Goal: Transaction & Acquisition: Obtain resource

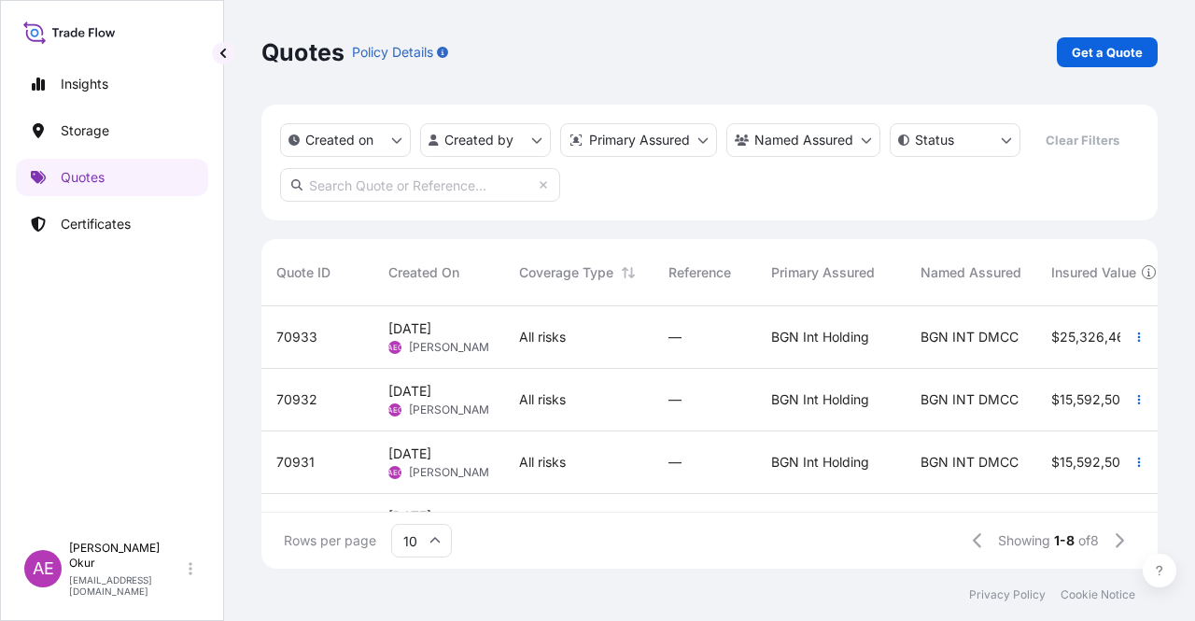
click at [506, 325] on div "All risks" at bounding box center [578, 337] width 149 height 63
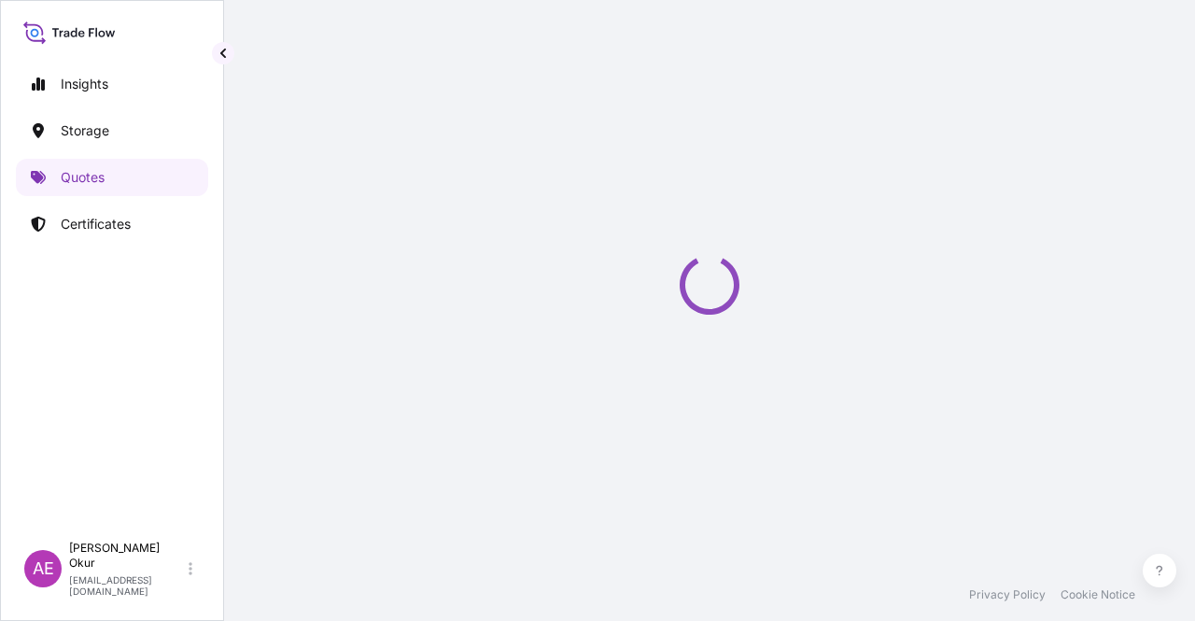
select select "Ocean Vessel"
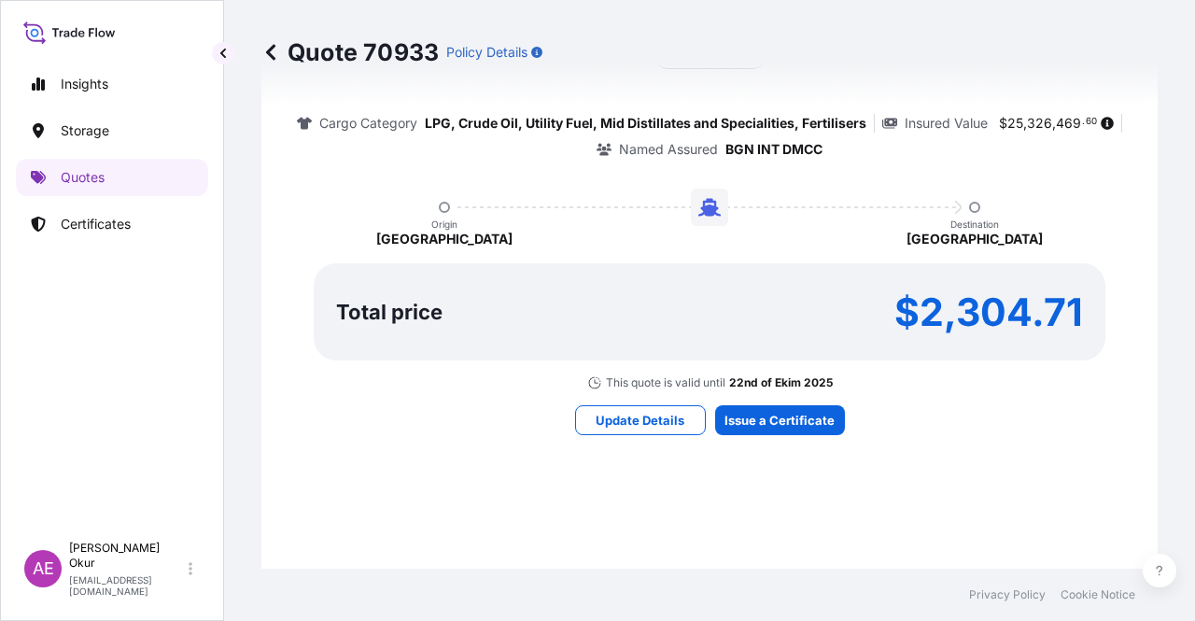
click at [779, 438] on div "Here's your insurance offer Primary Assured BGN Int Holding All risk coverage C…" at bounding box center [710, 197] width 844 height 1086
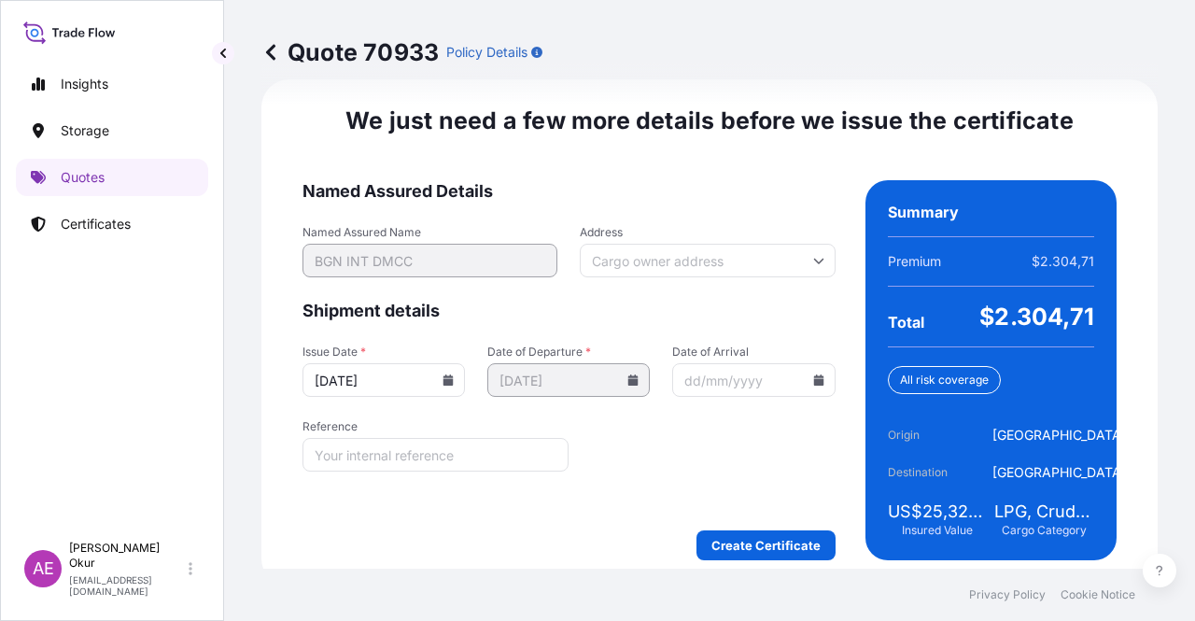
scroll to position [2338, 0]
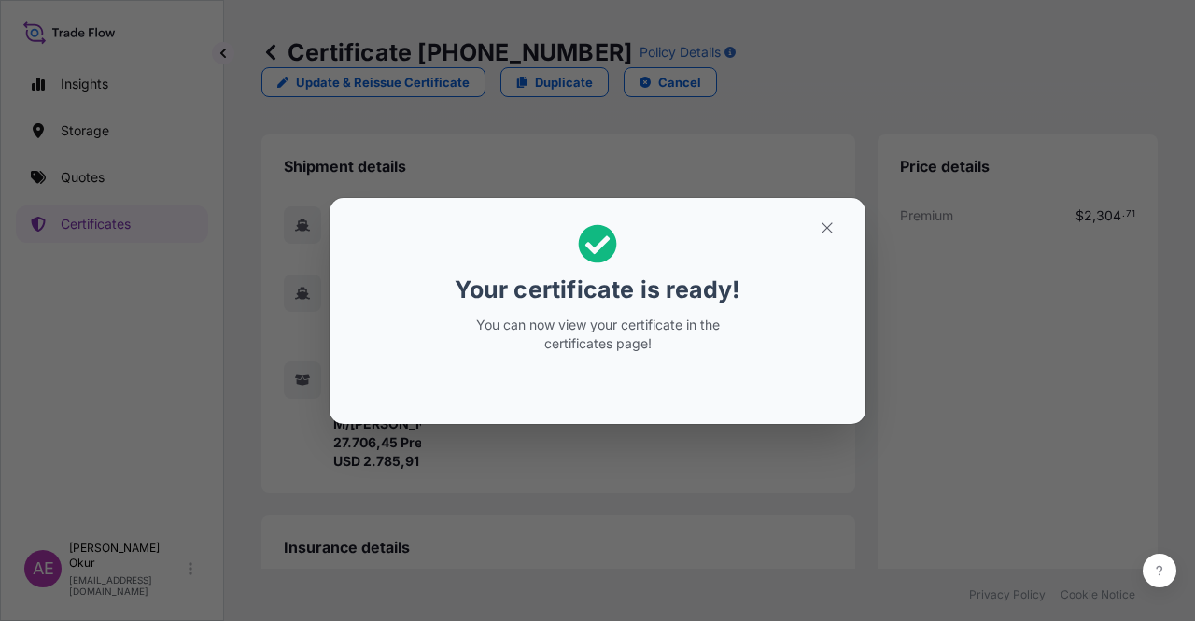
drag, startPoint x: 852, startPoint y: 218, endPoint x: 838, endPoint y: 222, distance: 14.5
click at [852, 218] on section "Your certificate is ready! You can now view your certificate in the certificate…" at bounding box center [598, 311] width 536 height 226
click at [825, 227] on icon "button" at bounding box center [827, 227] width 17 height 17
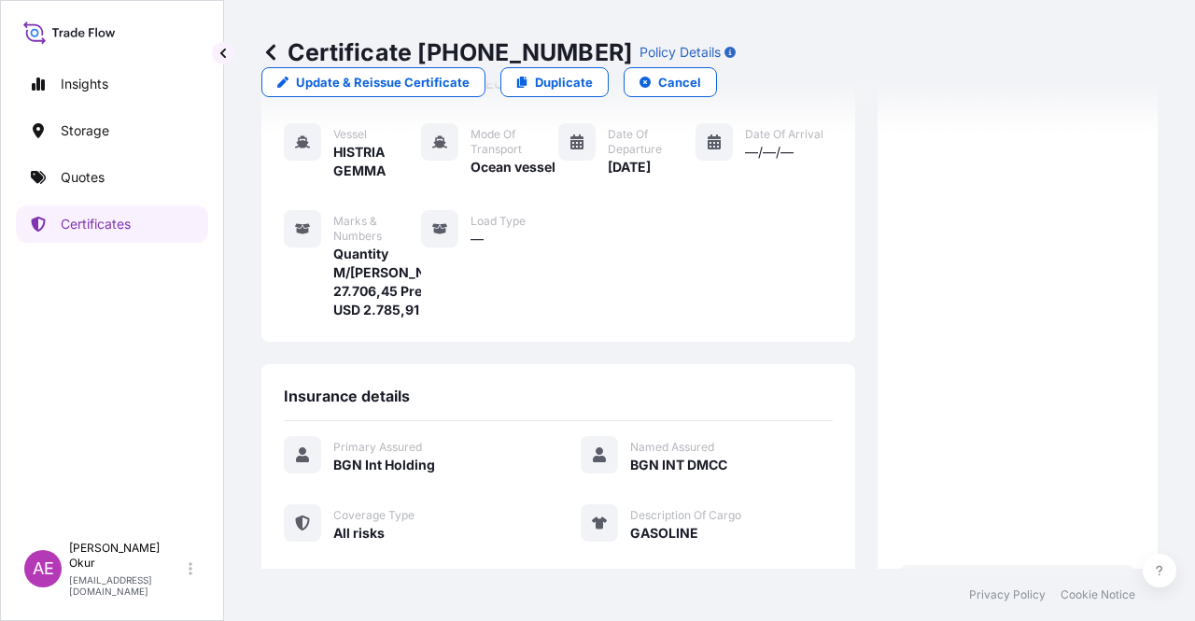
scroll to position [430, 0]
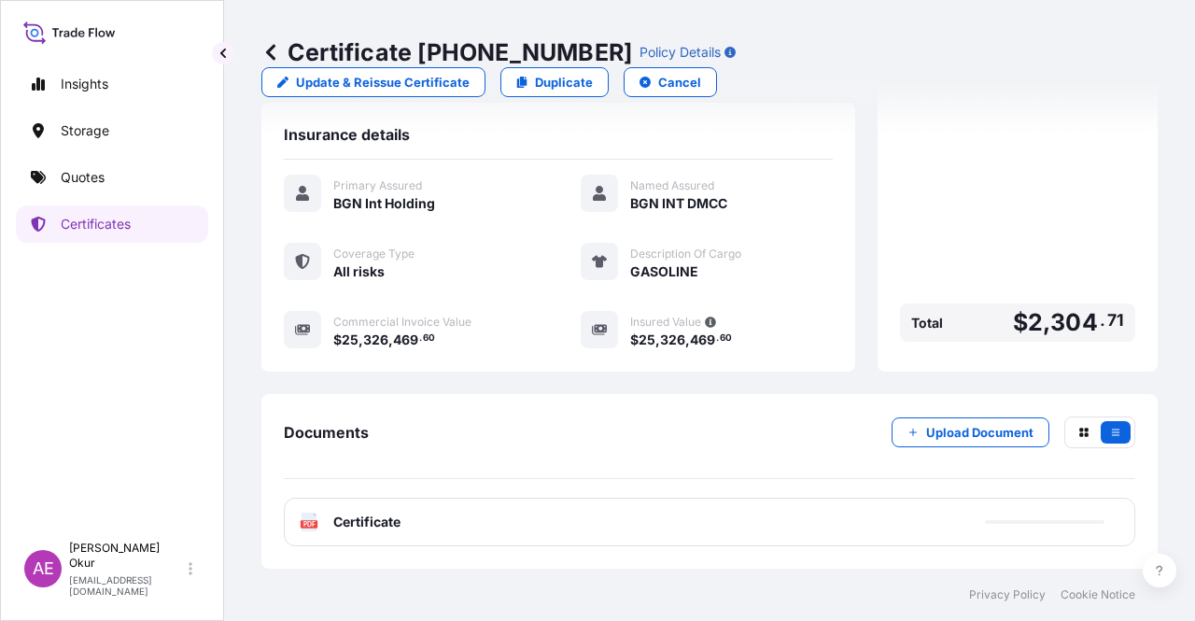
click at [375, 529] on span "Certificate" at bounding box center [366, 522] width 67 height 19
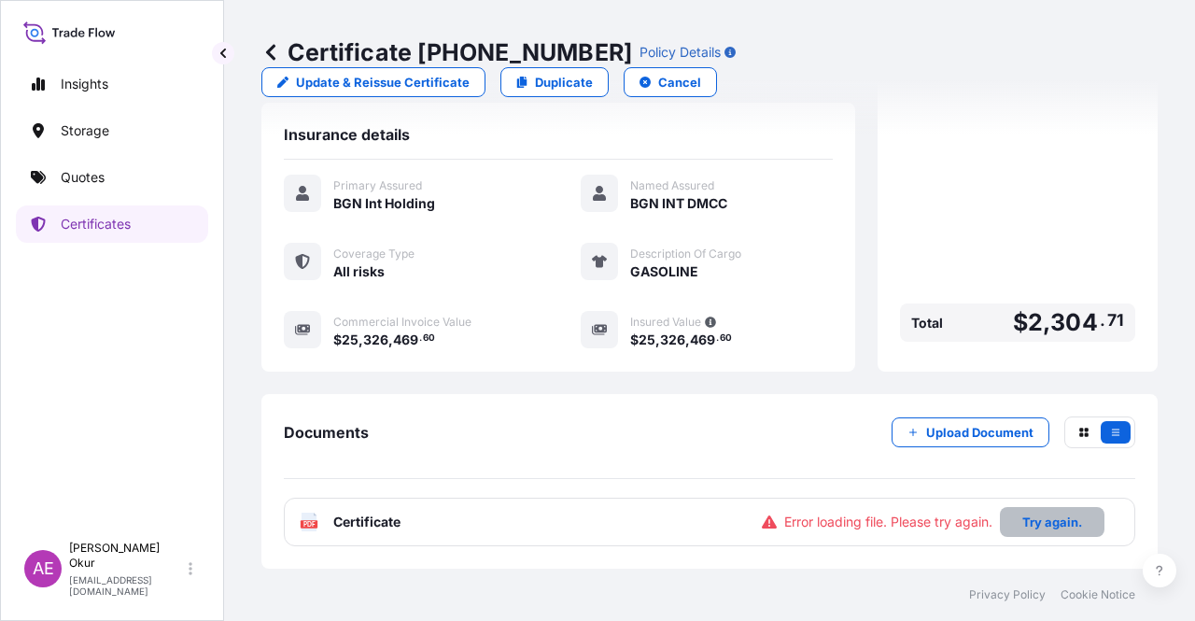
click at [1007, 526] on button "Try again." at bounding box center [1052, 522] width 105 height 30
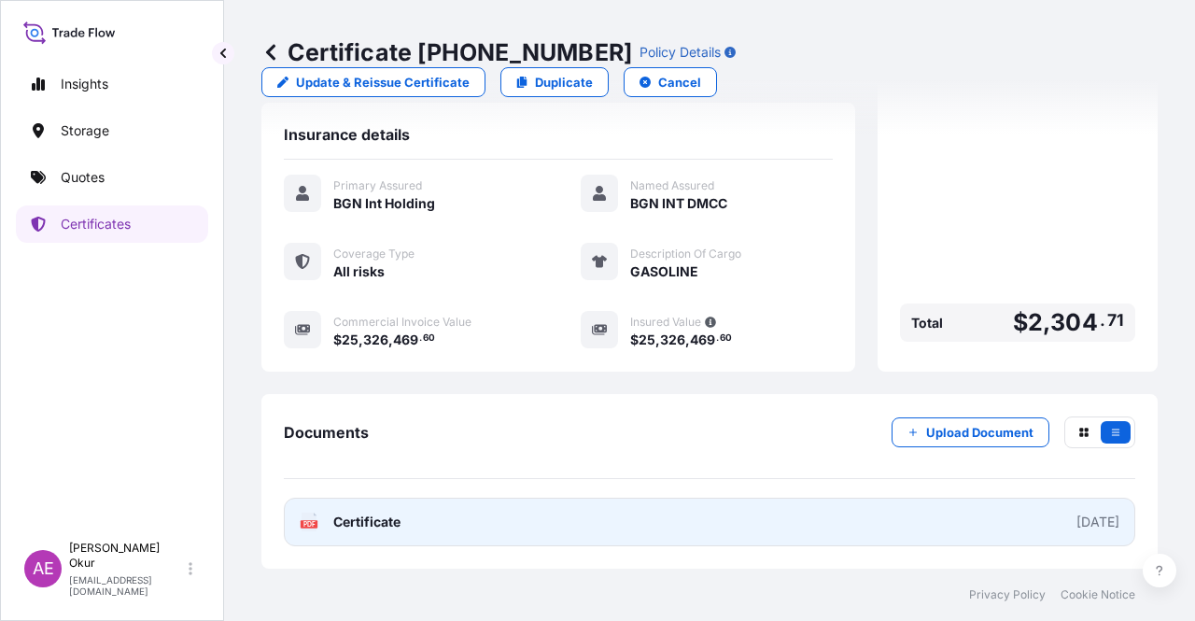
click at [407, 525] on link "PDF Certificate [DATE]" at bounding box center [710, 522] width 852 height 49
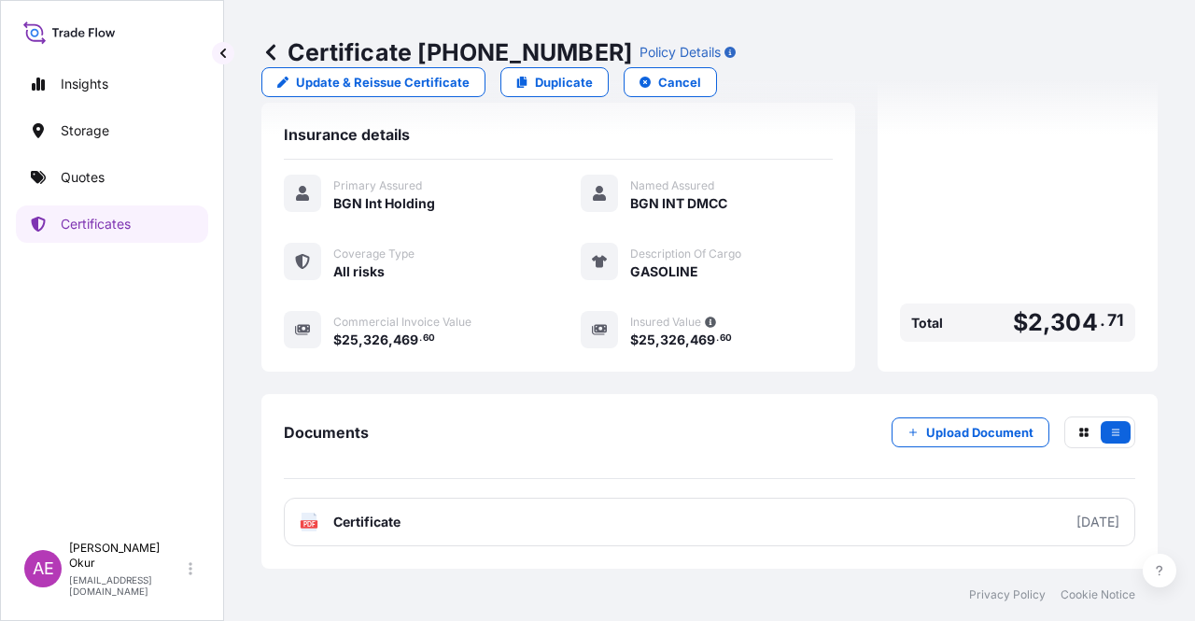
drag, startPoint x: 106, startPoint y: 197, endPoint x: 97, endPoint y: 221, distance: 26.0
click at [106, 197] on div "Insights Storage Quotes Certificates" at bounding box center [112, 291] width 192 height 484
click at [97, 223] on p "Certificates" at bounding box center [96, 224] width 70 height 19
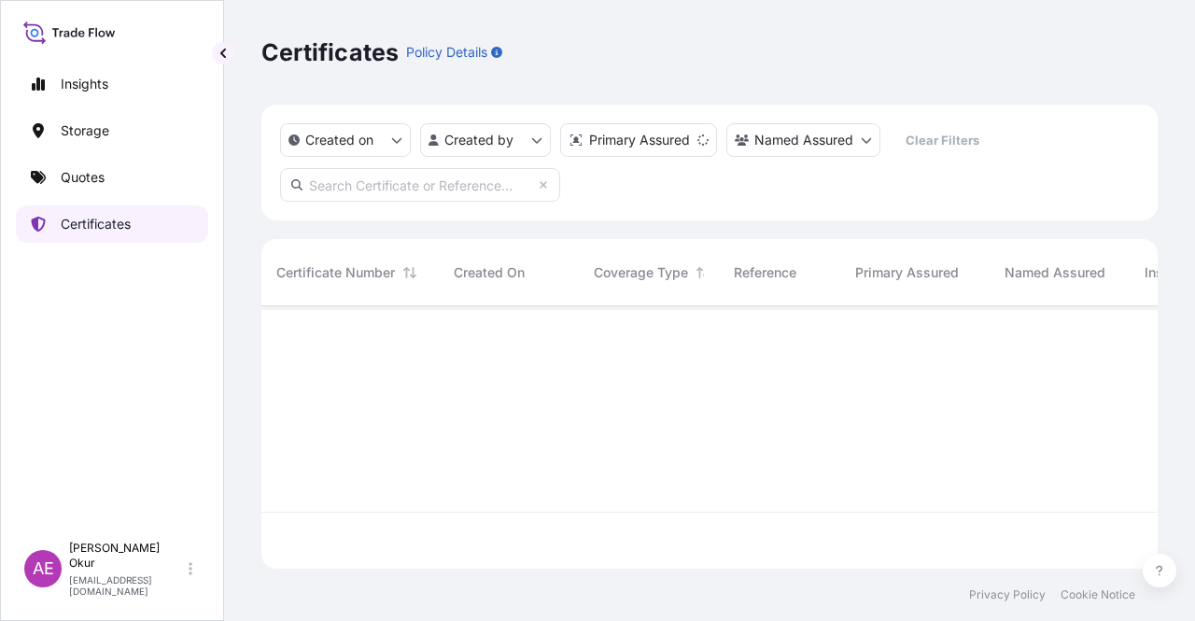
scroll to position [259, 881]
click at [136, 210] on link "Certificates" at bounding box center [112, 223] width 192 height 37
click at [137, 188] on link "Quotes" at bounding box center [112, 177] width 192 height 37
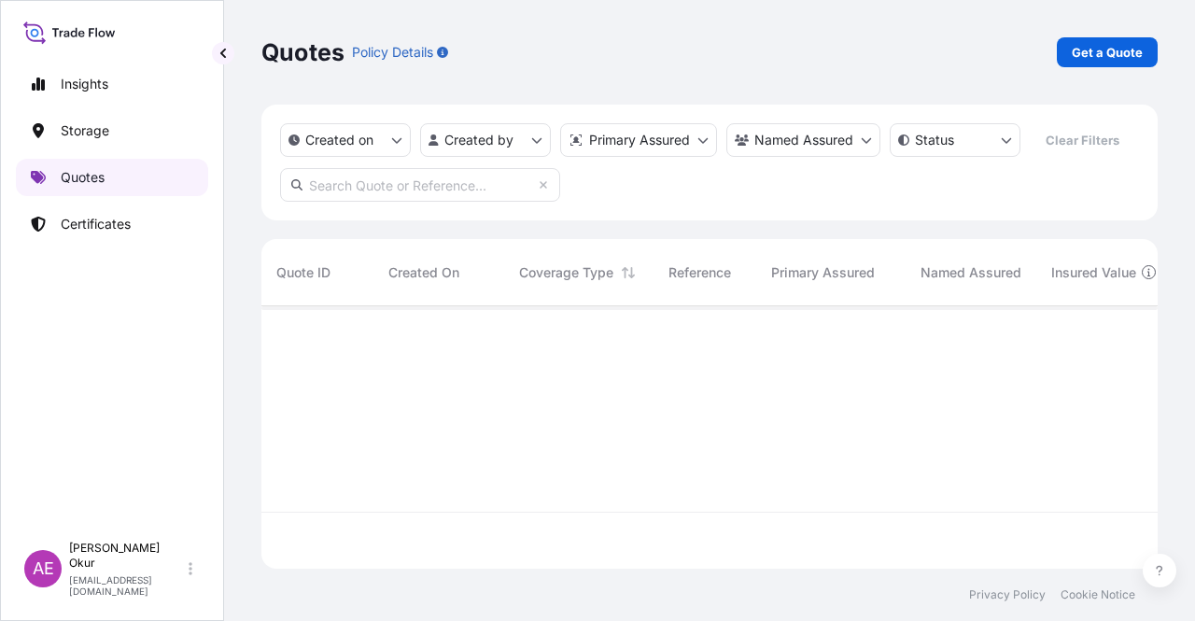
scroll to position [259, 881]
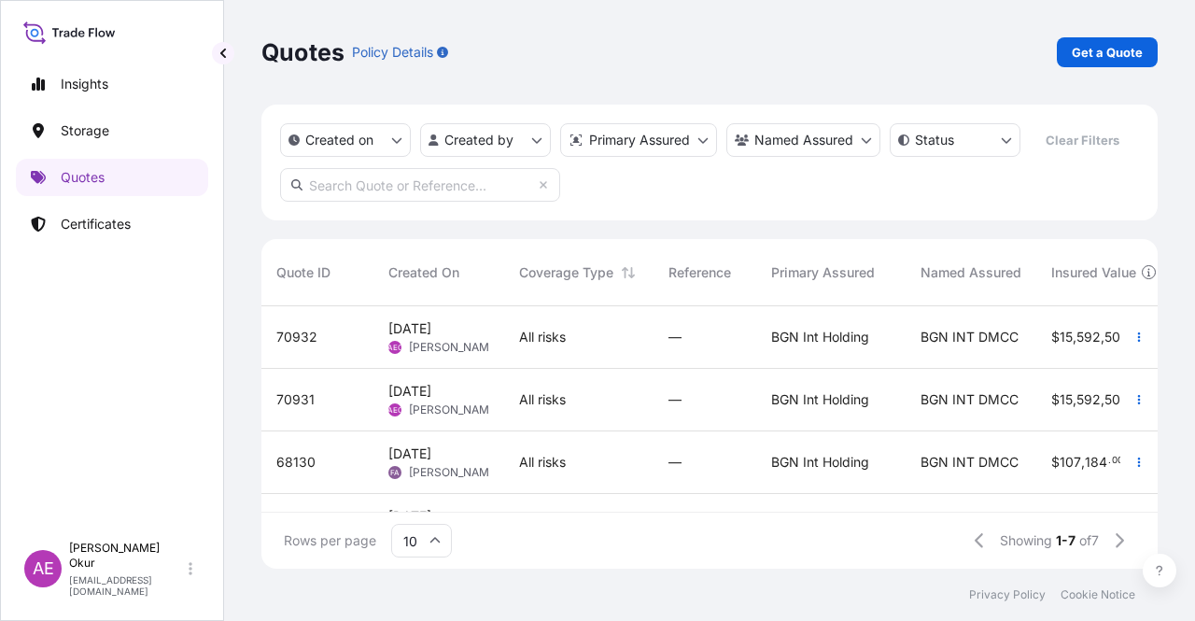
click at [497, 337] on div "19 Sep 2025 AEO Alp Eren Okur" at bounding box center [439, 337] width 131 height 63
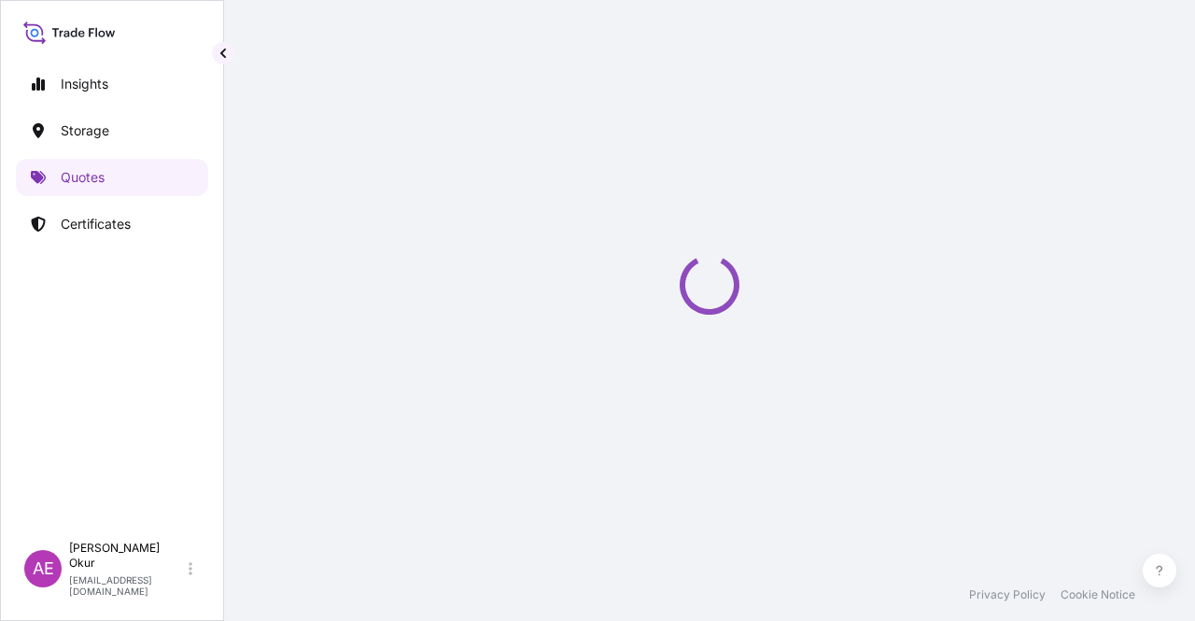
select select "Ocean Vessel"
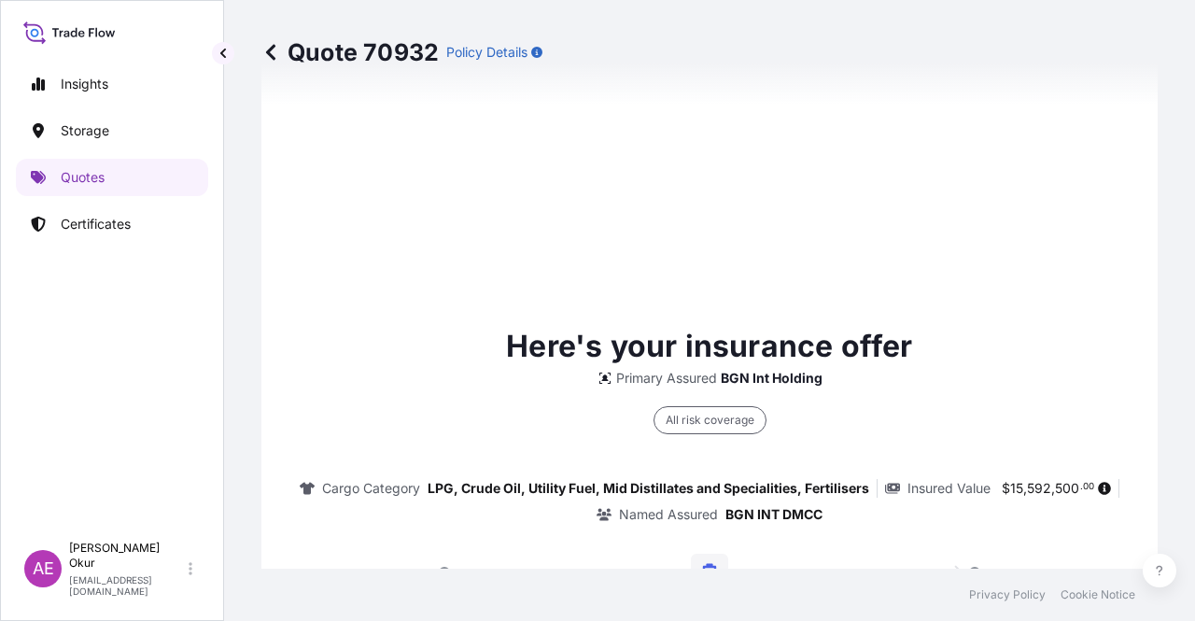
type input "[DATE]"
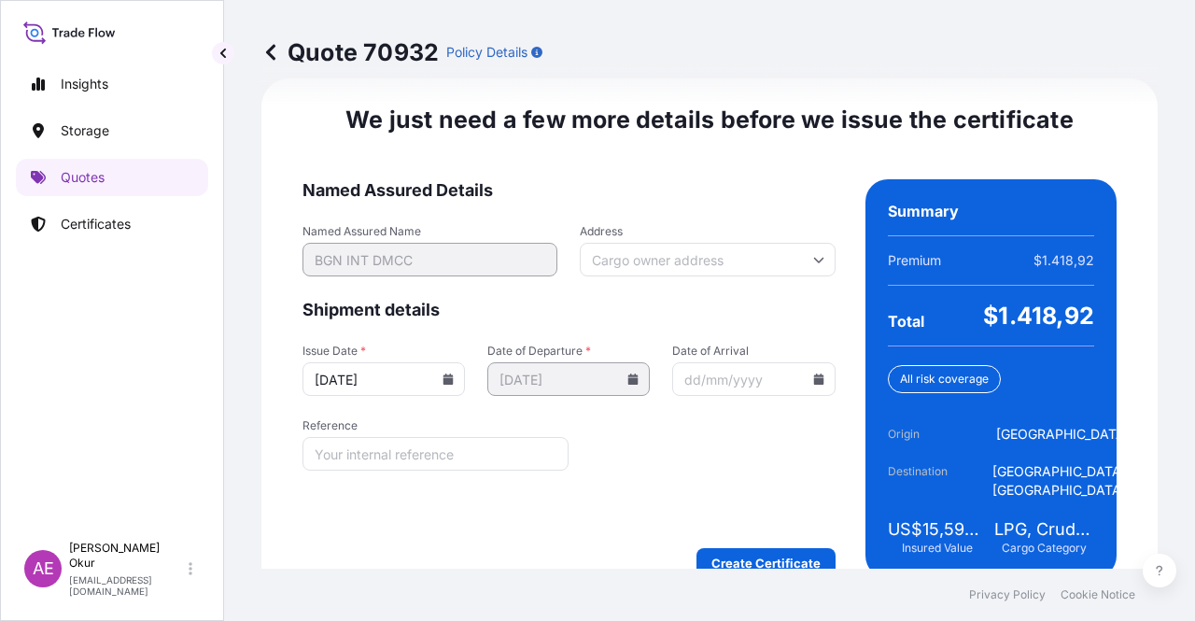
scroll to position [2357, 0]
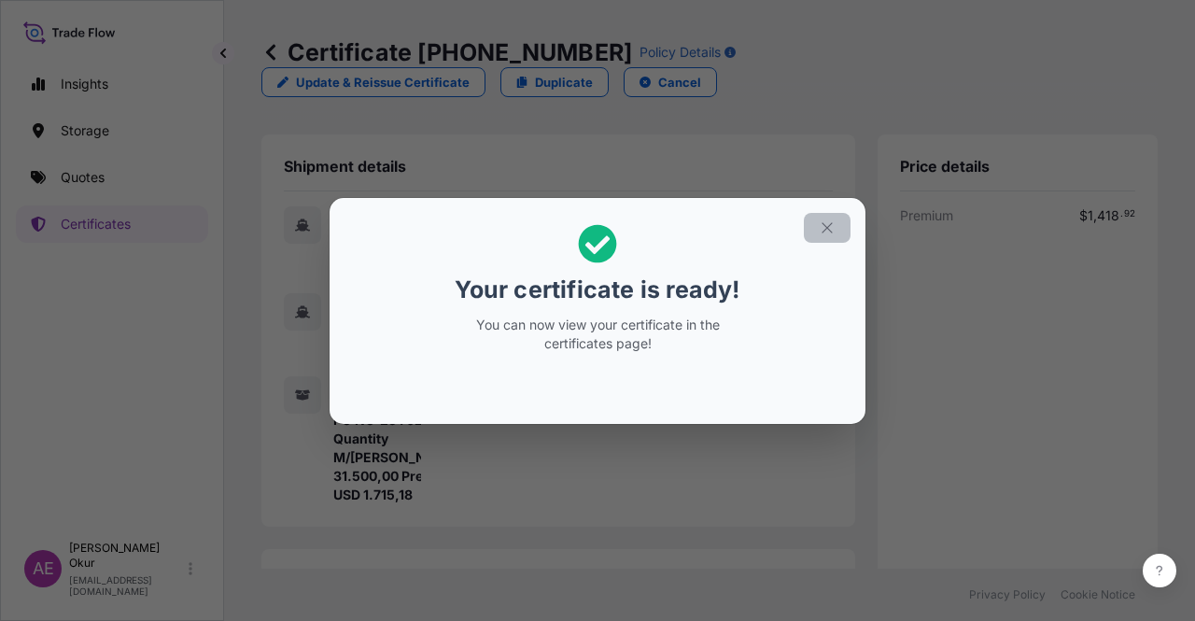
click at [809, 229] on button "button" at bounding box center [827, 228] width 47 height 30
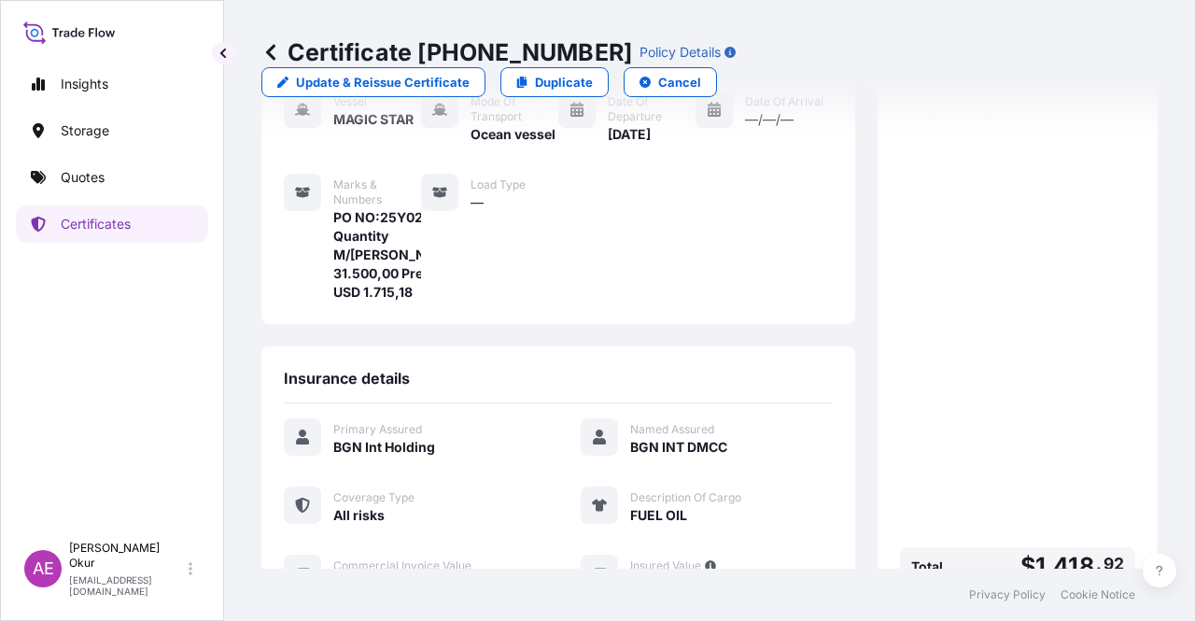
scroll to position [467, 0]
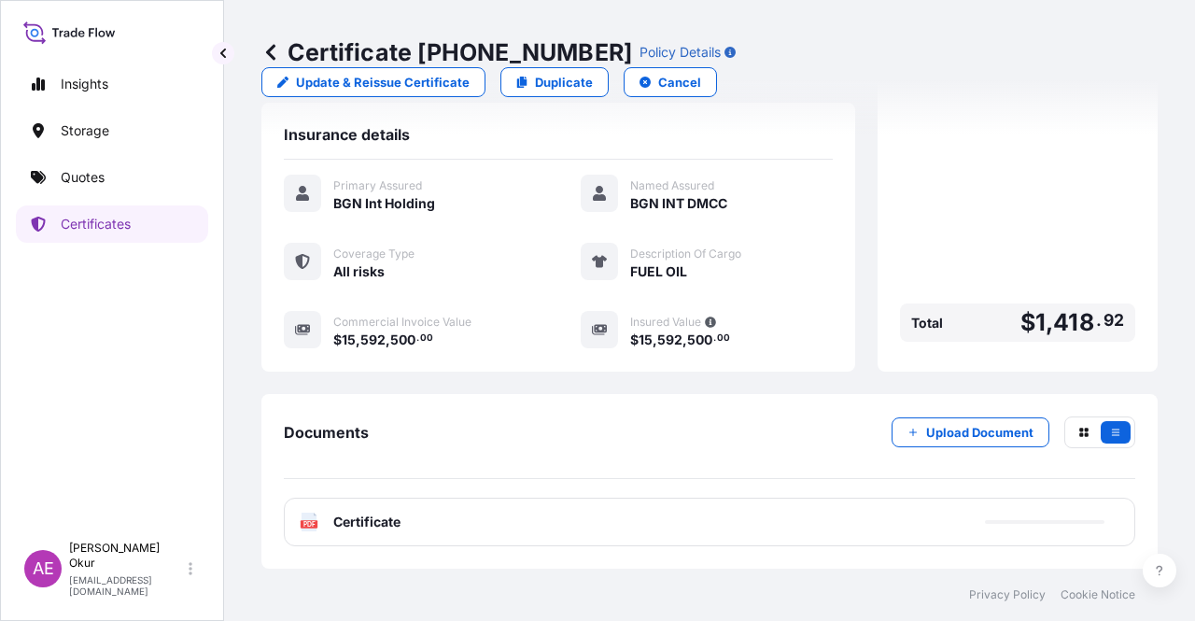
click at [347, 532] on div "PDF Certificate" at bounding box center [710, 522] width 852 height 49
click at [374, 519] on span "Certificate" at bounding box center [366, 522] width 67 height 19
click at [360, 523] on span "Certificate" at bounding box center [366, 522] width 67 height 19
click at [364, 518] on span "Certificate" at bounding box center [366, 522] width 67 height 19
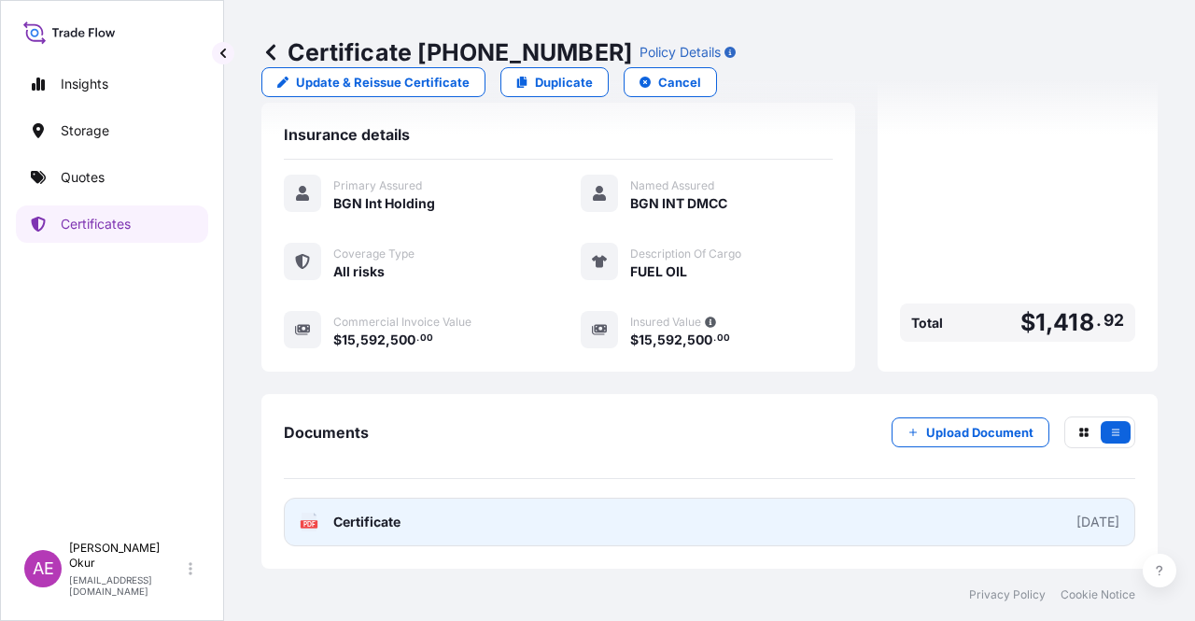
click at [370, 528] on span "Certificate" at bounding box center [366, 522] width 67 height 19
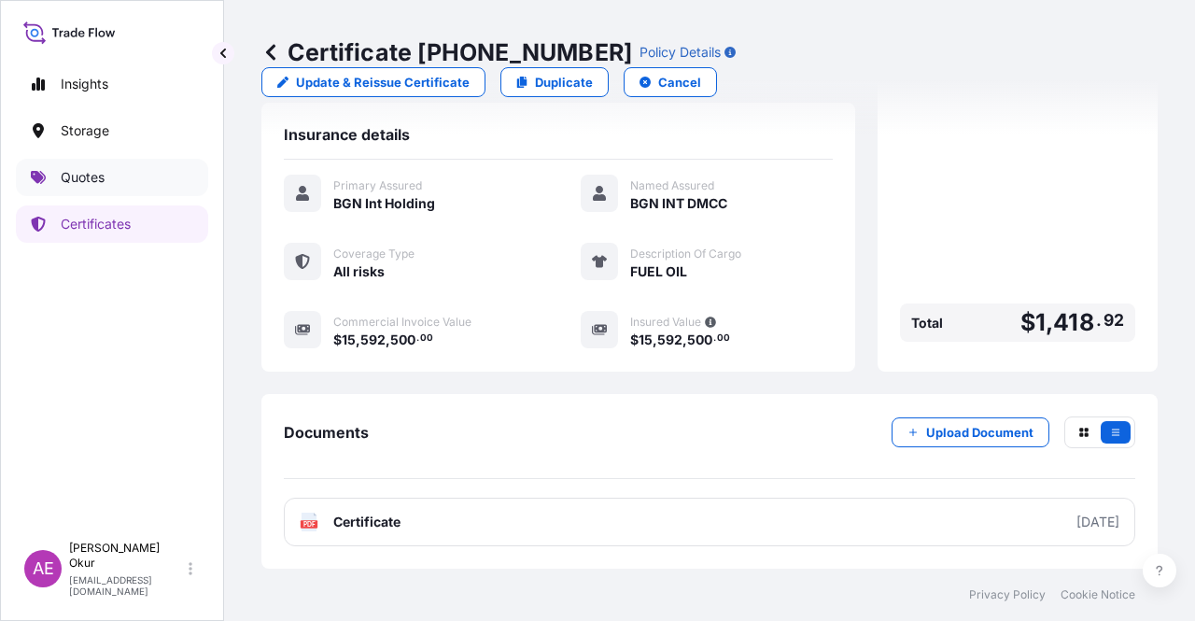
click at [139, 176] on link "Quotes" at bounding box center [112, 177] width 192 height 37
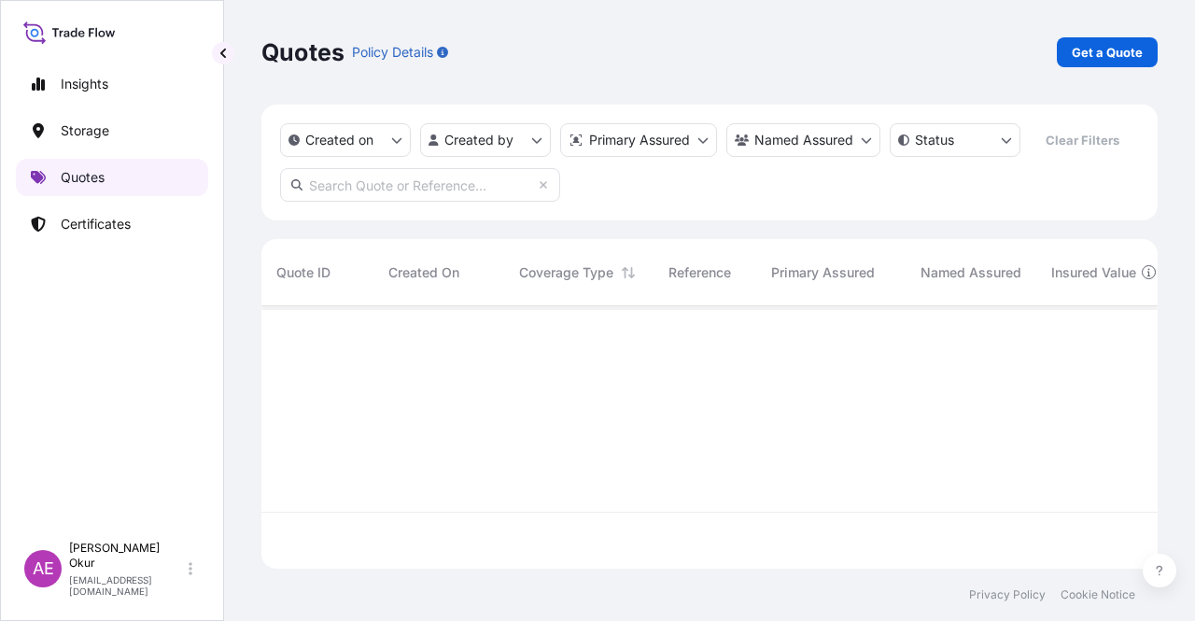
scroll to position [259, 881]
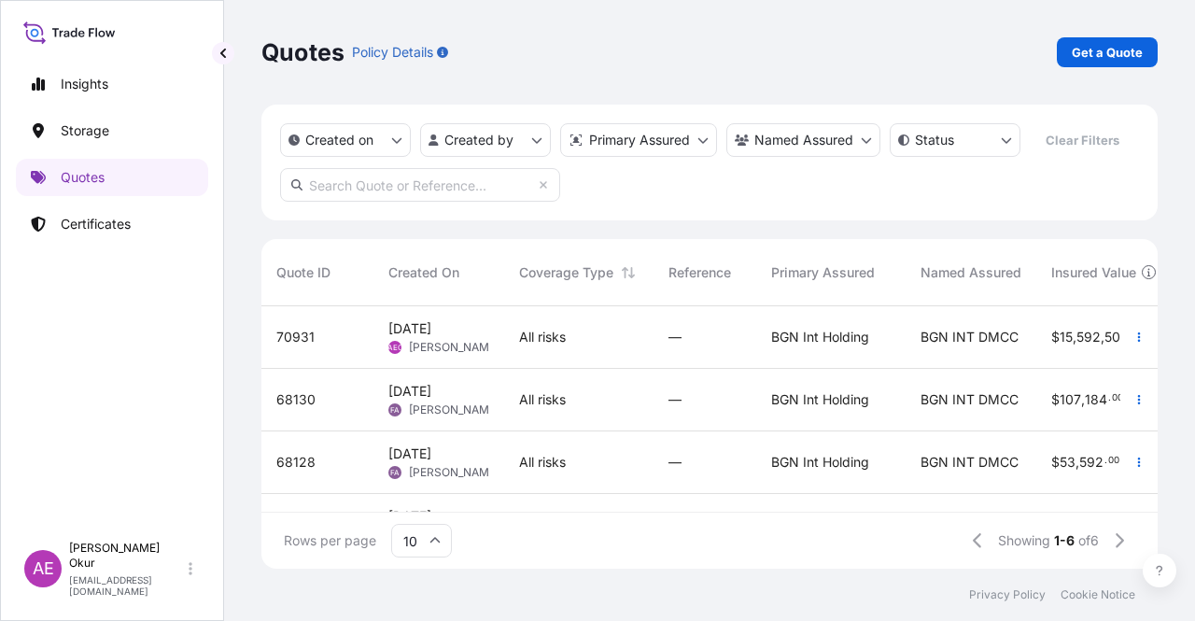
click at [546, 354] on div "All risks" at bounding box center [578, 337] width 149 height 63
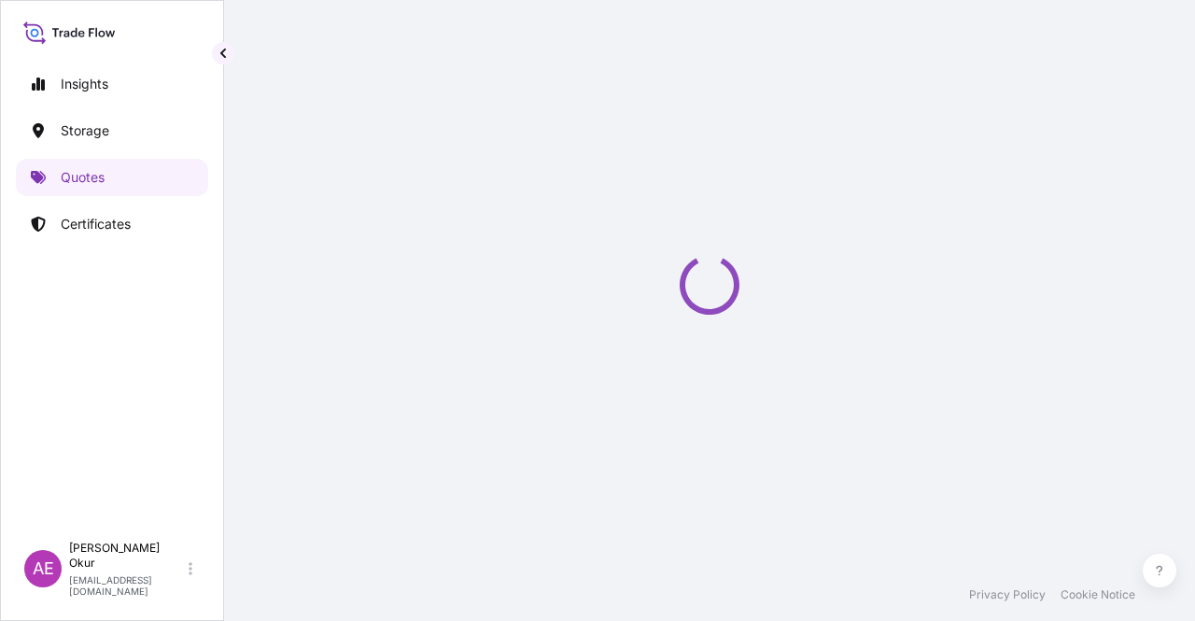
select select "Ocean Vessel"
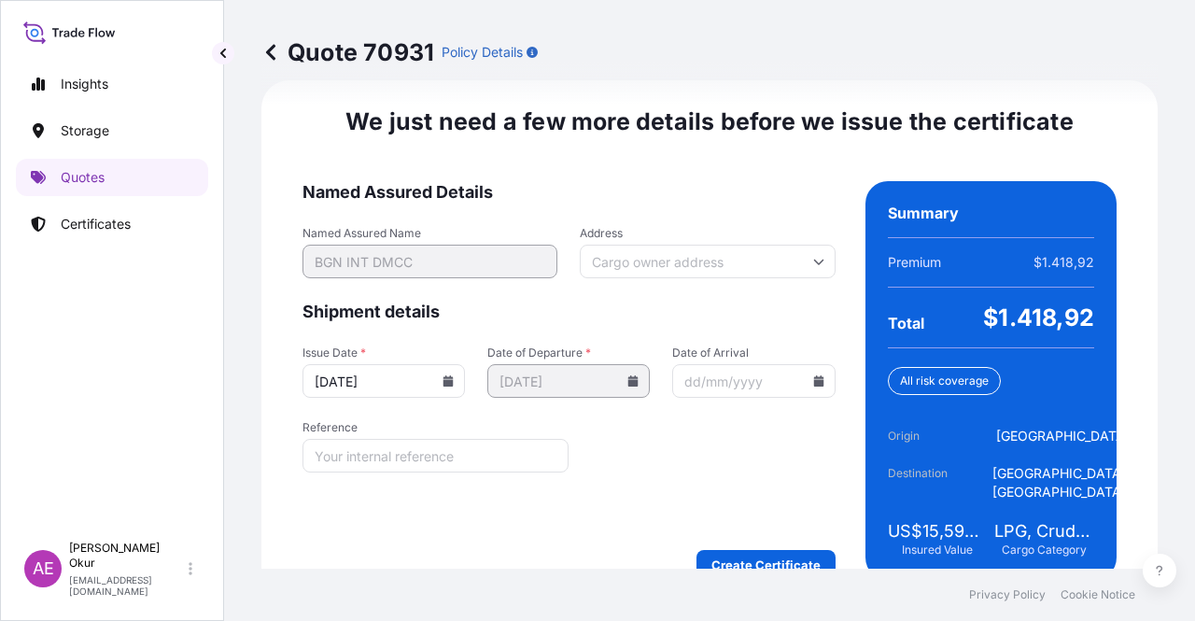
scroll to position [2357, 0]
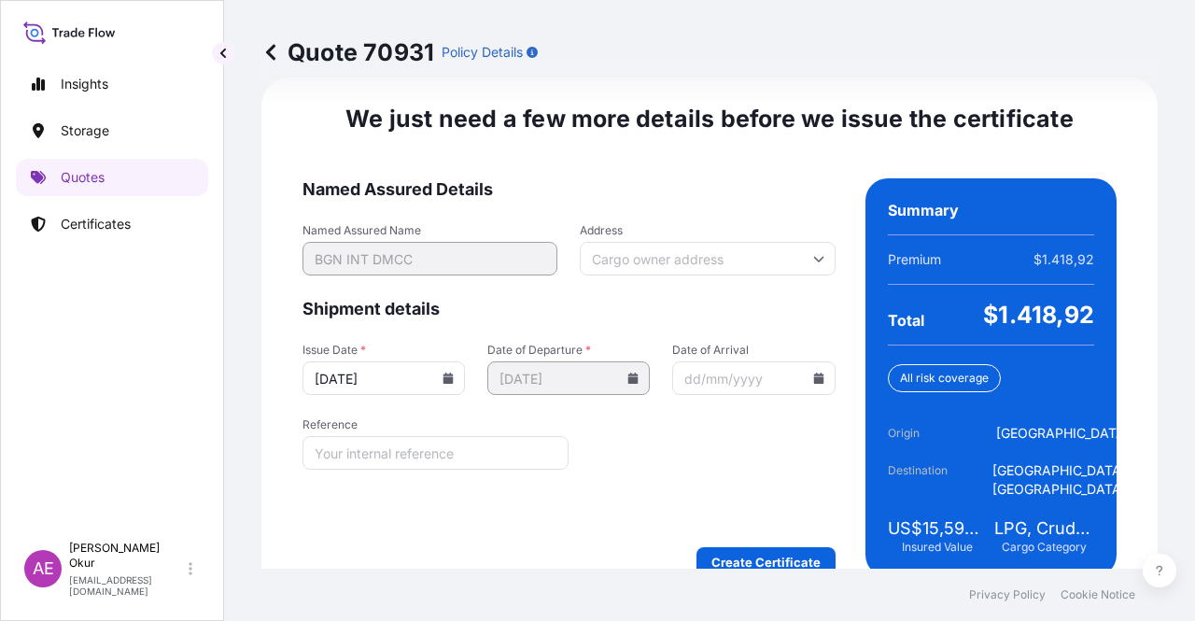
click at [737, 540] on form "Named Assured Details Named Assured Name BGN INT DMCC Address Shipment details …" at bounding box center [569, 377] width 533 height 399
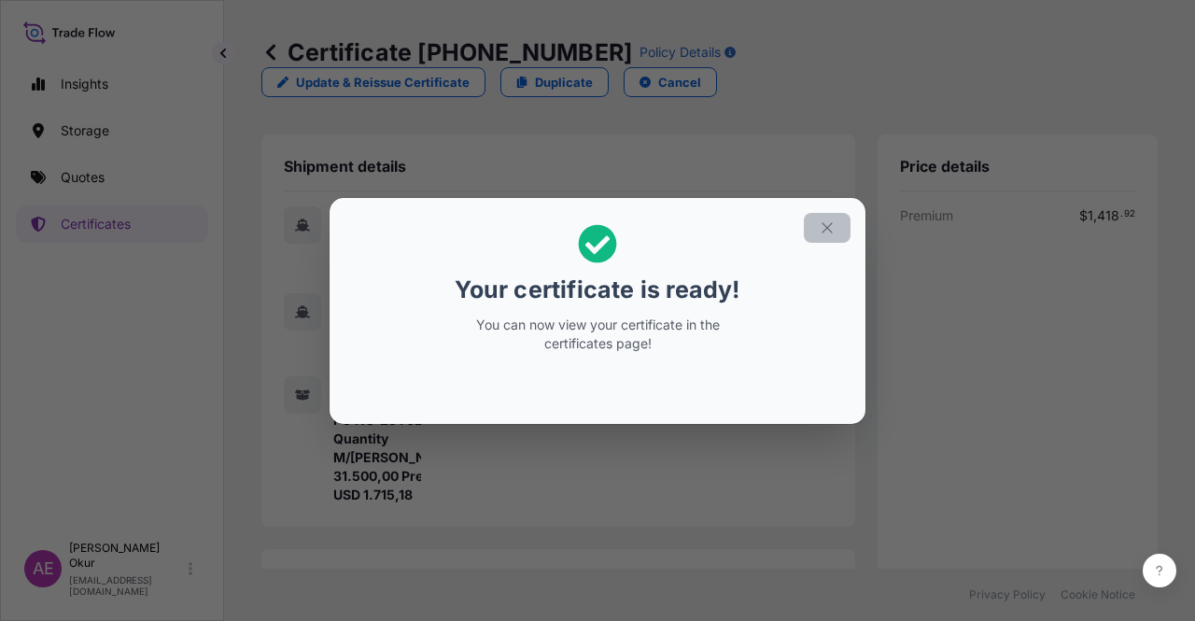
click at [818, 214] on button "button" at bounding box center [827, 228] width 47 height 30
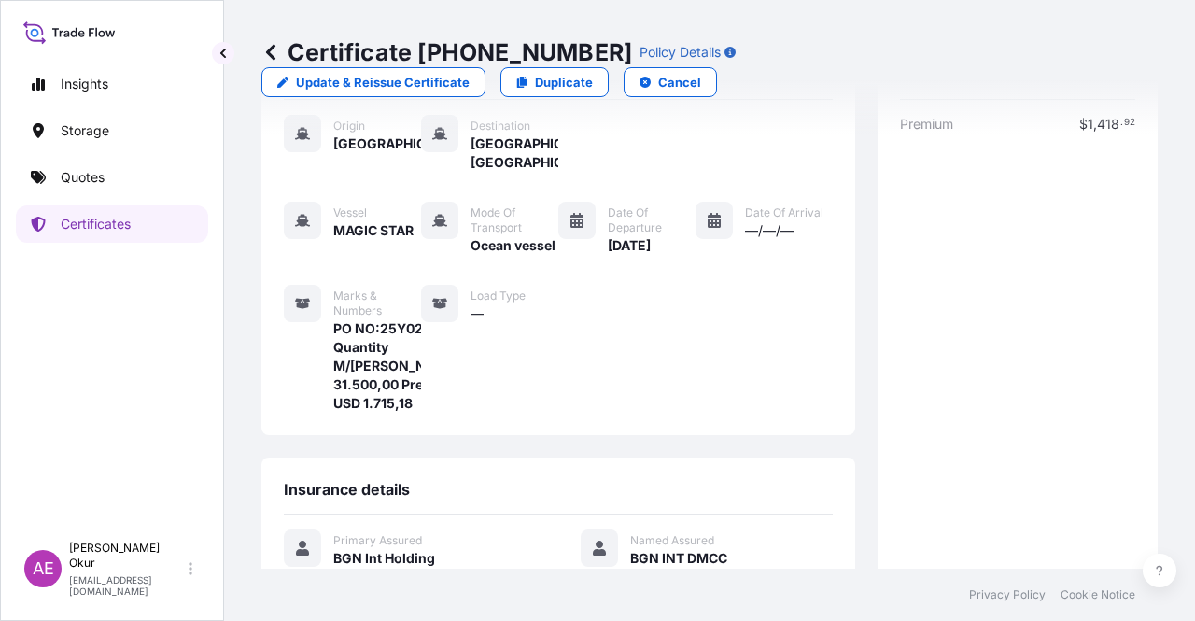
scroll to position [467, 0]
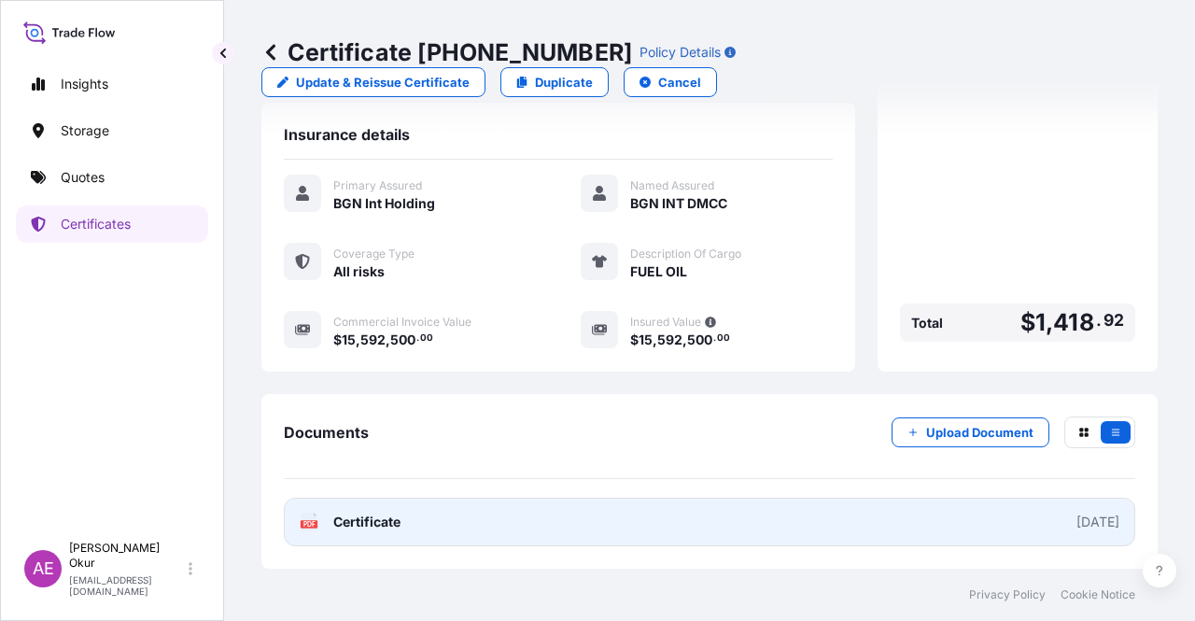
click at [375, 520] on span "Certificate" at bounding box center [366, 522] width 67 height 19
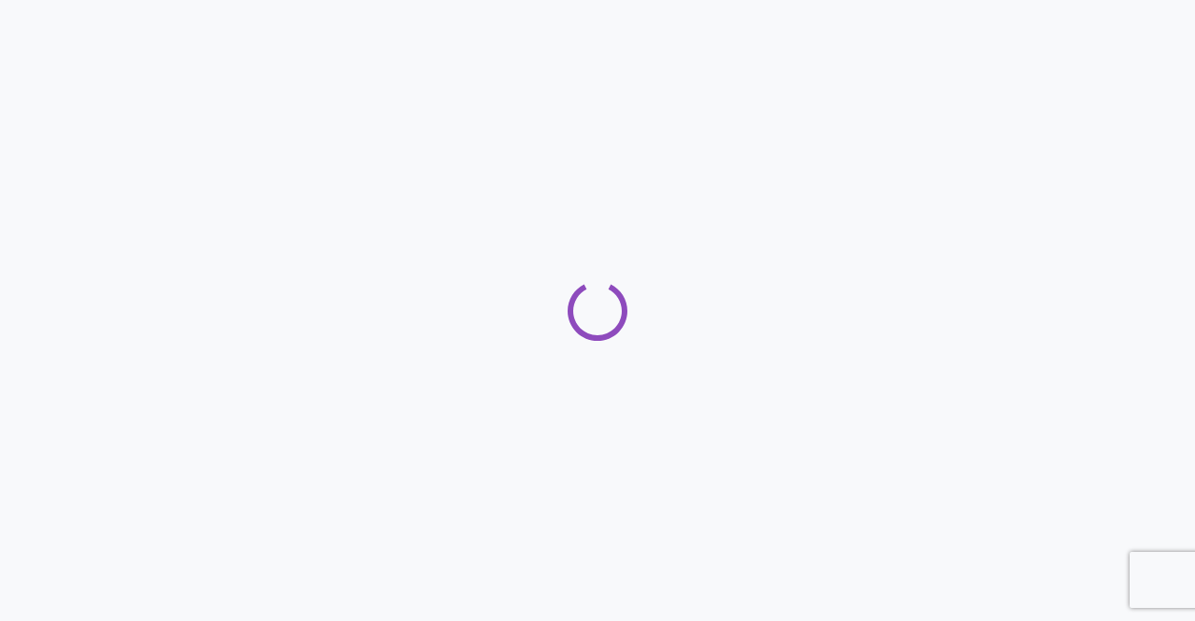
click at [549, 289] on div "Loading" at bounding box center [597, 311] width 1195 height 60
click at [592, 311] on icon "Loading" at bounding box center [597, 310] width 78 height 78
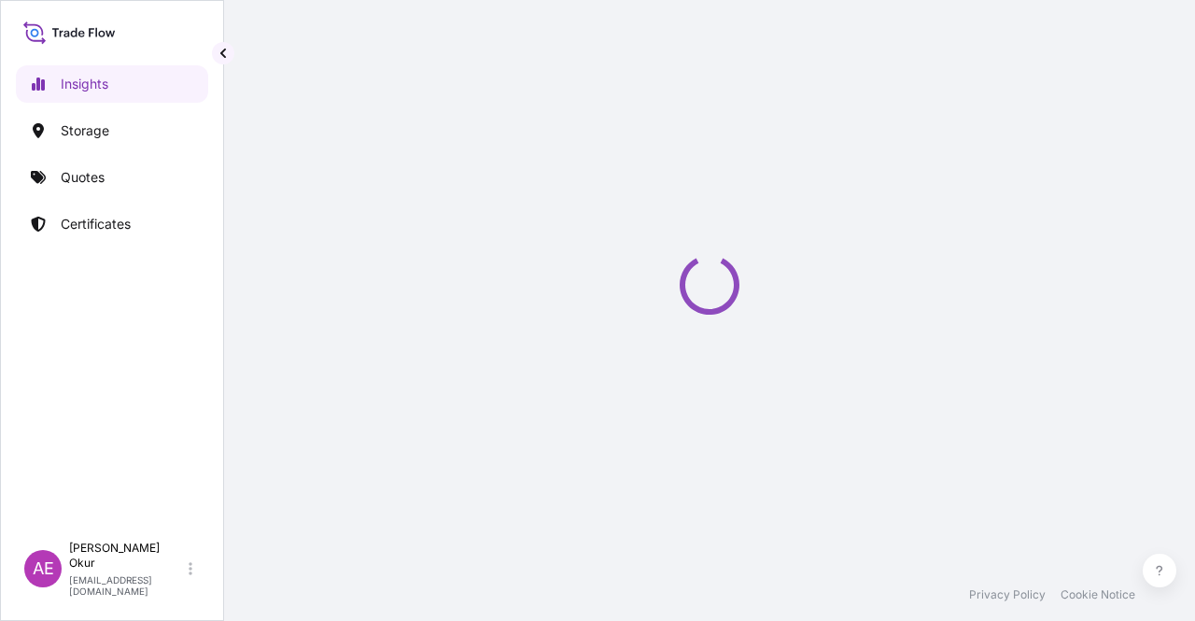
select select "2025"
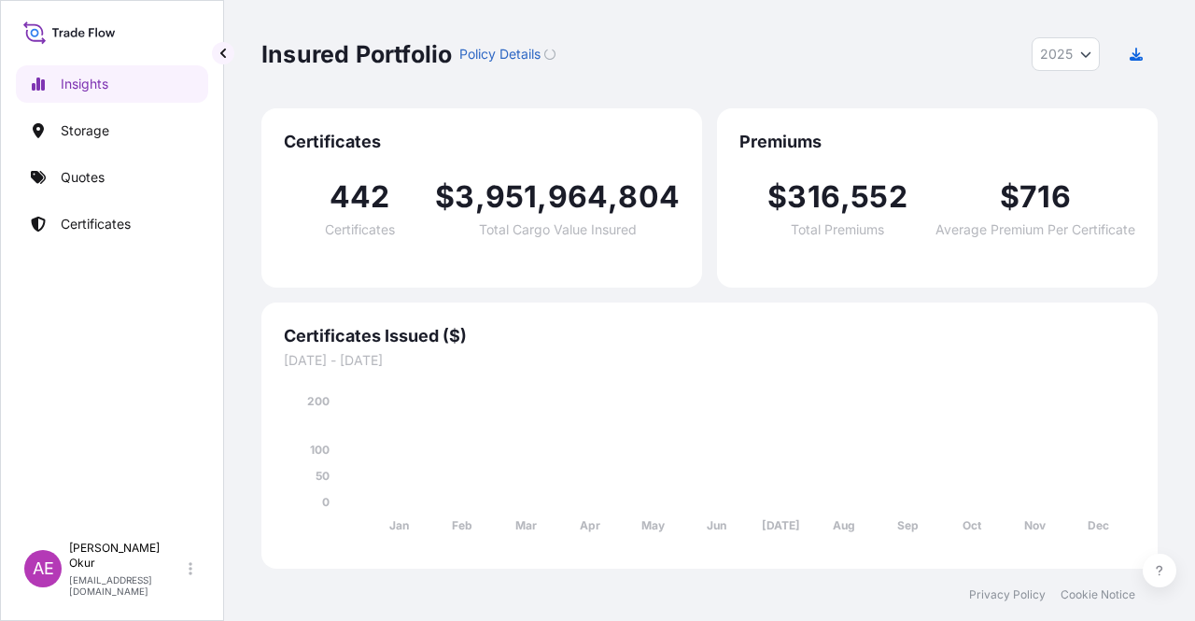
drag, startPoint x: 78, startPoint y: 148, endPoint x: 79, endPoint y: 162, distance: 14.1
click at [78, 148] on div "Insights Storage Quotes Certificates" at bounding box center [112, 291] width 192 height 484
click at [81, 194] on link "Quotes" at bounding box center [112, 177] width 192 height 37
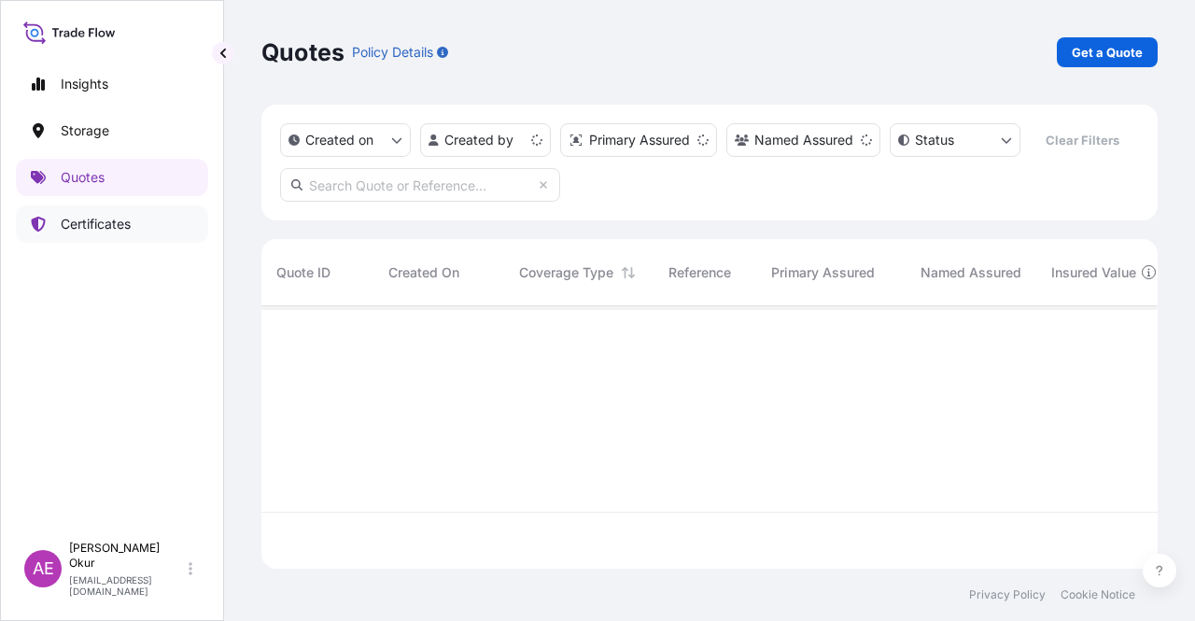
scroll to position [259, 881]
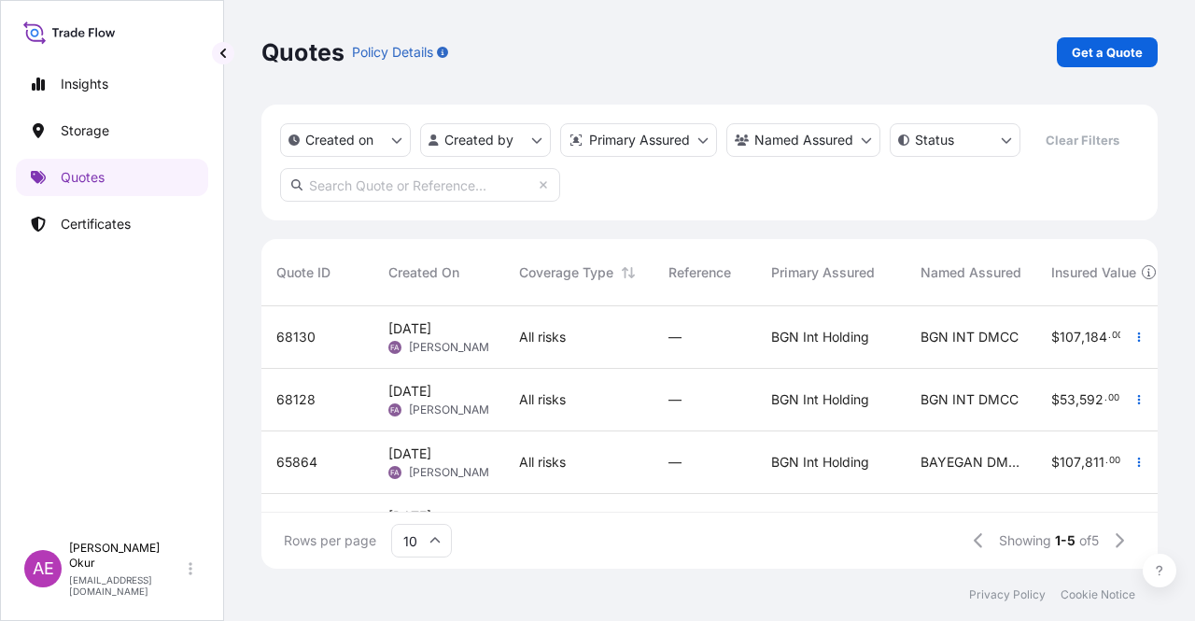
click at [420, 184] on input "text" at bounding box center [420, 185] width 280 height 34
paste input "[PHONE_NUMBER]"
type input "[PHONE_NUMBER]"
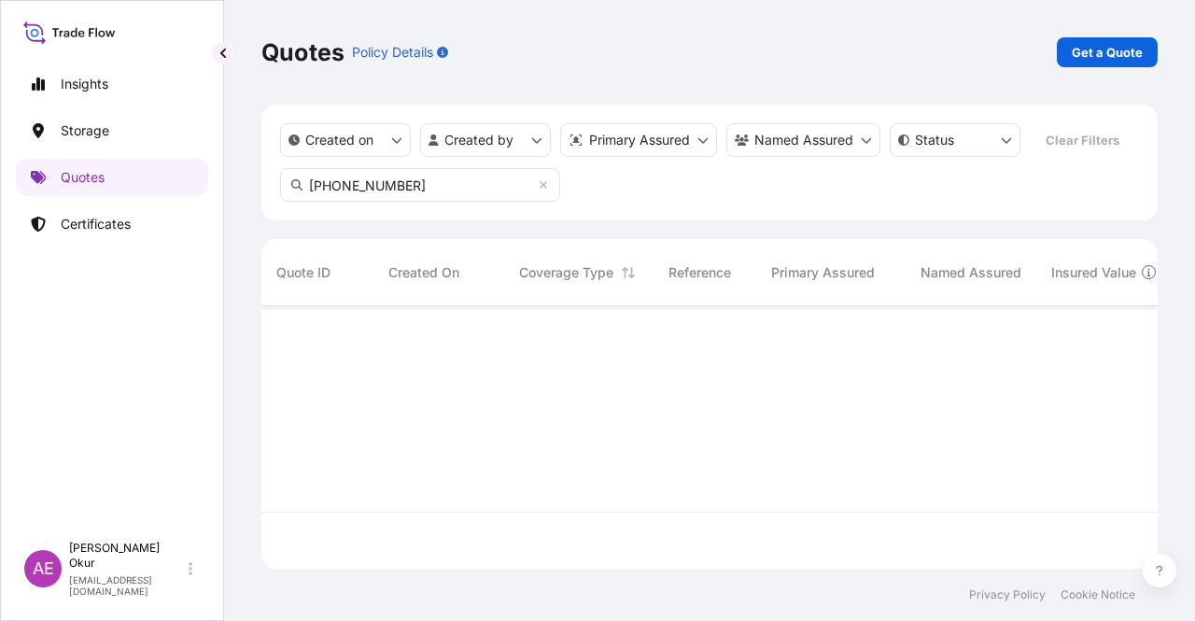
scroll to position [316, 881]
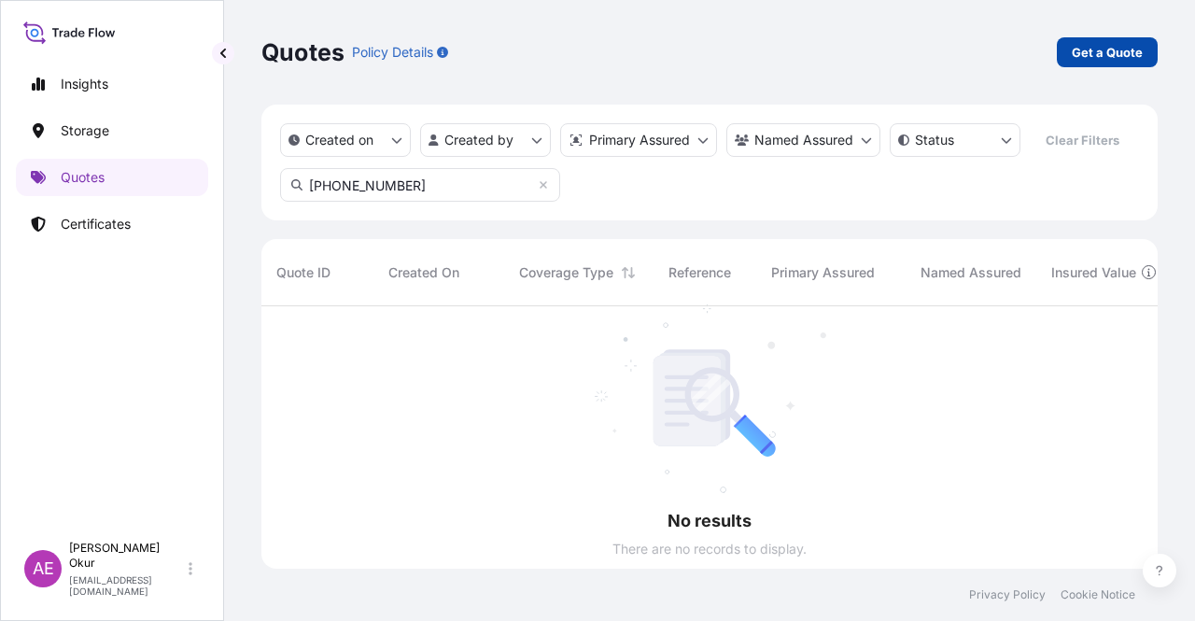
click at [1092, 44] on p "Get a Quote" at bounding box center [1107, 52] width 71 height 19
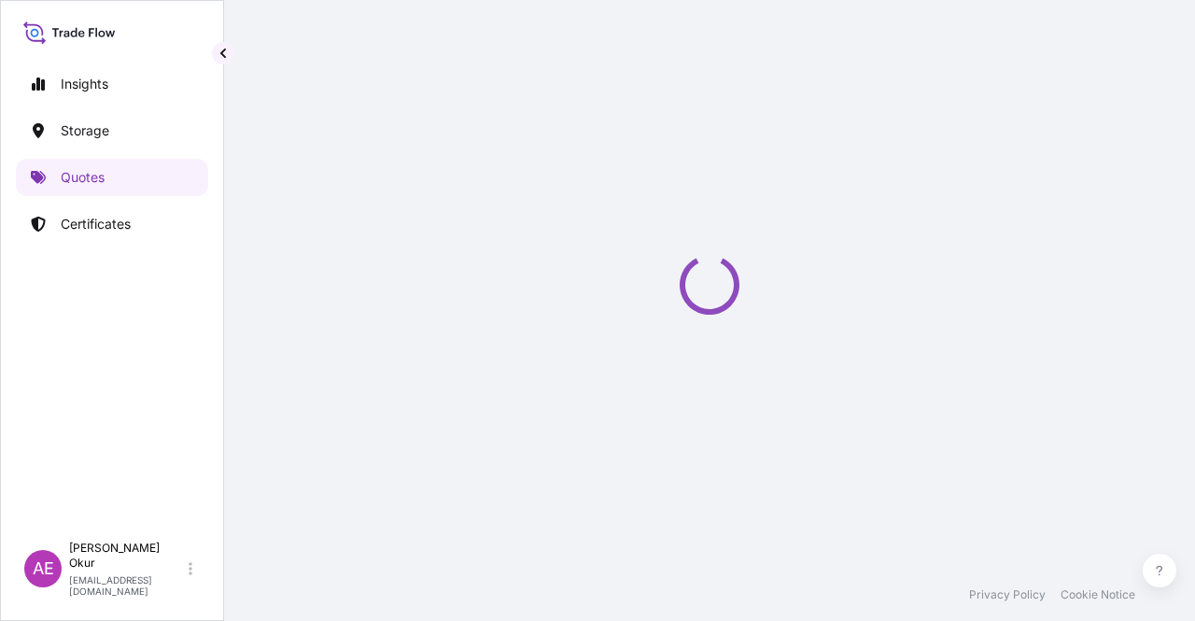
select select "Ocean Vessel"
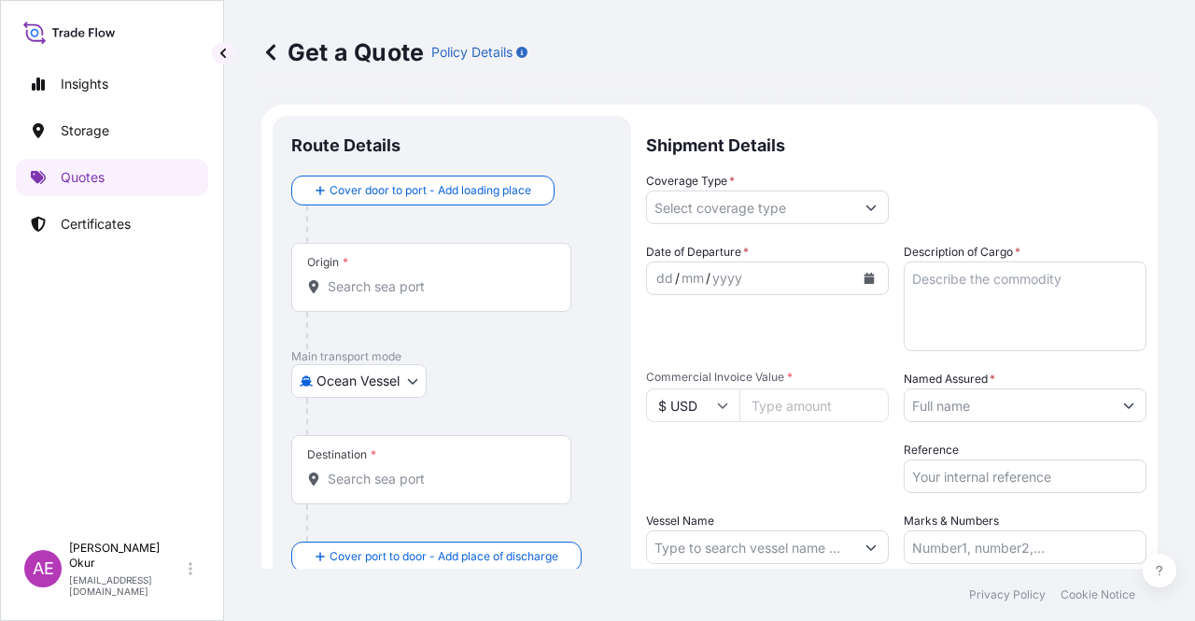
scroll to position [30, 0]
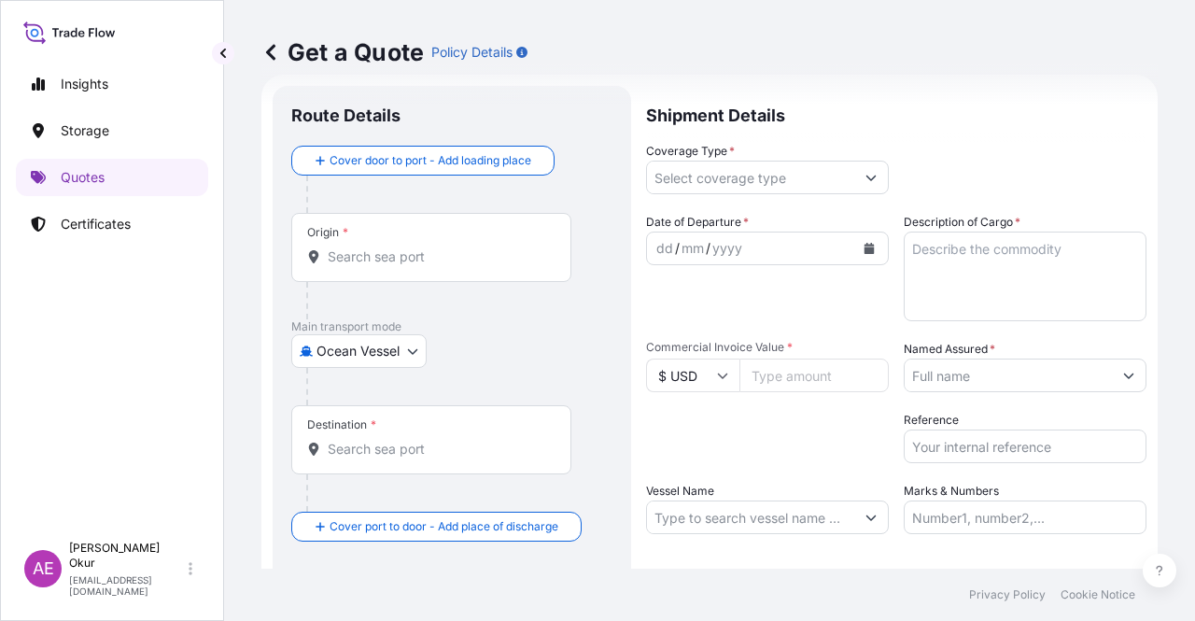
click at [400, 233] on div "Origin *" at bounding box center [431, 247] width 280 height 69
click at [400, 247] on input "Origin *" at bounding box center [438, 256] width 220 height 19
click at [374, 278] on div "Origin *" at bounding box center [431, 247] width 280 height 69
click at [374, 266] on input "Origin * Please select an origin" at bounding box center [438, 256] width 220 height 19
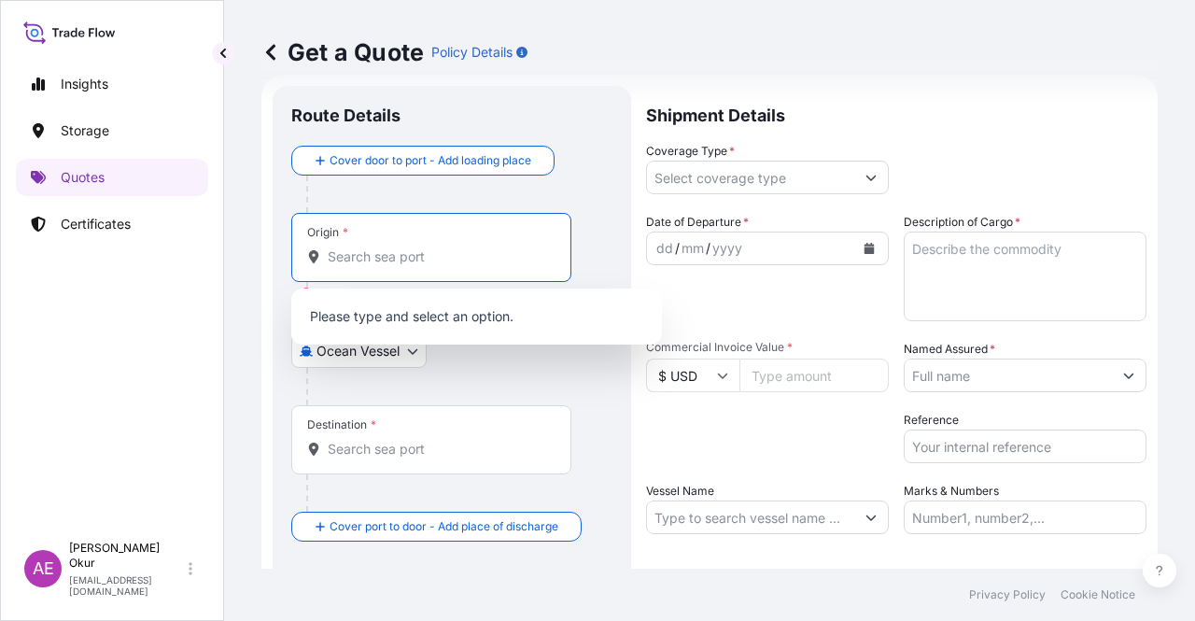
click at [407, 236] on div "Origin *" at bounding box center [431, 247] width 280 height 69
click at [407, 247] on input "Origin * Please select an origin" at bounding box center [438, 256] width 220 height 19
paste input "[GEOGRAPHIC_DATA], [GEOGRAPHIC_DATA]"
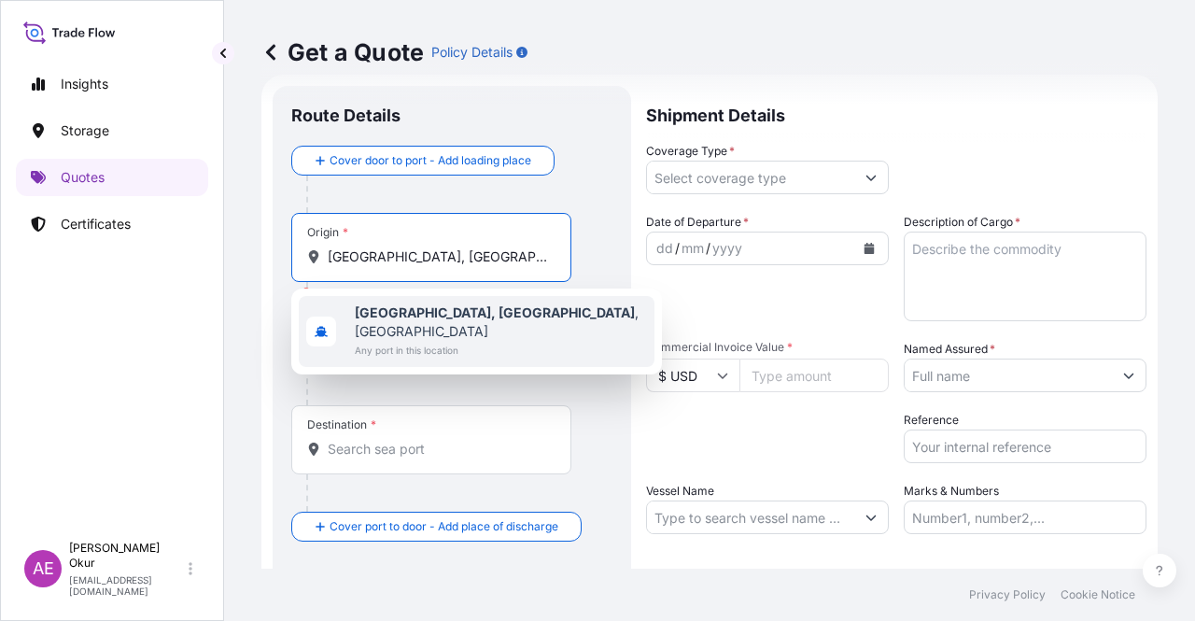
click at [437, 341] on span "Any port in this location" at bounding box center [501, 350] width 292 height 19
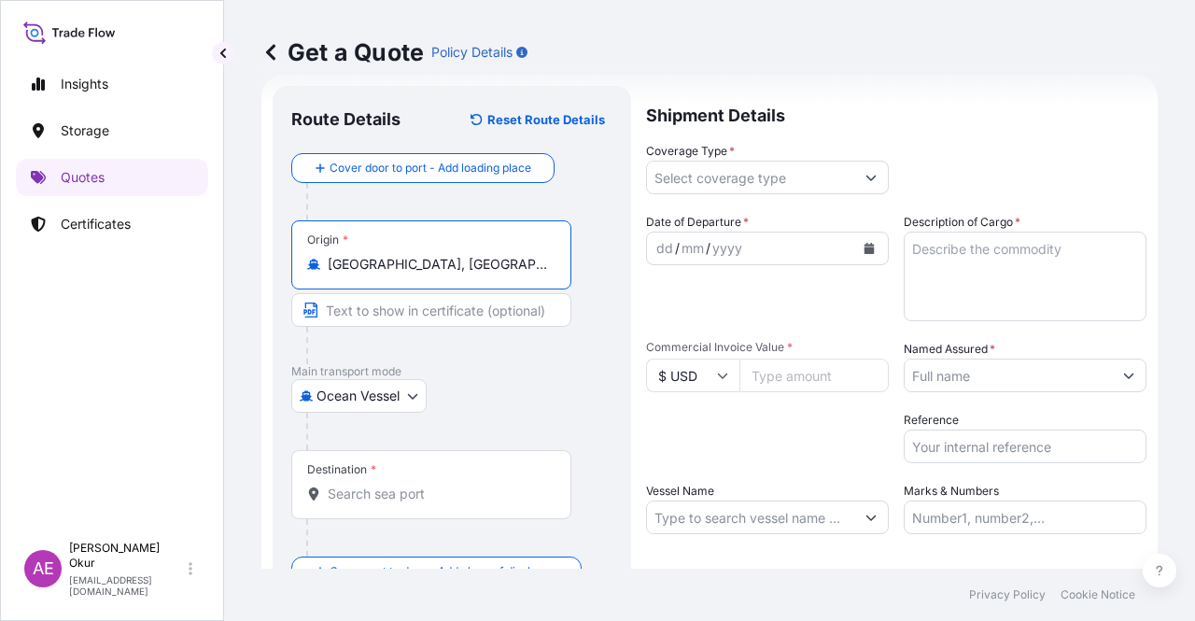
type input "[GEOGRAPHIC_DATA], [GEOGRAPHIC_DATA], [GEOGRAPHIC_DATA]"
click at [413, 325] on input "Text to appear on certificate" at bounding box center [431, 310] width 280 height 34
paste input "[GEOGRAPHIC_DATA], [GEOGRAPHIC_DATA]"
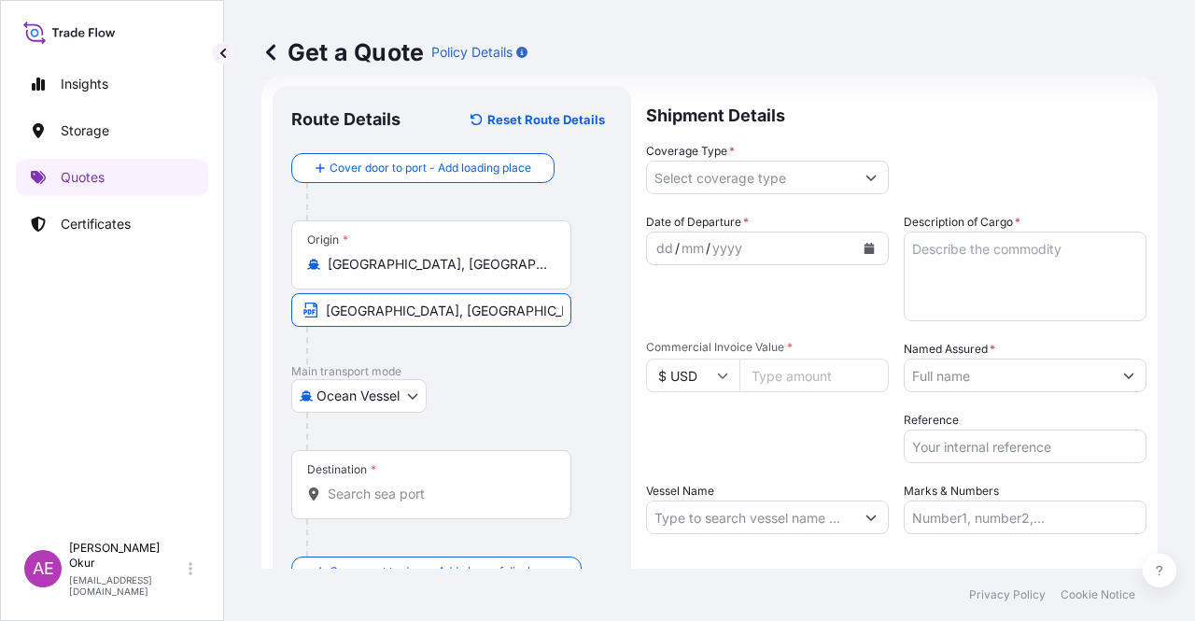
type input "[GEOGRAPHIC_DATA], [GEOGRAPHIC_DATA] / [GEOGRAPHIC_DATA]"
click at [337, 478] on div "Destination *" at bounding box center [431, 484] width 280 height 69
click at [337, 485] on input "Destination *" at bounding box center [438, 494] width 220 height 19
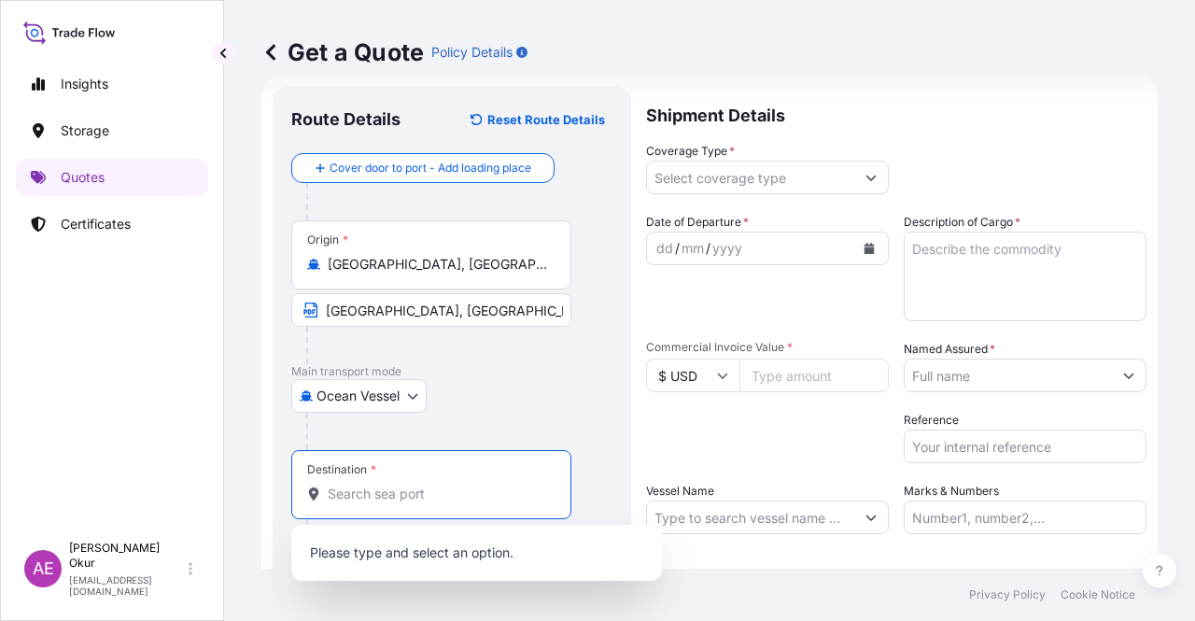
paste input "TANJUNG SEKONG"
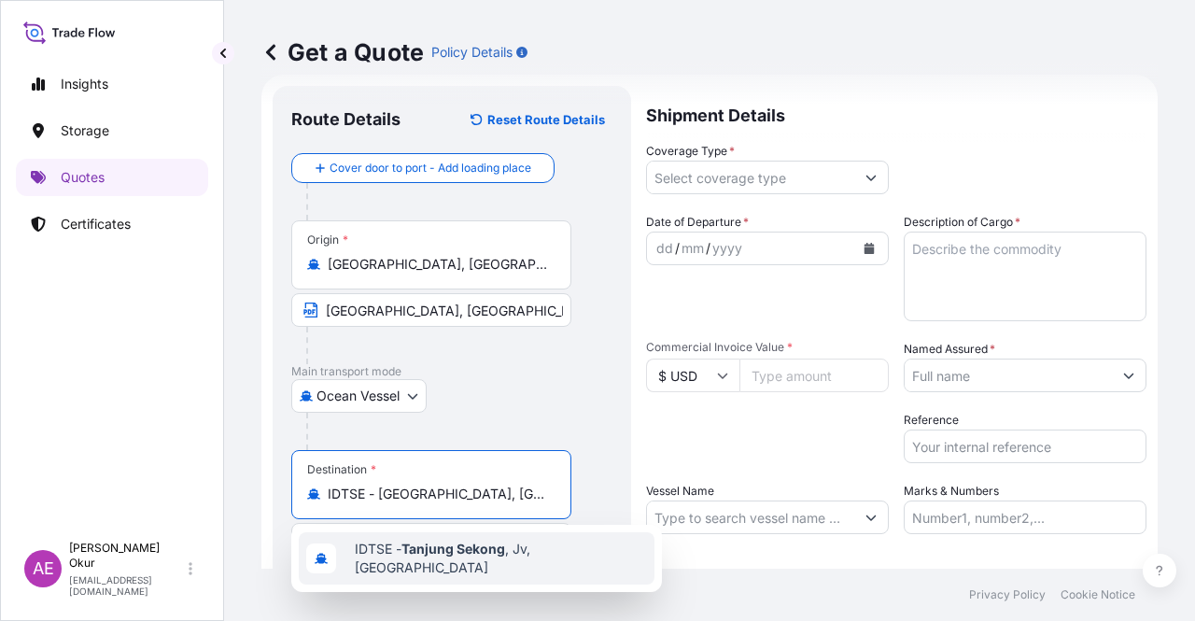
type input "IDTSE - [GEOGRAPHIC_DATA], [GEOGRAPHIC_DATA], [GEOGRAPHIC_DATA]"
click at [420, 533] on input "Text to appear on certificate" at bounding box center [431, 540] width 280 height 34
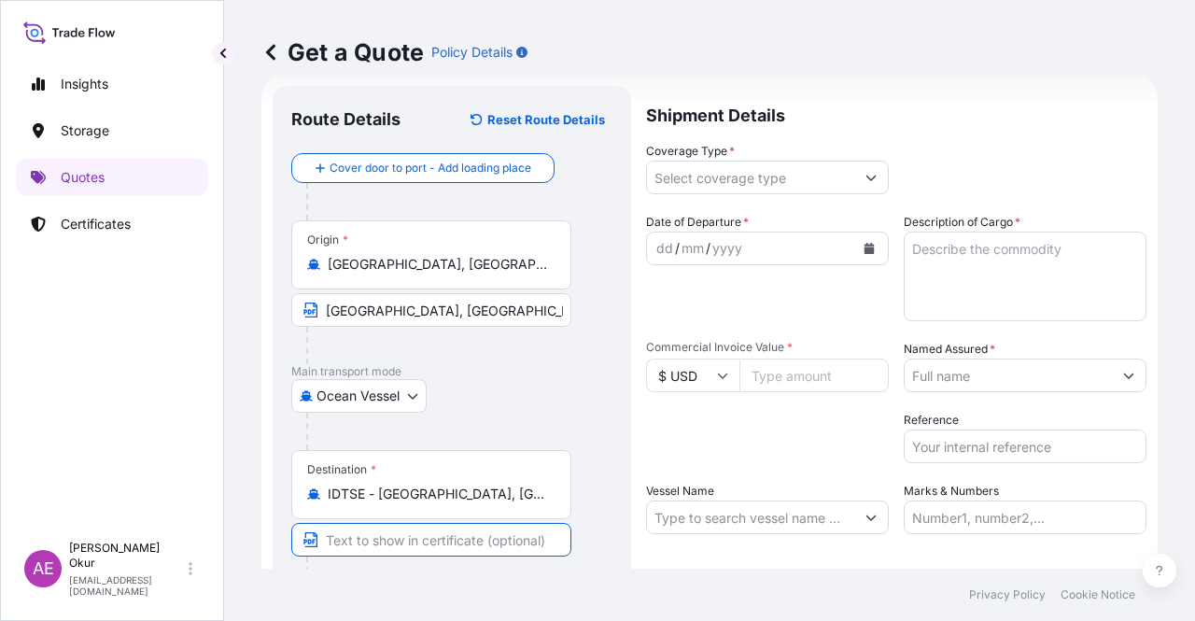
paste input "TANJUNG SEKONG"
type input "TANJUNG SEKONG / [GEOGRAPHIC_DATA]"
click at [749, 174] on input "Coverage Type *" at bounding box center [750, 178] width 207 height 34
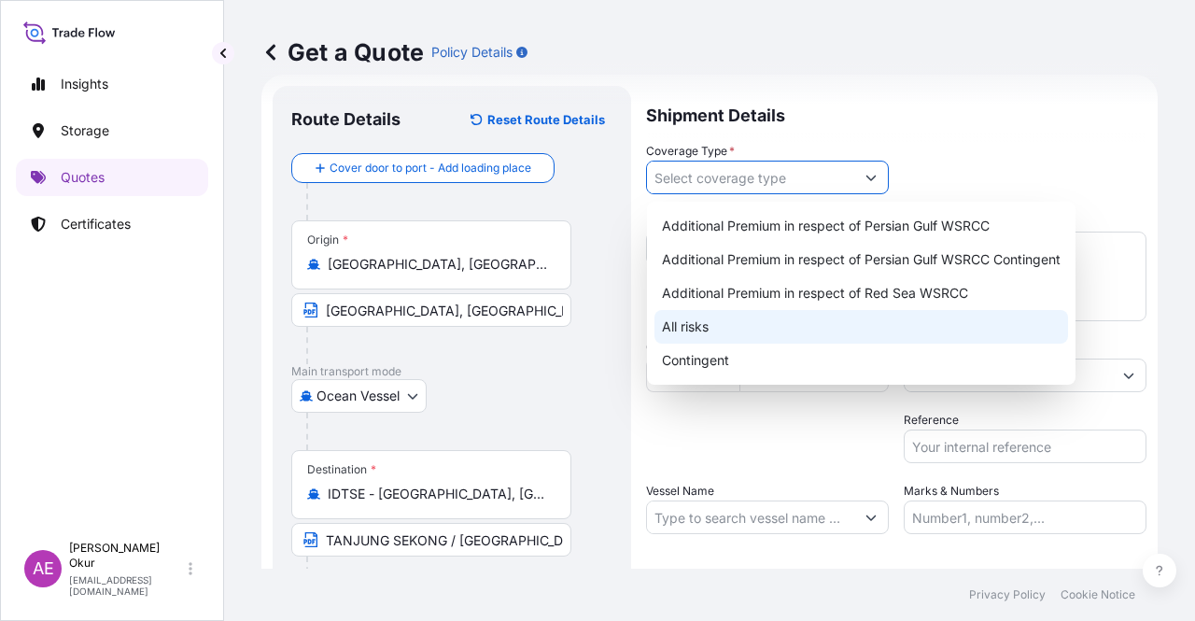
click at [708, 319] on div "All risks" at bounding box center [862, 327] width 414 height 34
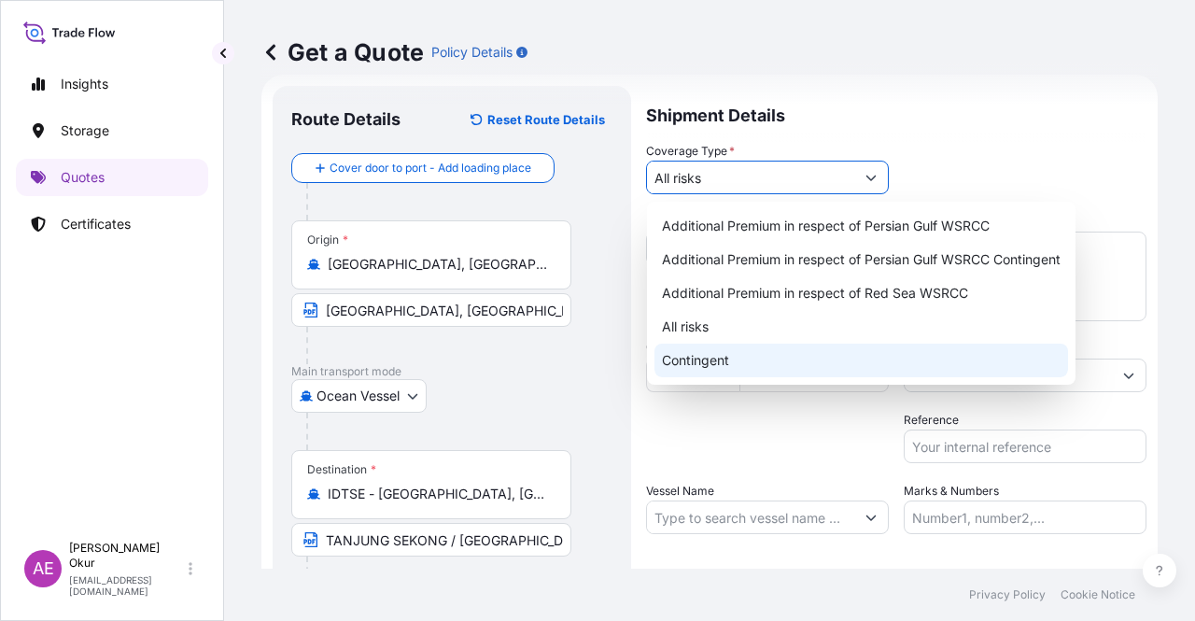
click at [734, 365] on div "Contingent" at bounding box center [862, 361] width 414 height 34
type input "Contingent"
click at [708, 359] on div "Contingent" at bounding box center [862, 361] width 414 height 34
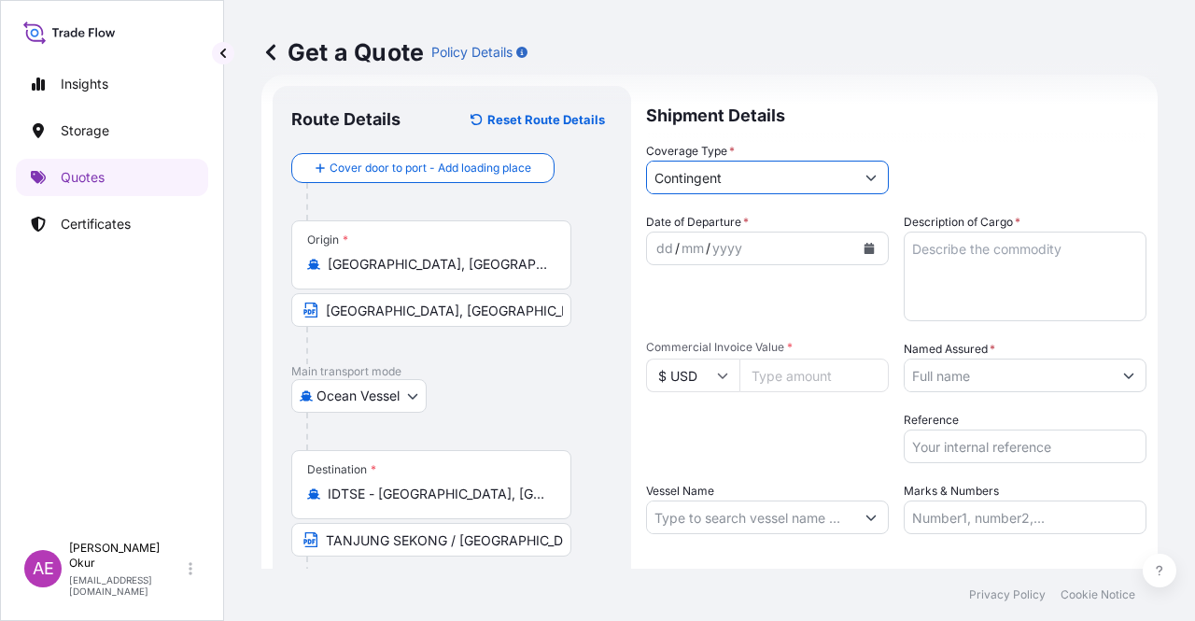
click at [657, 254] on div "dd" at bounding box center [665, 248] width 21 height 22
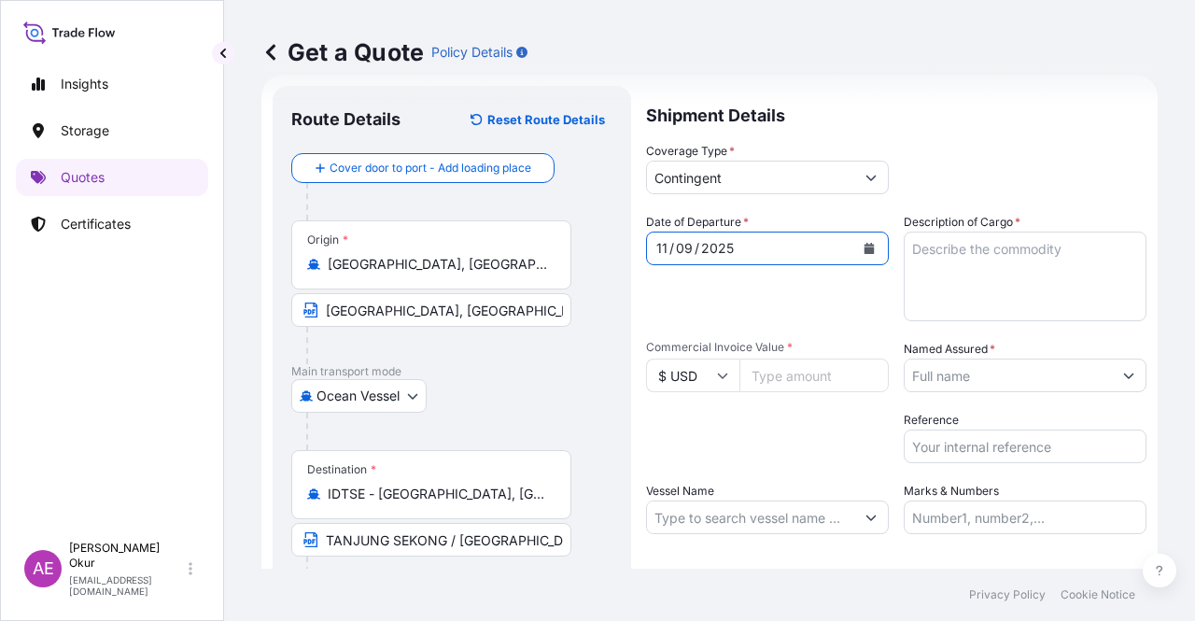
click at [788, 380] on input "Commercial Invoice Value *" at bounding box center [814, 376] width 149 height 34
paste input "14653954.73"
type input "14653954.73"
click at [1022, 228] on div "Description of Cargo *" at bounding box center [1025, 267] width 243 height 108
click at [999, 277] on textarea "Description of Cargo *" at bounding box center [1025, 277] width 243 height 90
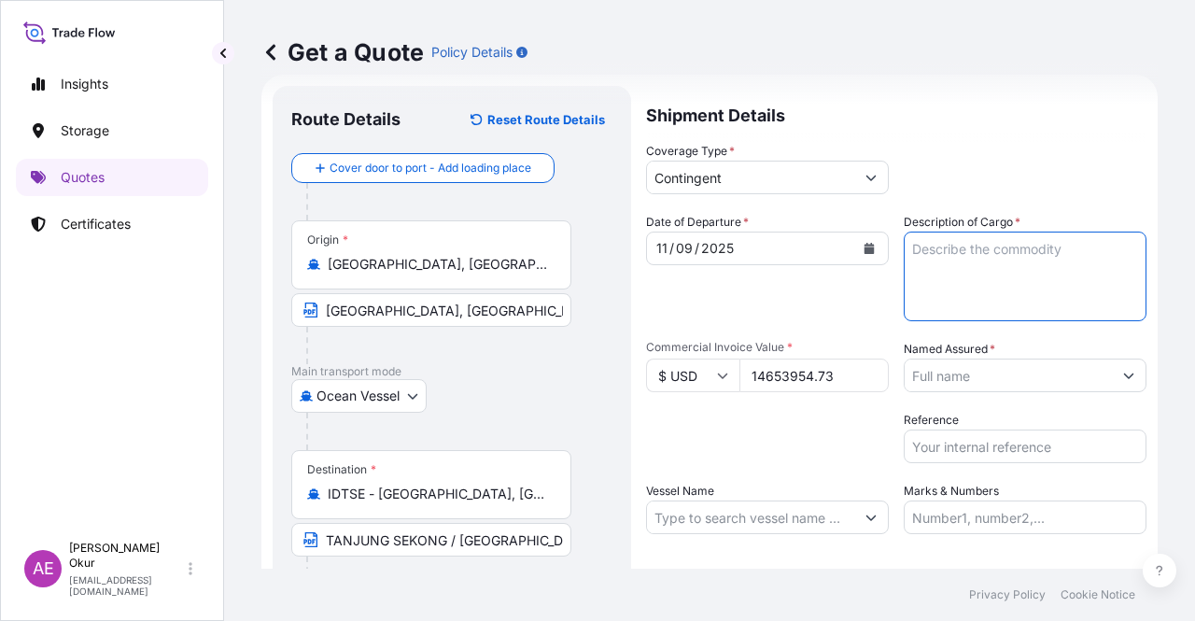
paste textarea "PROPANE"
type textarea "PROPANE"
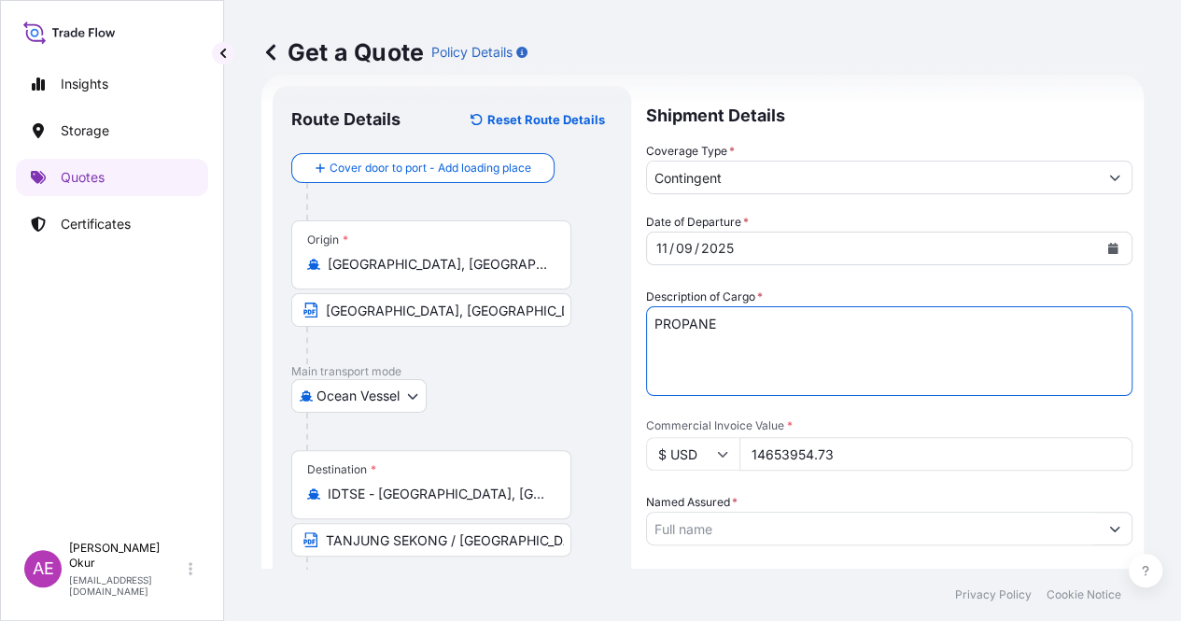
click at [1044, 512] on input "Named Assured *" at bounding box center [872, 529] width 451 height 34
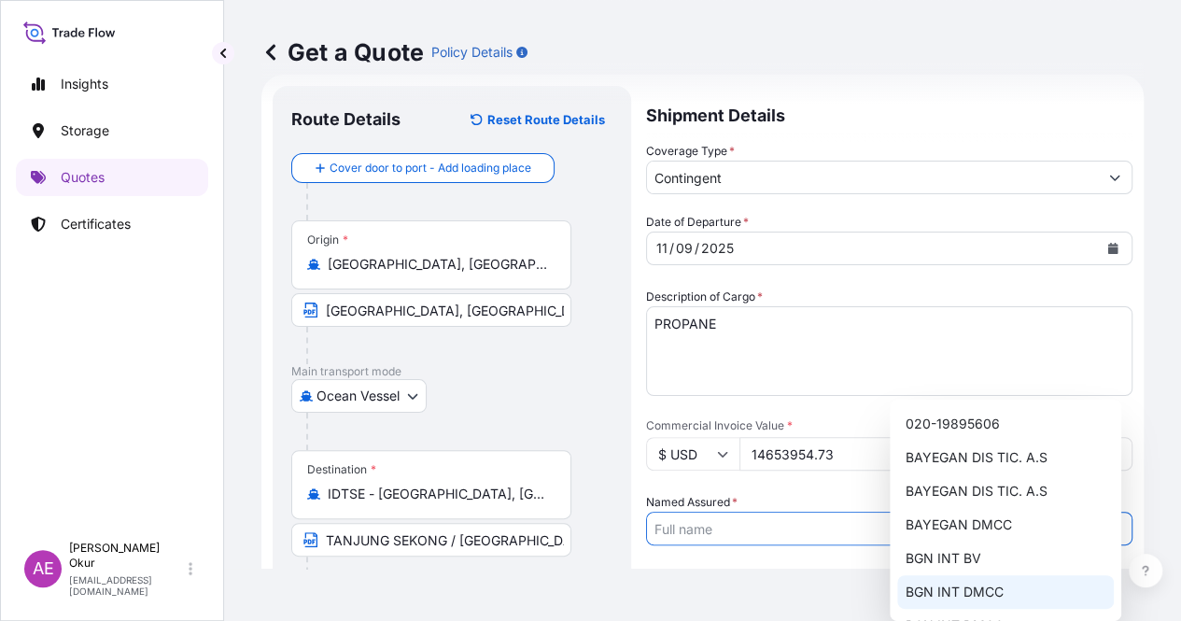
click at [948, 593] on span "BGN INT DMCC" at bounding box center [954, 592] width 98 height 19
type input "BGN INT DMCC"
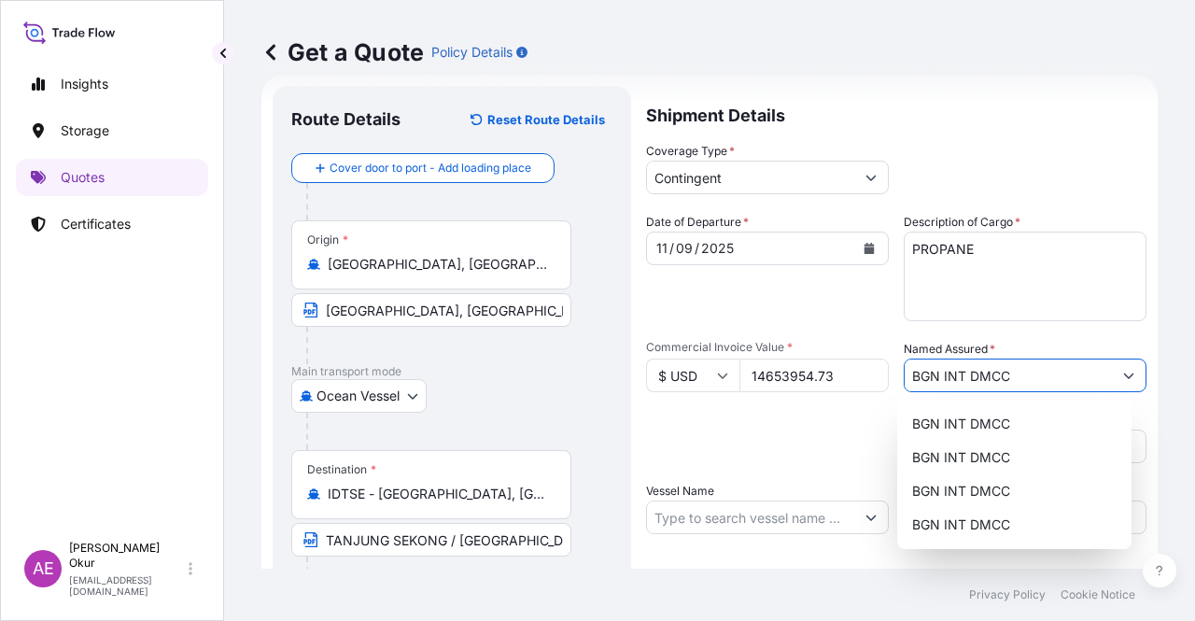
click at [715, 515] on input "Vessel Name" at bounding box center [750, 517] width 207 height 34
paste input "COMMODORE"
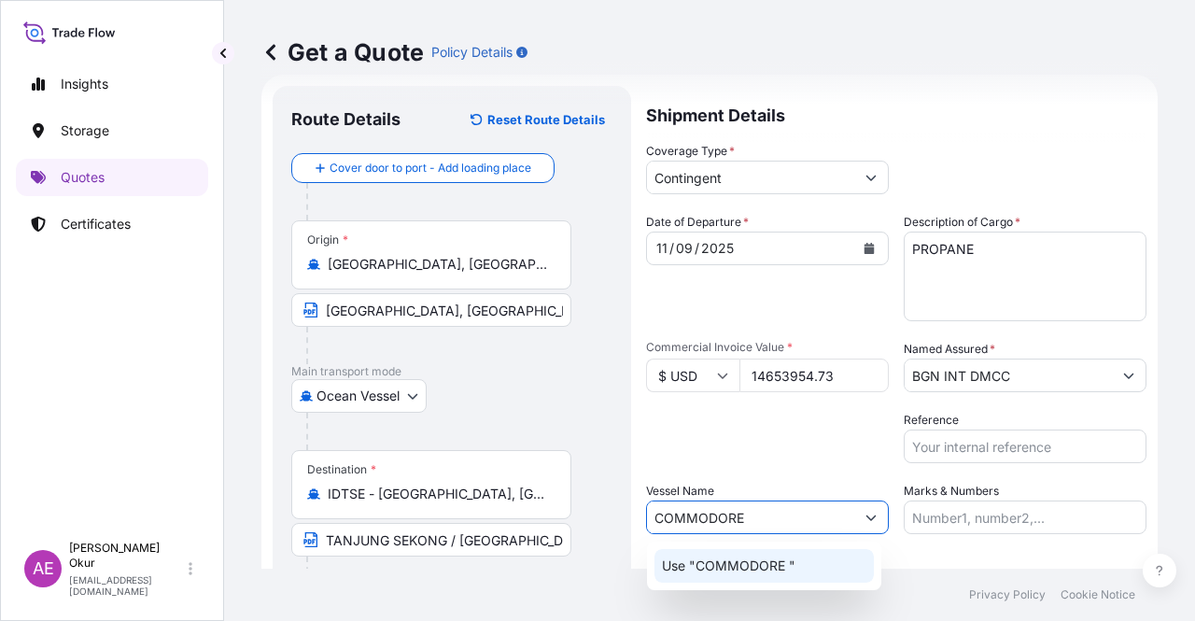
click at [762, 574] on p "Use "COMMODORE "" at bounding box center [729, 566] width 134 height 19
type input "COMMODORE"
click at [996, 489] on div "Marks & Numbers" at bounding box center [1025, 508] width 243 height 52
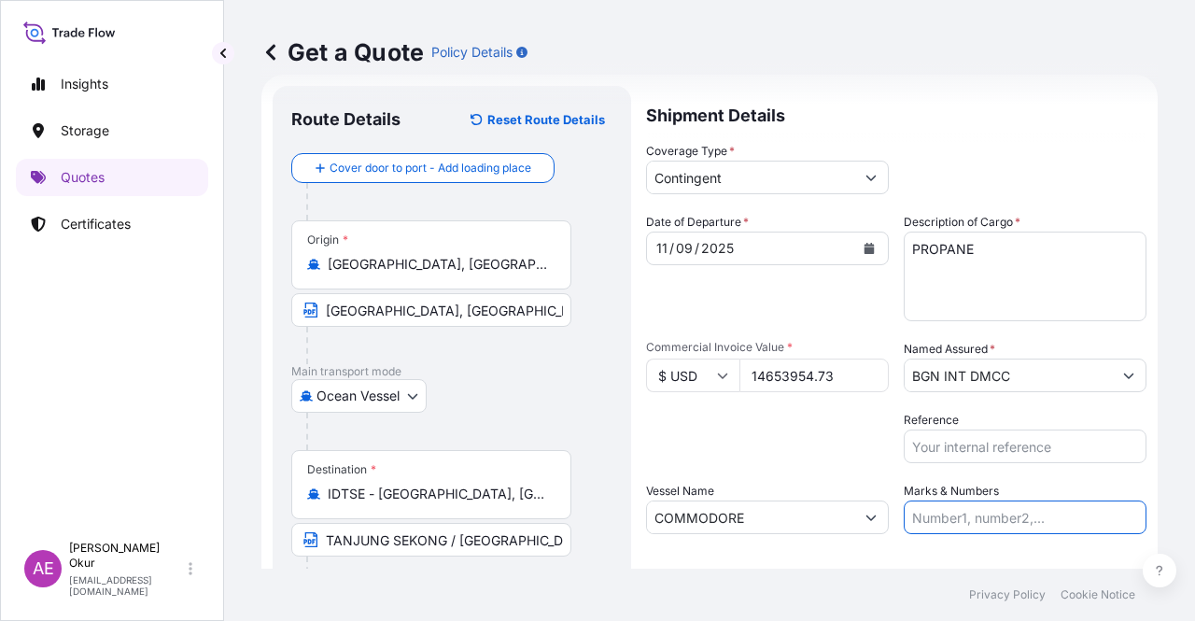
click at [985, 509] on input "Marks & Numbers" at bounding box center [1025, 517] width 243 height 34
drag, startPoint x: 1033, startPoint y: 519, endPoint x: 954, endPoint y: 516, distance: 78.5
click at [954, 516] on input "PO NO:25Y0221600 Quantity M/[PERSON_NAME]: 25.042,46 Premium: USD 1.705,97" at bounding box center [1025, 517] width 243 height 34
paste input "189700"
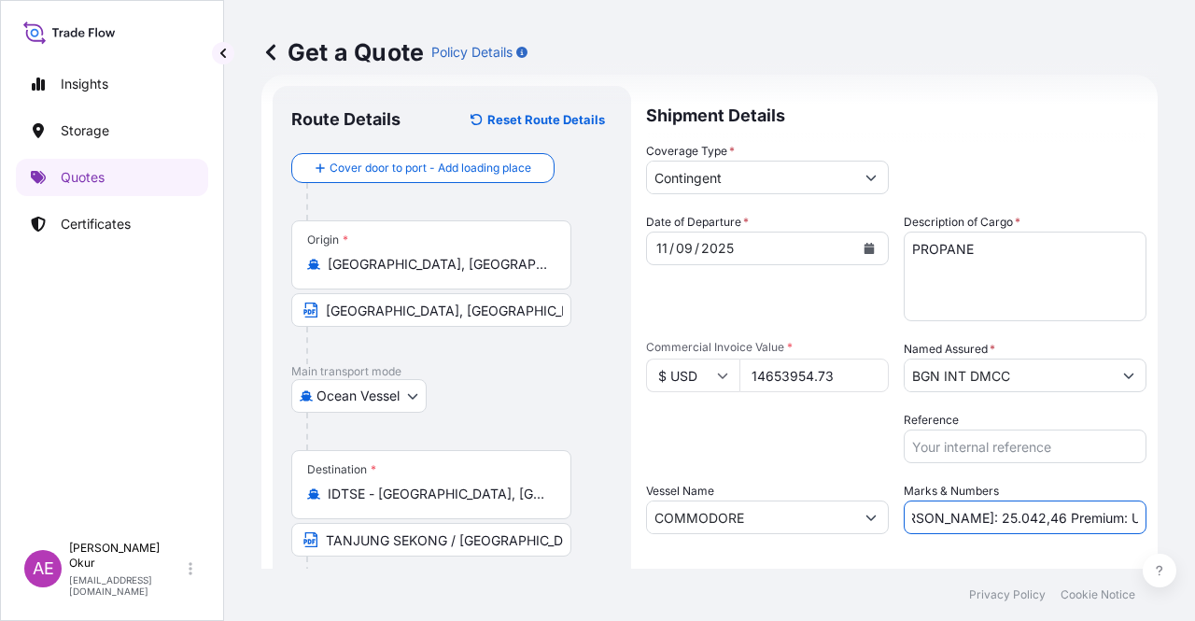
drag, startPoint x: 1072, startPoint y: 516, endPoint x: 1164, endPoint y: 505, distance: 93.1
click at [1164, 505] on div "Get a Quote Policy Details Route Details Reset Route Details Cover door to port…" at bounding box center [709, 284] width 971 height 569
click at [957, 511] on input "PO NO:25Y0189700 Quantity M/[PERSON_NAME]: 25.042,46 Premium: USD 1.705,97" at bounding box center [1025, 517] width 243 height 34
drag, startPoint x: 914, startPoint y: 518, endPoint x: 977, endPoint y: 516, distance: 62.6
click at [977, 516] on input "PO NO:25Y0189700 Quantity M/[PERSON_NAME]: 25.042,46 Premium: USD 1.705,97" at bounding box center [1025, 517] width 243 height 34
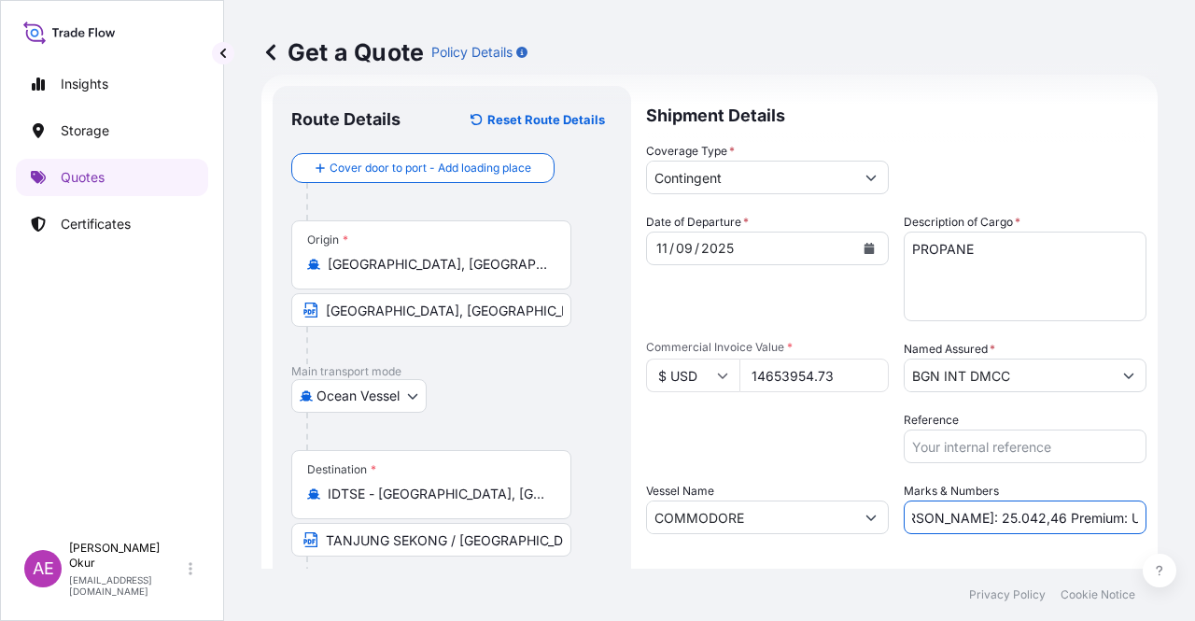
paste input "3.152,20"
drag, startPoint x: 1100, startPoint y: 503, endPoint x: 1186, endPoint y: 507, distance: 86.0
click at [1186, 507] on div "Get a Quote Policy Details Route Details Reset Route Details Cover door to port…" at bounding box center [709, 284] width 971 height 569
drag, startPoint x: 1120, startPoint y: 521, endPoint x: 1194, endPoint y: 515, distance: 74.9
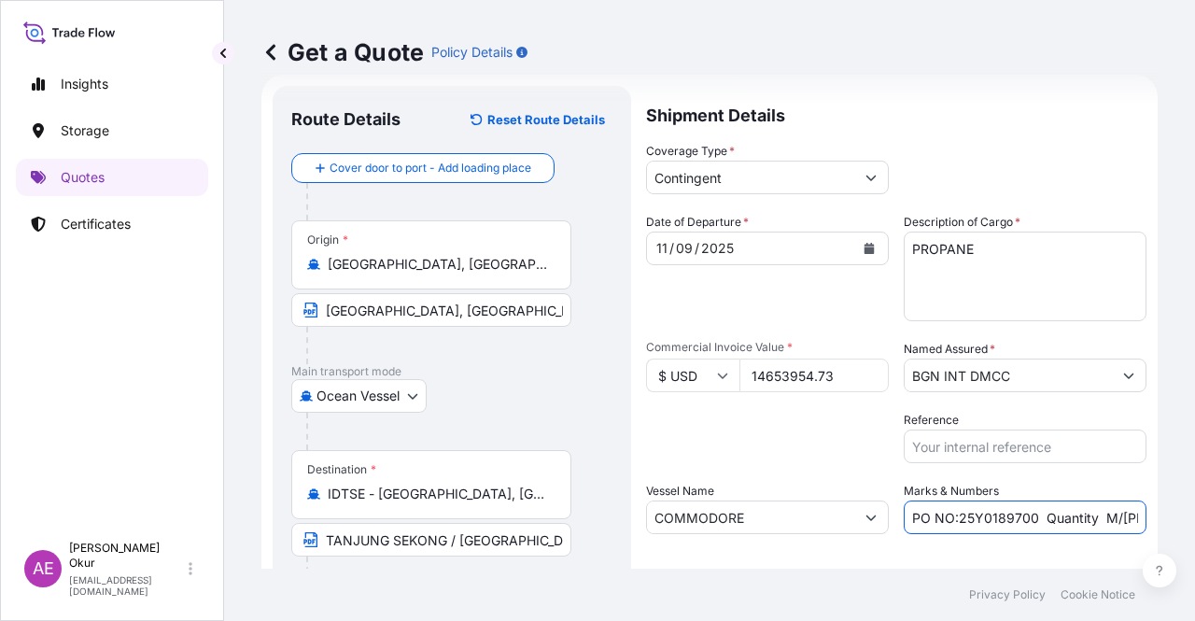
click at [1194, 515] on div "Get a Quote Policy Details Route Details Reset Route Details Cover door to port…" at bounding box center [709, 284] width 971 height 569
click at [985, 533] on input "PO NO:25Y0189700 Quantity M/[PERSON_NAME]: 23.152,20 Premium: USD 1.705,97" at bounding box center [1025, 517] width 243 height 34
drag, startPoint x: 1108, startPoint y: 513, endPoint x: 1194, endPoint y: 513, distance: 85.9
click at [1194, 513] on div "Get a Quote Policy Details Route Details Reset Route Details Cover door to port…" at bounding box center [709, 284] width 971 height 569
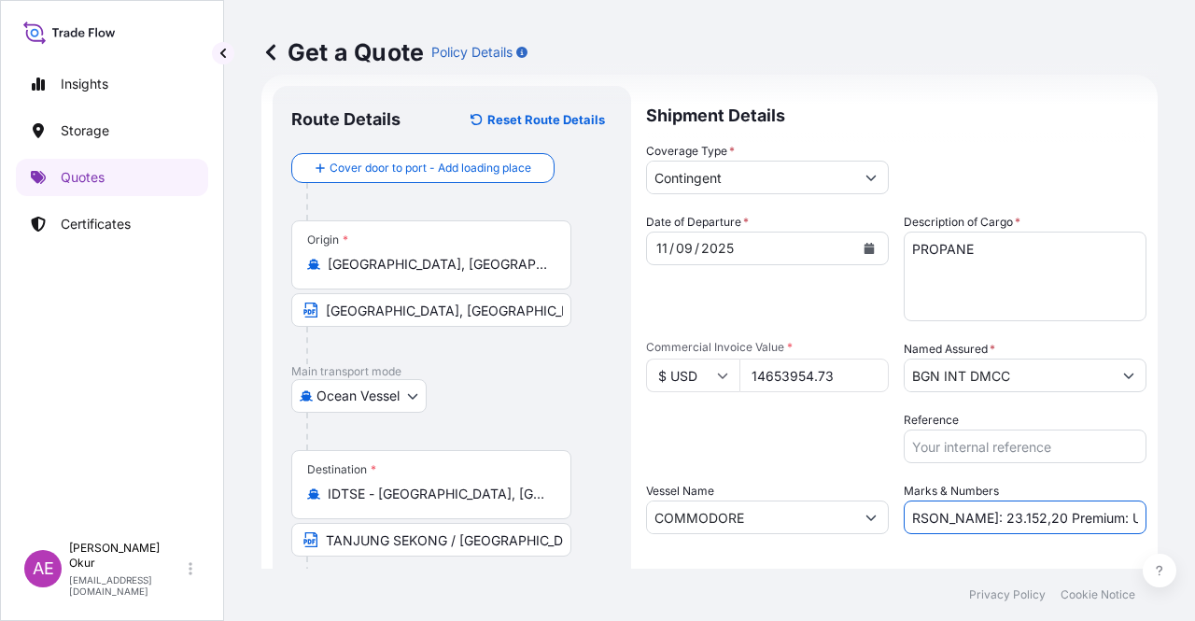
click at [1021, 518] on input "PO NO:25Y0189700 Quantity M/[PERSON_NAME]: 23.152,20 Premium: USD 1.705,97" at bounding box center [1025, 517] width 243 height 34
drag, startPoint x: 1073, startPoint y: 513, endPoint x: 1194, endPoint y: 506, distance: 121.6
click at [1194, 506] on div "Get a Quote Policy Details Route Details Reset Route Details Cover door to port…" at bounding box center [709, 284] width 971 height 569
paste input "732,70"
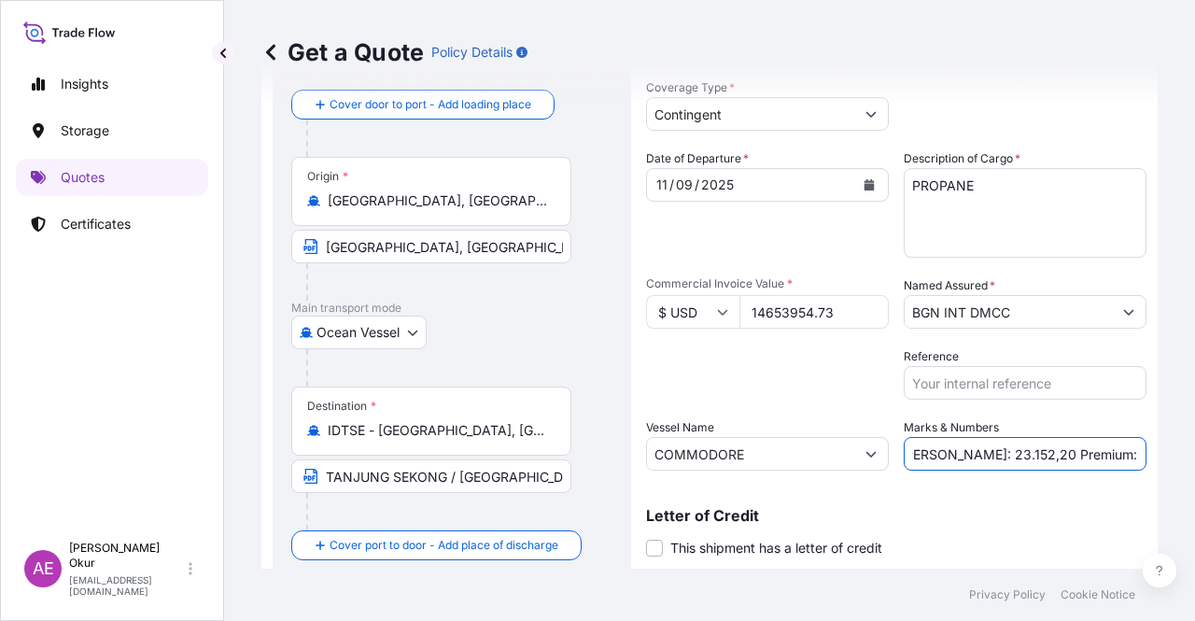
scroll to position [145, 0]
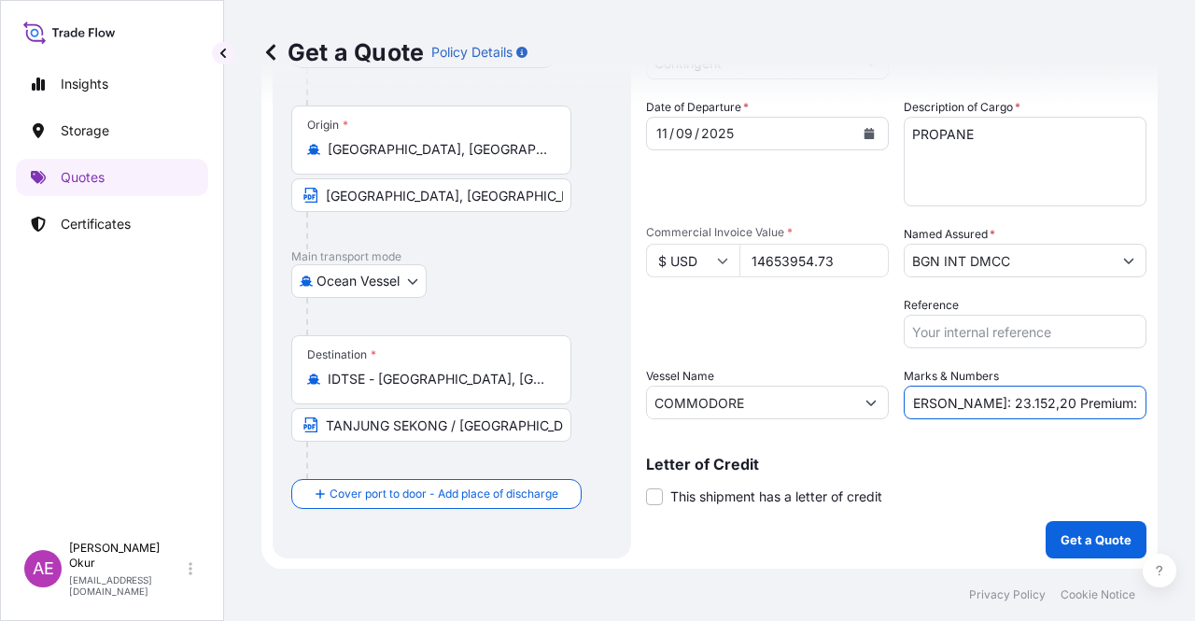
type input "PO NO:25Y0189700 Quantity M/[PERSON_NAME]: 23.152,20 Premium: USD 732,70"
click at [1070, 547] on button "Get a Quote" at bounding box center [1096, 539] width 101 height 37
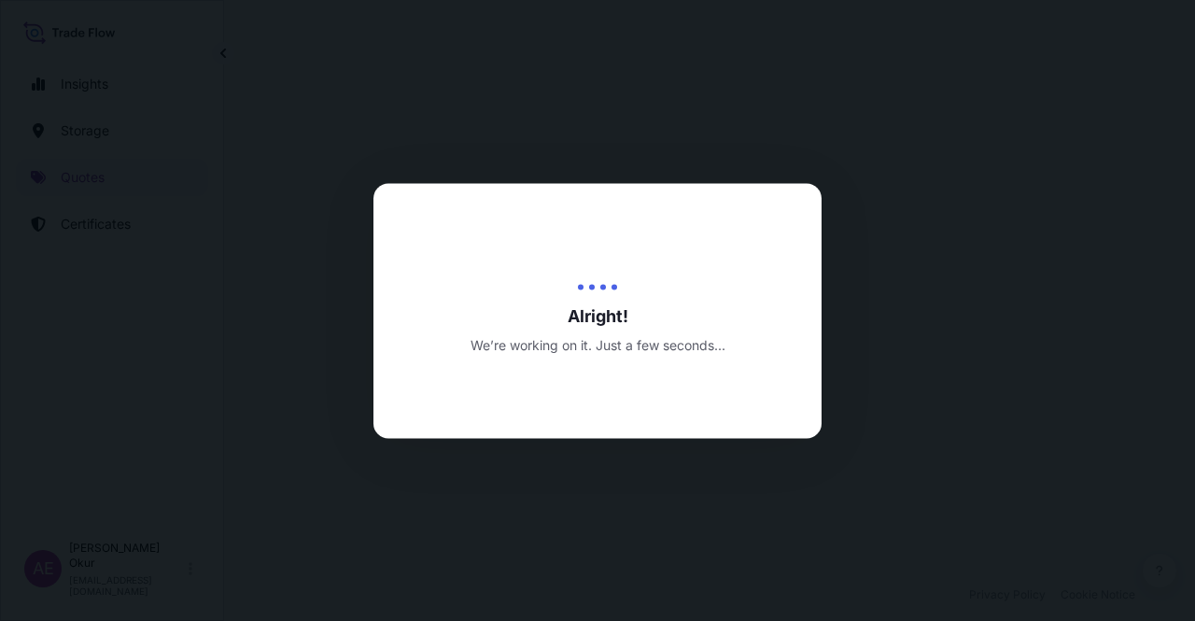
select select "Ocean Vessel"
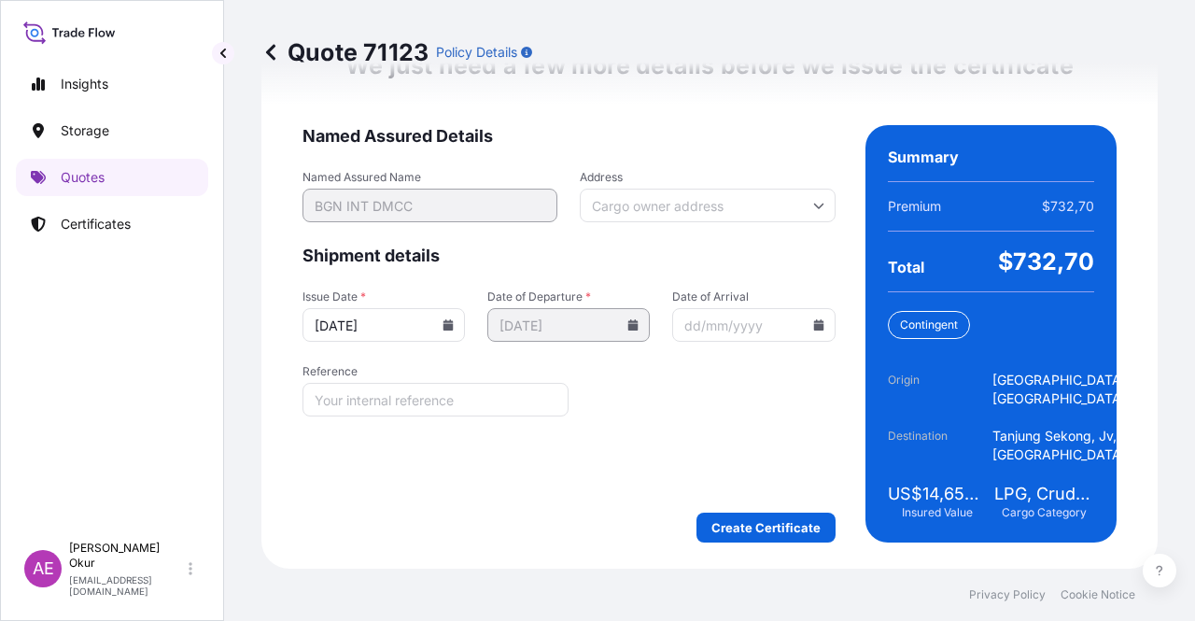
scroll to position [2461, 0]
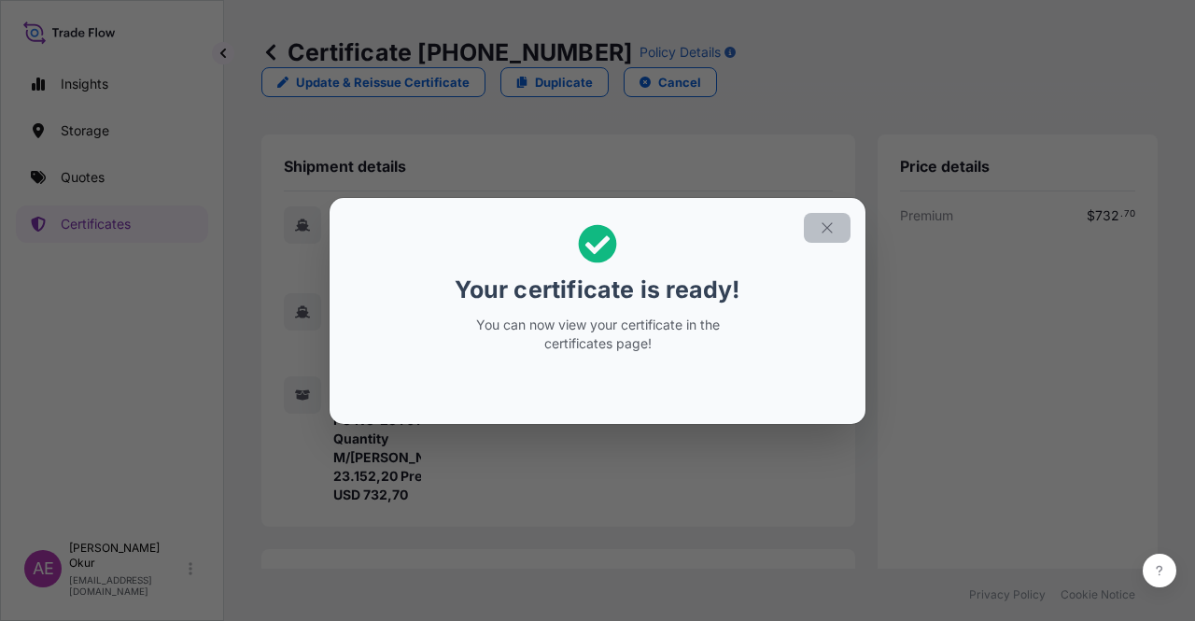
click at [845, 229] on button "button" at bounding box center [827, 228] width 47 height 30
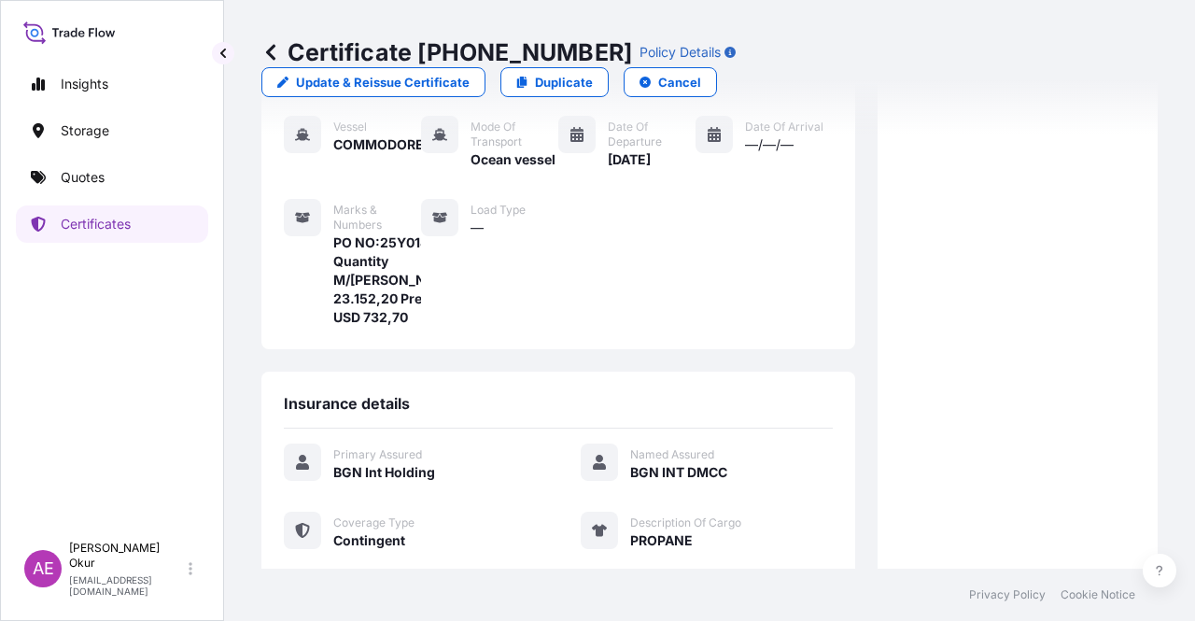
scroll to position [486, 0]
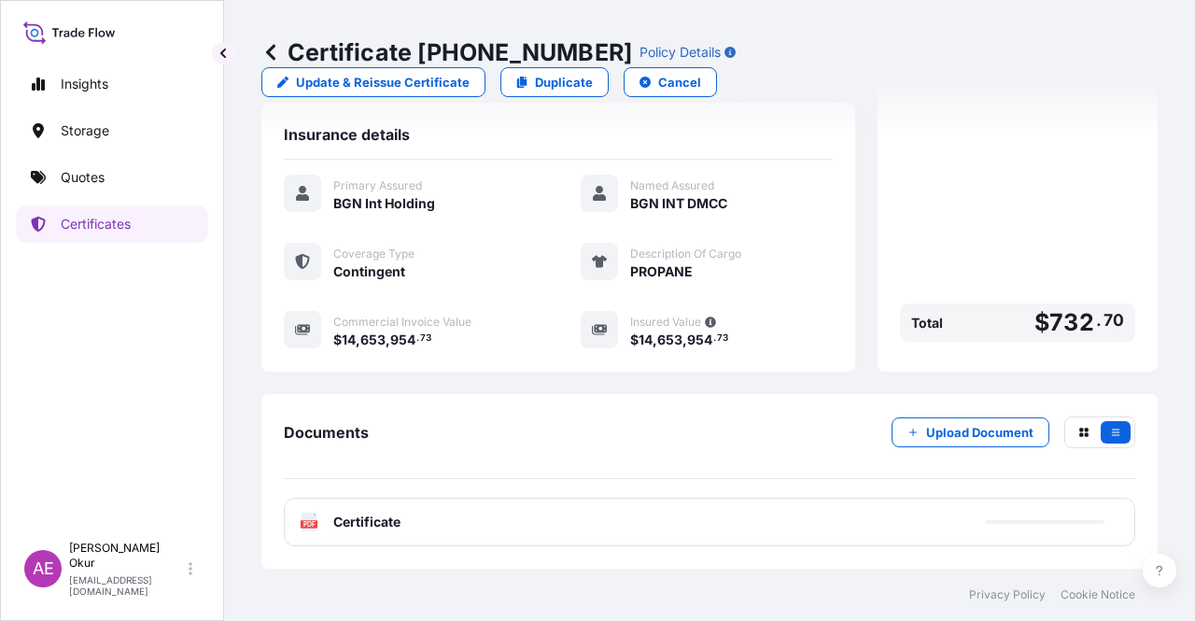
click at [344, 524] on span "Certificate" at bounding box center [366, 522] width 67 height 19
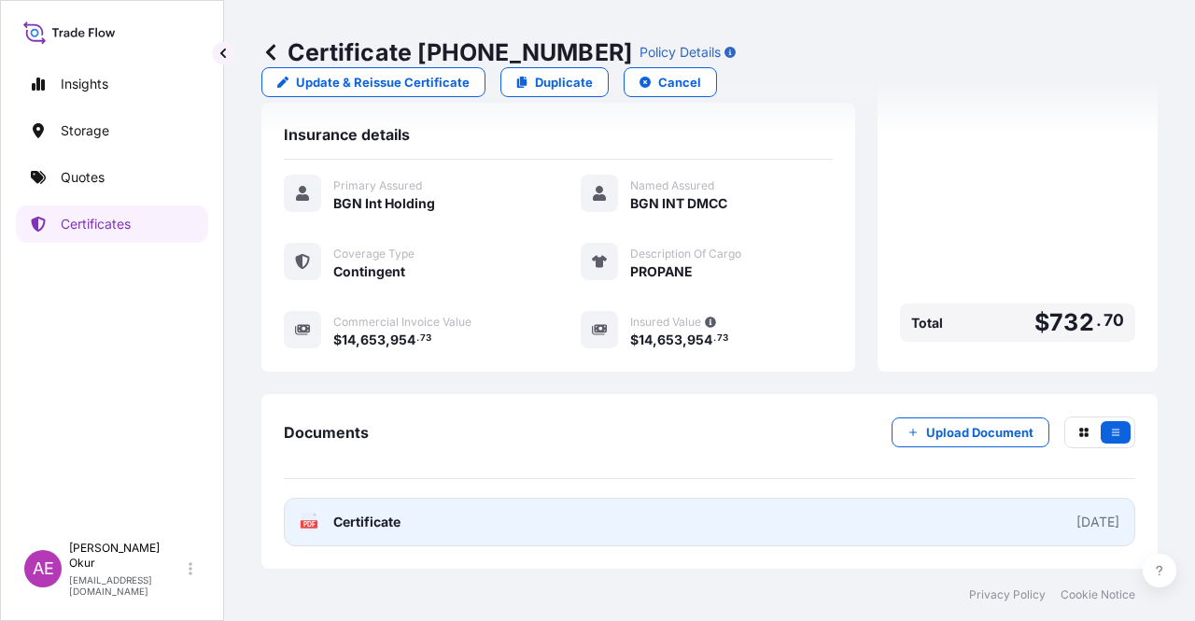
click at [386, 523] on span "Certificate" at bounding box center [366, 522] width 67 height 19
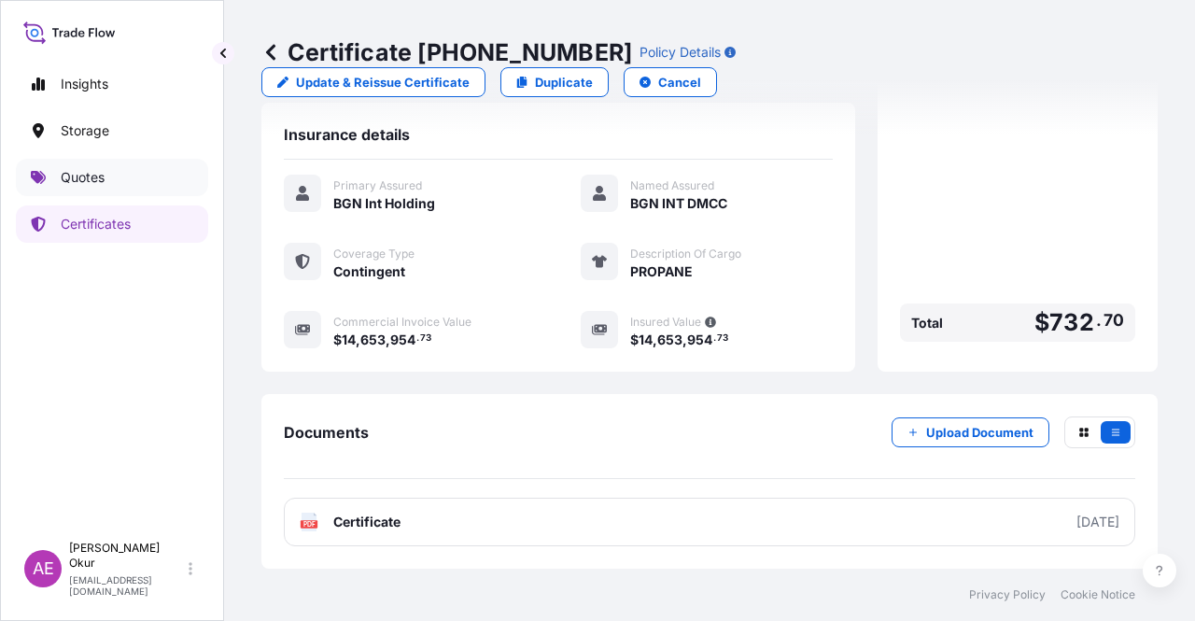
click at [94, 176] on p "Quotes" at bounding box center [83, 177] width 44 height 19
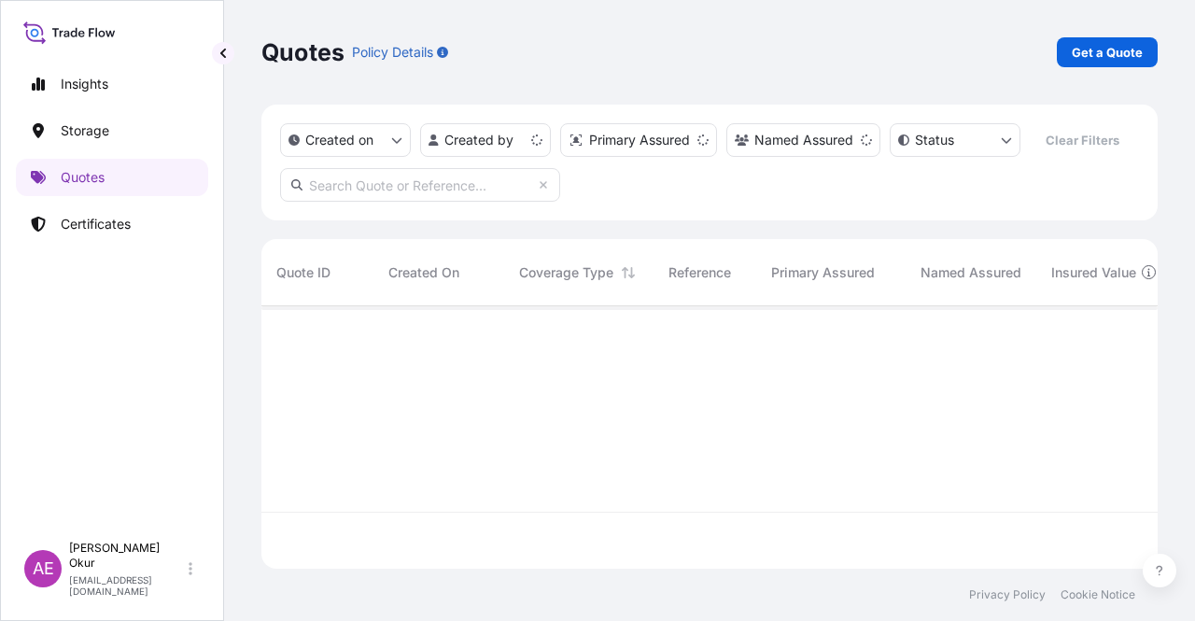
scroll to position [259, 881]
click at [1135, 55] on p "Get a Quote" at bounding box center [1107, 52] width 71 height 19
select select "Ocean Vessel"
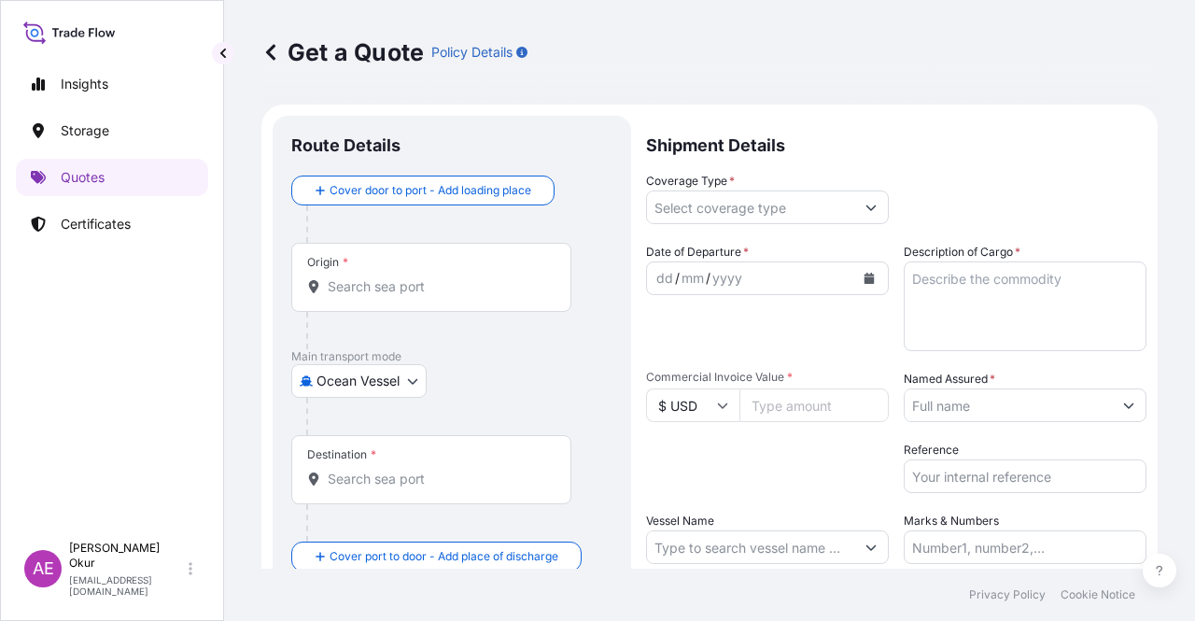
scroll to position [30, 0]
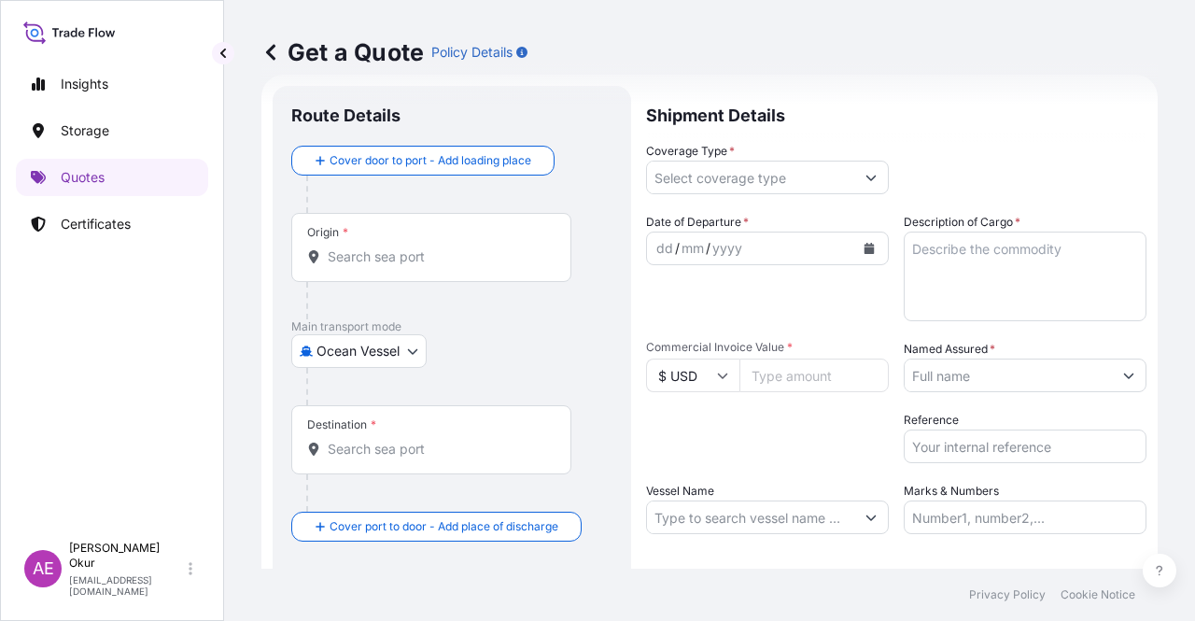
click at [451, 248] on input "Origin *" at bounding box center [438, 256] width 220 height 19
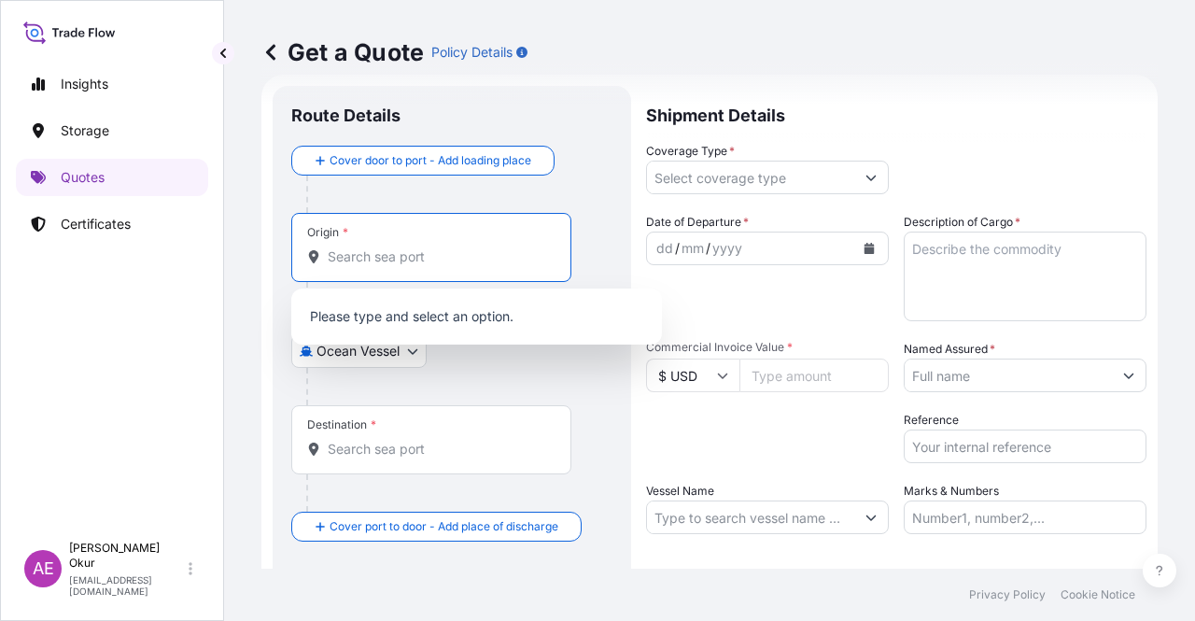
paste input "[GEOGRAPHIC_DATA], [GEOGRAPHIC_DATA]"
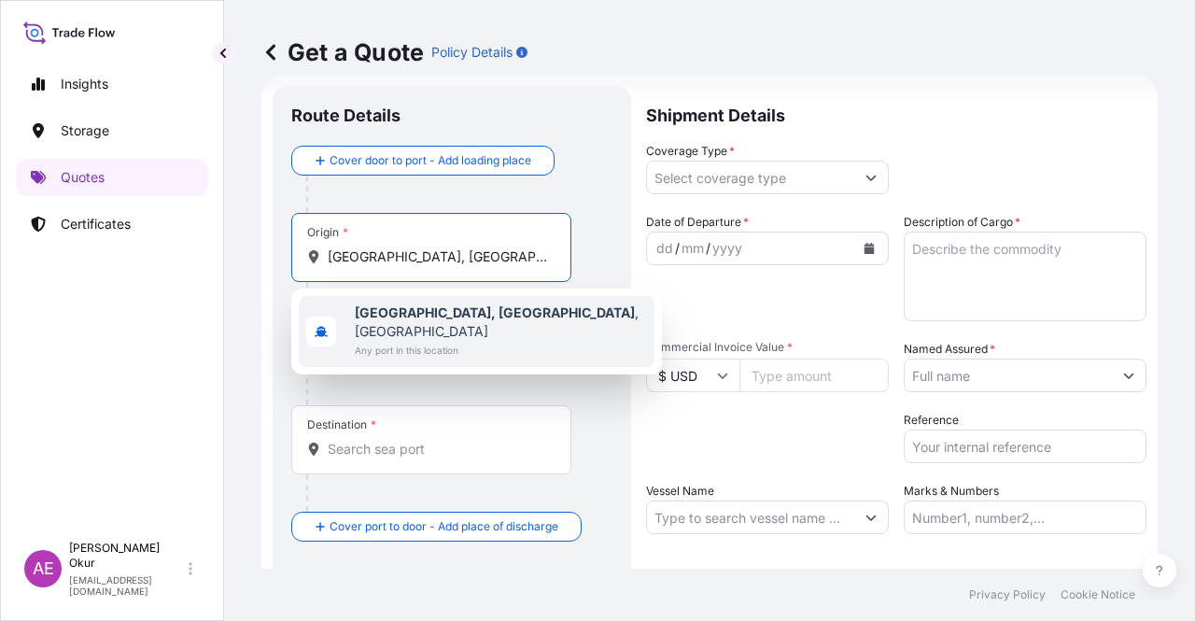
click at [458, 341] on span "Any port in this location" at bounding box center [501, 350] width 292 height 19
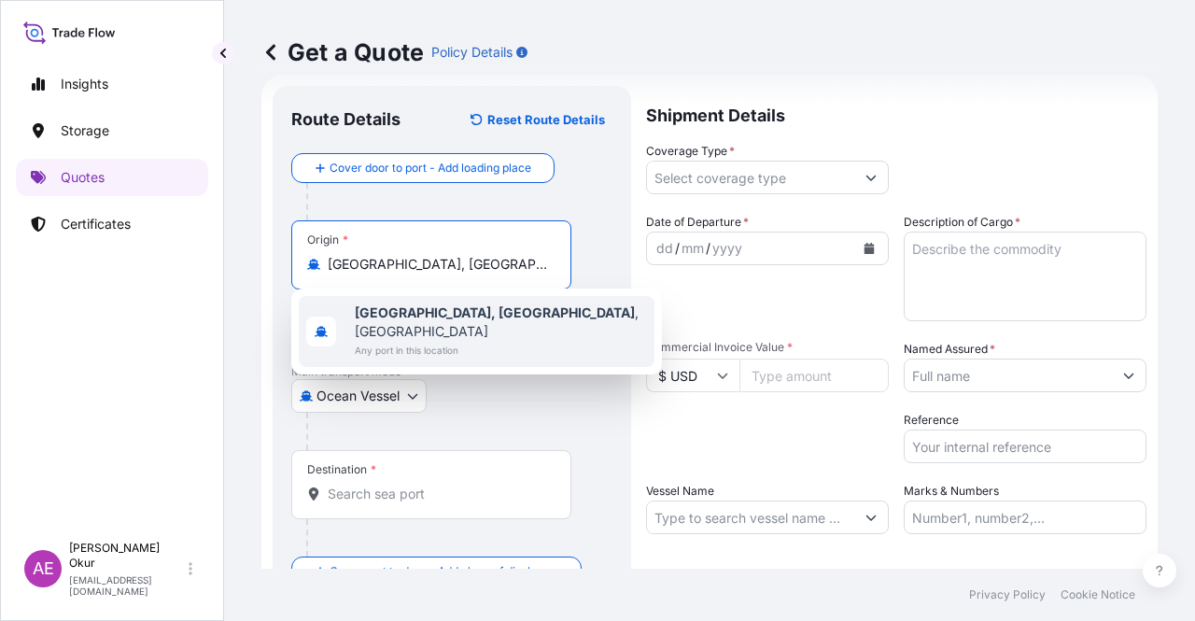
type input "[GEOGRAPHIC_DATA], [GEOGRAPHIC_DATA], [GEOGRAPHIC_DATA]"
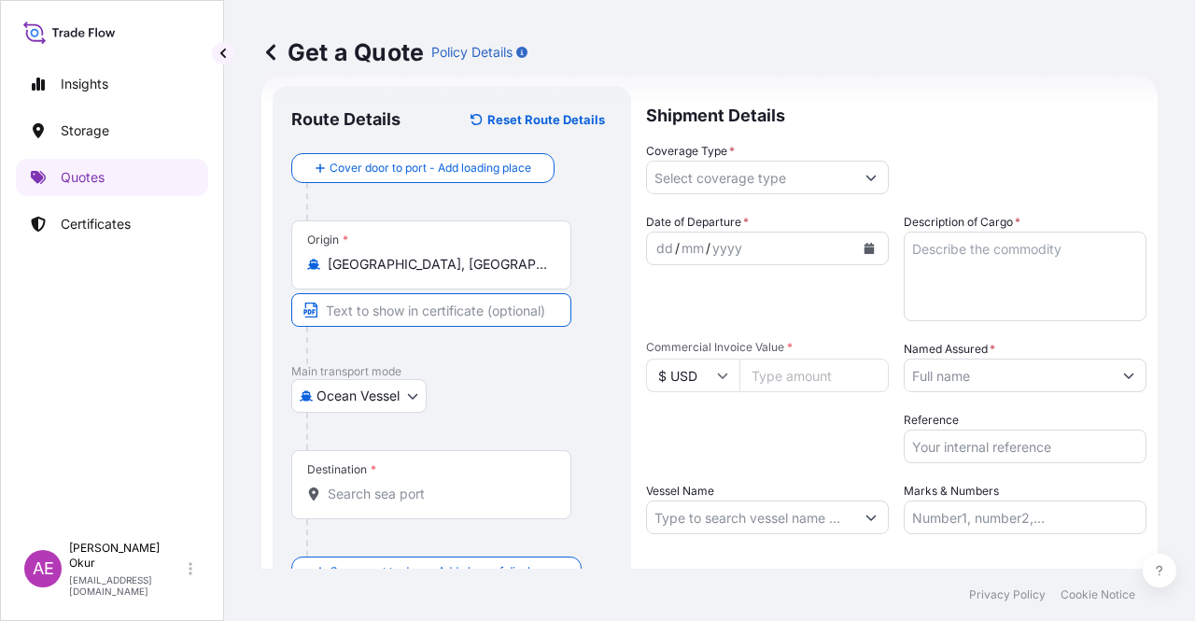
click at [419, 297] on input "Text to appear on certificate" at bounding box center [431, 310] width 280 height 34
paste input "[GEOGRAPHIC_DATA], [GEOGRAPHIC_DATA]"
type input "[GEOGRAPHIC_DATA], [GEOGRAPHIC_DATA] / [GEOGRAPHIC_DATA]"
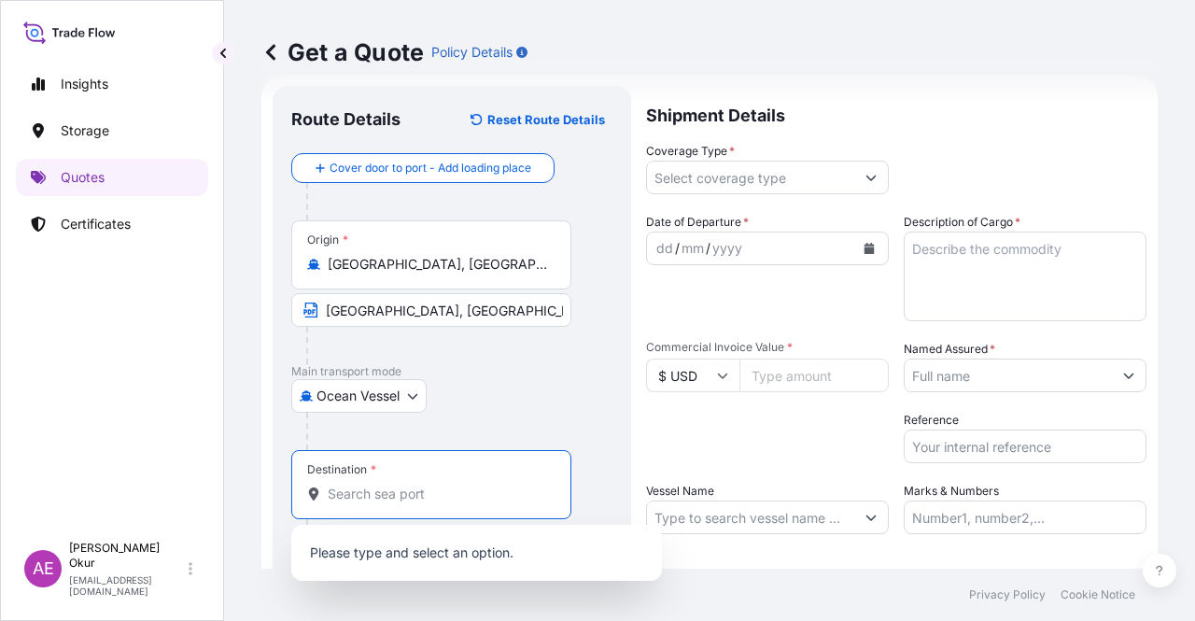
click at [359, 500] on input "Destination *" at bounding box center [438, 494] width 220 height 19
paste input "TANJUNG SEKONG"
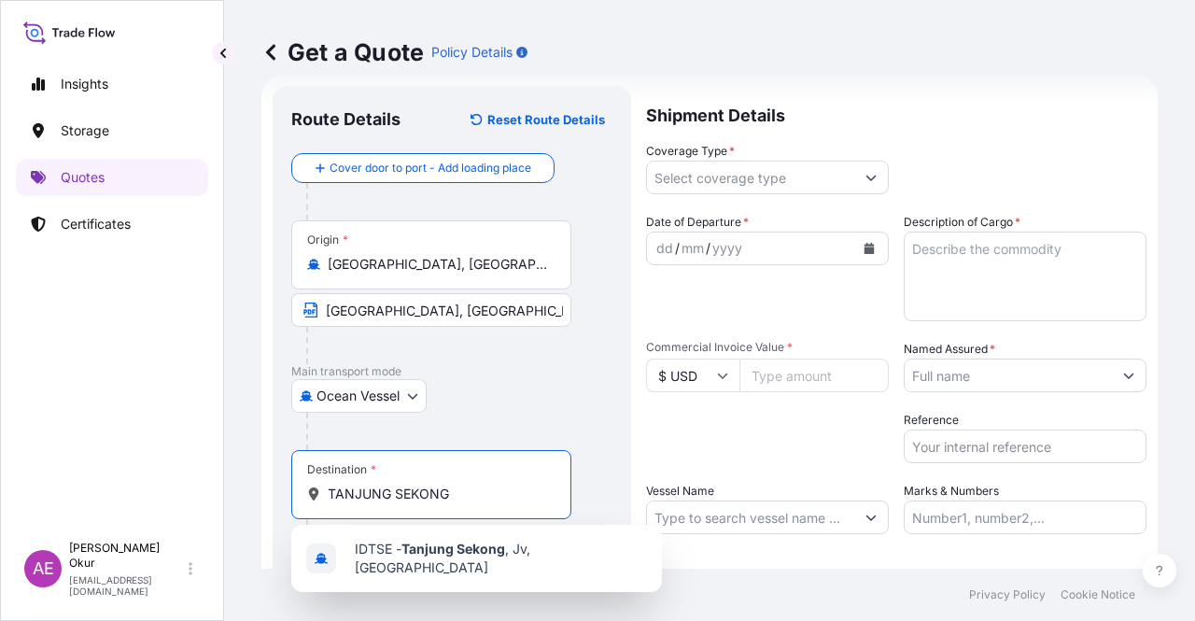
click at [472, 574] on div "IDTSE - [GEOGRAPHIC_DATA] , [GEOGRAPHIC_DATA], [GEOGRAPHIC_DATA]" at bounding box center [477, 558] width 356 height 52
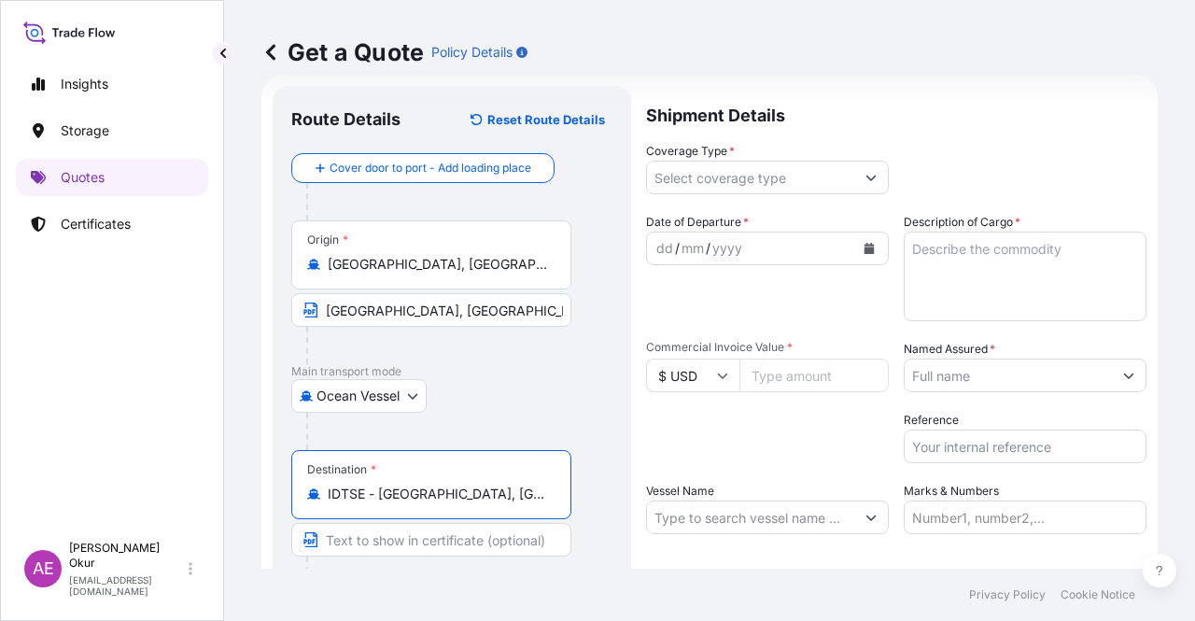
type input "IDTSE - [GEOGRAPHIC_DATA], [GEOGRAPHIC_DATA], [GEOGRAPHIC_DATA]"
click at [458, 546] on input "Text to appear on certificate" at bounding box center [431, 540] width 280 height 34
paste input "TANJUNG SEKONG"
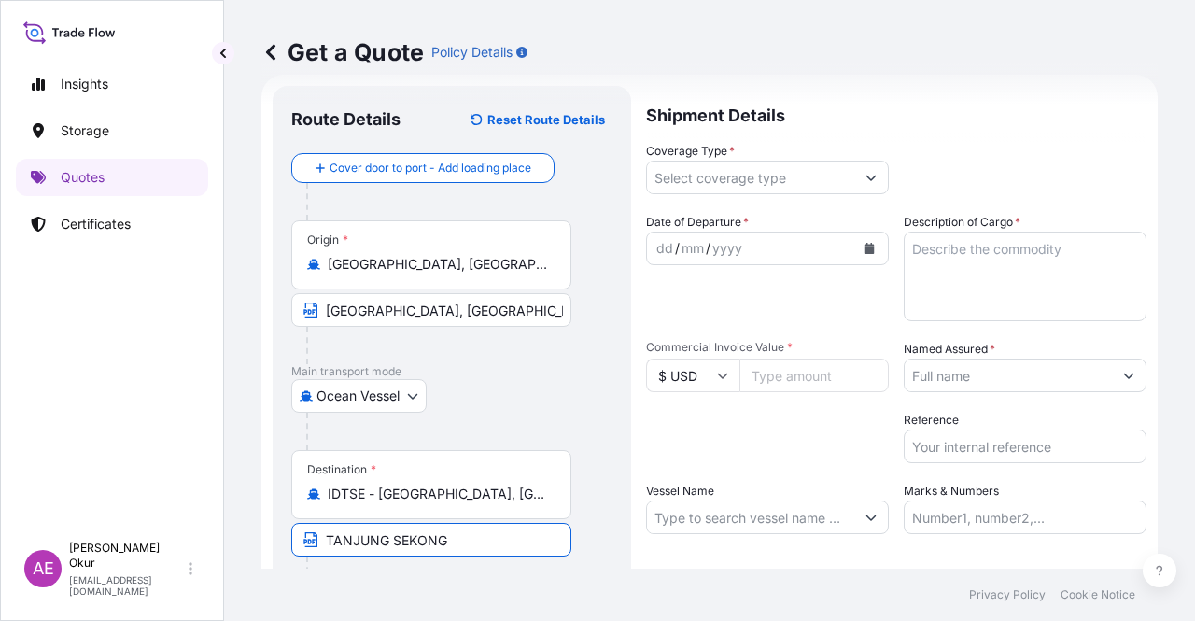
type input "TANJUNG SEKONG / [GEOGRAPHIC_DATA]"
click at [502, 583] on footer "Privacy Policy Cookie Notice" at bounding box center [709, 595] width 971 height 52
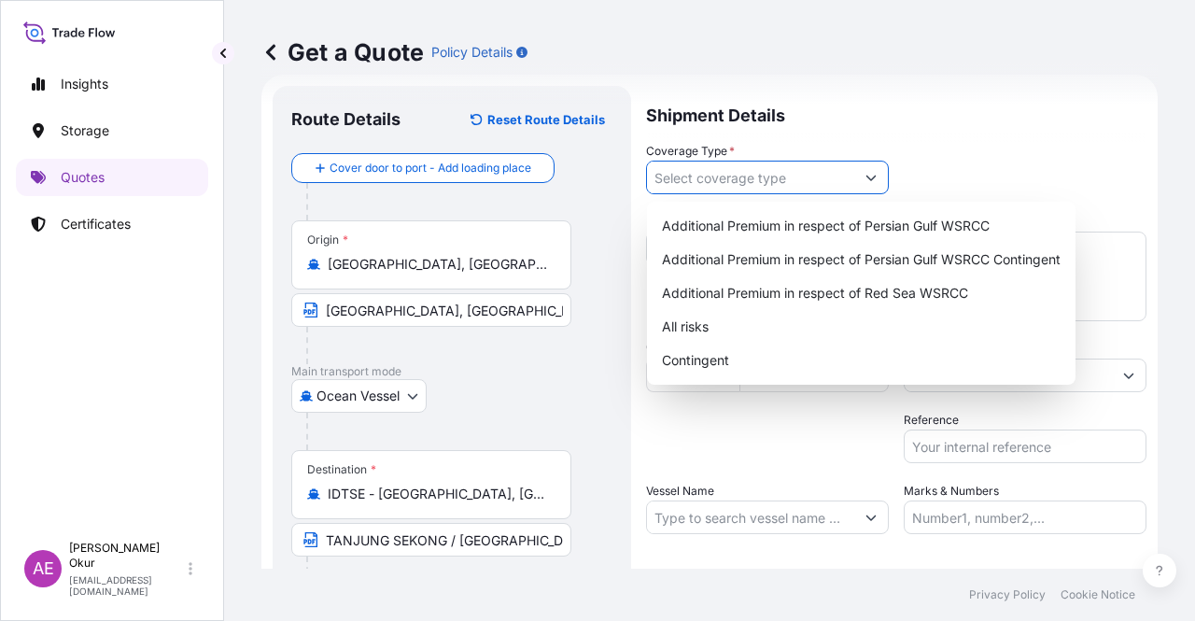
click at [703, 185] on input "Coverage Type *" at bounding box center [750, 178] width 207 height 34
click at [700, 373] on div "Additional Premium in respect of Persian Gulf WSRCC Additional Premium in respe…" at bounding box center [862, 293] width 414 height 168
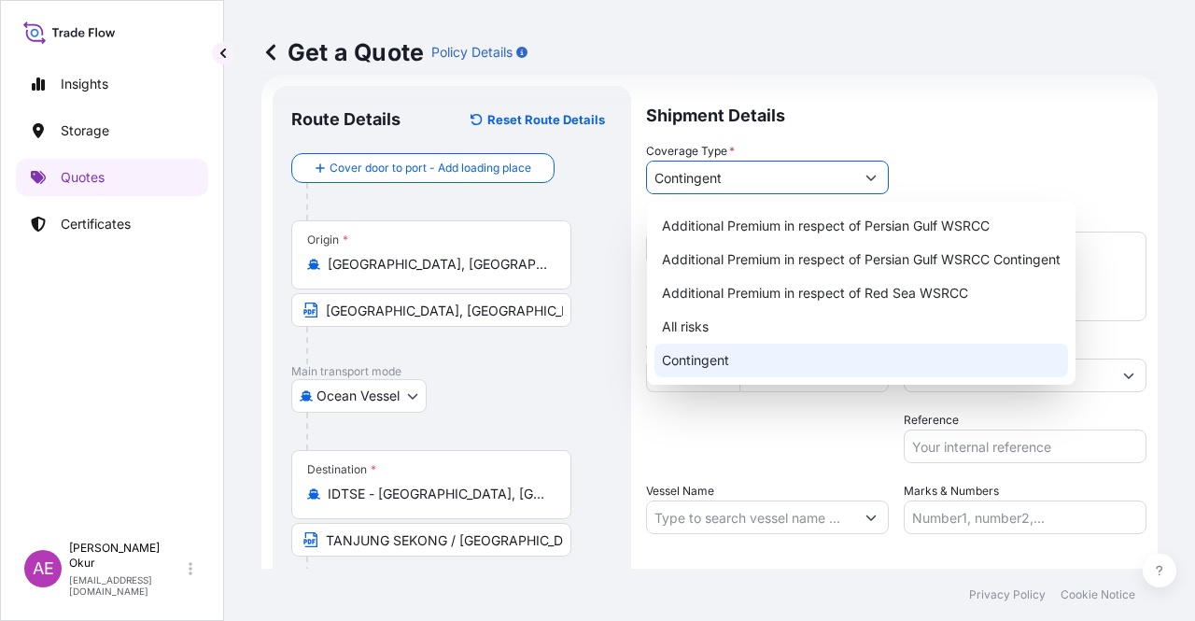
click at [743, 358] on div "Contingent" at bounding box center [862, 361] width 414 height 34
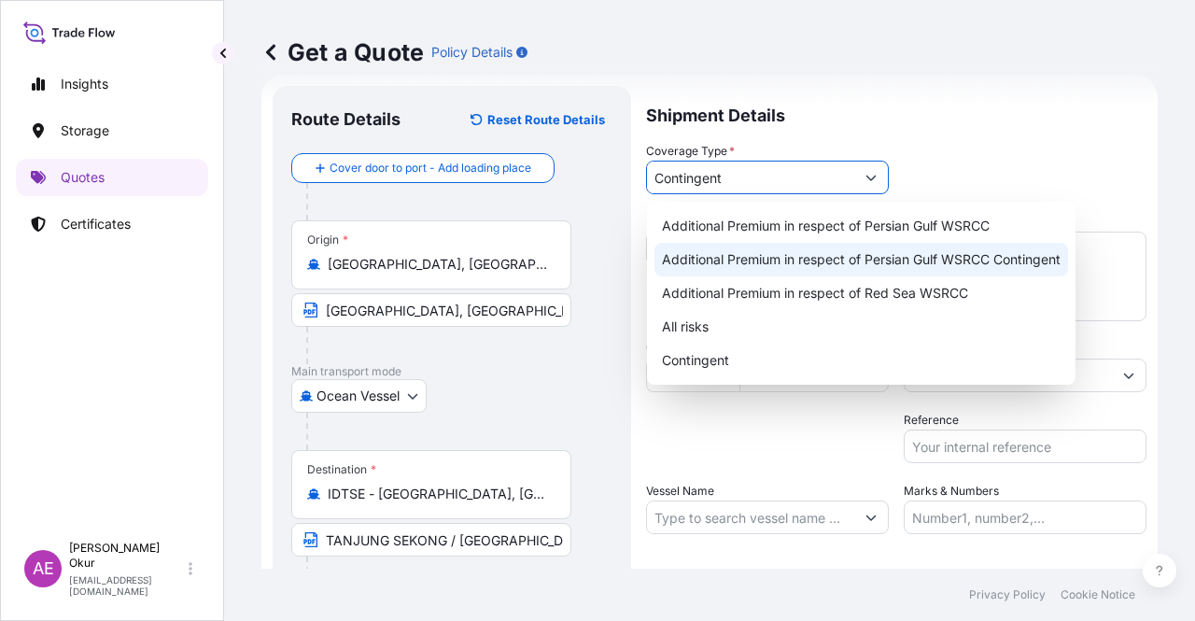
click at [655, 246] on div "Additional Premium in respect of Persian Gulf WSRCC Contingent" at bounding box center [862, 260] width 414 height 34
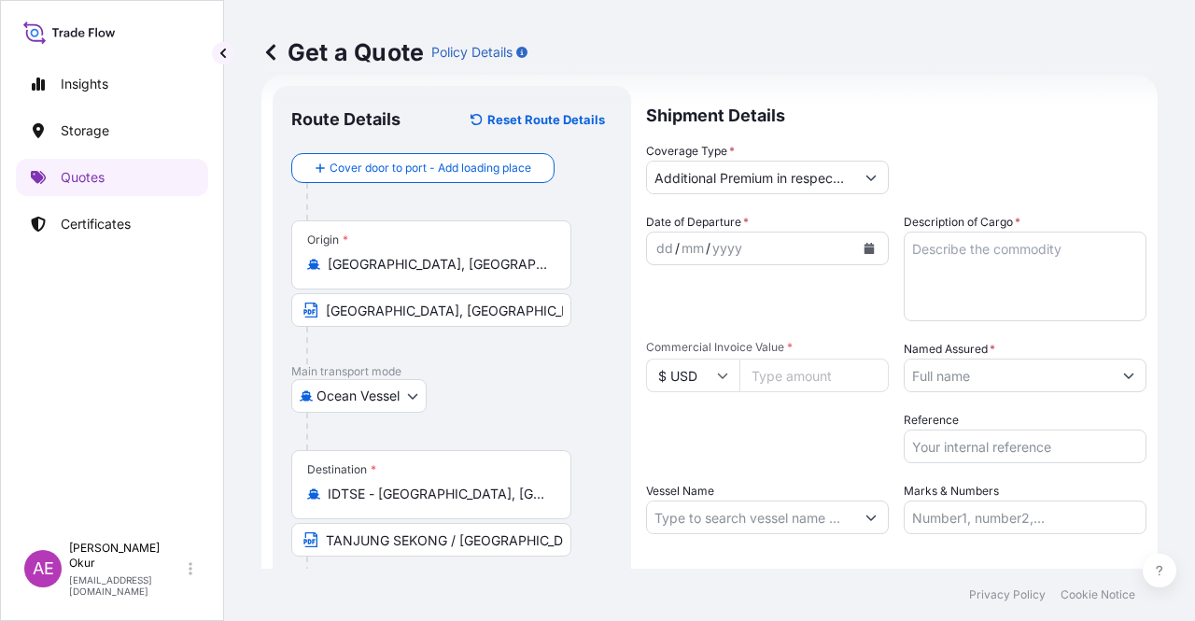
click at [704, 176] on input "Additional Premium in respect of Persian Gulf WSRCC Contingent" at bounding box center [750, 178] width 207 height 34
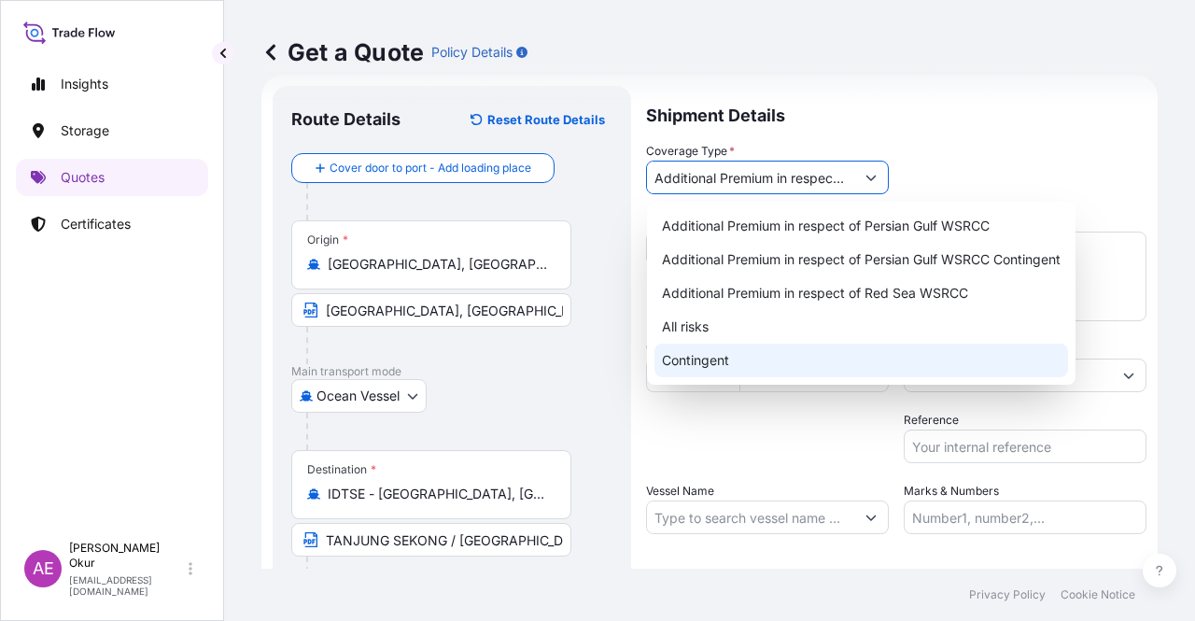
click at [733, 375] on div "Contingent" at bounding box center [862, 361] width 414 height 34
type input "Contingent"
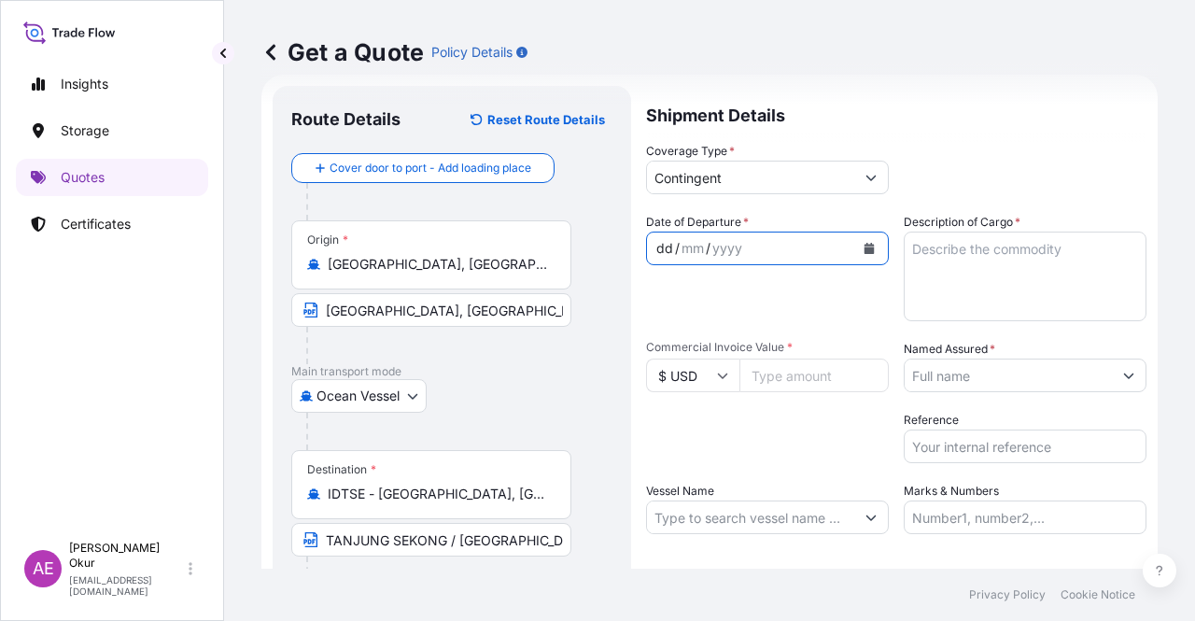
click at [663, 253] on div "dd" at bounding box center [665, 248] width 21 height 22
click at [659, 252] on div "dd" at bounding box center [665, 248] width 21 height 22
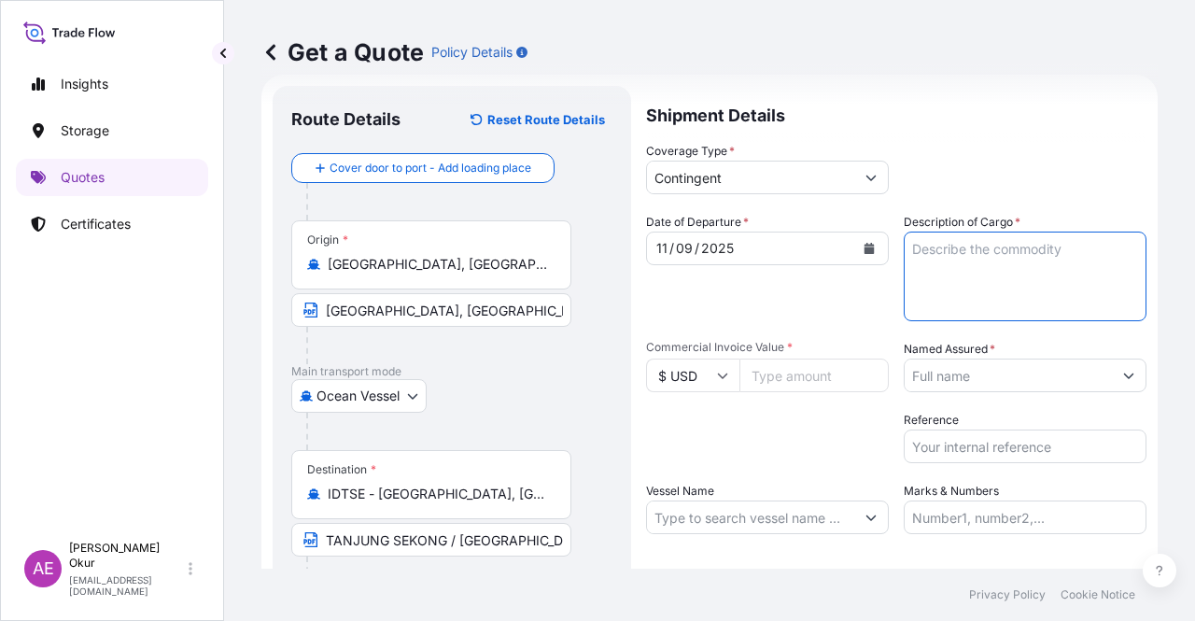
drag, startPoint x: 961, startPoint y: 261, endPoint x: 932, endPoint y: 296, distance: 45.1
click at [961, 261] on textarea "Description of Cargo *" at bounding box center [1025, 277] width 243 height 90
paste textarea "PROPANE"
type textarea "PROPANE"
click at [777, 368] on input "Commercial Invoice Value *" at bounding box center [814, 376] width 149 height 34
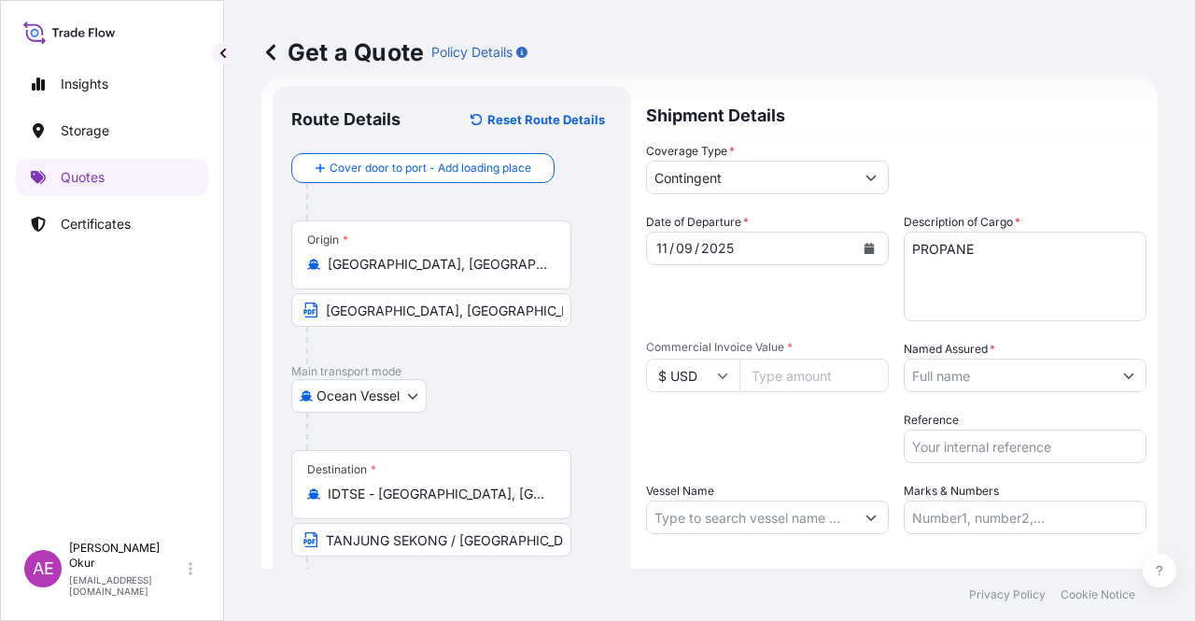
paste input "210769.02"
type input "210769.02"
click at [982, 378] on input "Named Assured *" at bounding box center [1008, 376] width 207 height 34
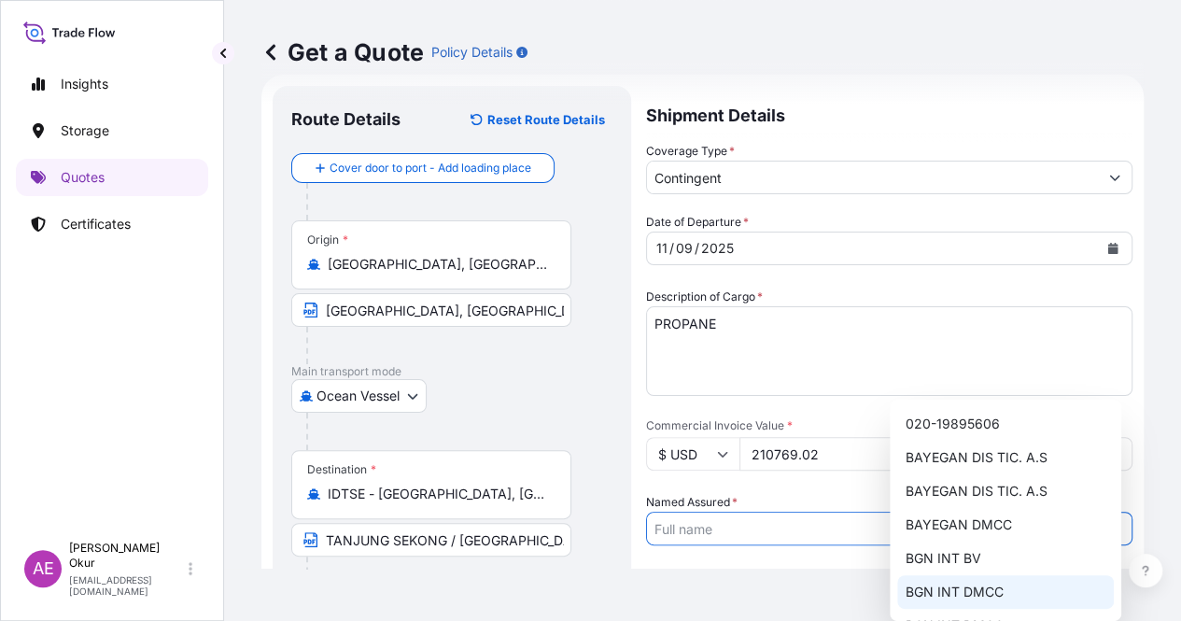
click at [963, 593] on span "BGN INT DMCC" at bounding box center [954, 592] width 98 height 19
type input "BGN INT DMCC"
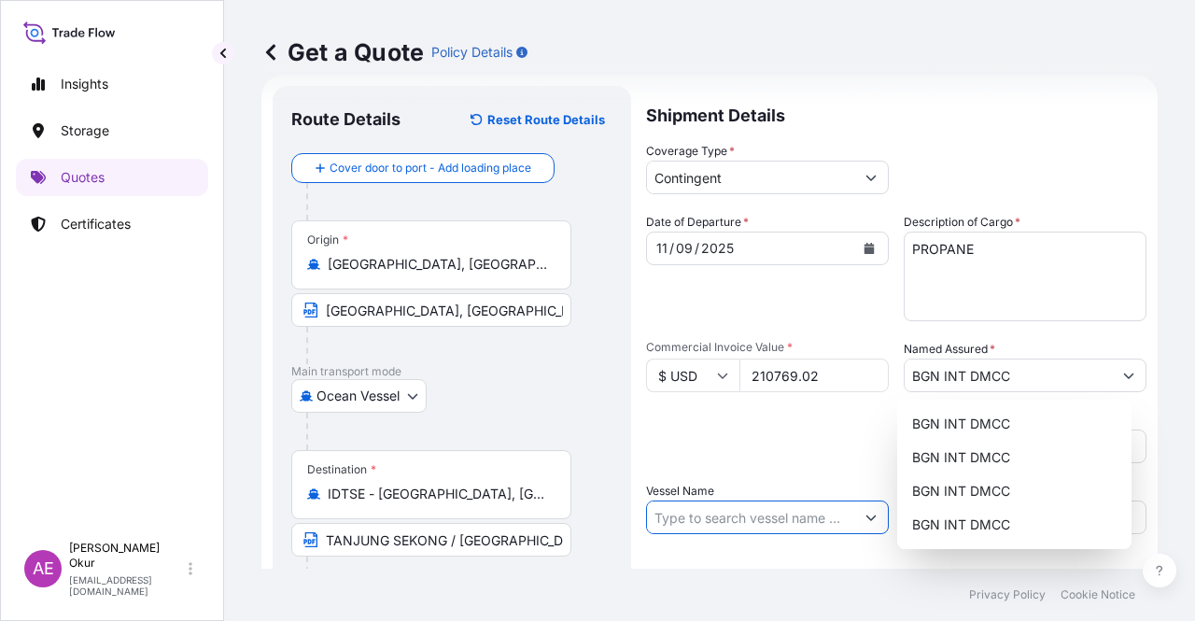
click at [764, 513] on input "Vessel Name" at bounding box center [750, 517] width 207 height 34
paste input "COMMODORE"
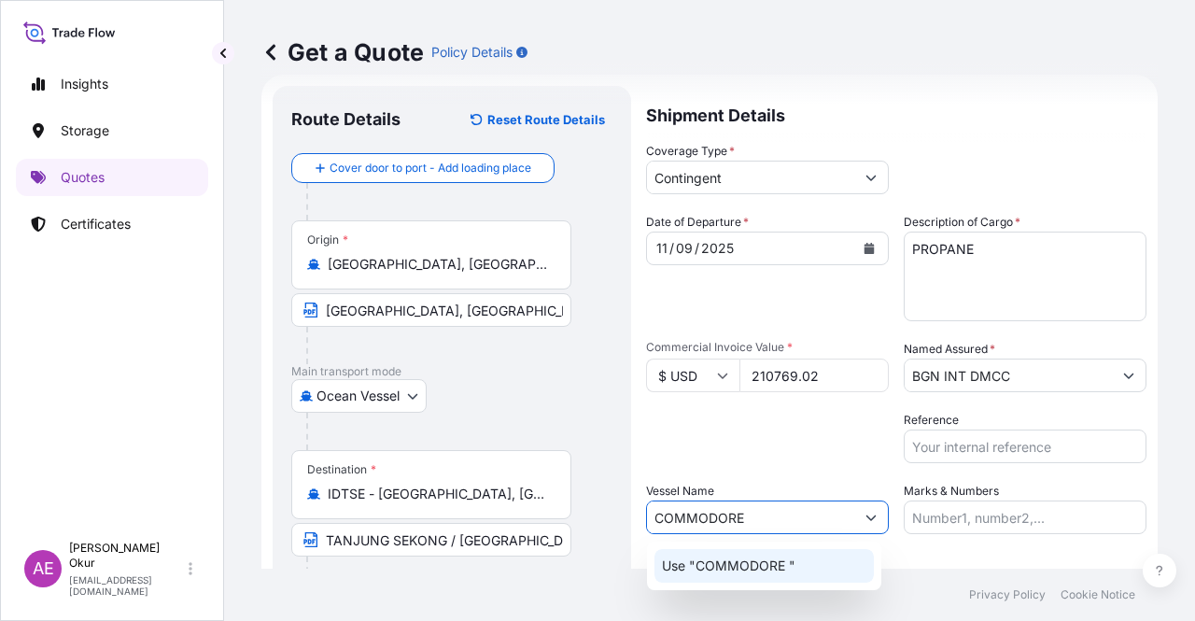
click at [782, 562] on p "Use "COMMODORE "" at bounding box center [729, 566] width 134 height 19
type input "COMMODORE"
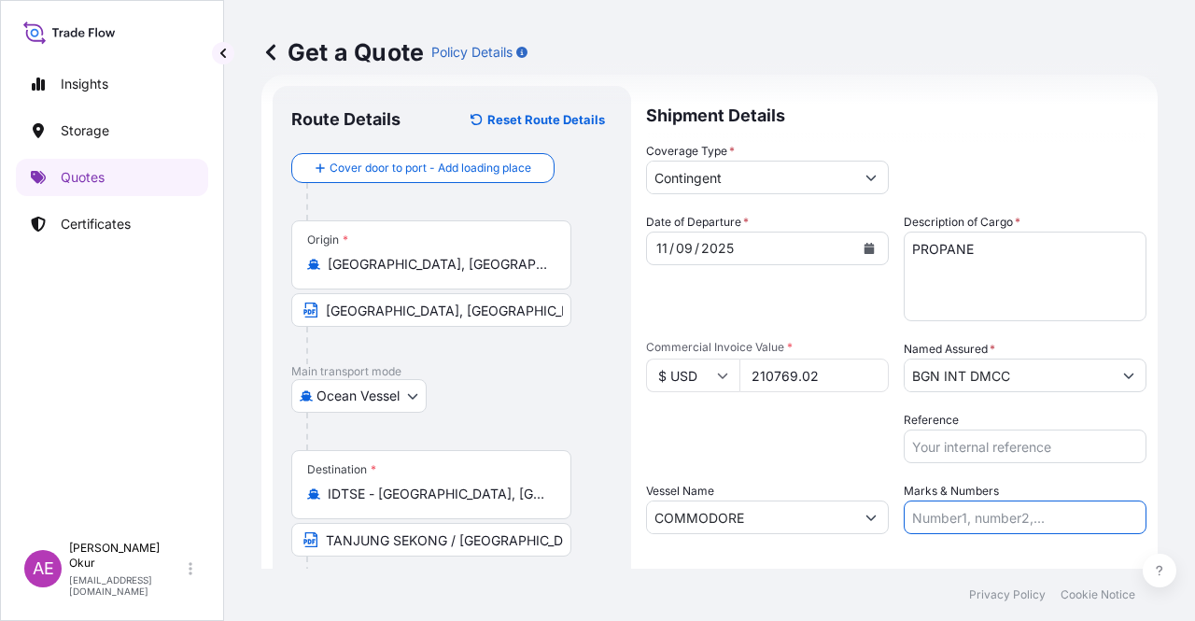
click at [955, 524] on input "Marks & Numbers" at bounding box center [1025, 517] width 243 height 34
drag, startPoint x: 1031, startPoint y: 513, endPoint x: 951, endPoint y: 513, distance: 79.4
click at [951, 513] on input "PO NO:25Y0209800 Quantity M/[PERSON_NAME]: 30.020,99 Premium: USD 2.597,27" at bounding box center [1025, 517] width 243 height 34
paste input "1897"
drag, startPoint x: 1089, startPoint y: 516, endPoint x: 1150, endPoint y: 518, distance: 61.7
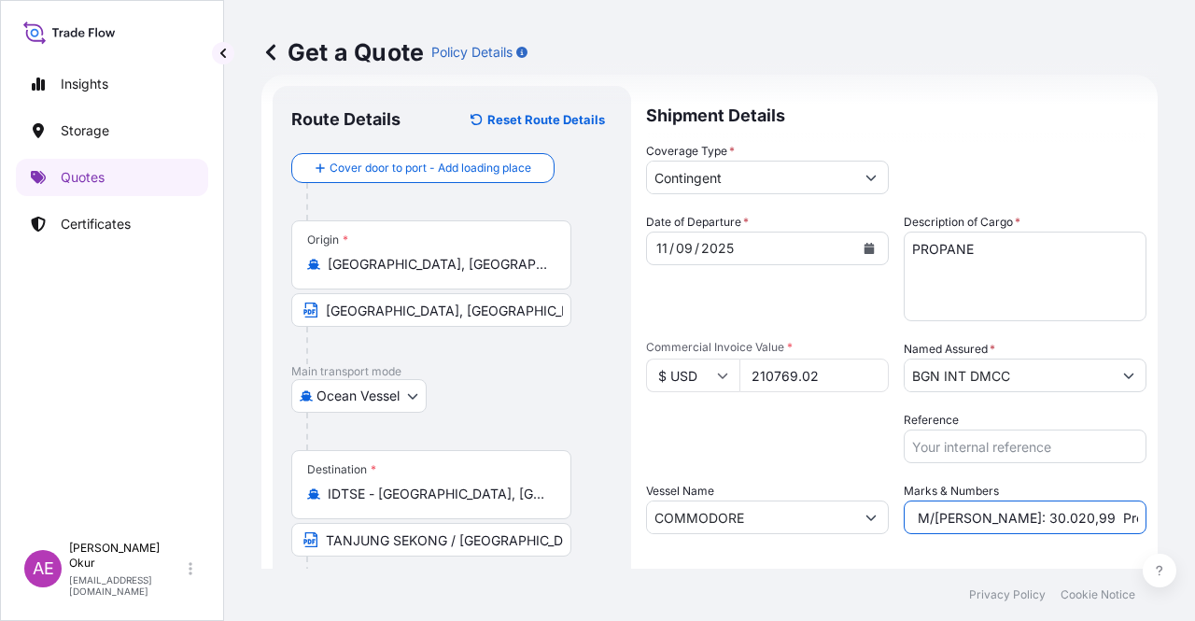
click at [1150, 518] on div "Get a Quote Policy Details Route Details Reset Route Details Cover door to port…" at bounding box center [709, 284] width 971 height 569
click at [1045, 518] on input "PO NO:25Y0189700 Quantity M/[PERSON_NAME]: 30.020,99 Premium: USD 2.597,27" at bounding box center [1025, 517] width 243 height 34
drag, startPoint x: 921, startPoint y: 520, endPoint x: 985, endPoint y: 518, distance: 64.5
click at [985, 518] on input "PO NO:25Y0189700 Quantity M/[PERSON_NAME]: 30.020,99 Premium: USD 2.597,27" at bounding box center [1025, 517] width 243 height 34
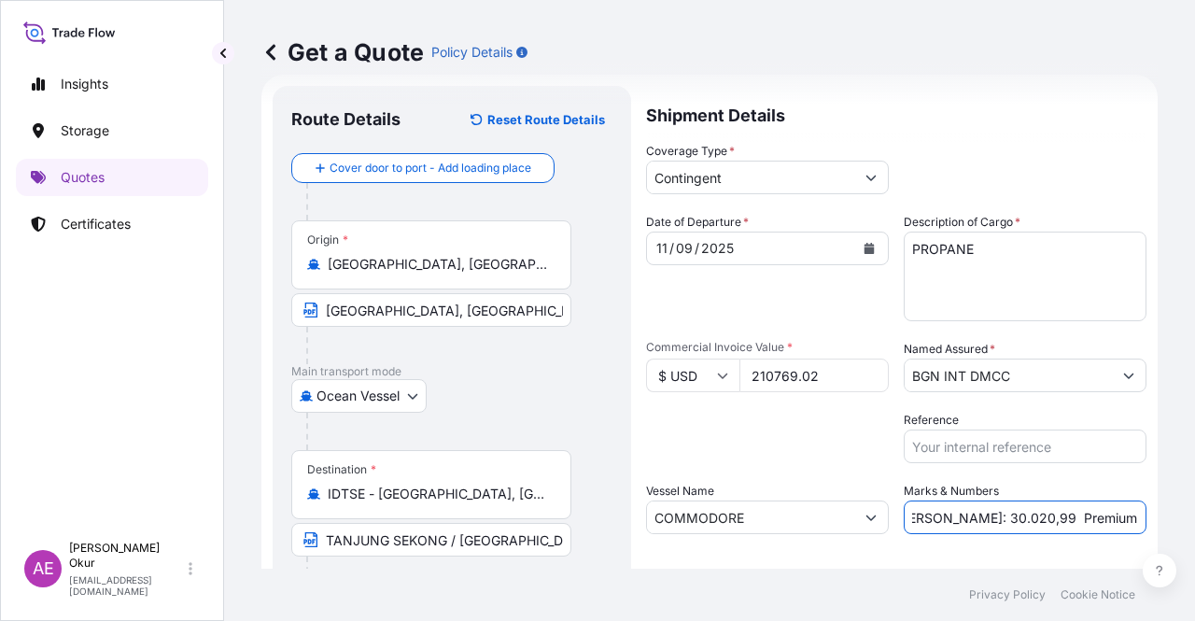
paste input "33,00"
drag, startPoint x: 1086, startPoint y: 511, endPoint x: 1194, endPoint y: 510, distance: 108.3
click at [1194, 510] on div "Get a Quote Policy Details Route Details Reset Route Details Cover door to port…" at bounding box center [709, 284] width 971 height 569
click at [1059, 509] on input "PO NO:25Y0189700 Quantity M/[PERSON_NAME]: 333,00 Premium: USD 2.597,27" at bounding box center [1025, 517] width 243 height 34
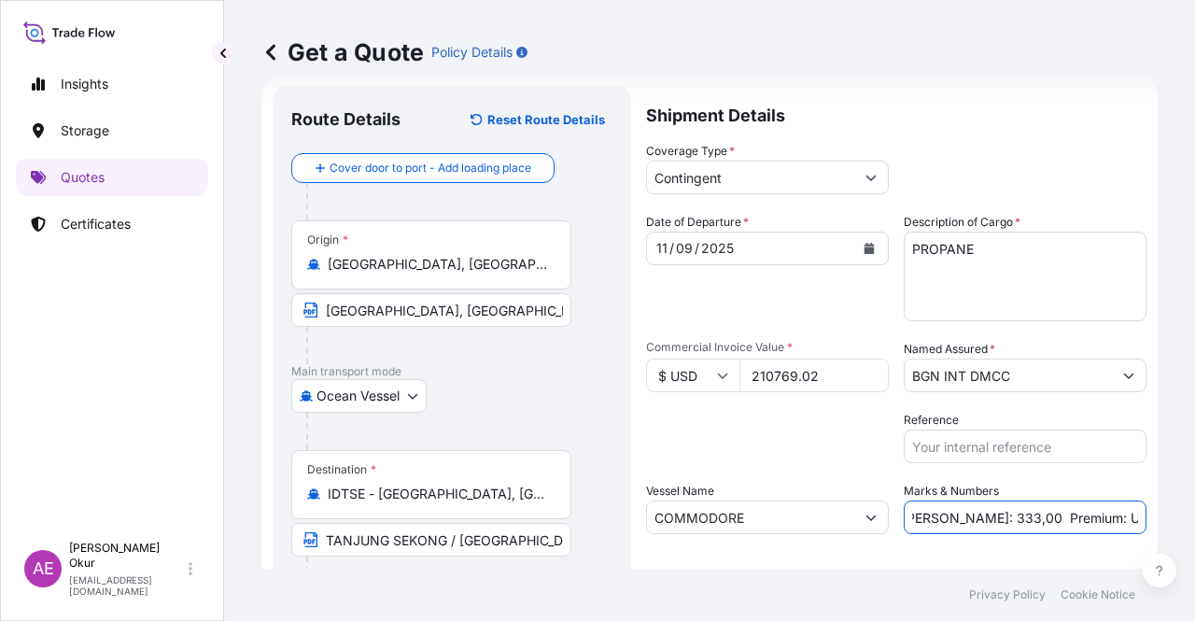
drag, startPoint x: 1072, startPoint y: 513, endPoint x: 1194, endPoint y: 516, distance: 122.4
click at [1194, 516] on div "Get a Quote Policy Details Route Details Reset Route Details Cover door to port…" at bounding box center [709, 284] width 971 height 569
paste input "10,54"
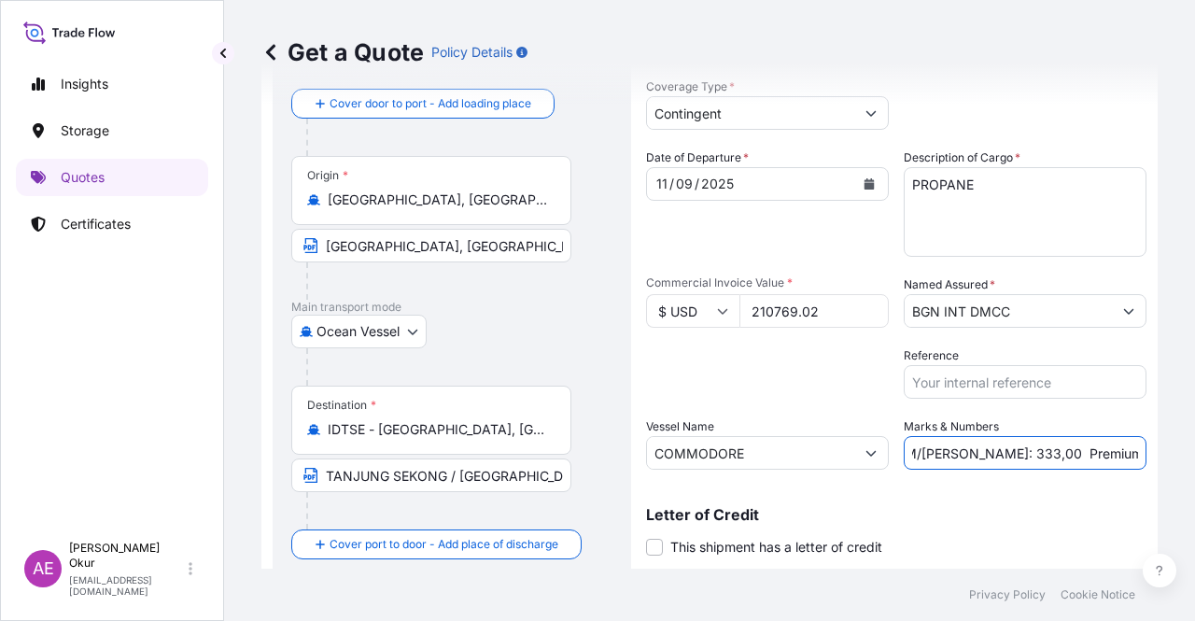
scroll to position [145, 0]
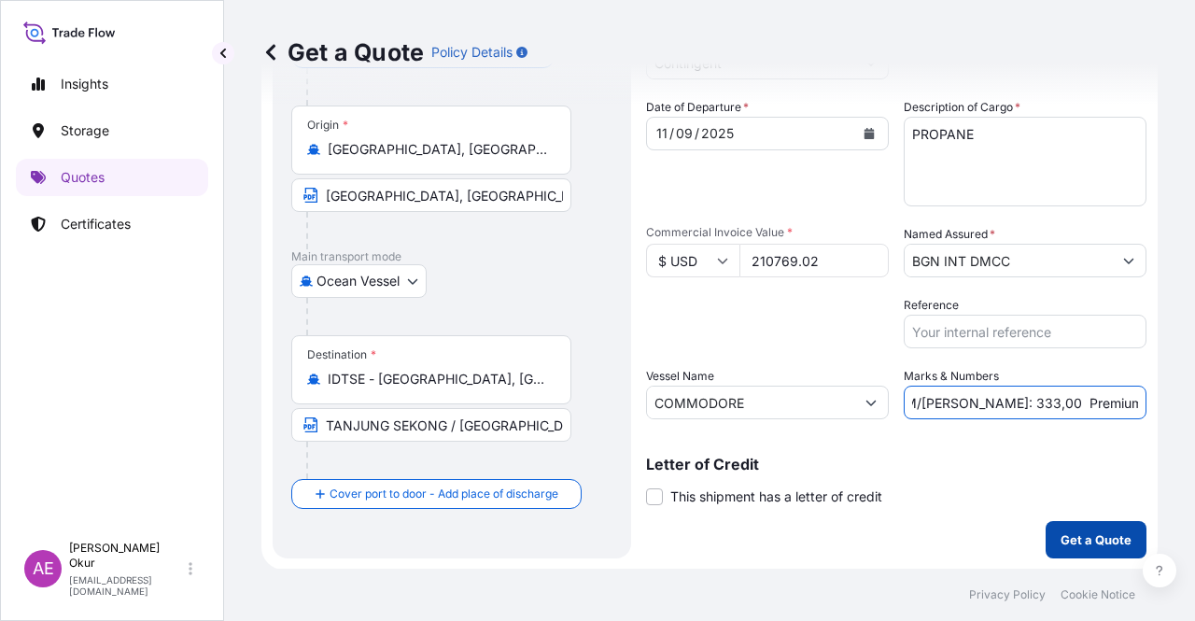
type input "PO NO:25Y0189700 Quantity M/[PERSON_NAME]: 333,00 Premium: USD 10,54"
click at [1078, 549] on button "Get a Quote" at bounding box center [1096, 539] width 101 height 37
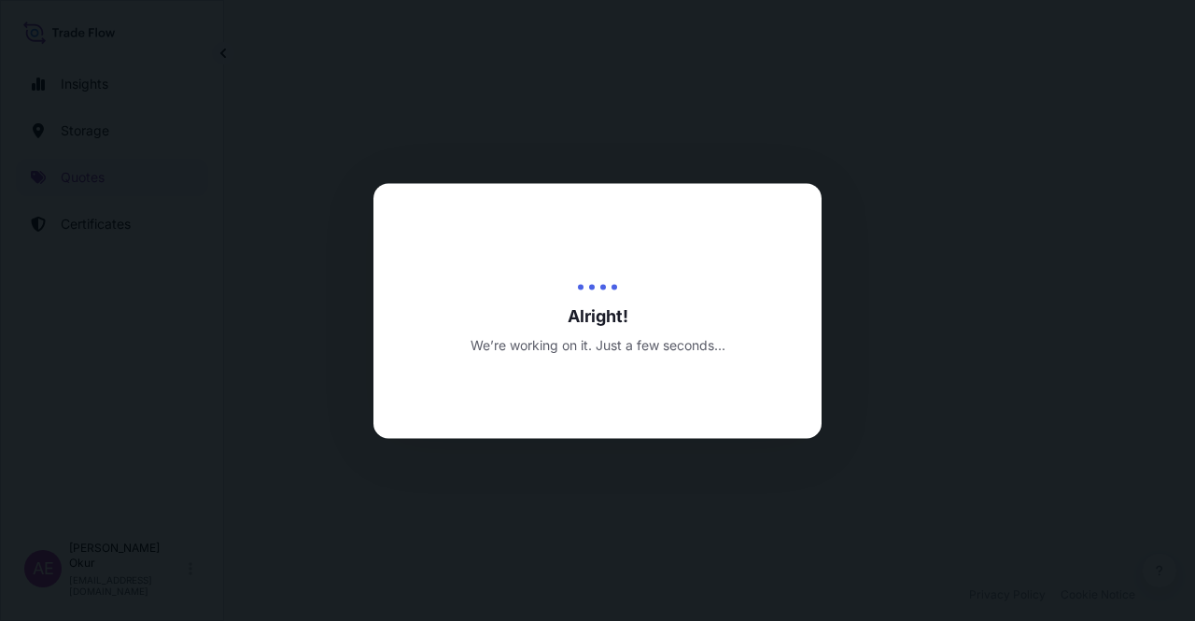
select select "Ocean Vessel"
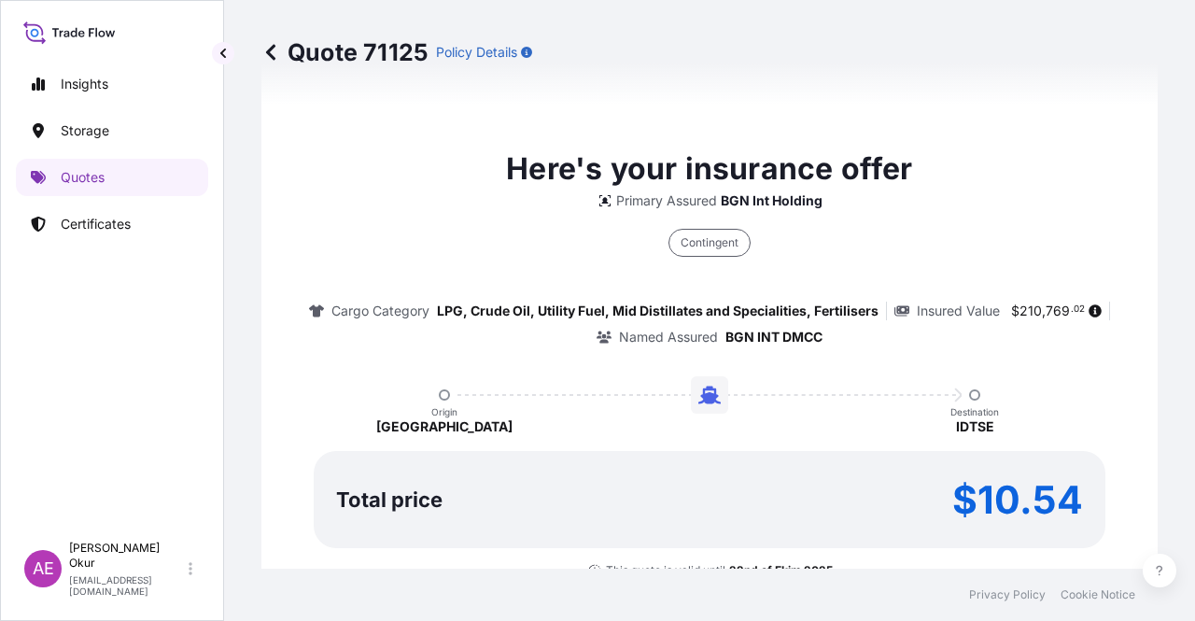
type input "[DATE]"
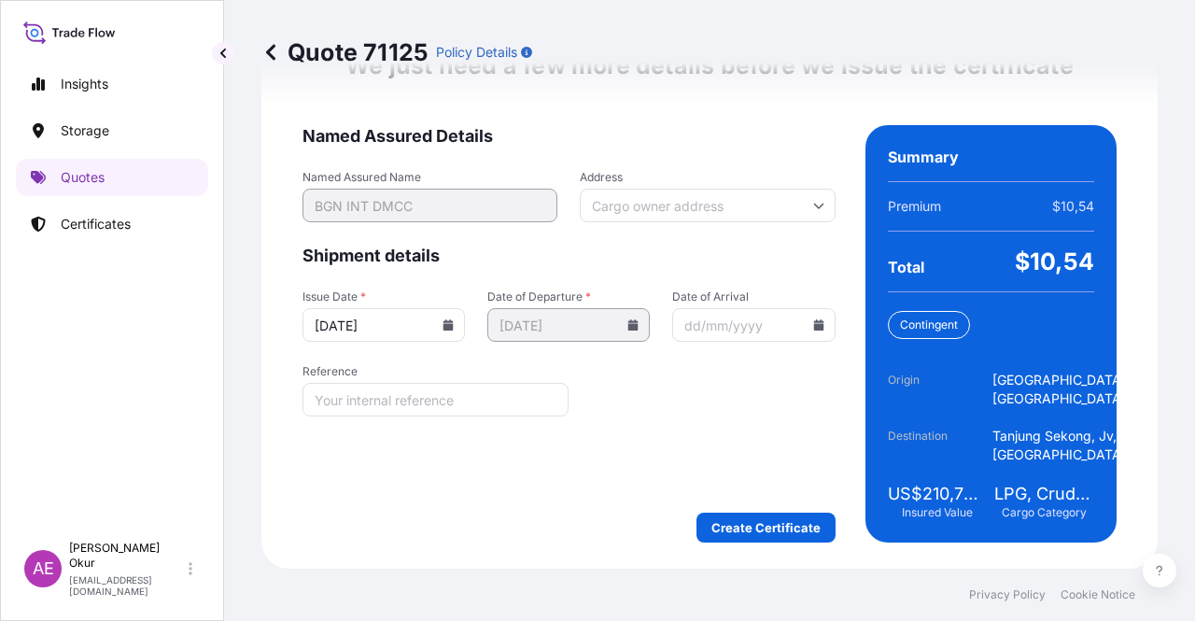
scroll to position [2461, 0]
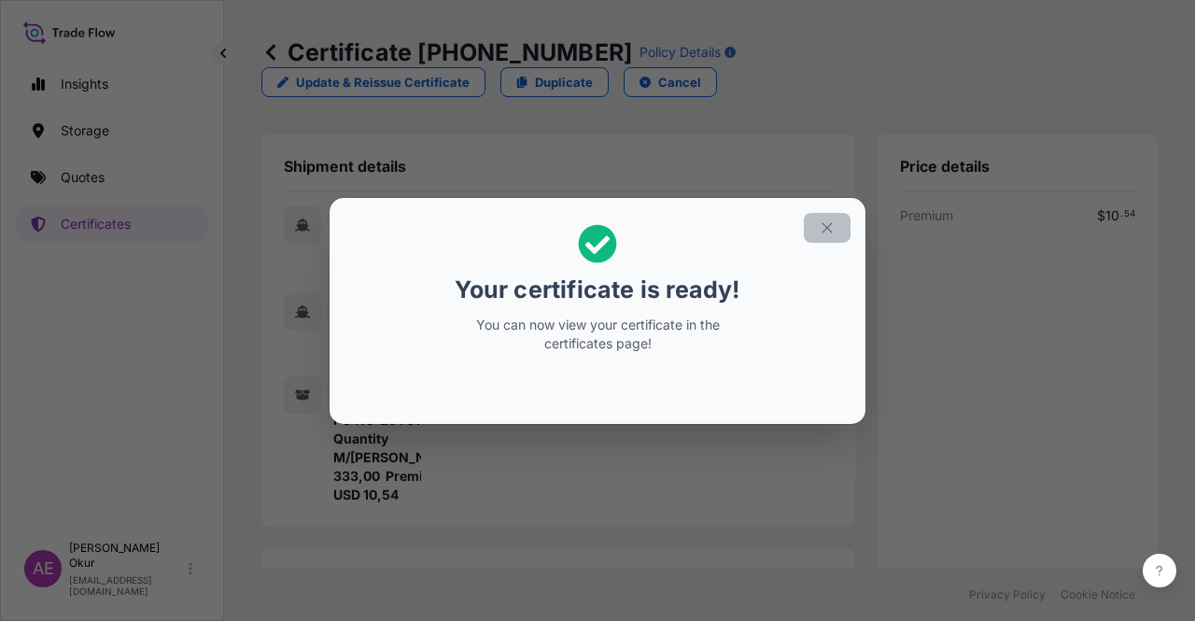
click at [841, 199] on section "Your certificate is ready! You can now view your certificate in the certificate…" at bounding box center [598, 311] width 536 height 226
click at [819, 234] on icon "button" at bounding box center [827, 227] width 17 height 17
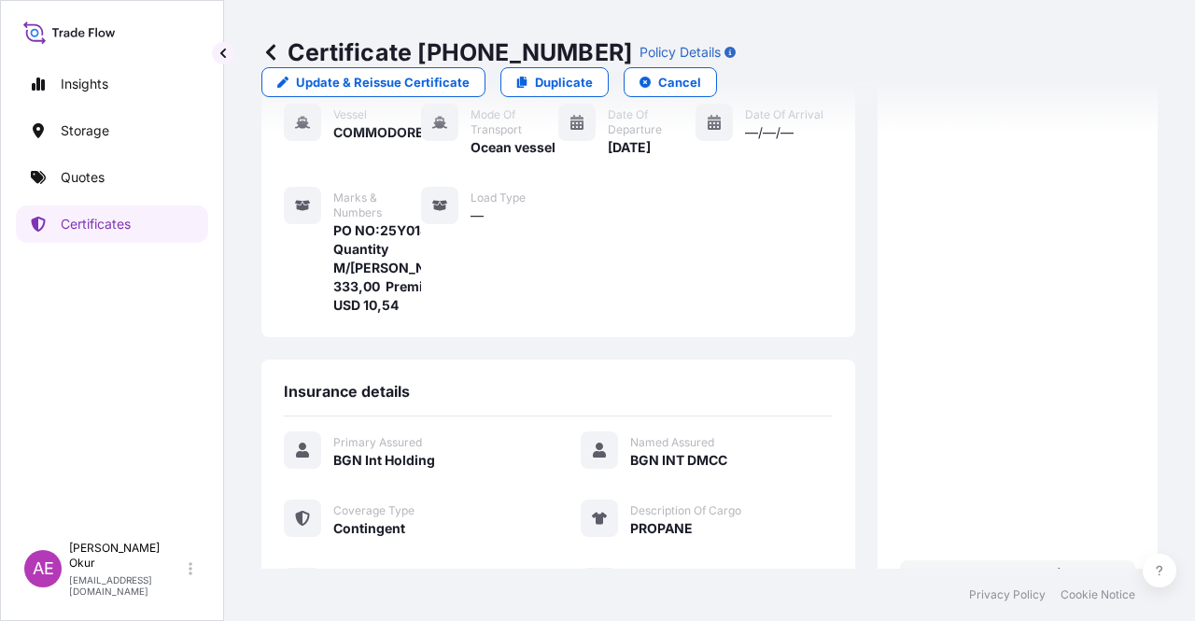
scroll to position [467, 0]
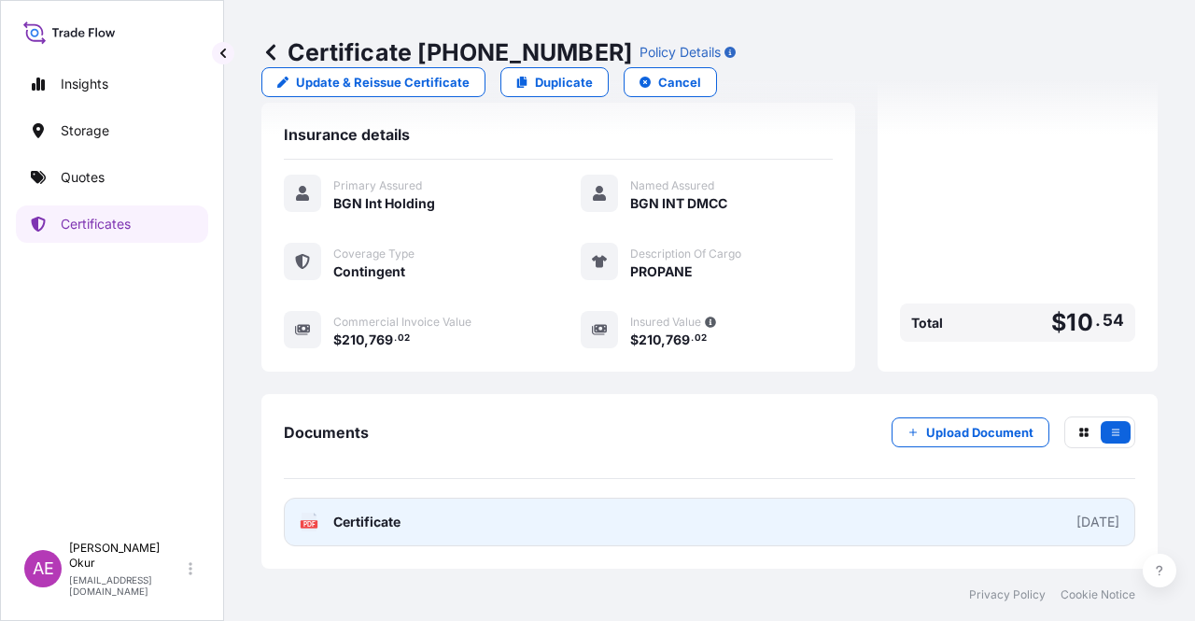
click at [342, 525] on span "Certificate" at bounding box center [366, 522] width 67 height 19
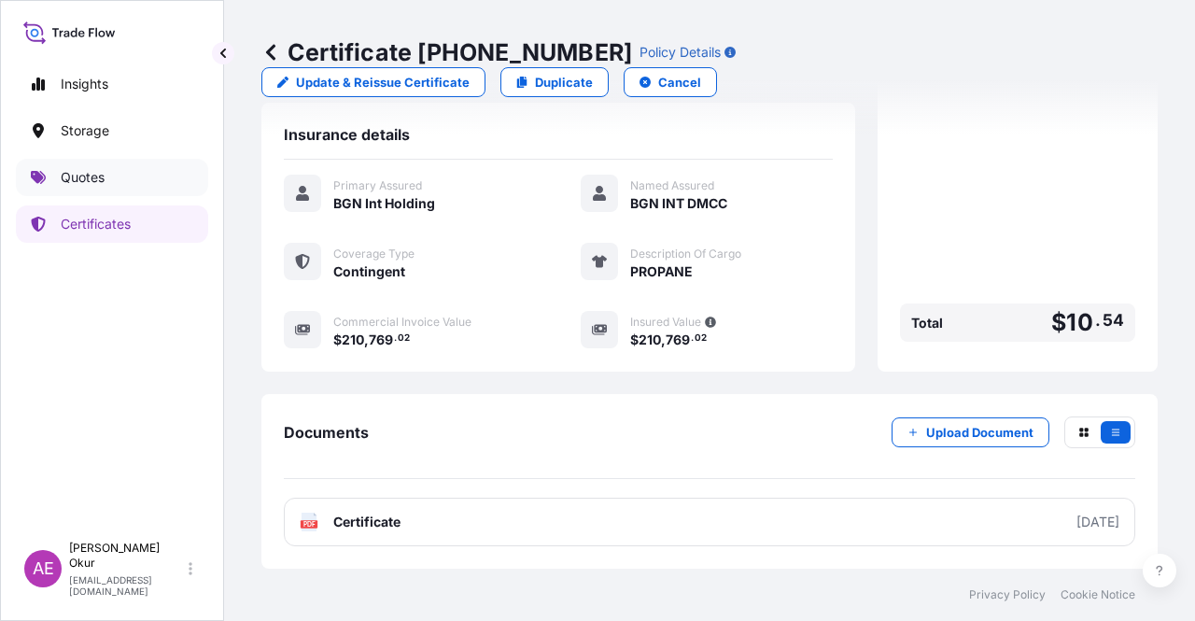
click at [124, 162] on link "Quotes" at bounding box center [112, 177] width 192 height 37
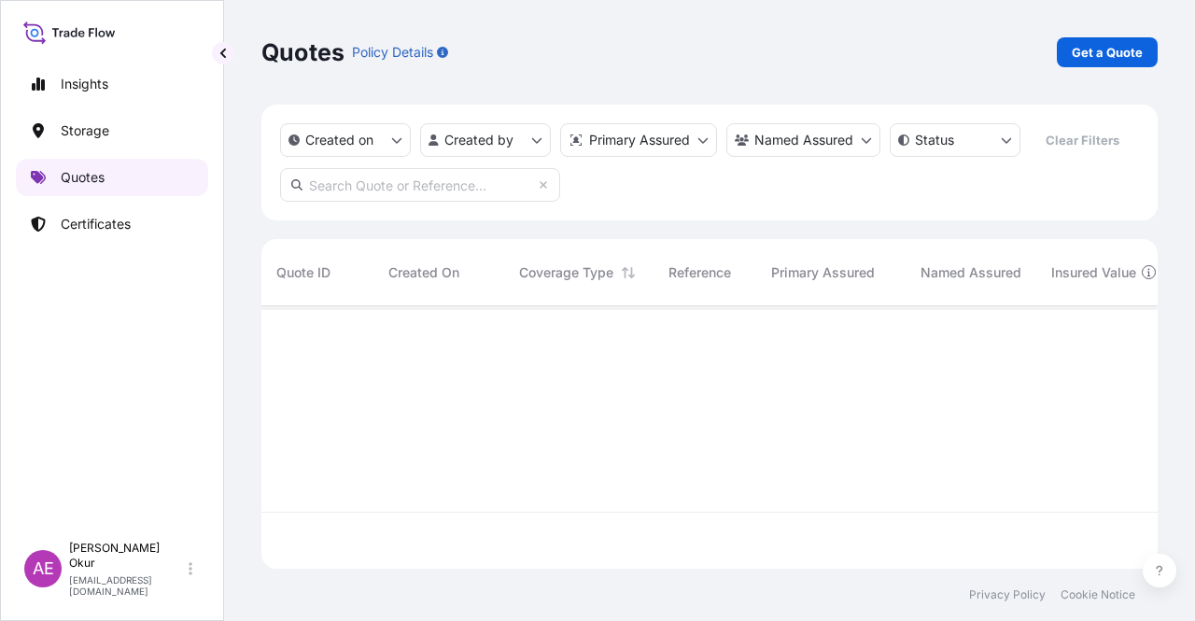
scroll to position [259, 881]
click at [1091, 53] on p "Get a Quote" at bounding box center [1107, 52] width 71 height 19
select select "Ocean Vessel"
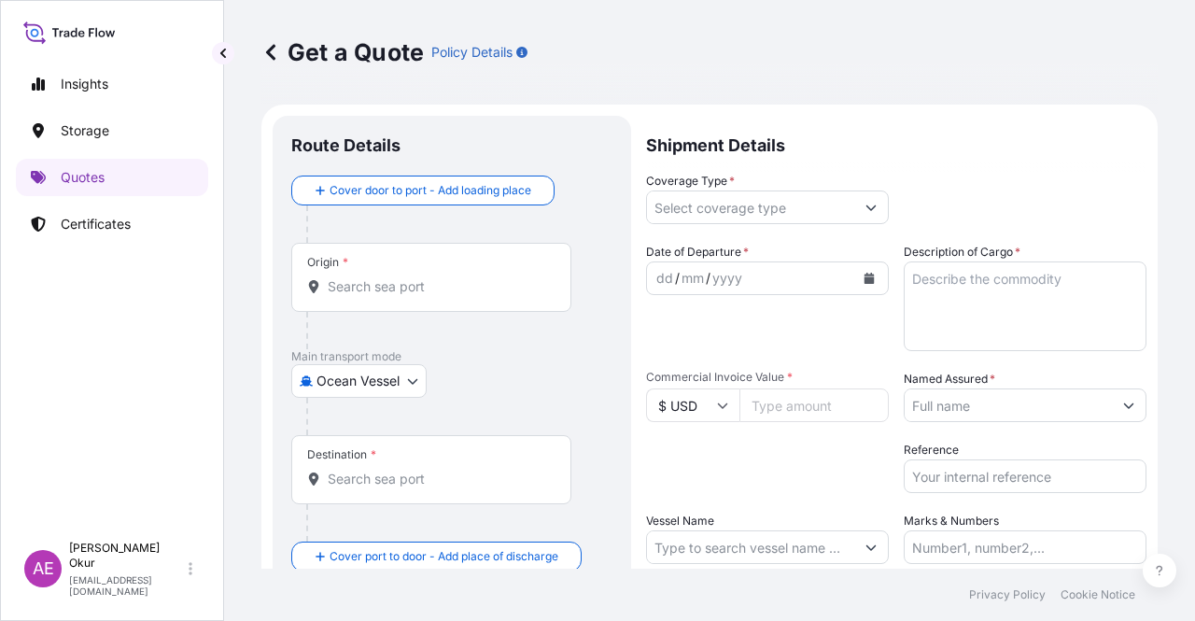
scroll to position [30, 0]
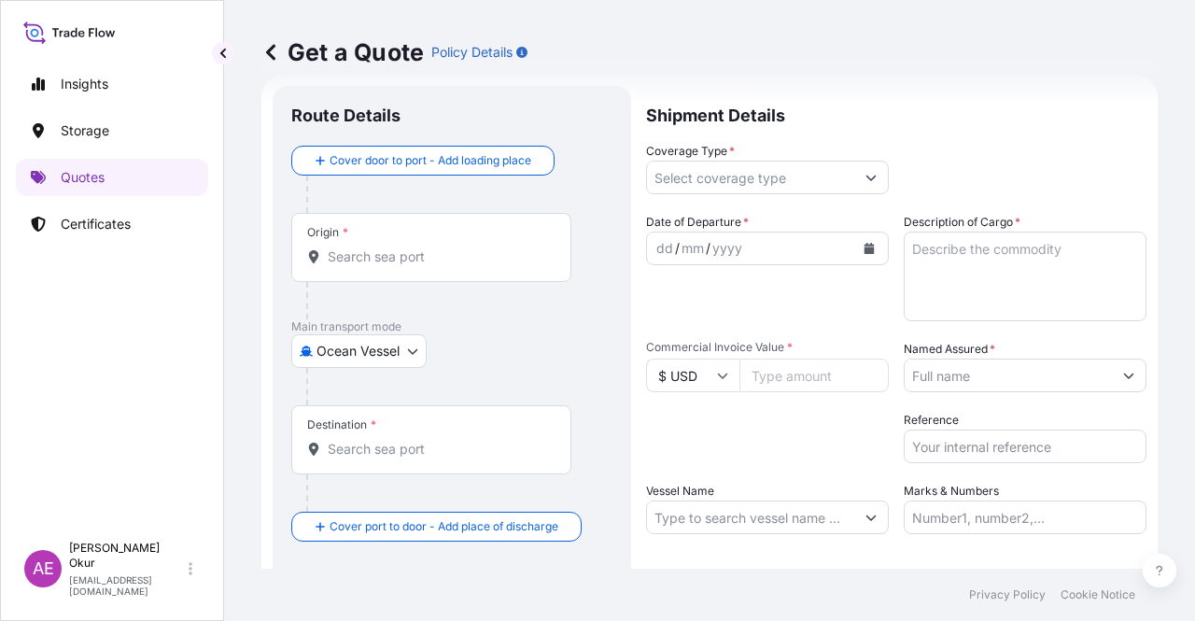
click at [420, 247] on input "Origin *" at bounding box center [438, 256] width 220 height 19
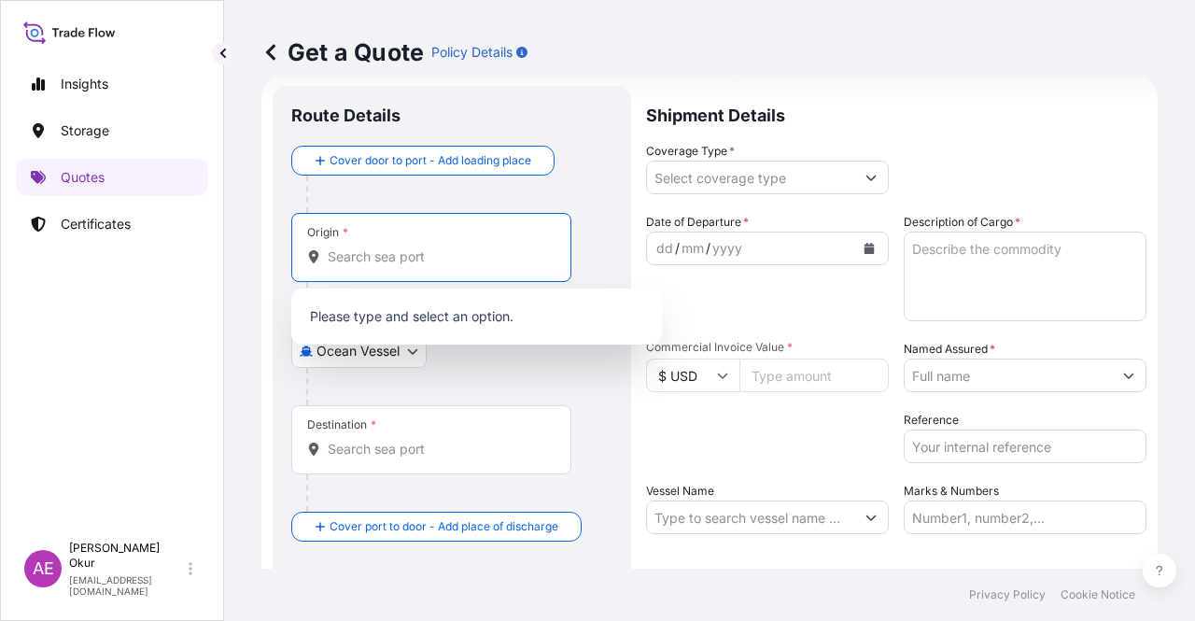
paste input "[GEOGRAPHIC_DATA], [GEOGRAPHIC_DATA]"
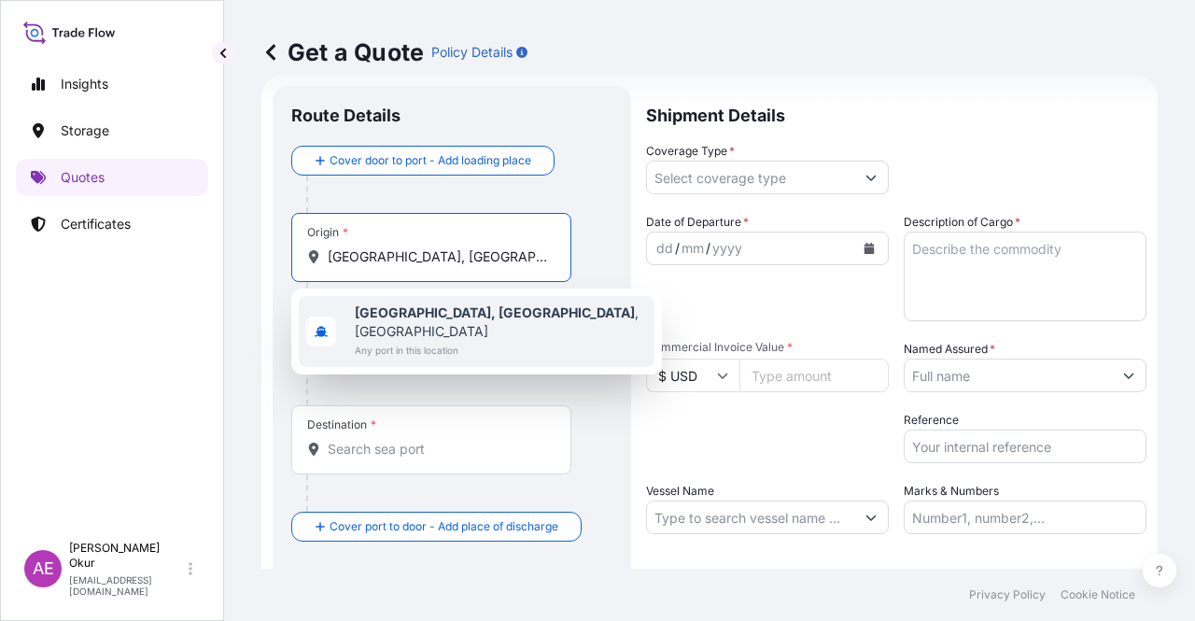
click at [444, 321] on span "[GEOGRAPHIC_DATA], [GEOGRAPHIC_DATA] , [GEOGRAPHIC_DATA]" at bounding box center [501, 321] width 292 height 37
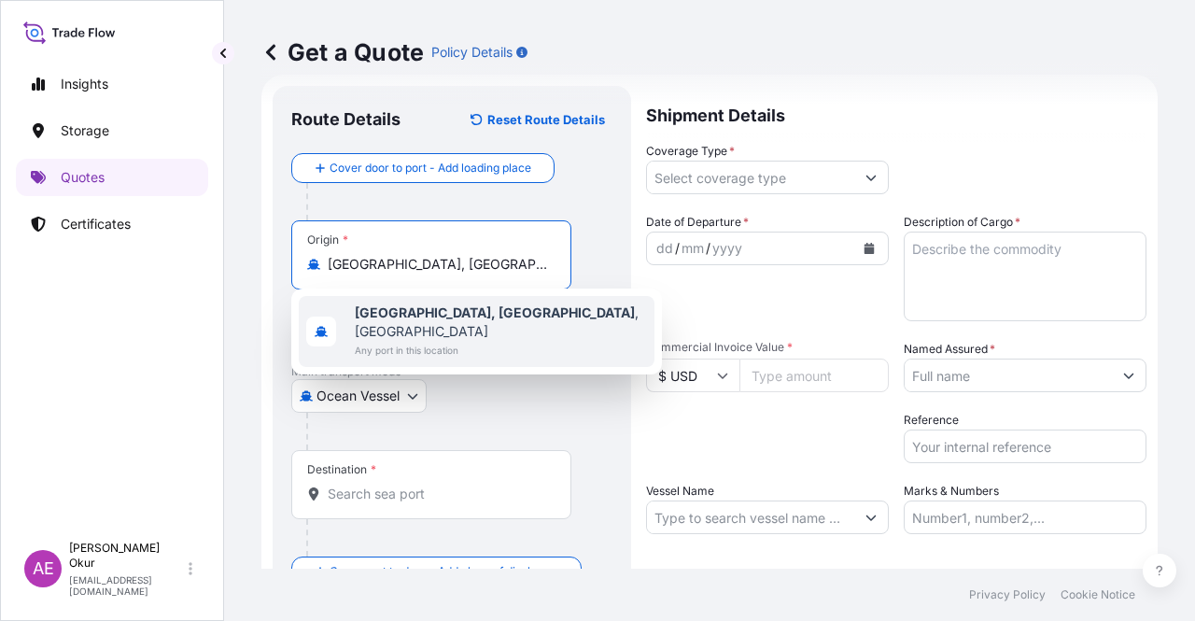
type input "[GEOGRAPHIC_DATA], [GEOGRAPHIC_DATA], [GEOGRAPHIC_DATA]"
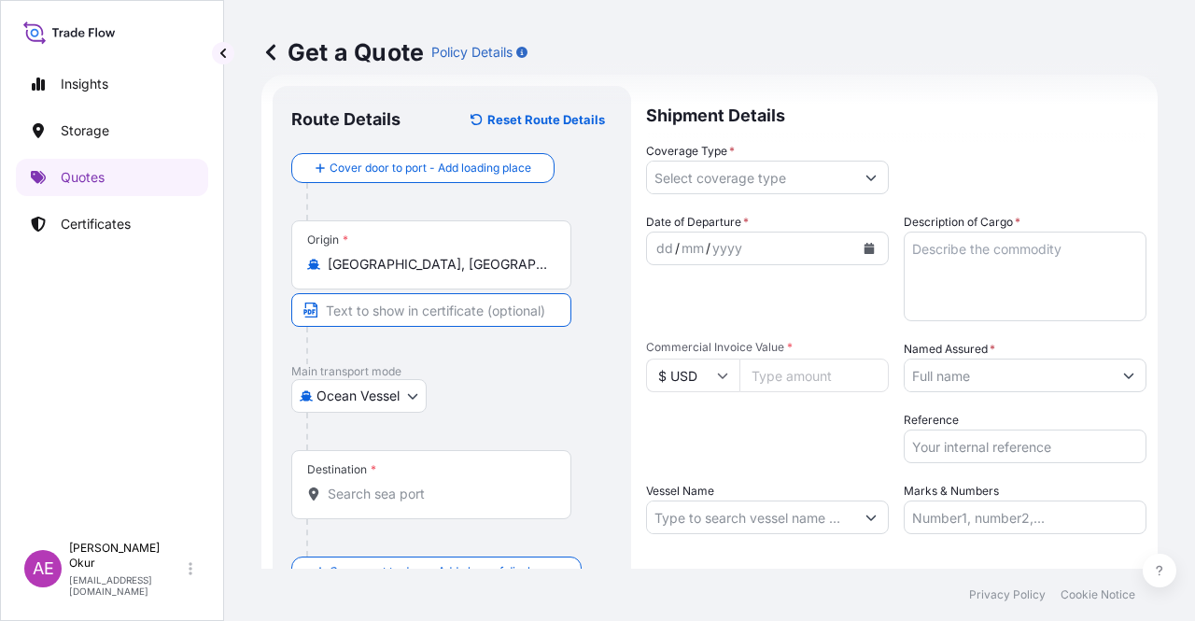
click at [416, 293] on input "Text to appear on certificate" at bounding box center [431, 310] width 280 height 34
paste input "[GEOGRAPHIC_DATA], [GEOGRAPHIC_DATA]"
type input "[GEOGRAPHIC_DATA], [GEOGRAPHIC_DATA] / [GEOGRAPHIC_DATA]"
click at [462, 349] on div at bounding box center [438, 345] width 265 height 37
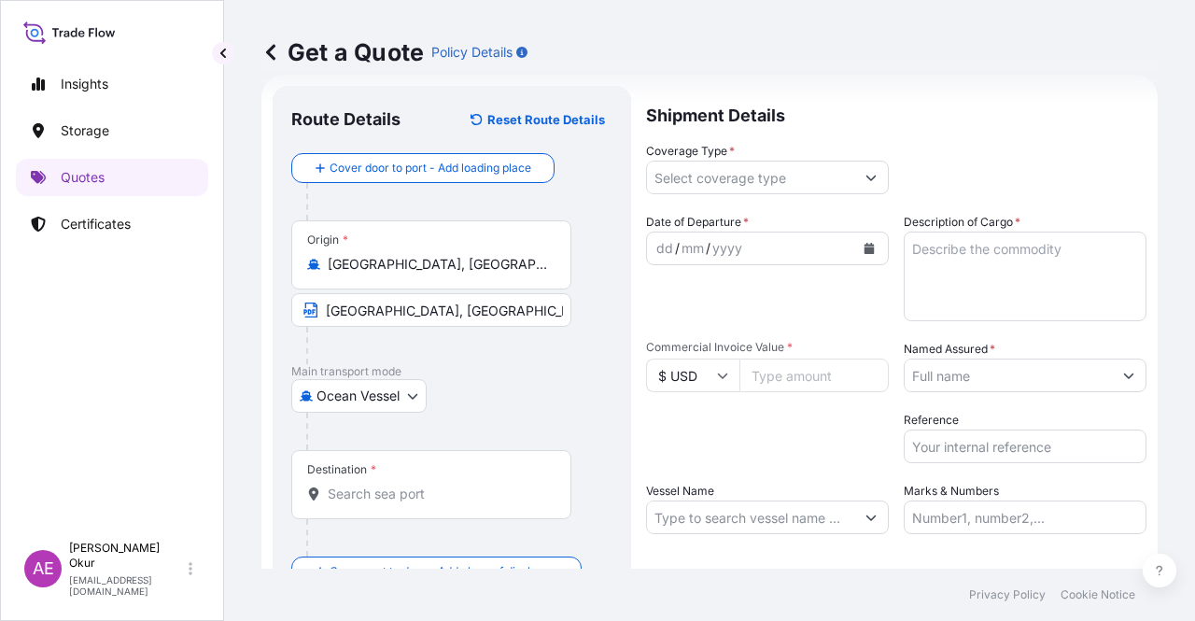
click at [365, 479] on div "Destination *" at bounding box center [431, 484] width 280 height 69
click at [365, 485] on input "Destination *" at bounding box center [438, 494] width 220 height 19
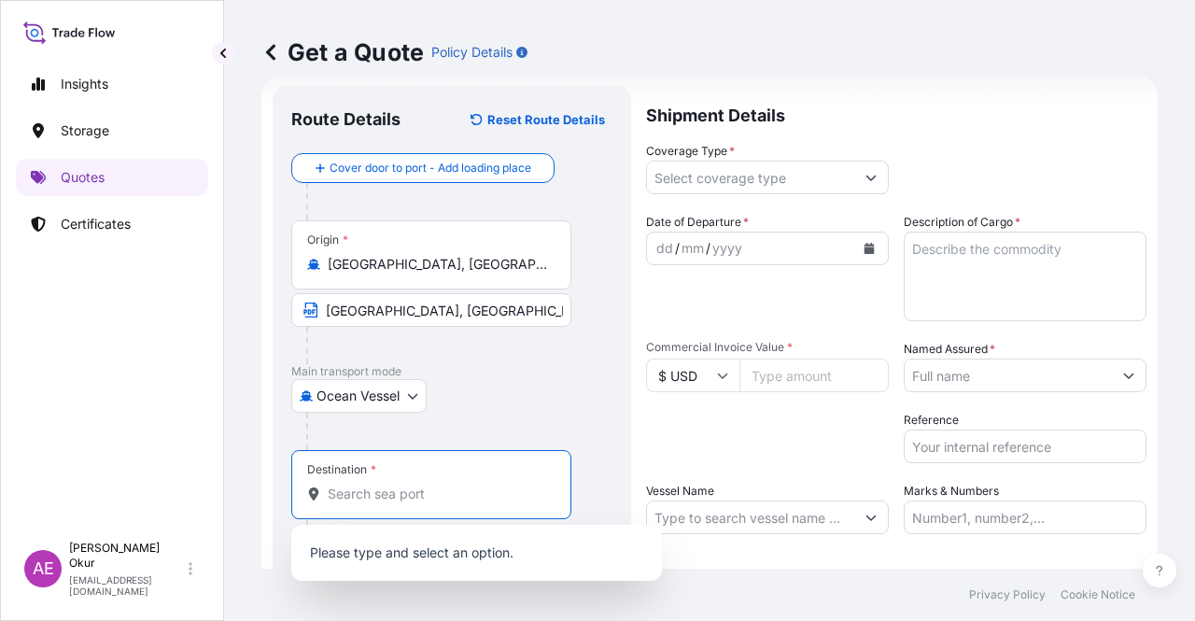
paste input "TANJUNG SEKONG"
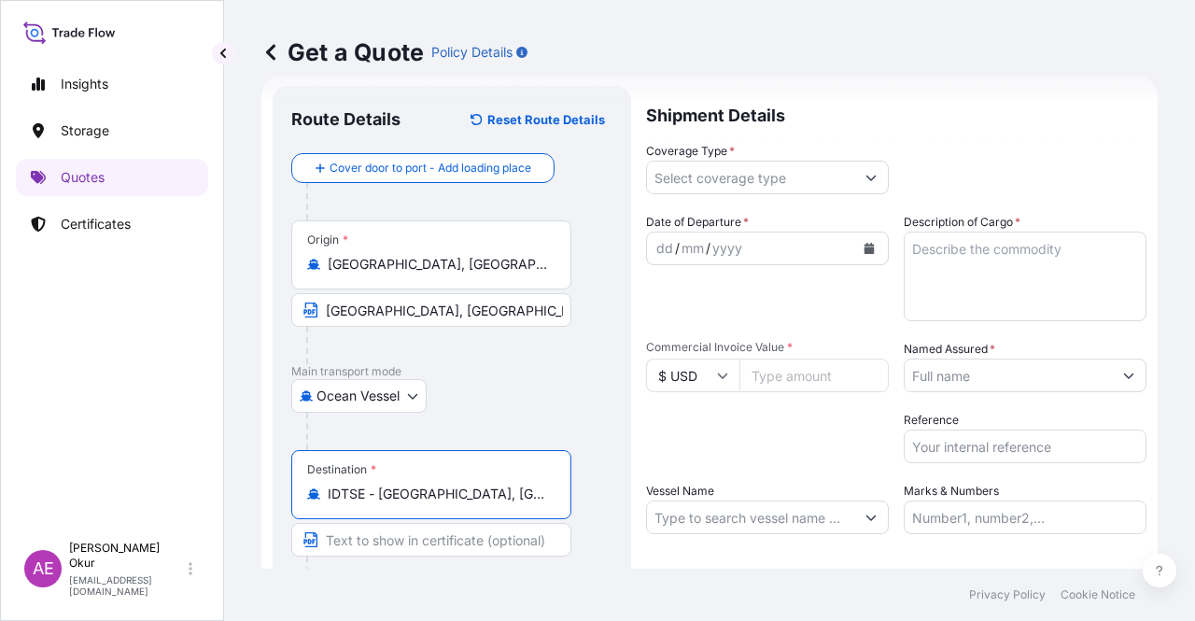
type input "IDTSE - [GEOGRAPHIC_DATA], [GEOGRAPHIC_DATA], [GEOGRAPHIC_DATA]"
click at [446, 548] on input "Text to appear on certificate" at bounding box center [431, 540] width 280 height 34
paste input "TANJUNG SEKONG"
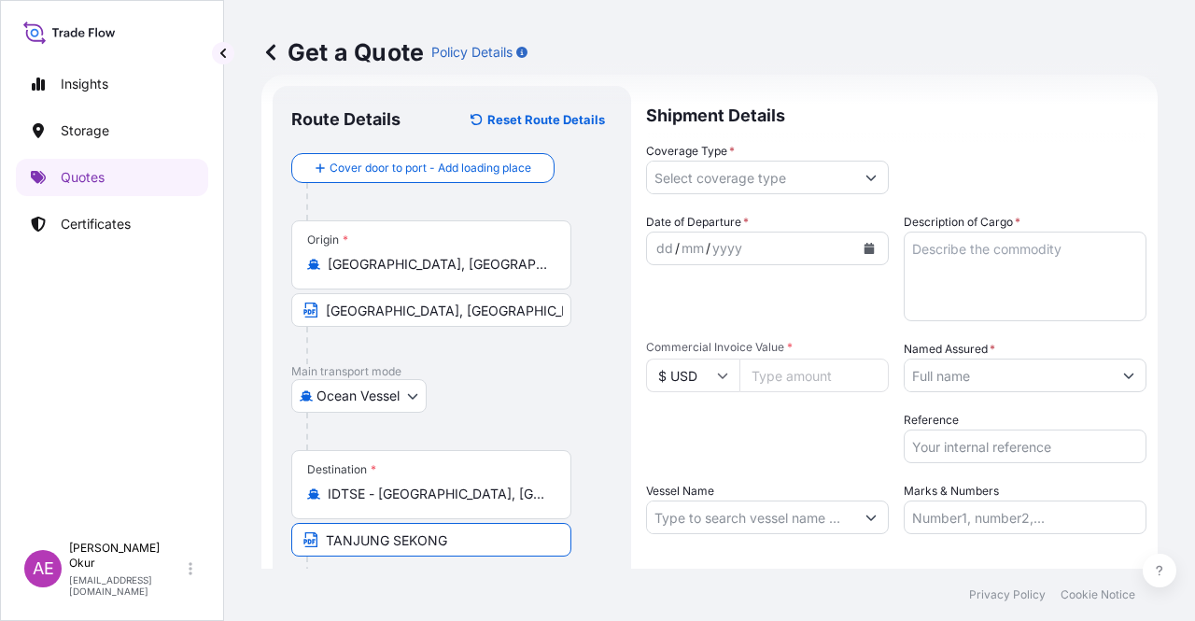
type input "TANJUNG SEKONG / [GEOGRAPHIC_DATA]"
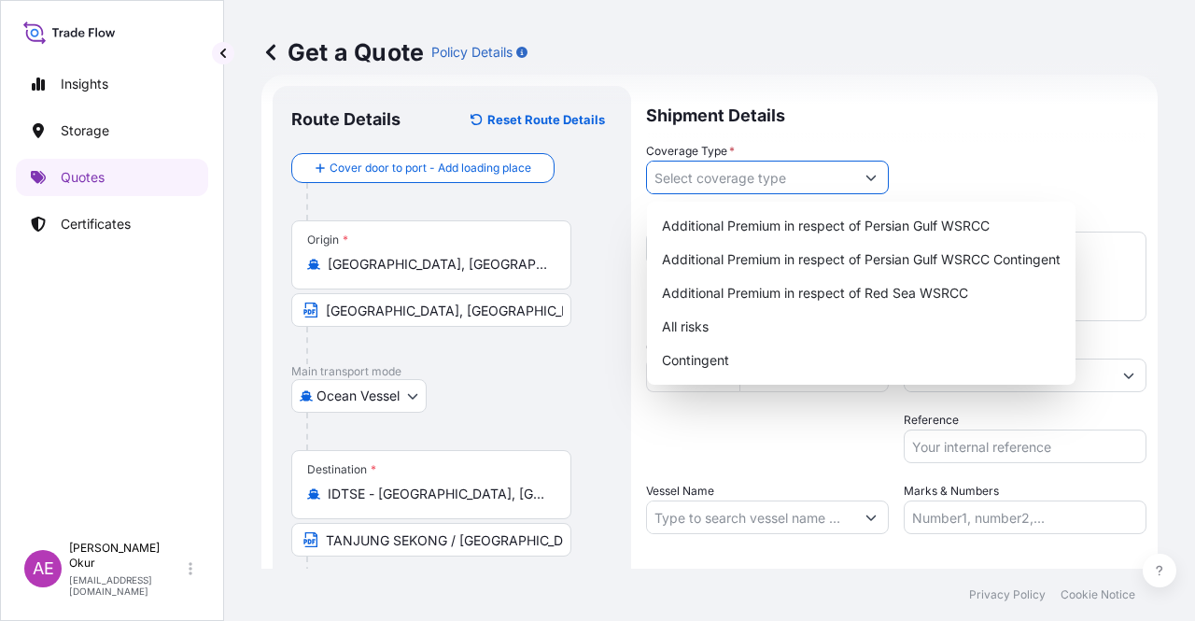
click at [784, 176] on input "Coverage Type *" at bounding box center [750, 178] width 207 height 34
click at [743, 359] on div "Contingent" at bounding box center [862, 361] width 414 height 34
type input "Contingent"
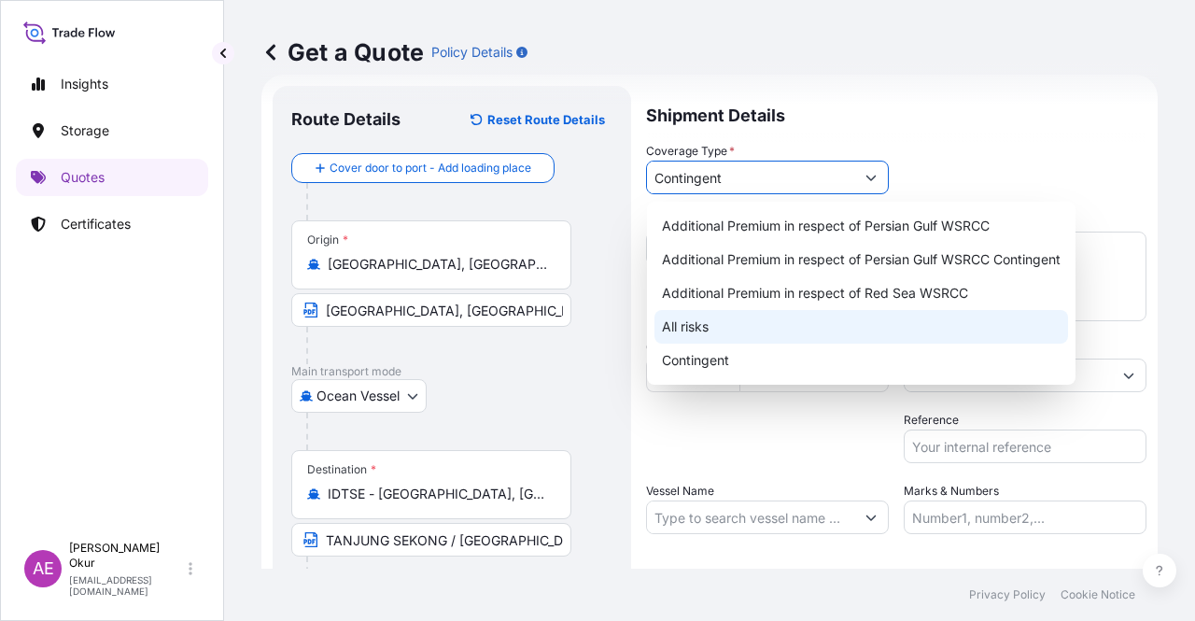
click at [702, 360] on div "Contingent" at bounding box center [862, 361] width 414 height 34
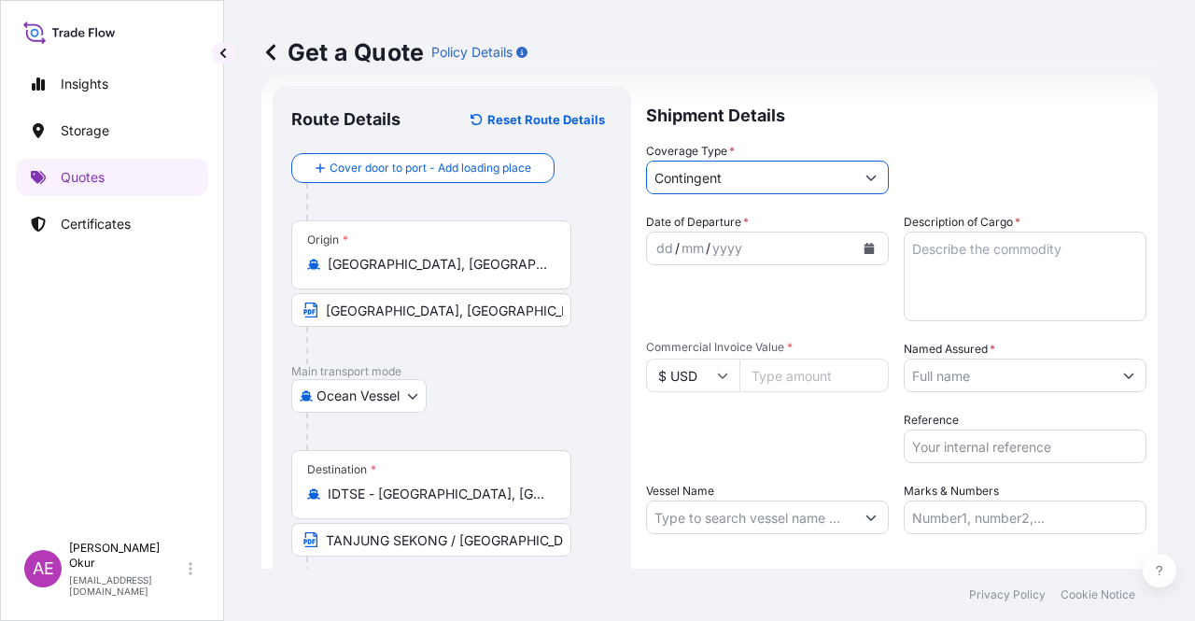
click at [667, 250] on div "dd" at bounding box center [665, 248] width 21 height 22
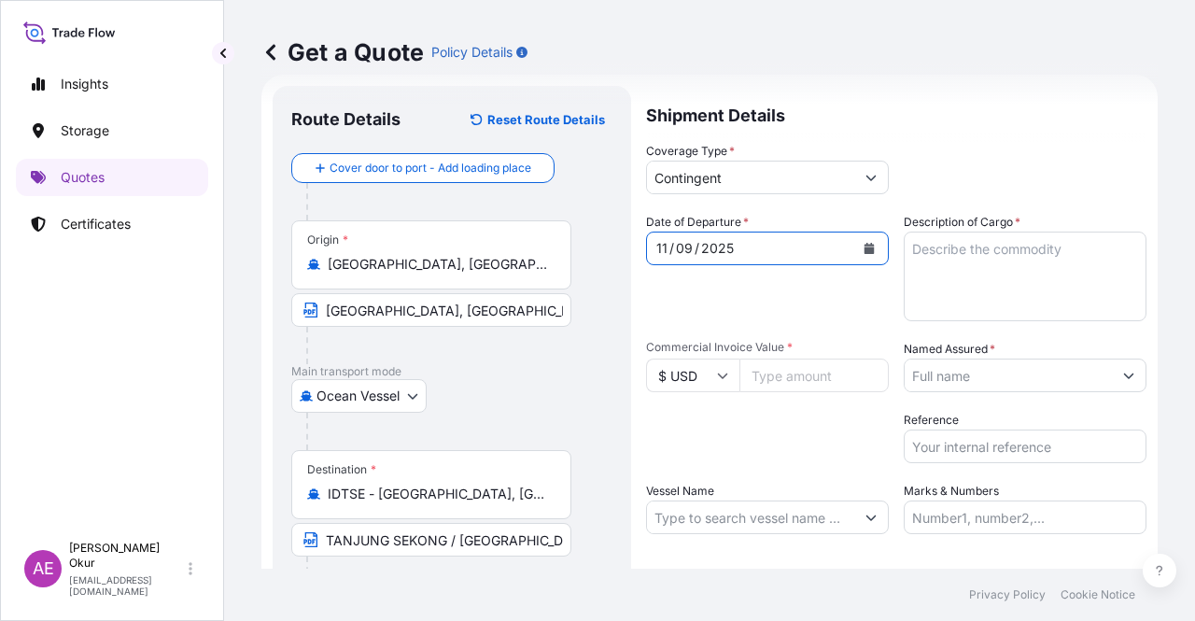
click at [927, 275] on textarea "Description of Cargo *" at bounding box center [1025, 277] width 243 height 90
paste textarea "BUTANE"
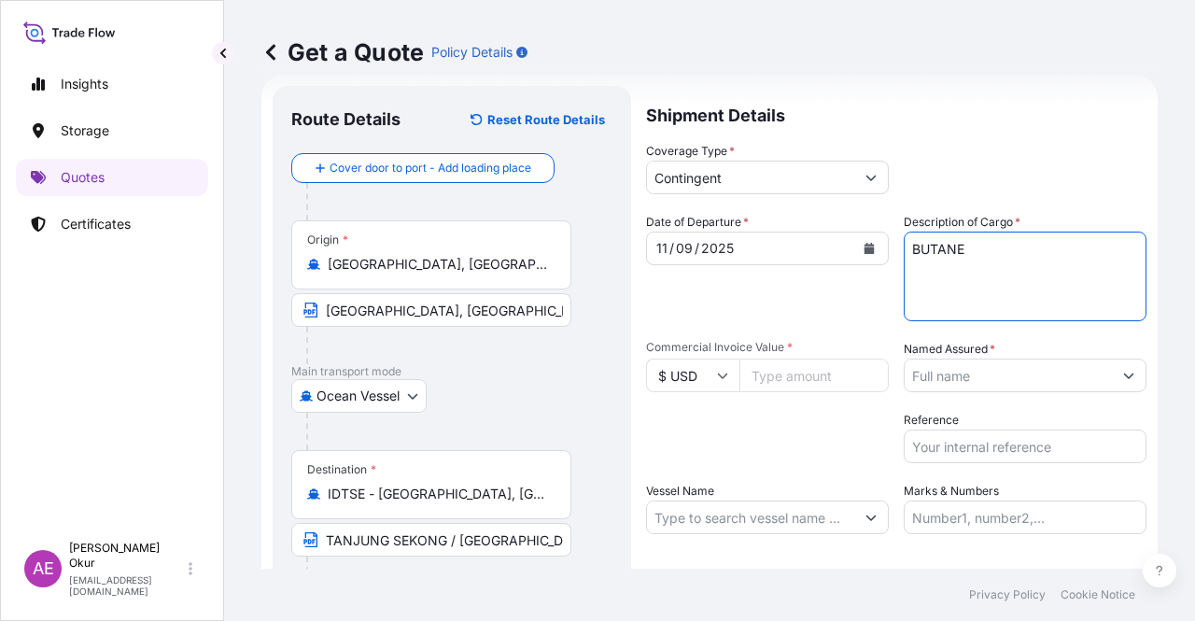
type textarea "BUTANE"
click at [786, 390] on input "Commercial Invoice Value *" at bounding box center [814, 376] width 149 height 34
paste input "13893782.48"
type input "13893782.48"
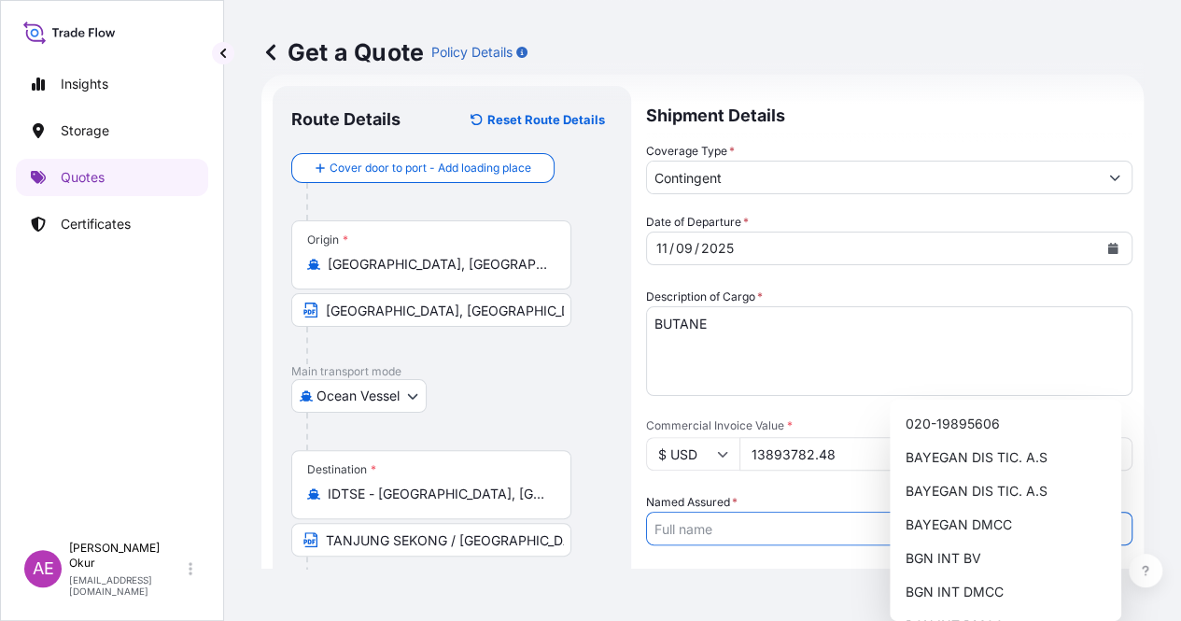
click at [1040, 512] on input "Named Assured *" at bounding box center [872, 529] width 451 height 34
click at [965, 585] on span "BGN INT DMCC" at bounding box center [954, 592] width 98 height 19
type input "BGN INT DMCC"
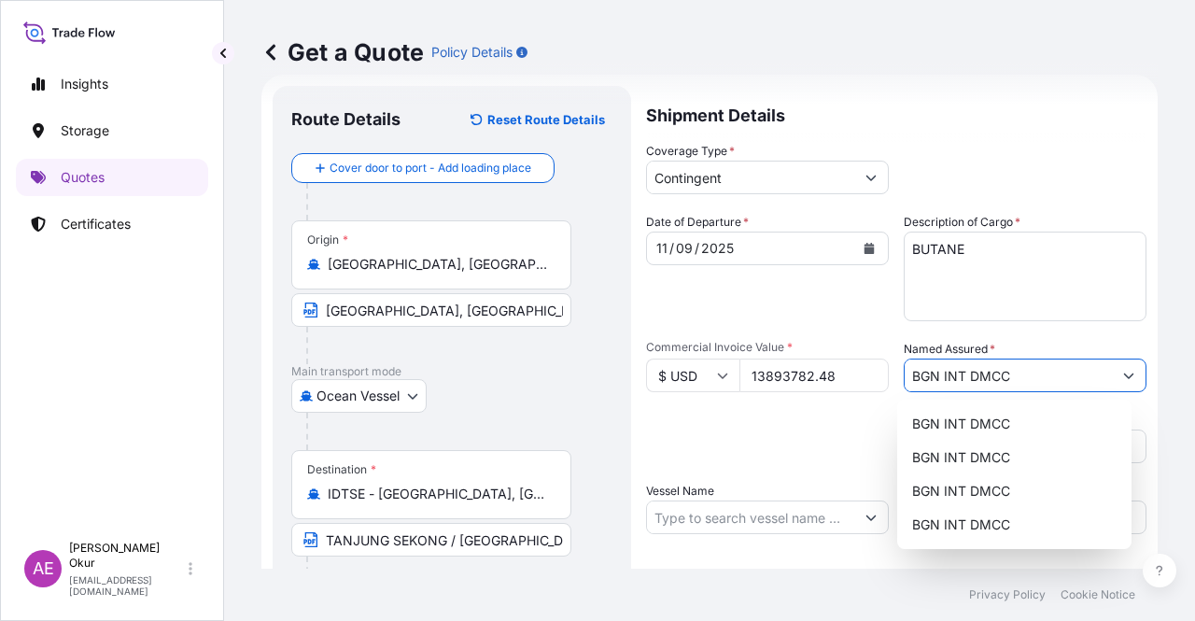
click at [774, 507] on input "Vessel Name" at bounding box center [750, 517] width 207 height 34
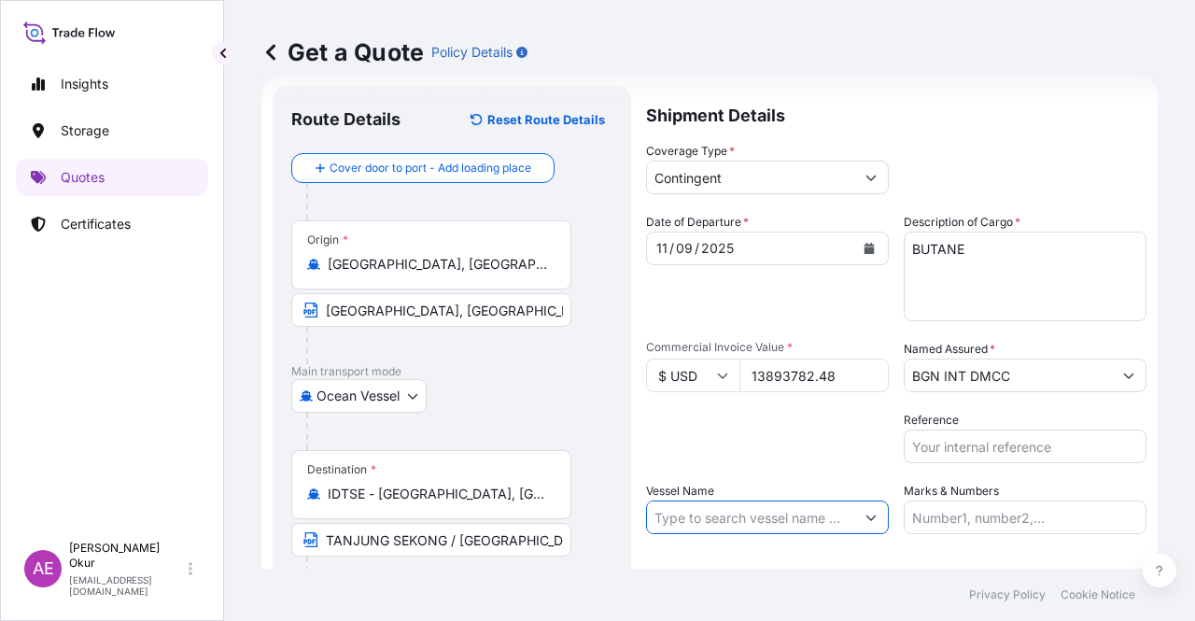
paste input "COMMODORE"
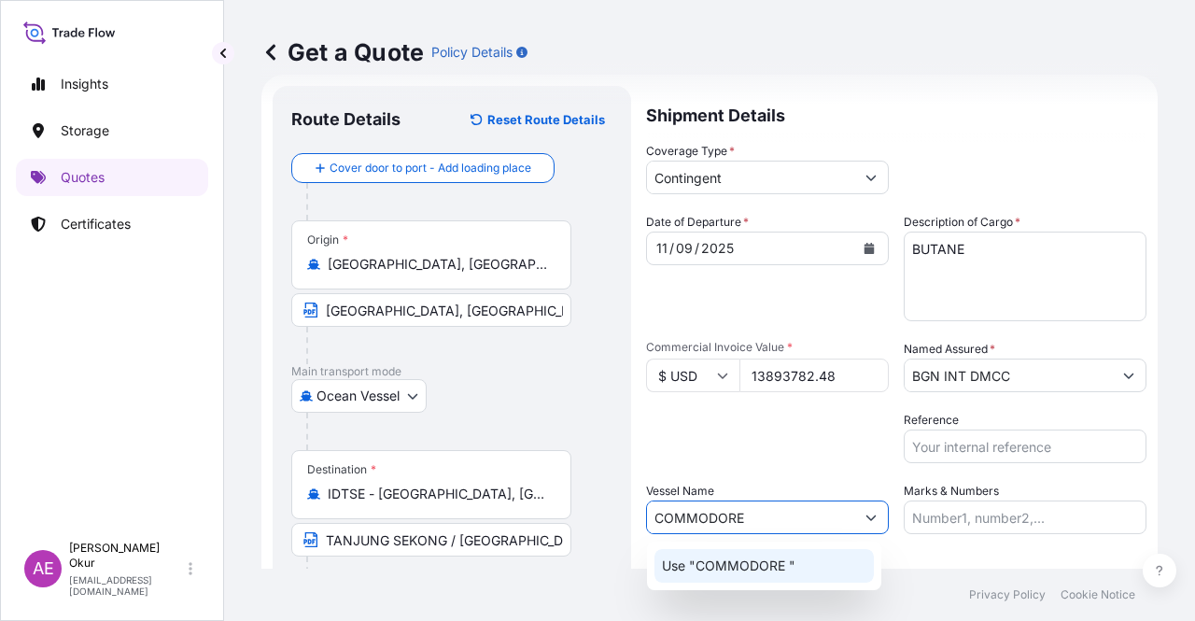
click at [747, 571] on p "Use "COMMODORE "" at bounding box center [729, 566] width 134 height 19
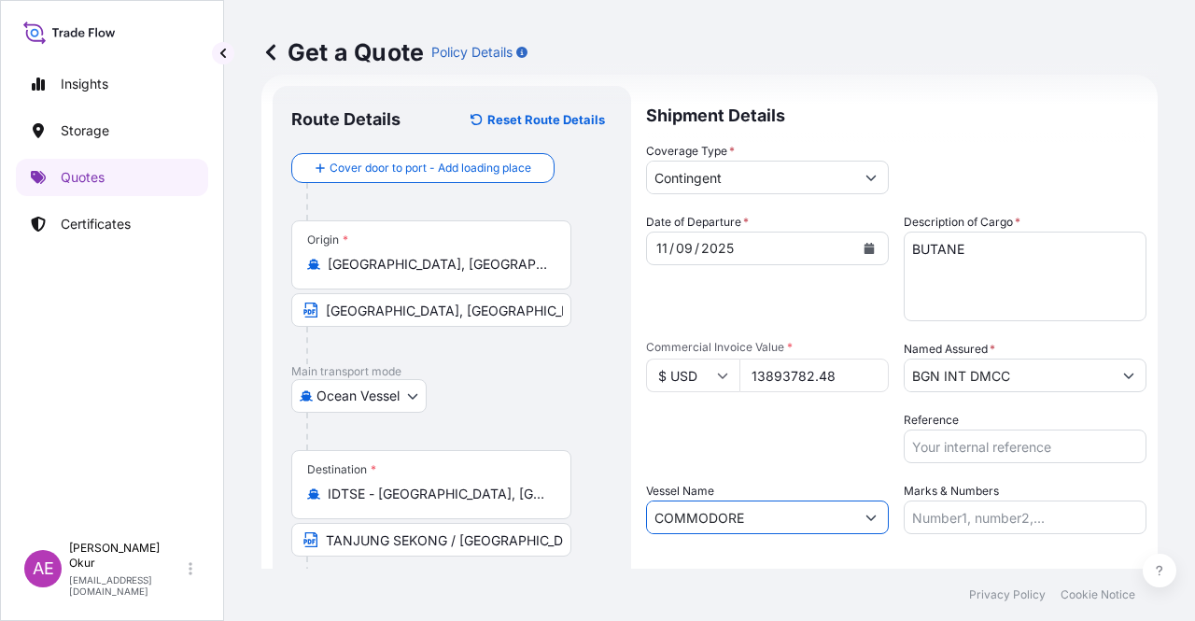
type input "COMMODORE"
click at [1028, 527] on input "Marks & Numbers" at bounding box center [1025, 517] width 243 height 34
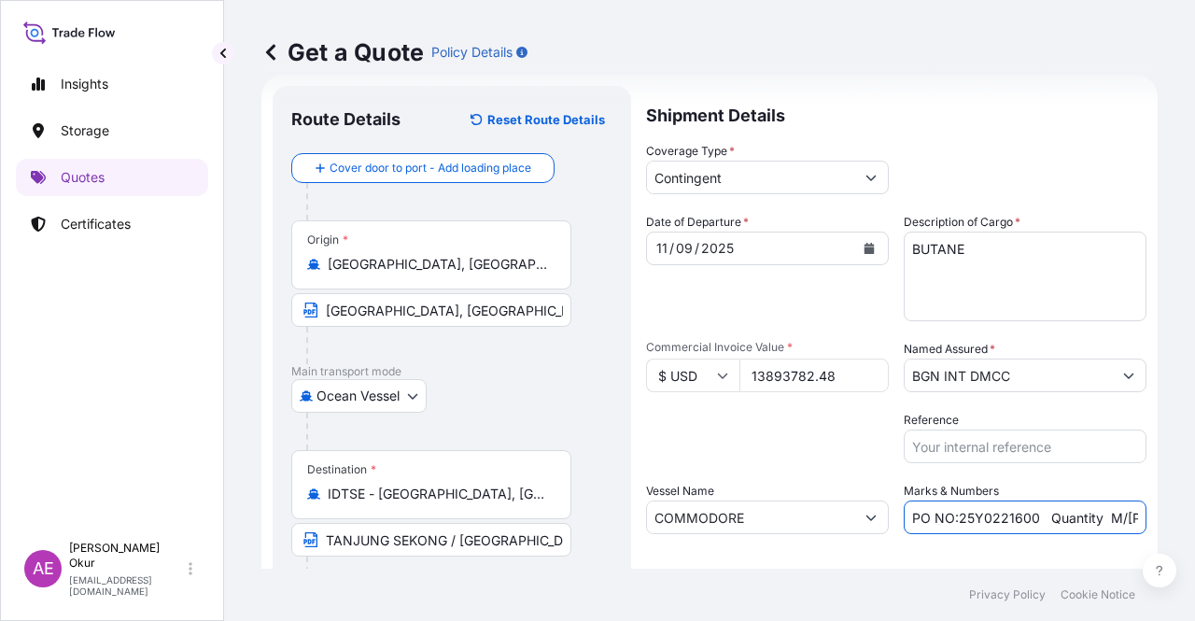
click at [954, 517] on input "PO NO:25Y0221600 Quantity M/[PERSON_NAME]: 25.042,46 Premium: USD 1.705,97" at bounding box center [1025, 517] width 243 height 34
click at [951, 517] on input "PO NO:25Y0221600 Quantity M/[PERSON_NAME]: 25.042,46 Premium: USD 1.705,97" at bounding box center [1025, 517] width 243 height 34
drag, startPoint x: 951, startPoint y: 516, endPoint x: 1028, endPoint y: 517, distance: 76.6
click at [1028, 517] on input "PO NO:25Y0221600 Quantity M/[PERSON_NAME]: 25.042,46 Premium: USD 1.705,97" at bounding box center [1025, 517] width 243 height 34
paste input "1898"
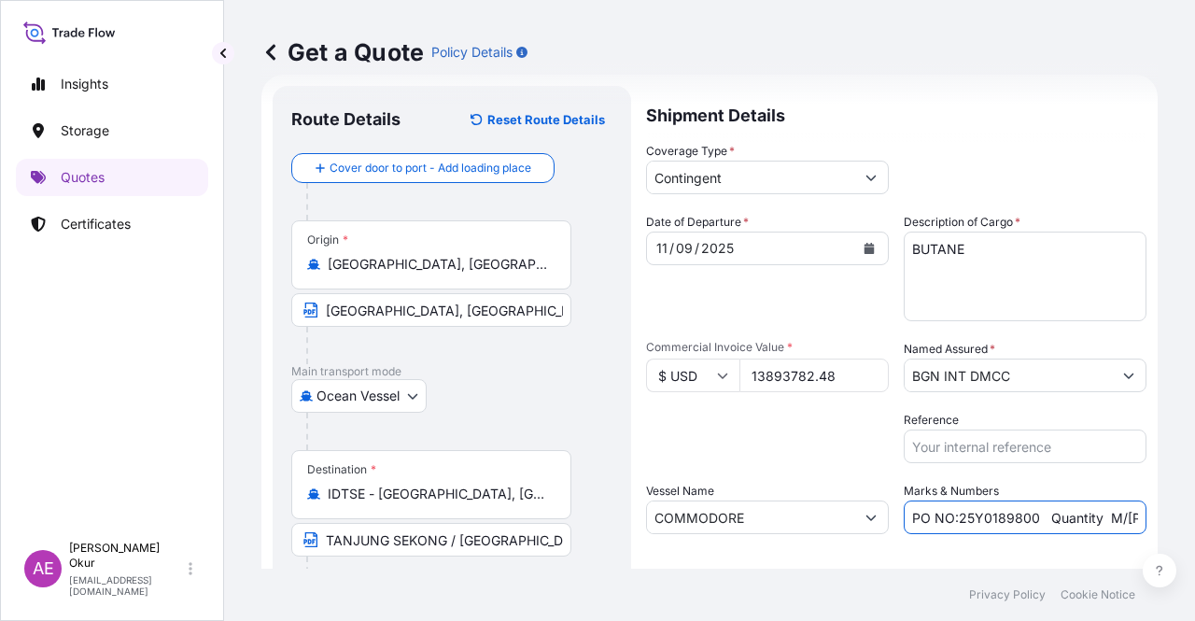
scroll to position [0, 241]
drag, startPoint x: 1079, startPoint y: 524, endPoint x: 1181, endPoint y: 521, distance: 101.8
click at [1181, 521] on div "Get a Quote Policy Details Route Details Reset Route Details Cover door to port…" at bounding box center [709, 284] width 971 height 569
click at [1024, 507] on input "PO NO:25Y0189800 Quantity M/[PERSON_NAME]: 25.042,46 Premium: USD 1.705,97" at bounding box center [1025, 517] width 243 height 34
drag, startPoint x: 911, startPoint y: 516, endPoint x: 977, endPoint y: 518, distance: 65.4
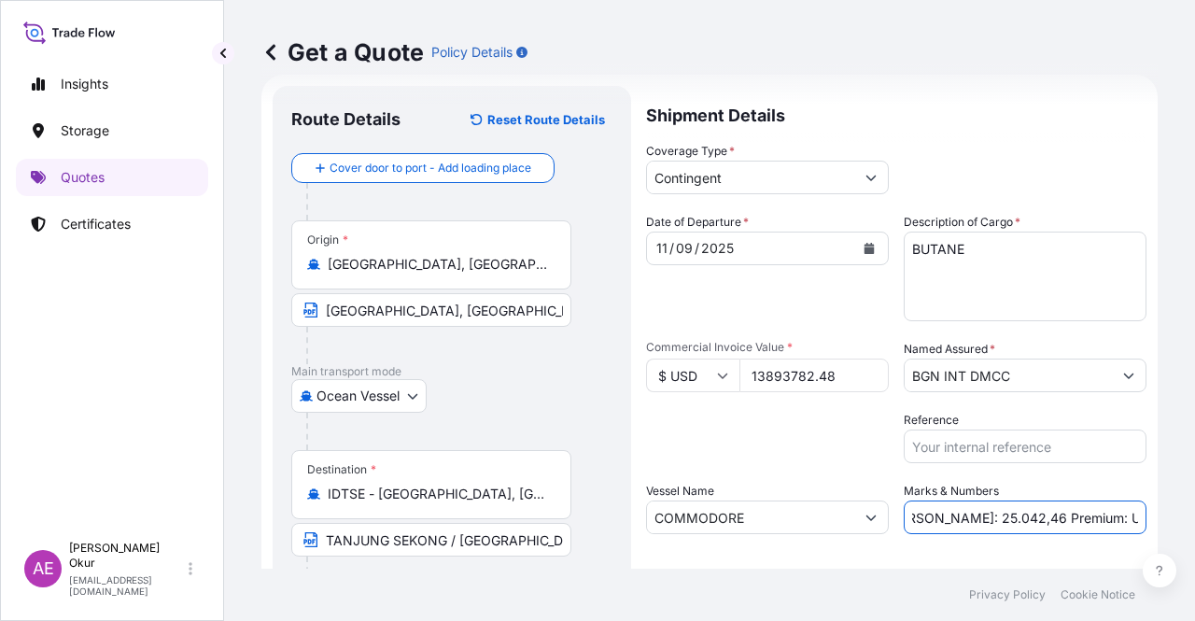
click at [977, 518] on input "PO NO:25Y0189800 Quantity M/[PERSON_NAME]: 25.042,46 Premium: USD 1.705,97" at bounding box center [1025, 517] width 243 height 34
paste input "3.158,62"
drag, startPoint x: 1068, startPoint y: 509, endPoint x: 1178, endPoint y: 512, distance: 110.2
click at [1194, 512] on div "Get a Quote Policy Details Route Details Reset Route Details Cover door to port…" at bounding box center [709, 284] width 971 height 569
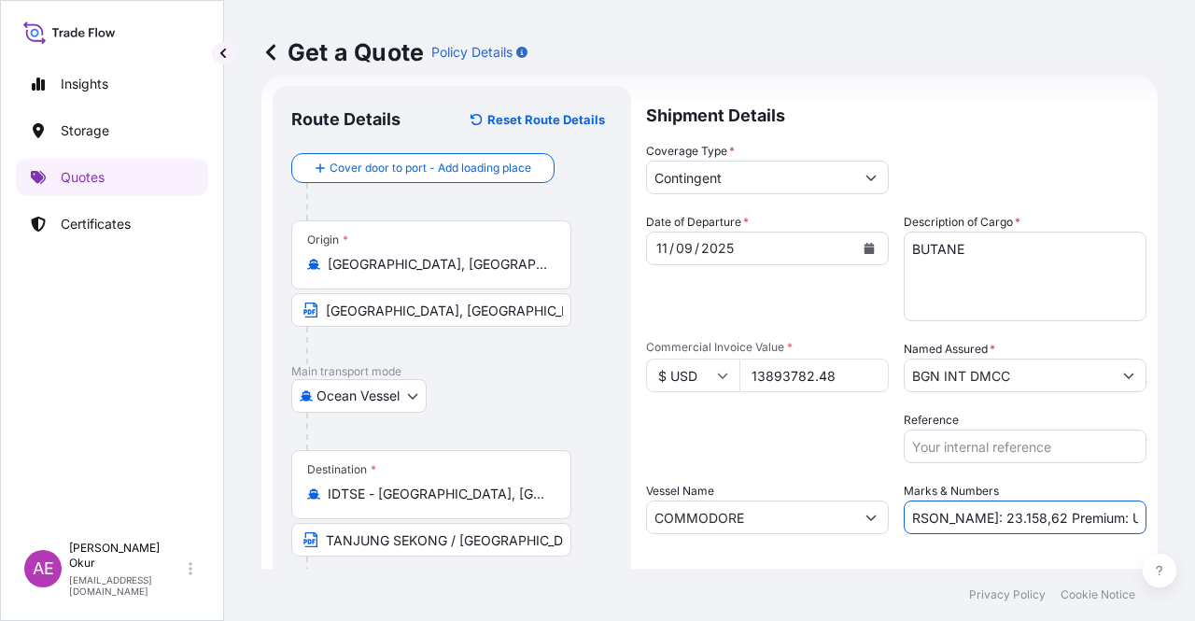
click at [1068, 514] on input "PO NO:25Y0189800 Quantity M/[PERSON_NAME]: 23.158,62 Premium: USD 1.705,97" at bounding box center [1025, 517] width 243 height 34
drag, startPoint x: 1072, startPoint y: 517, endPoint x: 1194, endPoint y: 515, distance: 122.3
click at [1194, 515] on div "Get a Quote Policy Details Route Details Reset Route Details Cover door to port…" at bounding box center [709, 284] width 971 height 569
paste input "694,69"
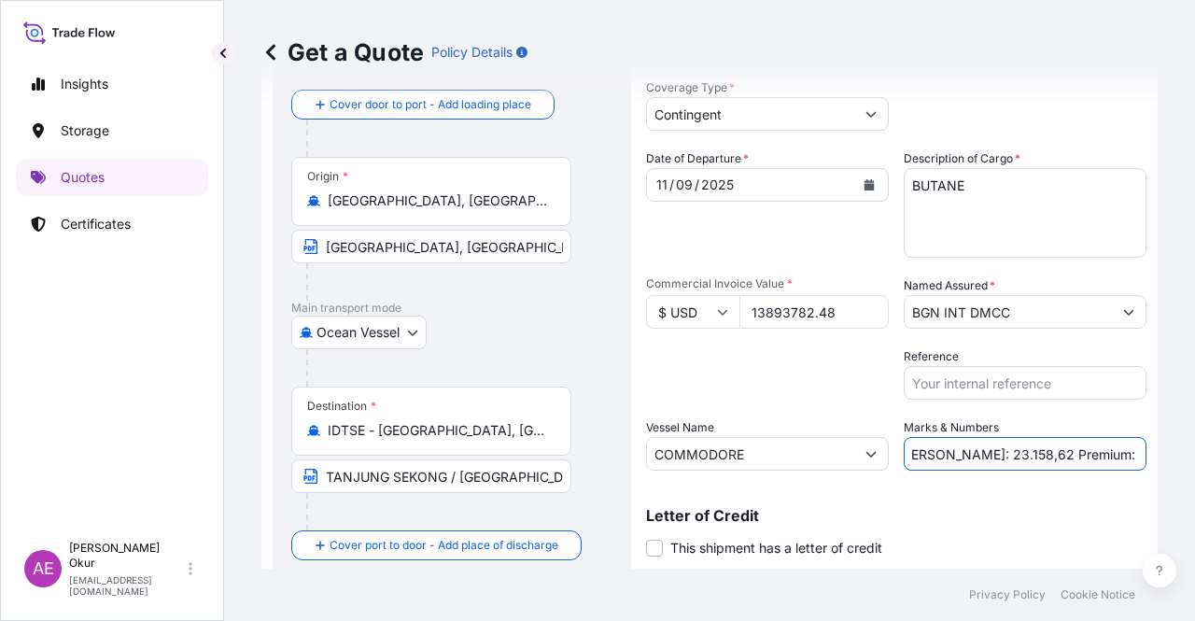
scroll to position [145, 0]
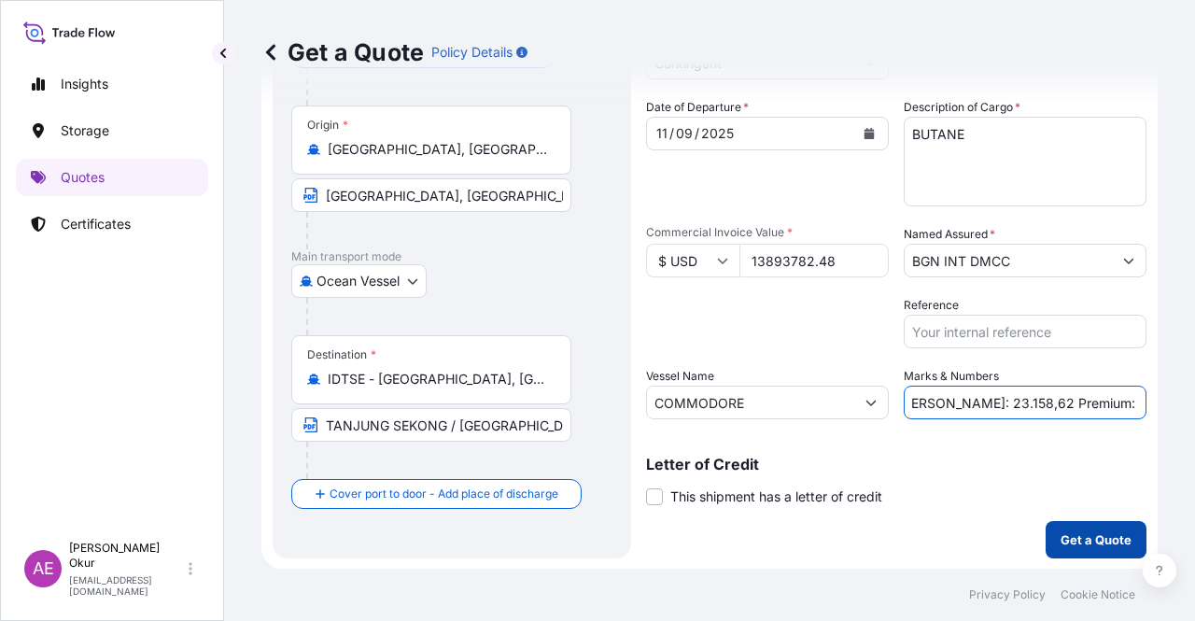
type input "PO NO:25Y0189800 Quantity M/[PERSON_NAME]: 23.158,62 Premium: USD 694,69"
click at [1058, 552] on button "Get a Quote" at bounding box center [1096, 539] width 101 height 37
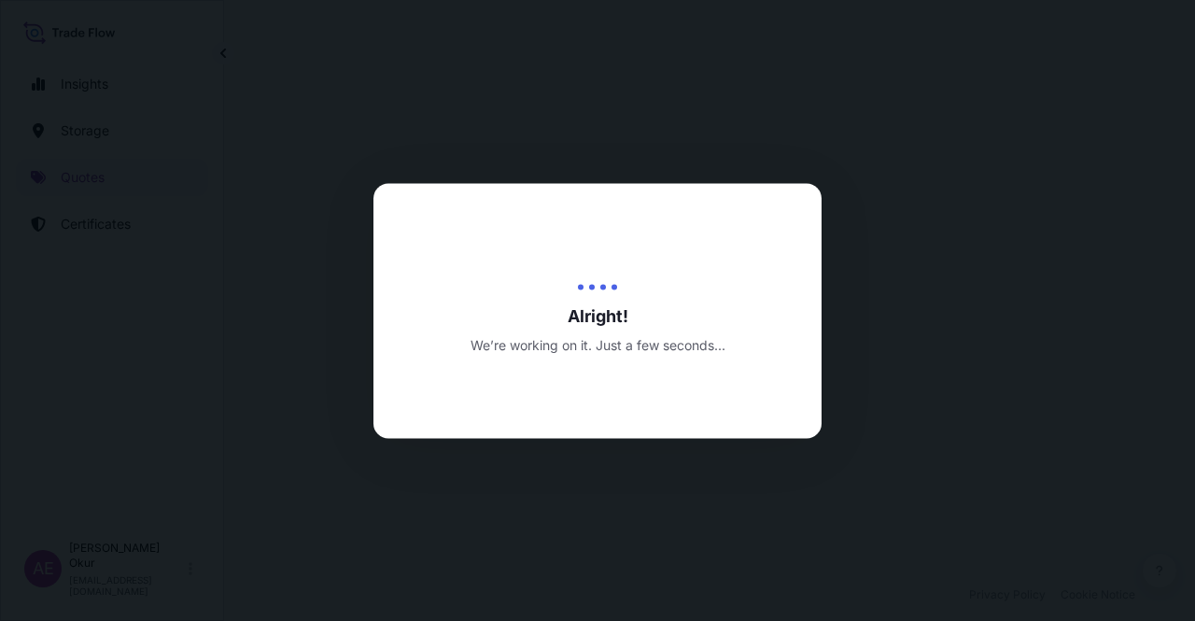
select select "Ocean Vessel"
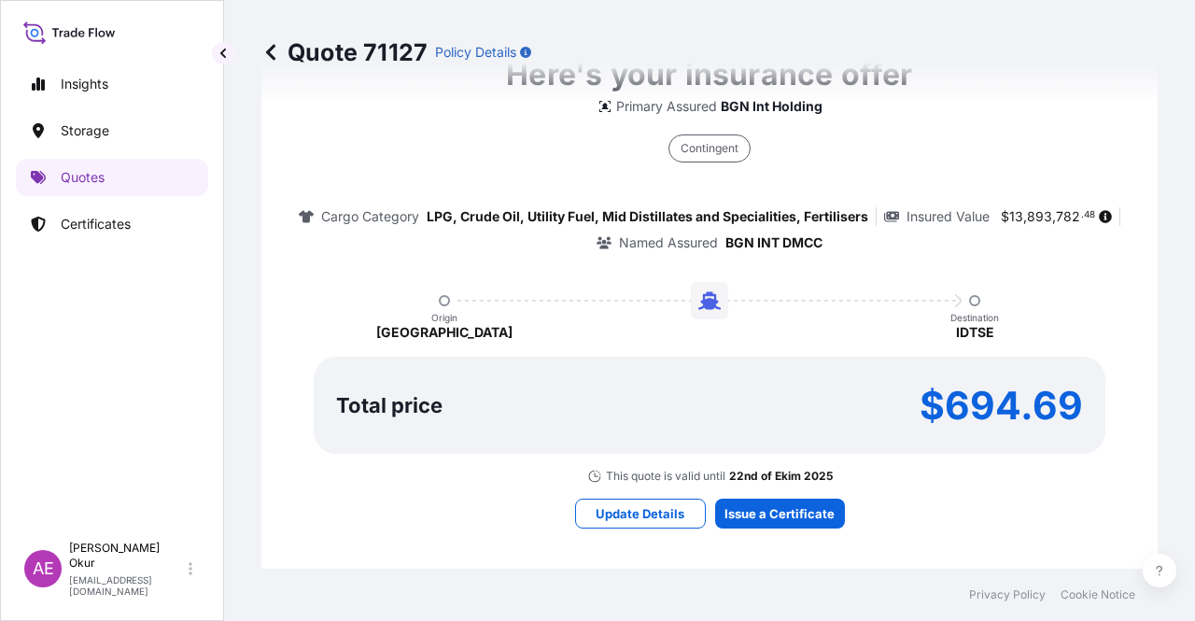
click at [786, 494] on div "Here's your insurance offer Primary Assured BGN Int Holding Contingent Cargo Ca…" at bounding box center [710, 290] width 844 height 1086
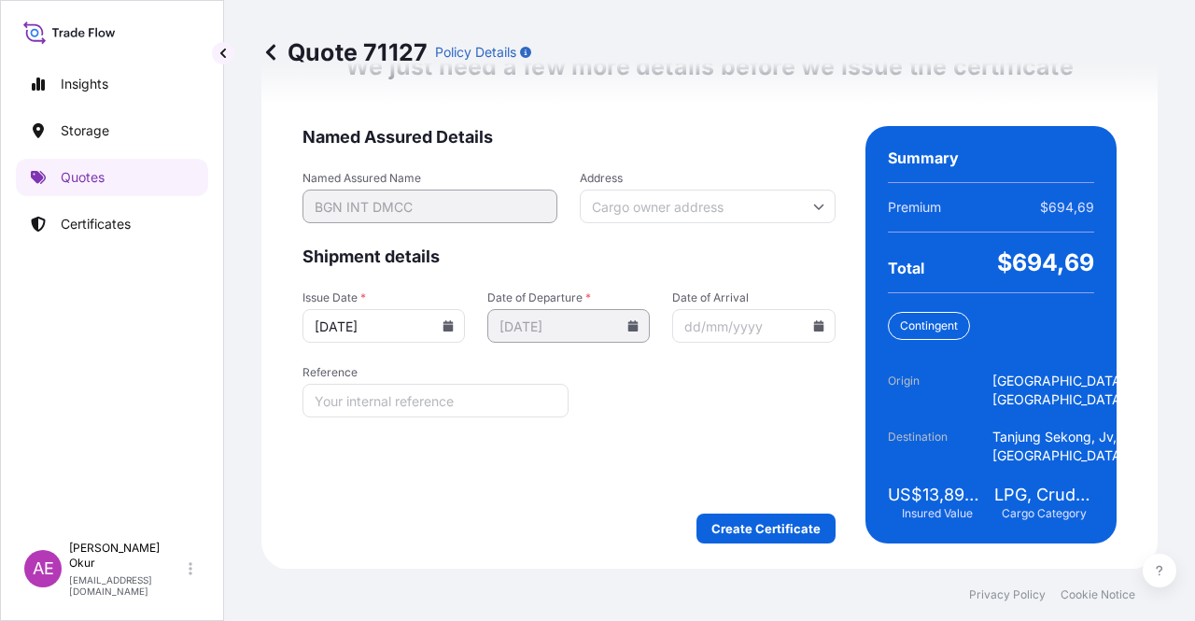
scroll to position [2461, 0]
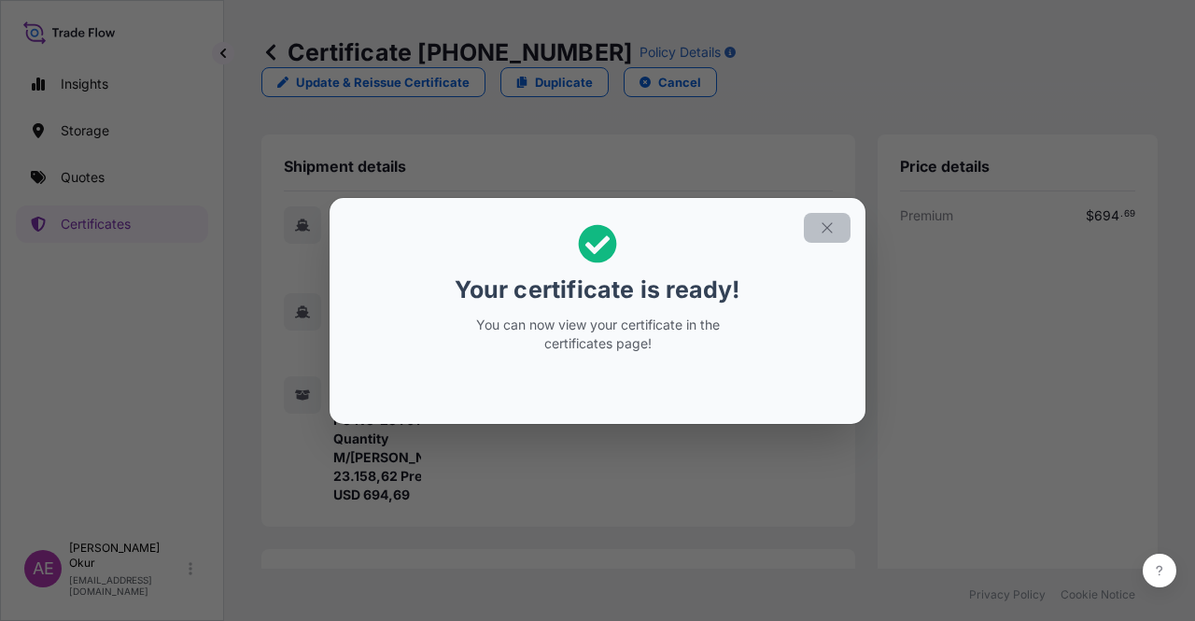
click at [812, 219] on button "button" at bounding box center [827, 228] width 47 height 30
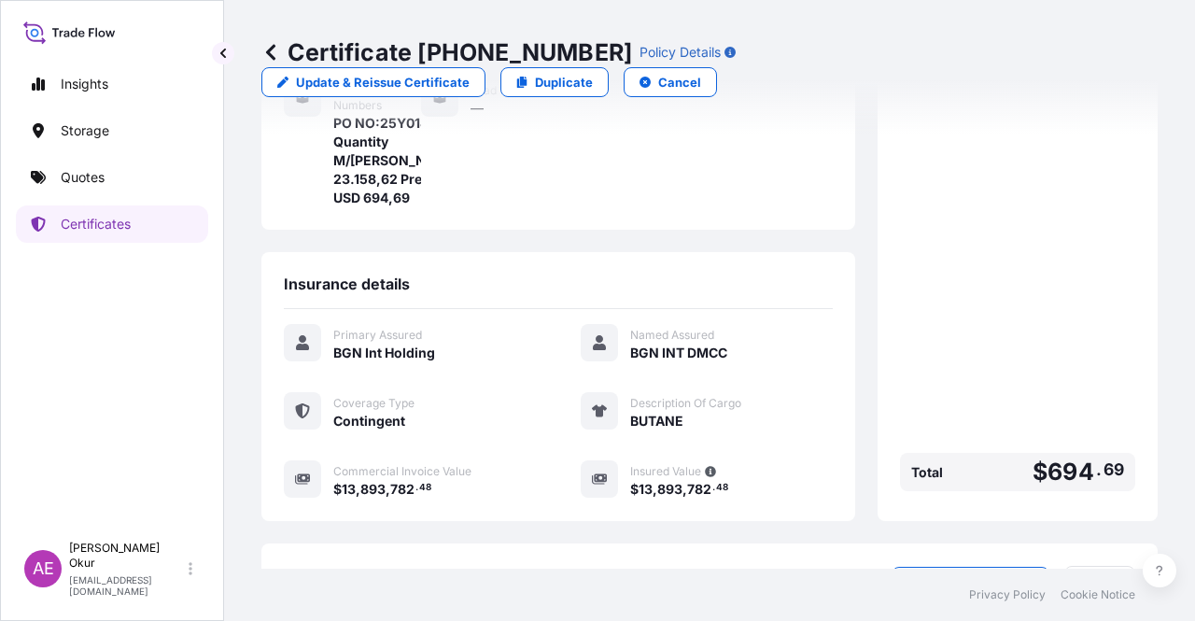
scroll to position [486, 0]
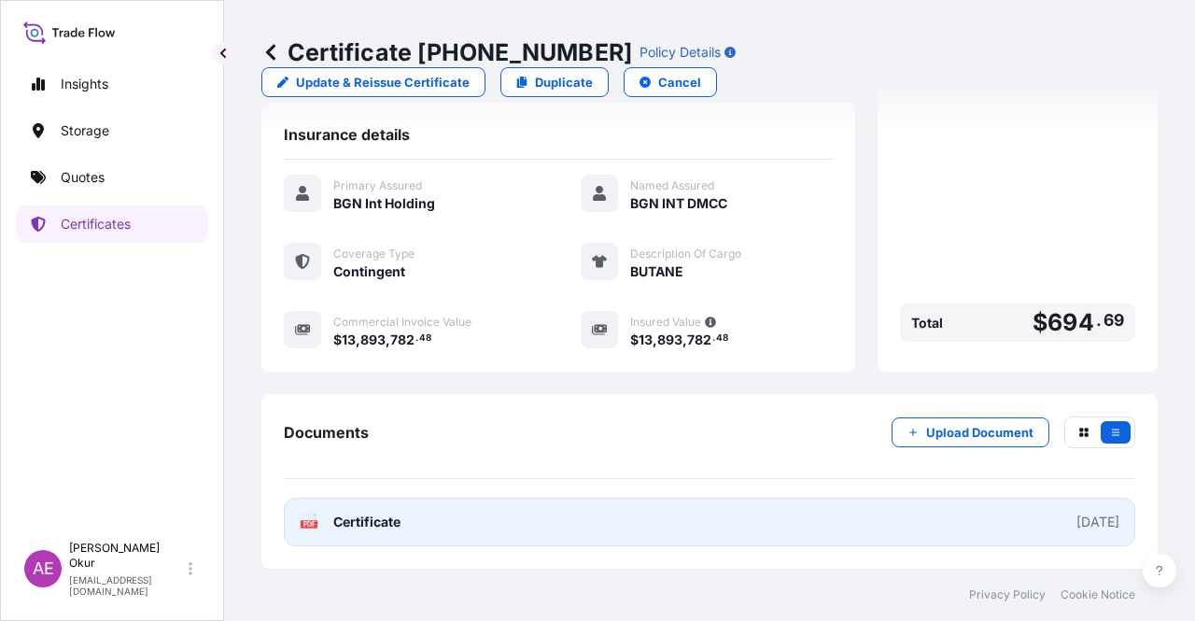
click at [398, 529] on span "Certificate" at bounding box center [366, 522] width 67 height 19
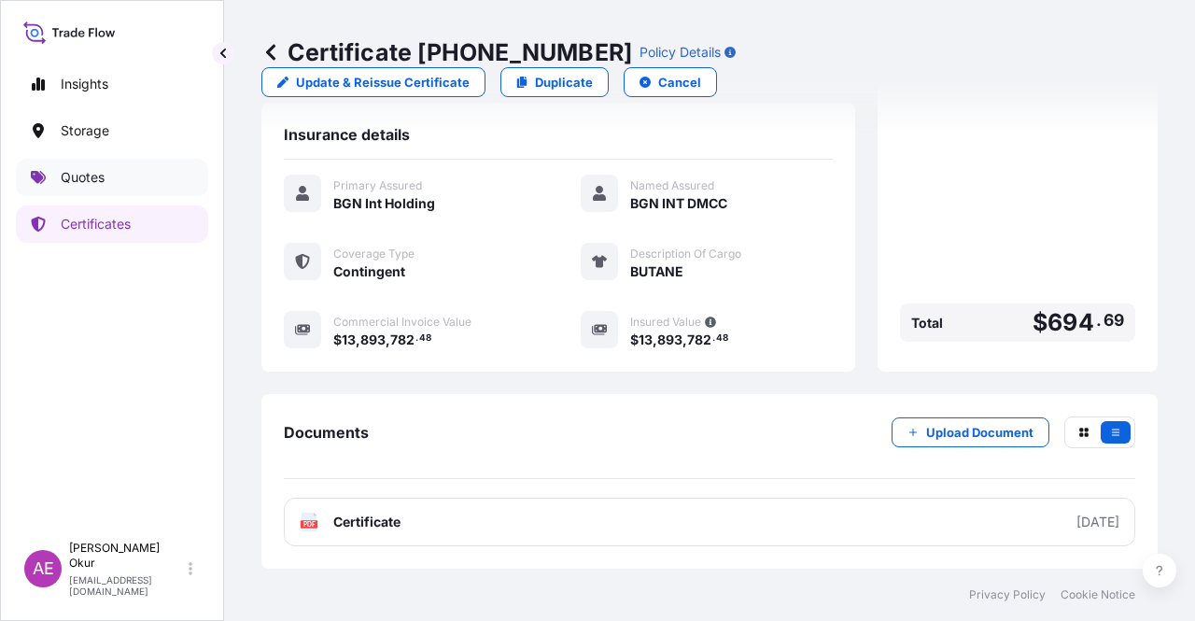
click at [95, 181] on p "Quotes" at bounding box center [83, 177] width 44 height 19
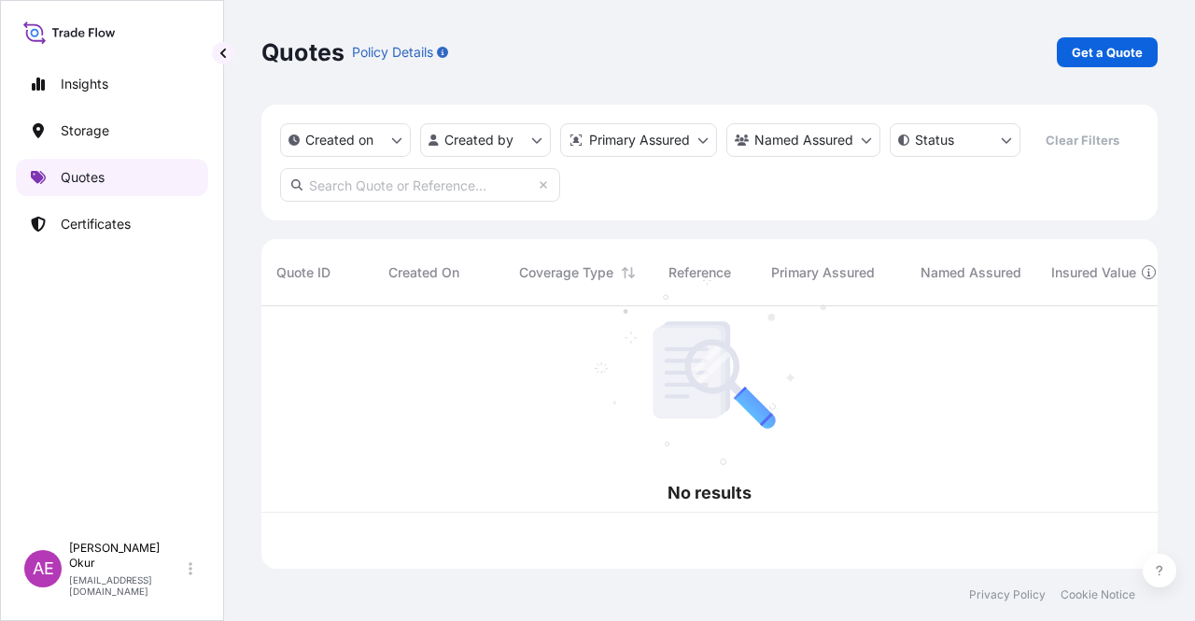
scroll to position [259, 881]
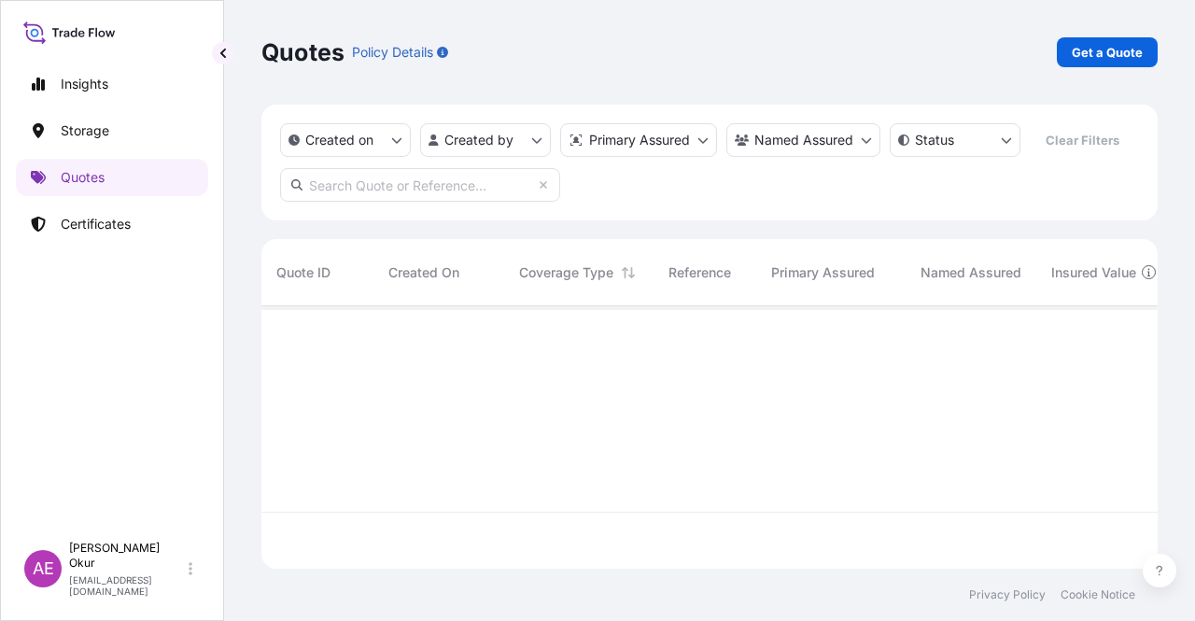
click at [1094, 63] on link "Get a Quote" at bounding box center [1107, 52] width 101 height 30
select select "Ocean Vessel"
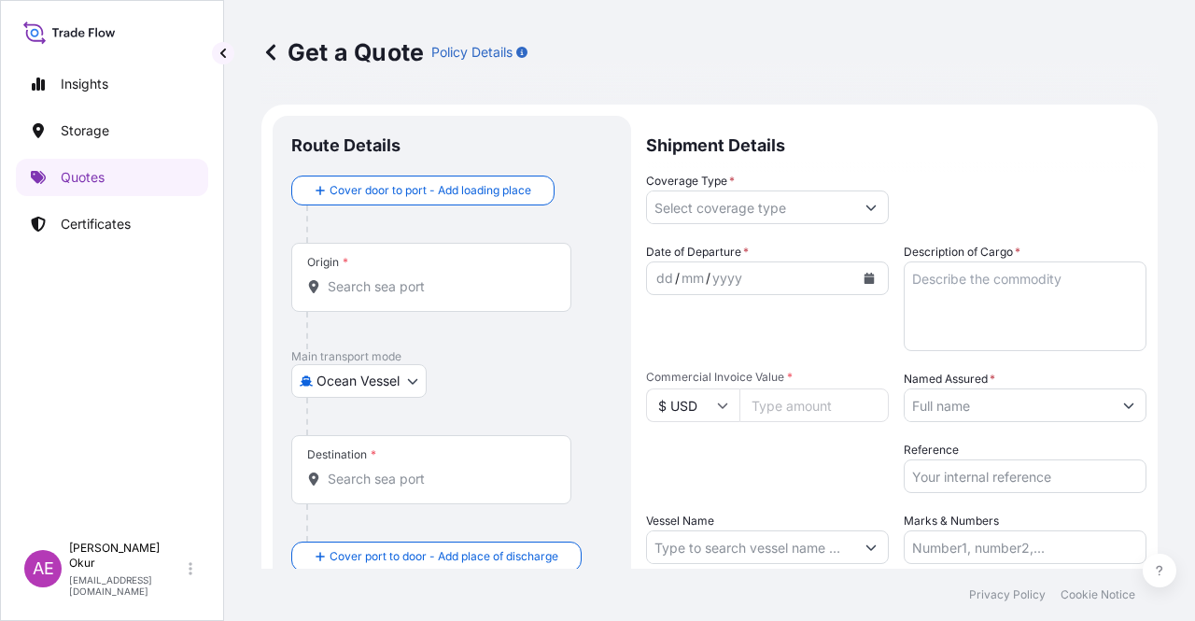
scroll to position [30, 0]
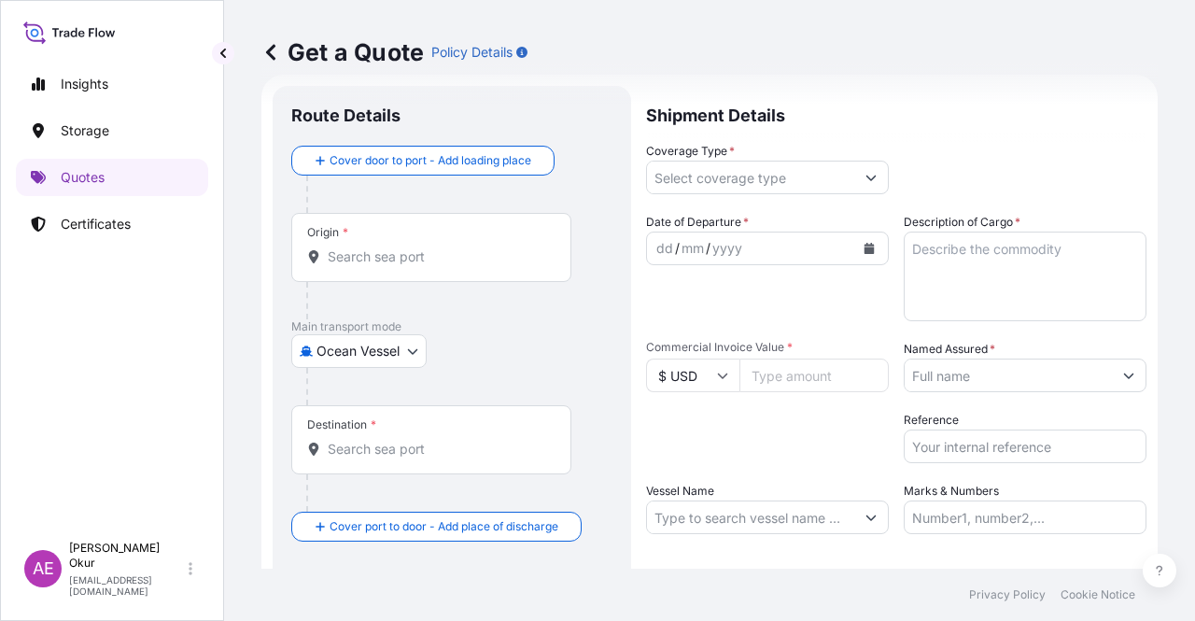
drag, startPoint x: 491, startPoint y: 283, endPoint x: 485, endPoint y: 237, distance: 46.2
click at [489, 281] on div "Origin *" at bounding box center [451, 266] width 321 height 106
click at [485, 237] on div "Origin *" at bounding box center [431, 247] width 280 height 69
click at [485, 247] on input "Origin *" at bounding box center [438, 256] width 220 height 19
paste input "[GEOGRAPHIC_DATA], [GEOGRAPHIC_DATA]"
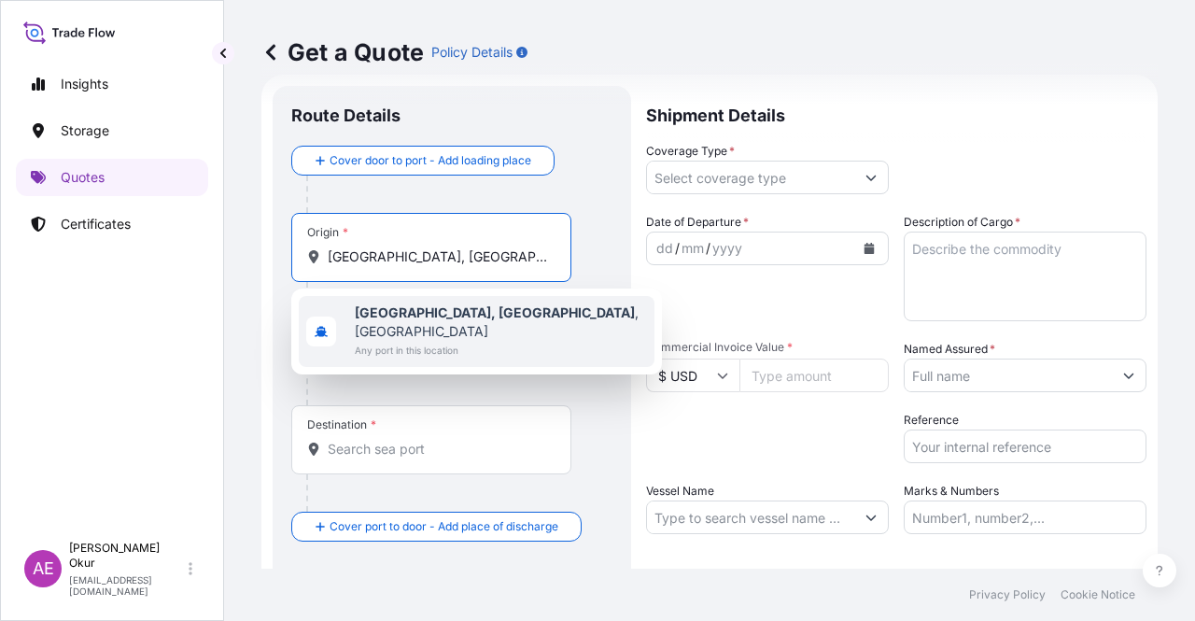
click at [458, 341] on span "Any port in this location" at bounding box center [501, 350] width 292 height 19
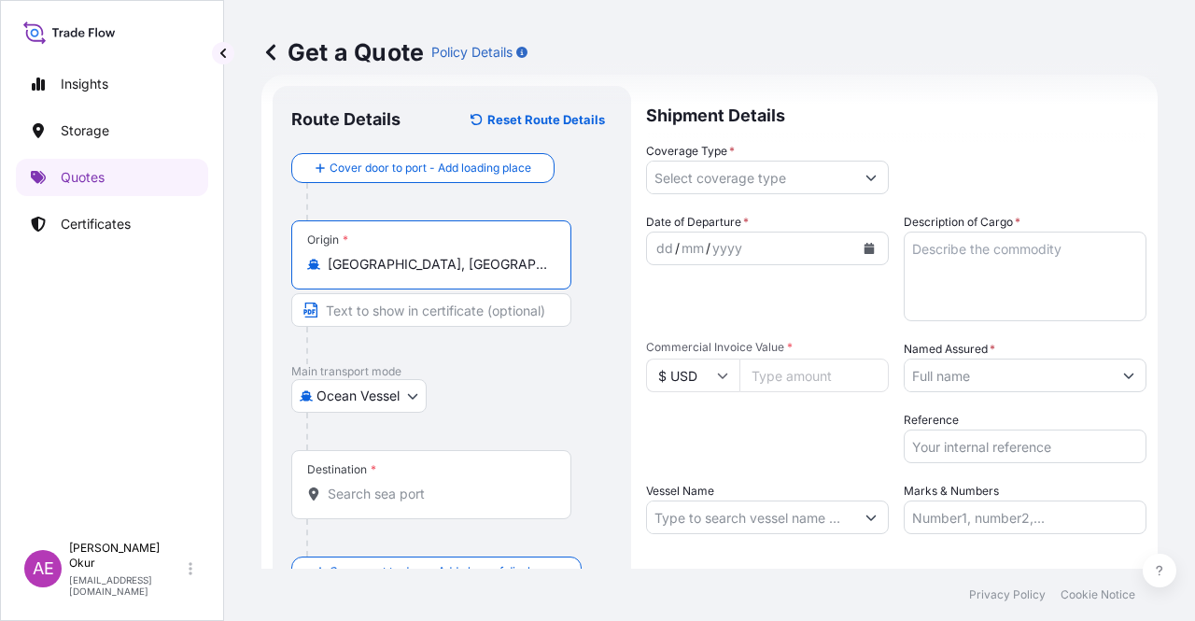
type input "[GEOGRAPHIC_DATA], [GEOGRAPHIC_DATA], [GEOGRAPHIC_DATA]"
click at [396, 303] on input "Text to appear on certificate" at bounding box center [431, 310] width 280 height 34
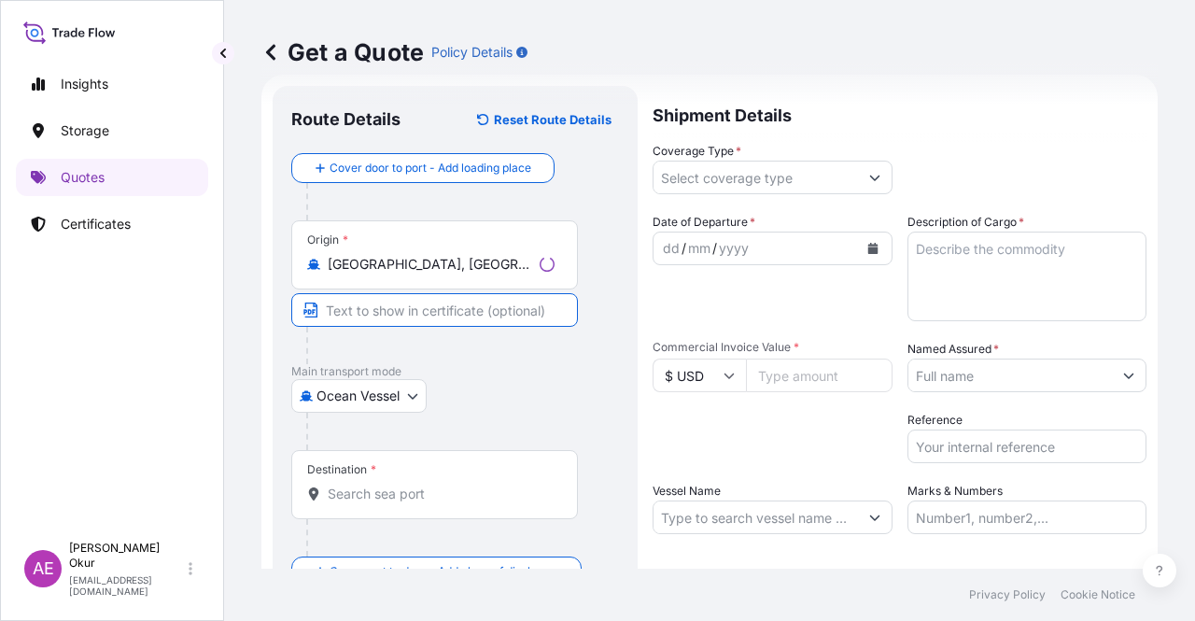
paste input "[GEOGRAPHIC_DATA], [GEOGRAPHIC_DATA]"
type input "[GEOGRAPHIC_DATA], [GEOGRAPHIC_DATA] / [GEOGRAPHIC_DATA]"
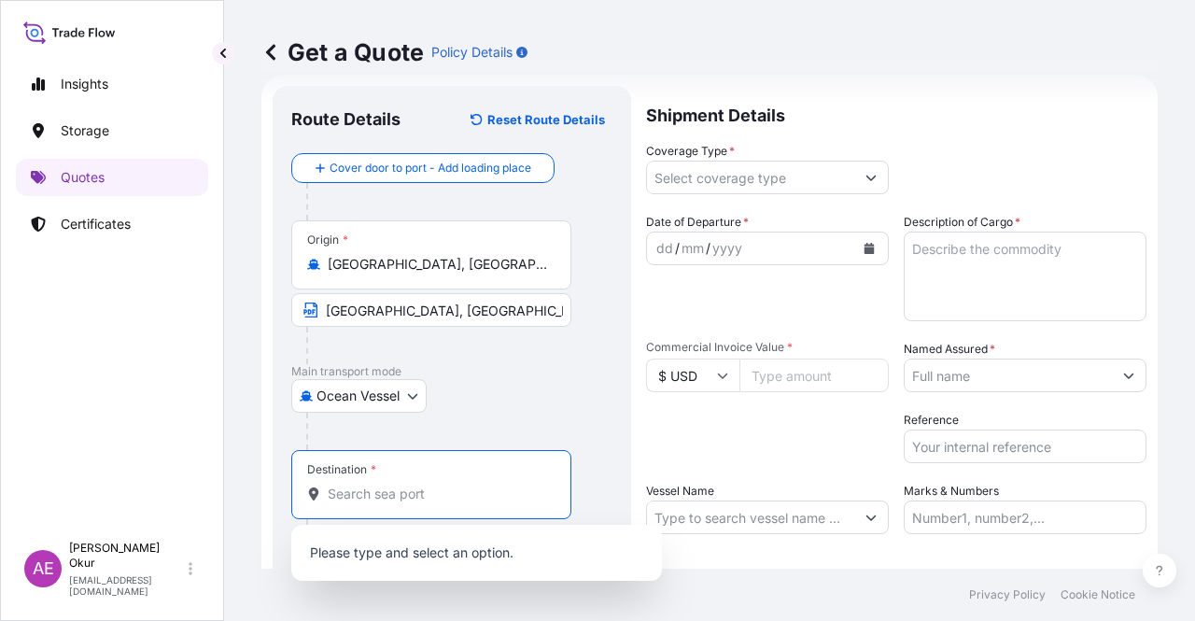
click at [373, 486] on input "Destination *" at bounding box center [438, 494] width 220 height 19
paste input "TANJUNG SEKONG"
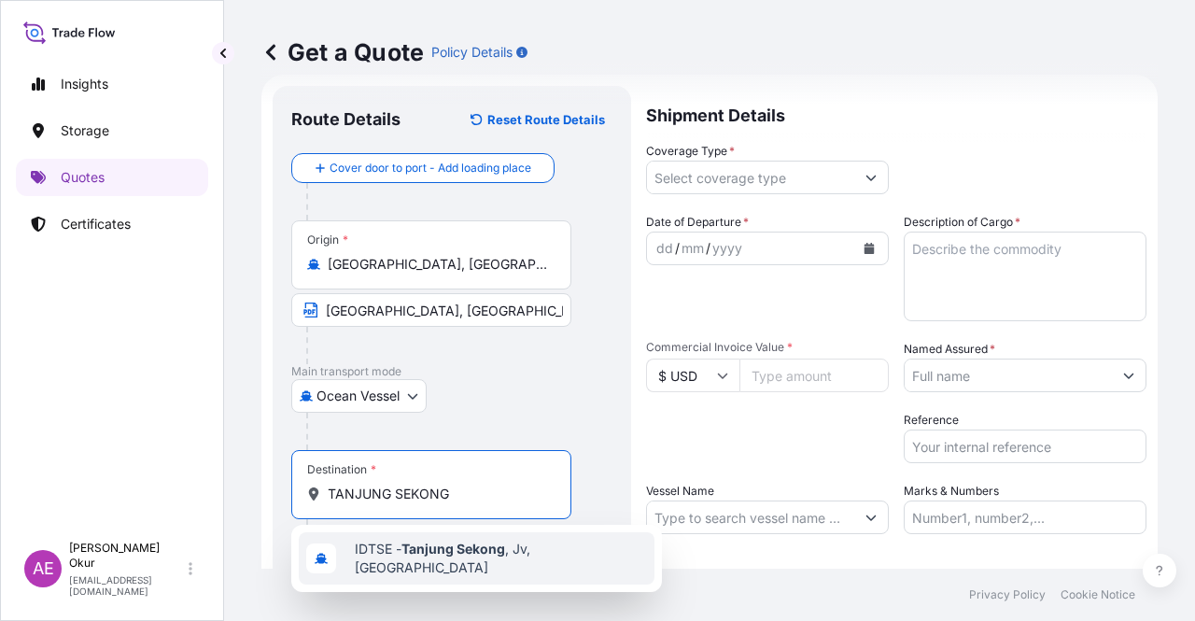
click at [395, 556] on span "IDTSE - [GEOGRAPHIC_DATA] , [GEOGRAPHIC_DATA], [GEOGRAPHIC_DATA]" at bounding box center [501, 558] width 292 height 37
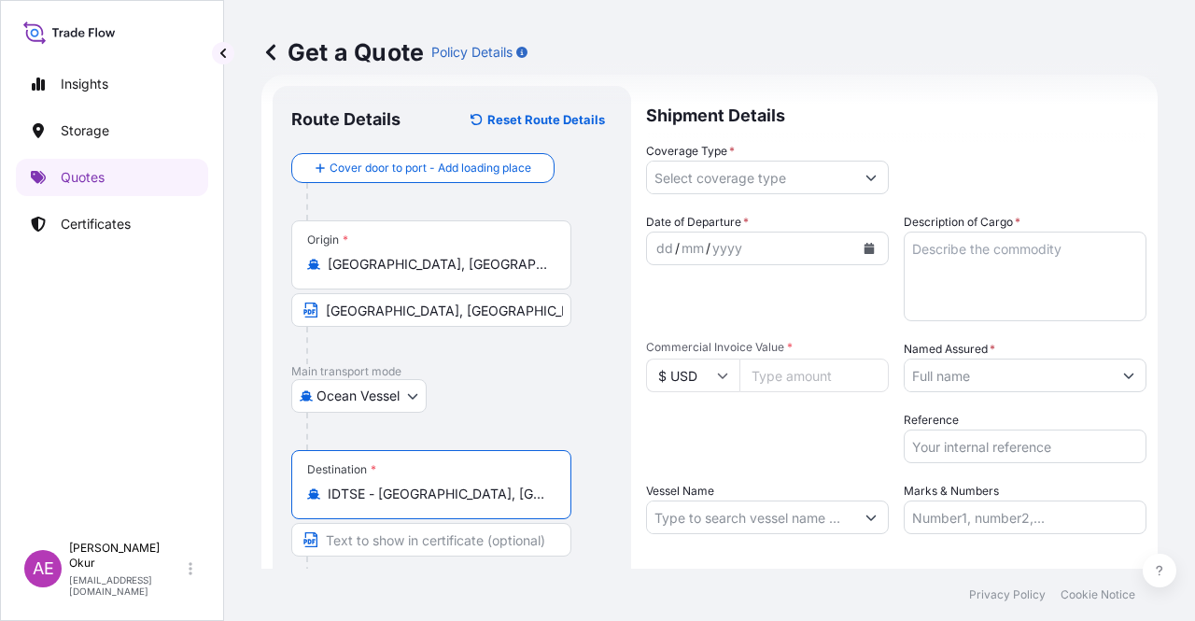
type input "IDTSE - [GEOGRAPHIC_DATA], [GEOGRAPHIC_DATA], [GEOGRAPHIC_DATA]"
click at [403, 543] on input "Text to appear on certificate" at bounding box center [431, 540] width 280 height 34
paste input "TANJUNG SEKONG"
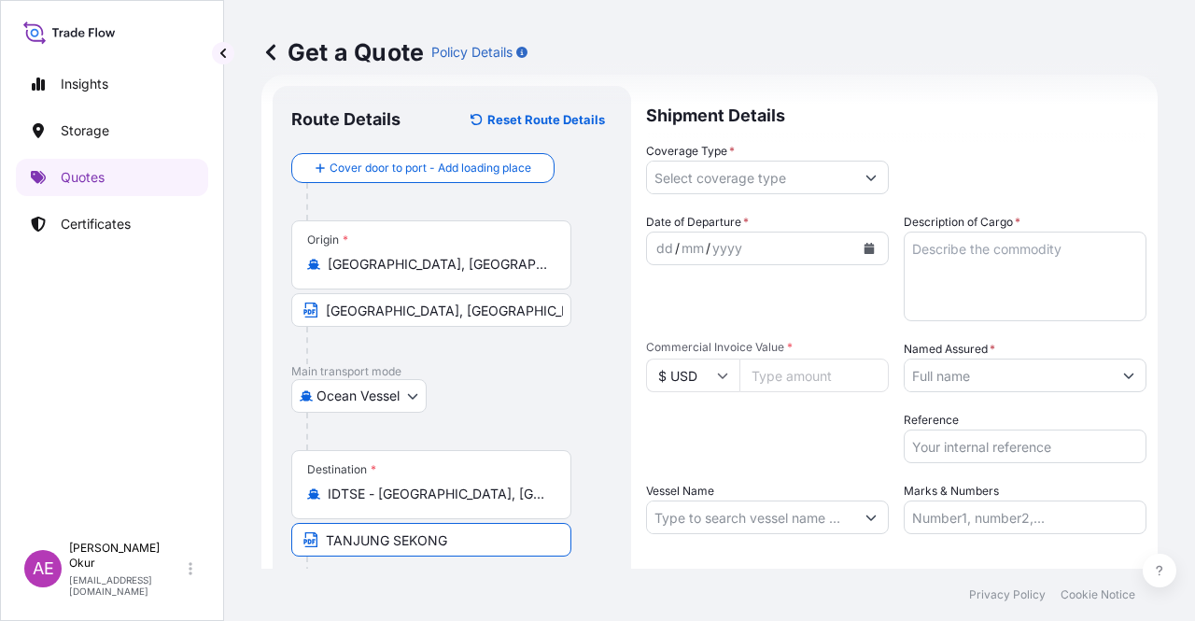
type input "TANJUNG SEKONG / [GEOGRAPHIC_DATA]"
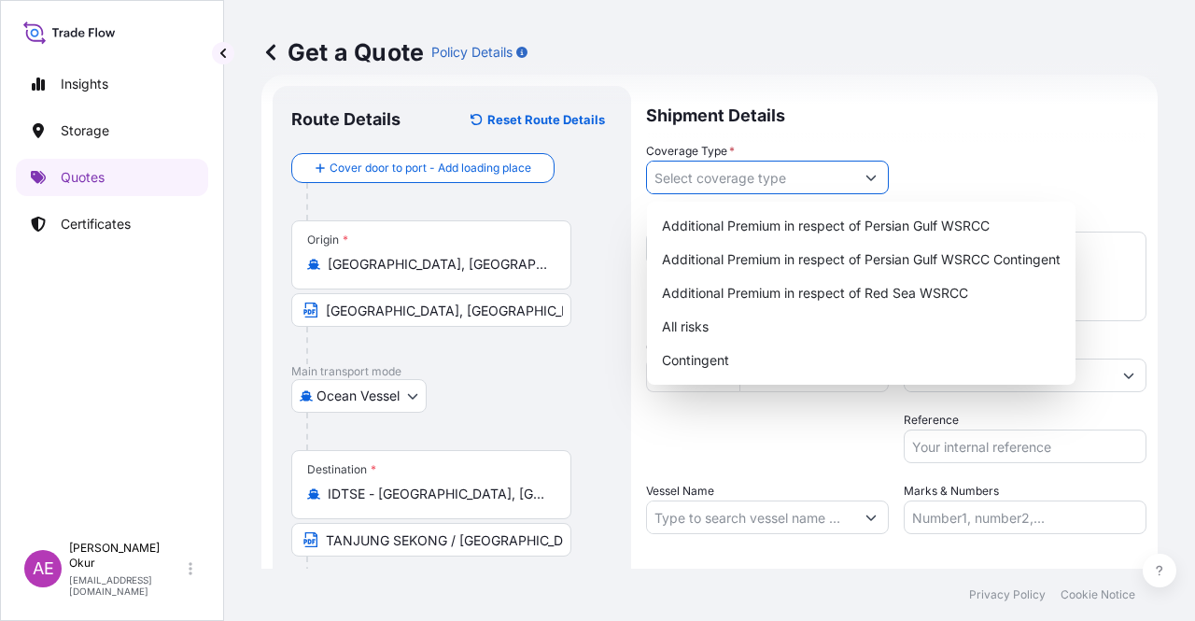
click at [727, 187] on input "Coverage Type *" at bounding box center [750, 178] width 207 height 34
click at [708, 354] on div "Contingent" at bounding box center [862, 361] width 414 height 34
type input "Contingent"
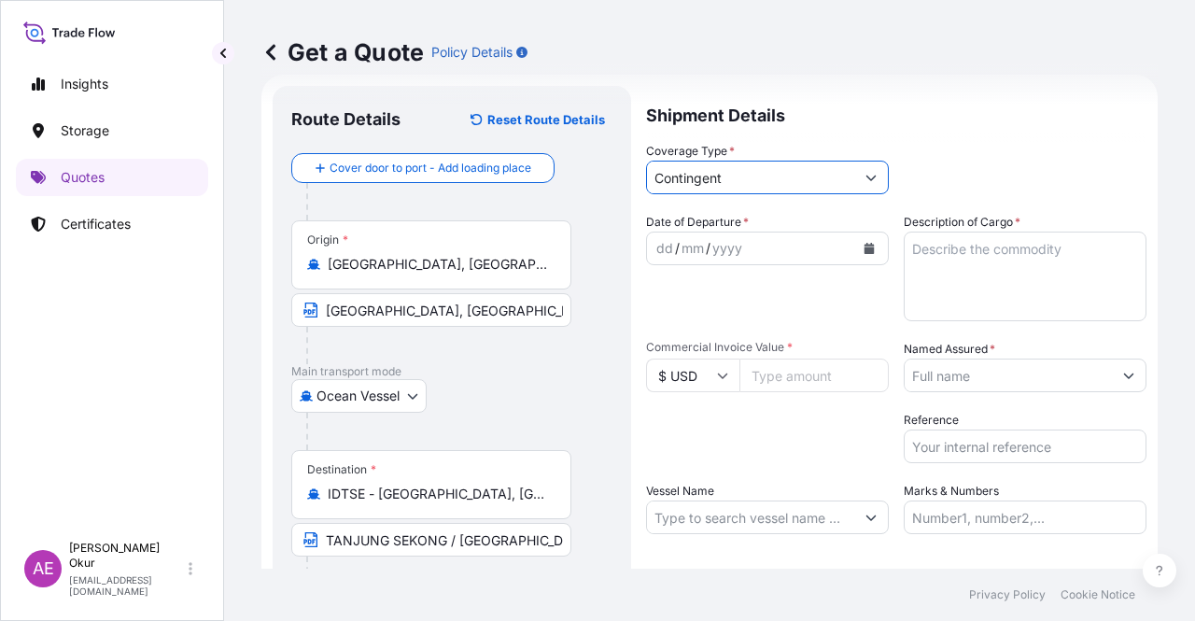
click at [668, 244] on div "dd" at bounding box center [665, 248] width 21 height 22
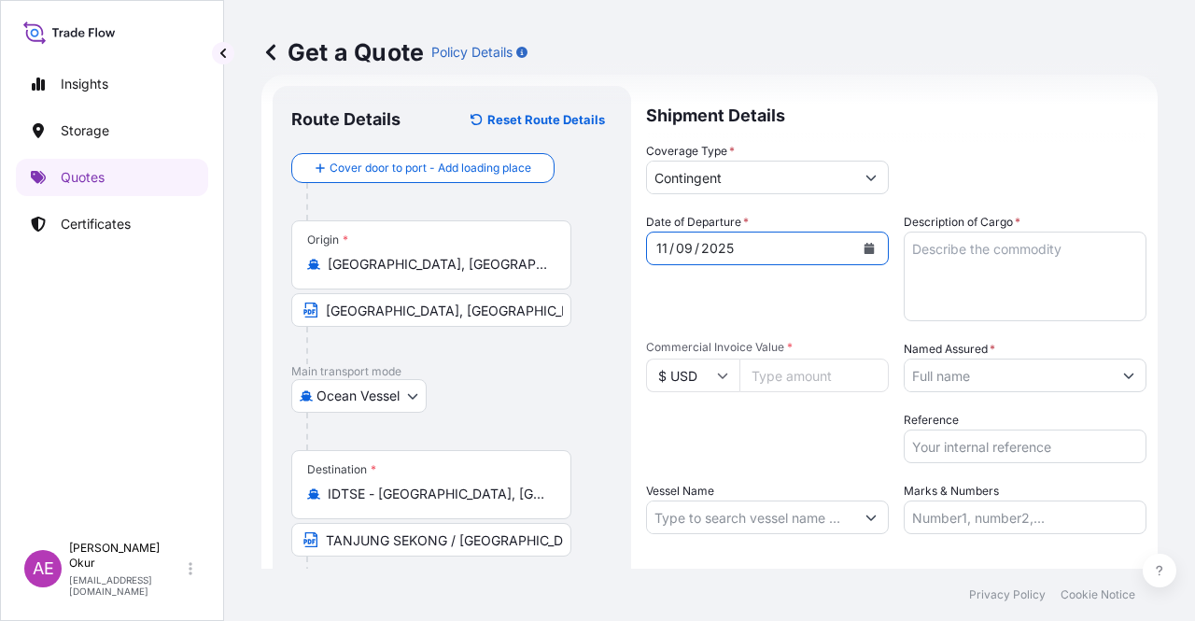
click at [760, 376] on input "Commercial Invoice Value *" at bounding box center [814, 376] width 149 height 34
paste input "15356847.26"
type input "15356847.26"
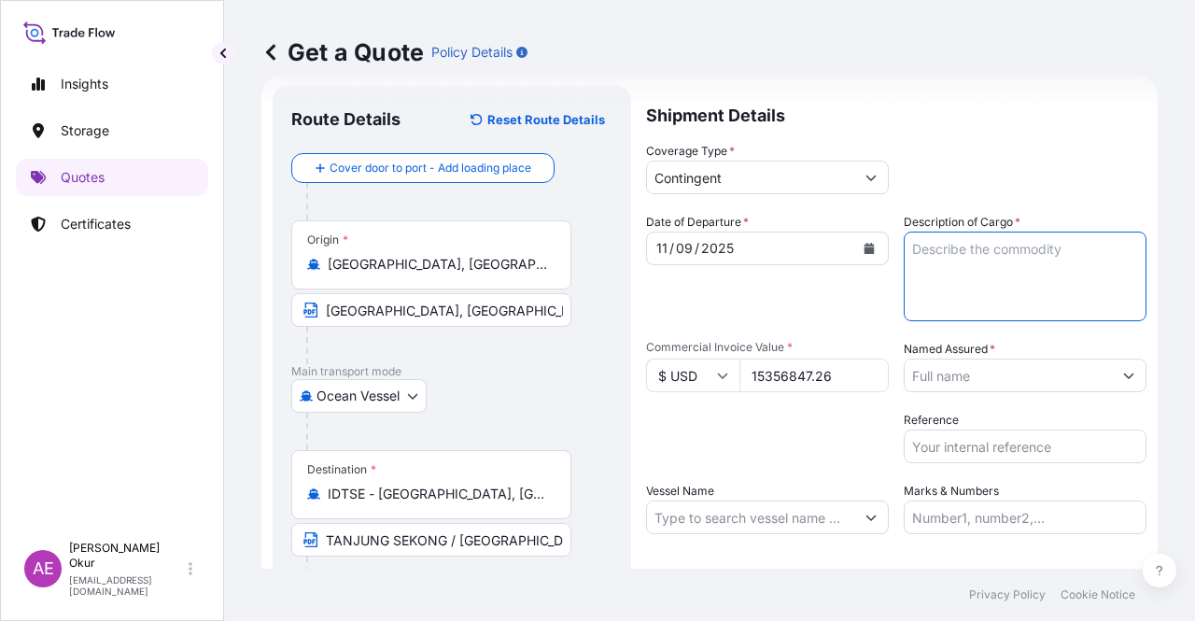
click at [951, 279] on textarea "Description of Cargo *" at bounding box center [1025, 277] width 243 height 90
paste textarea "PROPANE"
type textarea "PROPANE"
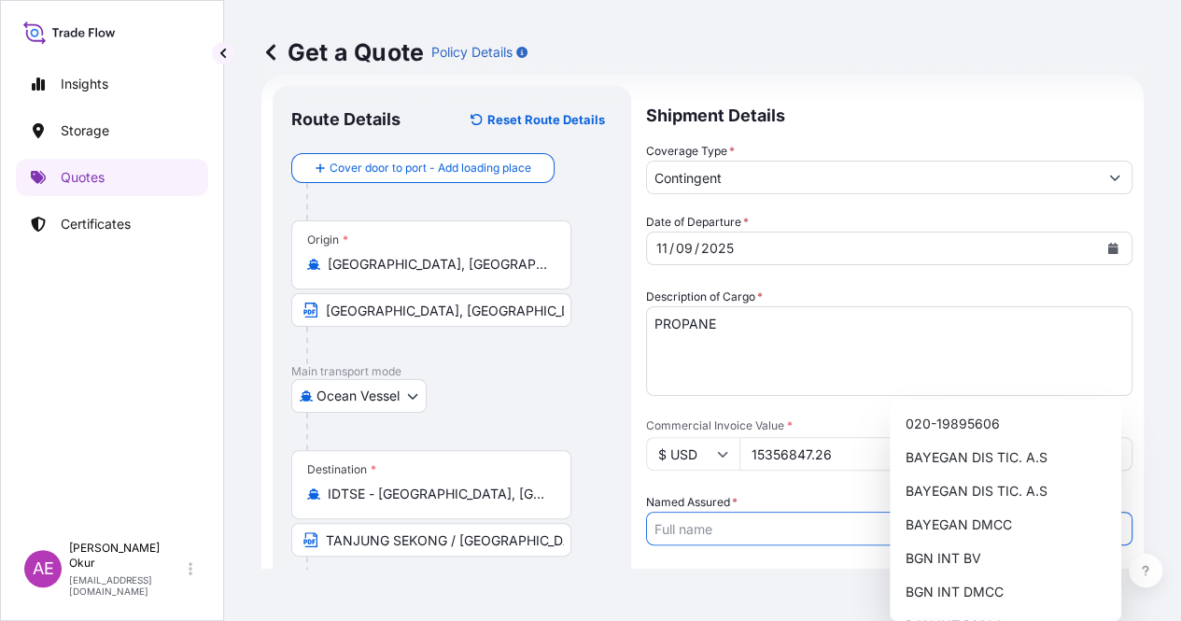
click at [955, 512] on input "Named Assured *" at bounding box center [872, 529] width 451 height 34
click at [964, 589] on span "BGN INT DMCC" at bounding box center [954, 592] width 98 height 19
type input "BGN INT DMCC"
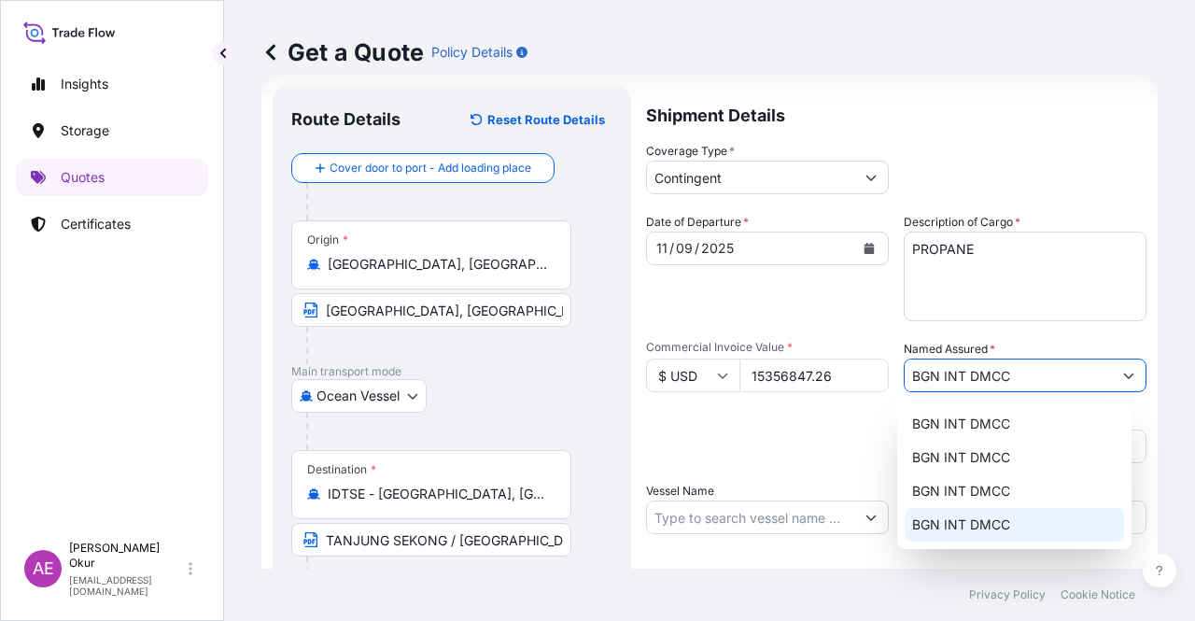
click at [698, 516] on input "Vessel Name" at bounding box center [750, 517] width 207 height 34
paste input "BW VAR"
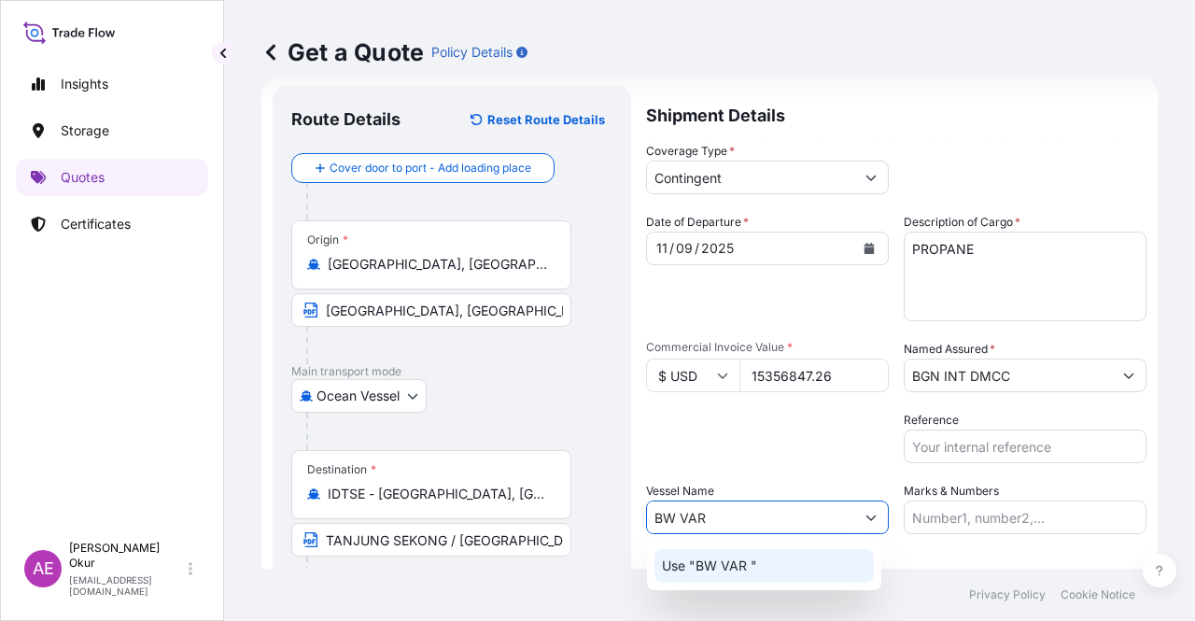
click at [755, 566] on p "Use "BW VAR "" at bounding box center [709, 566] width 95 height 19
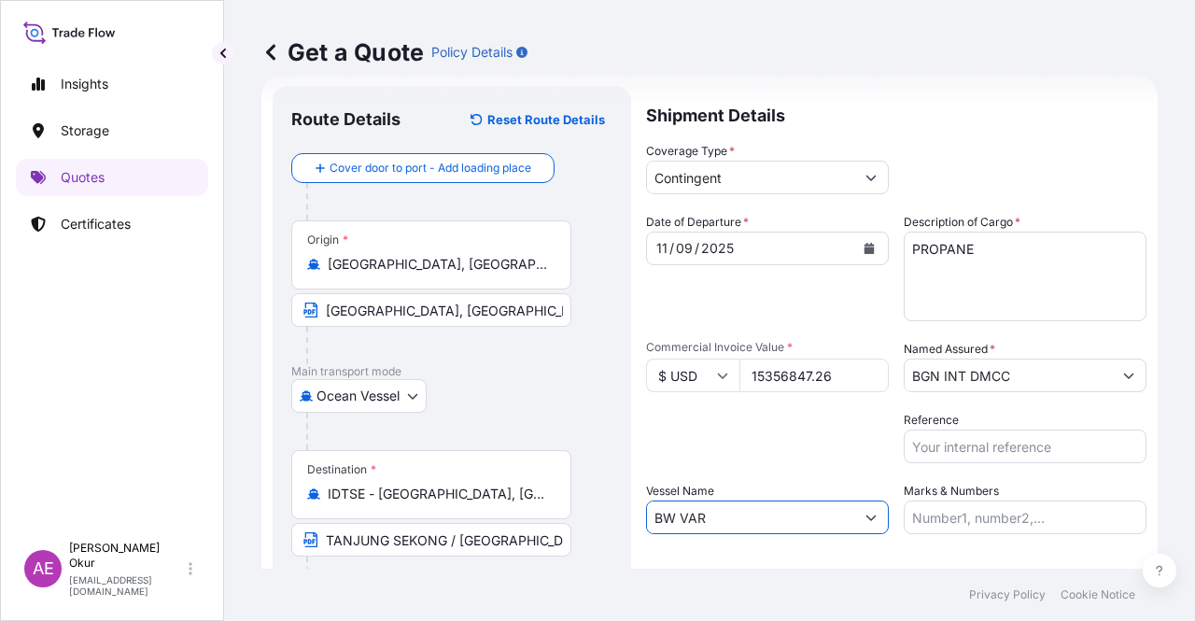
type input "BW VAR"
click at [982, 527] on input "Marks & Numbers" at bounding box center [1025, 517] width 243 height 34
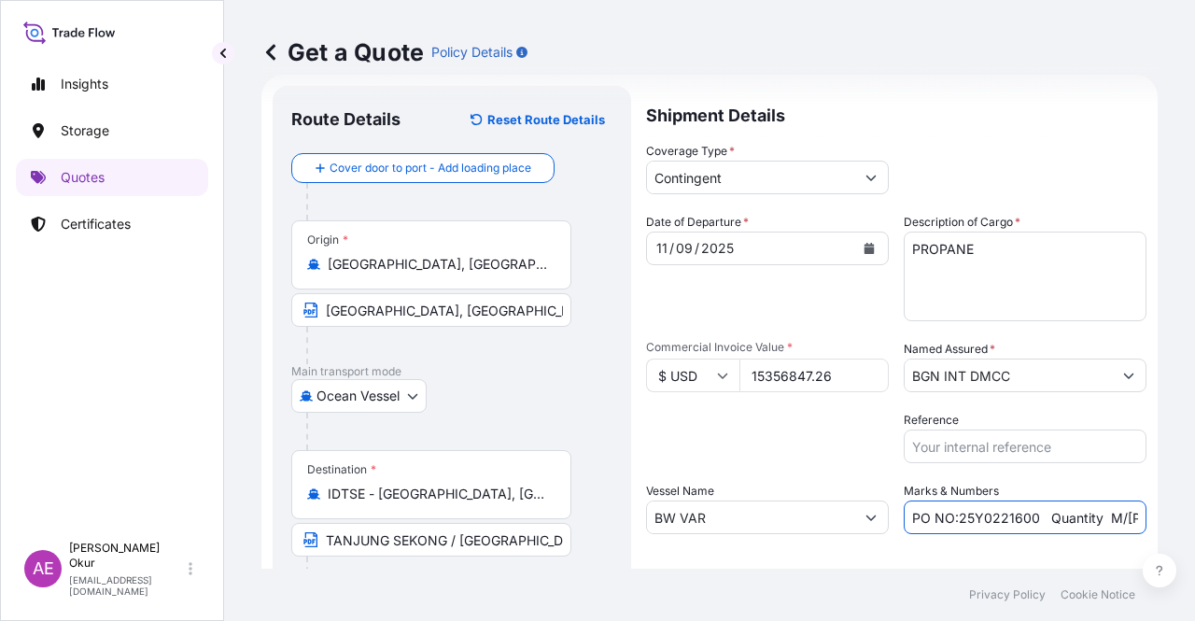
drag, startPoint x: 949, startPoint y: 518, endPoint x: 1025, endPoint y: 520, distance: 76.6
click at [1025, 520] on input "PO NO:25Y0221600 Quantity M/[PERSON_NAME]: 25.042,46 Premium: USD 1.705,97" at bounding box center [1025, 517] width 243 height 34
paste input "1969"
drag, startPoint x: 1085, startPoint y: 514, endPoint x: 1162, endPoint y: 518, distance: 76.7
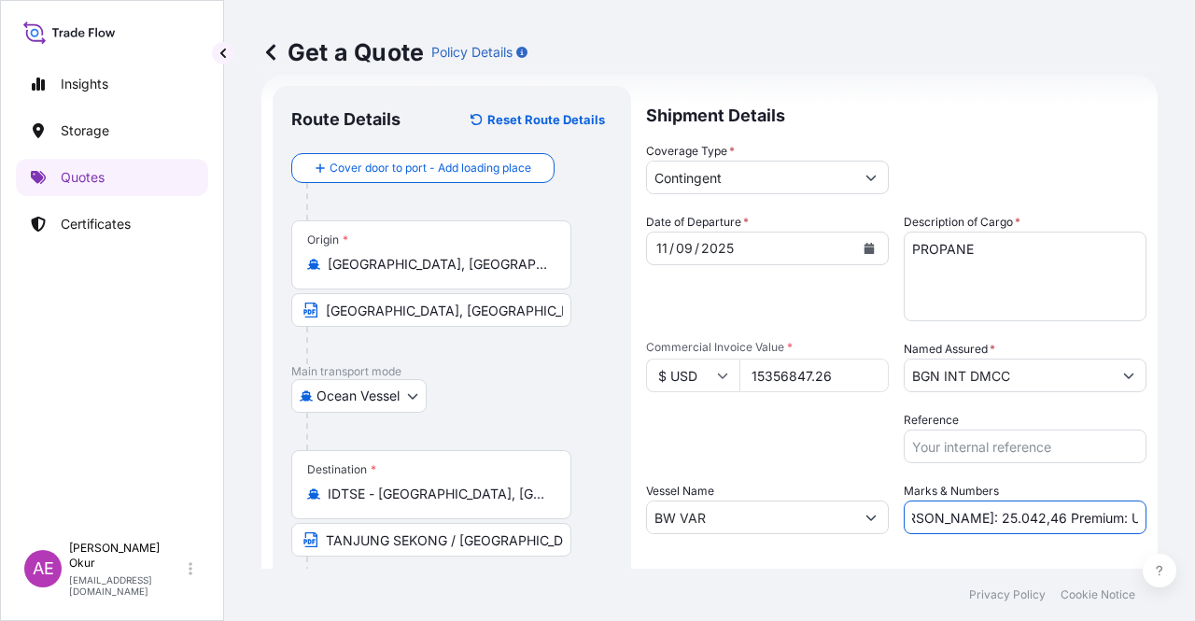
click at [1175, 519] on div "Get a Quote Policy Details Route Details Reset Route Details Cover door to port…" at bounding box center [709, 284] width 971 height 569
click at [1015, 526] on input "PO NO:25Y0196900 Quantity M/[PERSON_NAME]: 25.042,46 Premium: USD 1.705,97" at bounding box center [1025, 517] width 243 height 34
drag, startPoint x: 914, startPoint y: 520, endPoint x: 976, endPoint y: 520, distance: 61.6
click at [976, 520] on input "PO NO:25Y0196900 Quantity M/[PERSON_NAME]: 25.042,46 Premium: USD 1.705,97" at bounding box center [1025, 517] width 243 height 34
paste input "4.262,72"
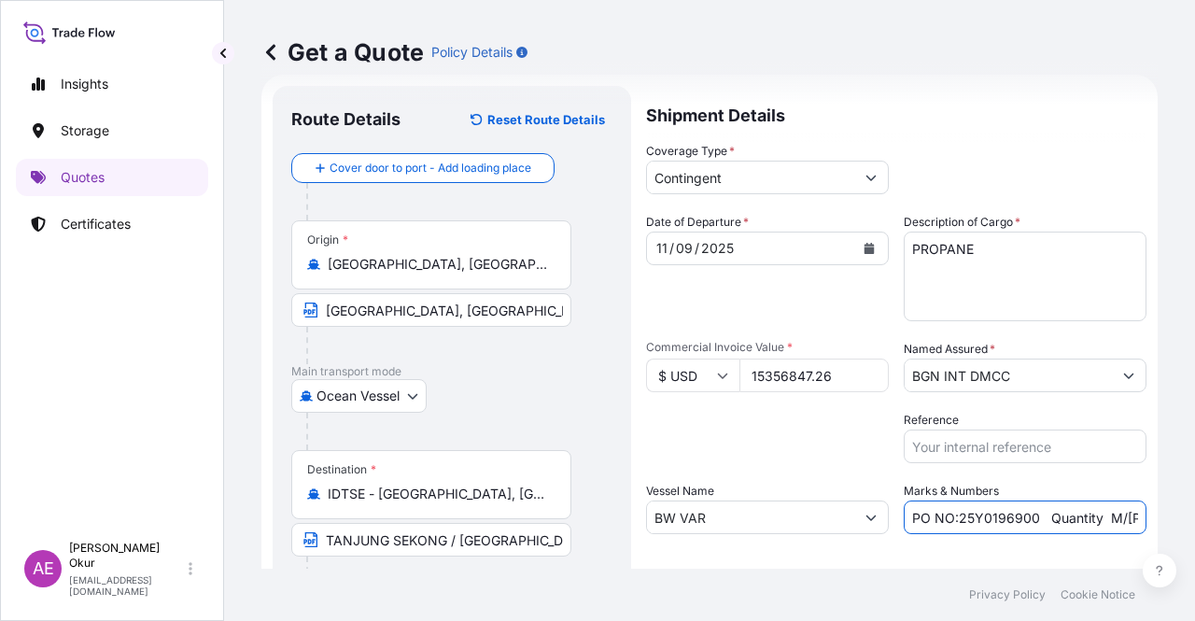
scroll to position [0, 240]
drag, startPoint x: 1098, startPoint y: 505, endPoint x: 1190, endPoint y: 511, distance: 91.7
click at [1190, 511] on div "Get a Quote Policy Details Route Details Reset Route Details Cover door to port…" at bounding box center [709, 284] width 971 height 569
click at [1065, 514] on input "PO NO:25Y0196900 Quantity M/[PERSON_NAME]: 24.262,72 Premium: USD 1.705,97" at bounding box center [1025, 517] width 243 height 34
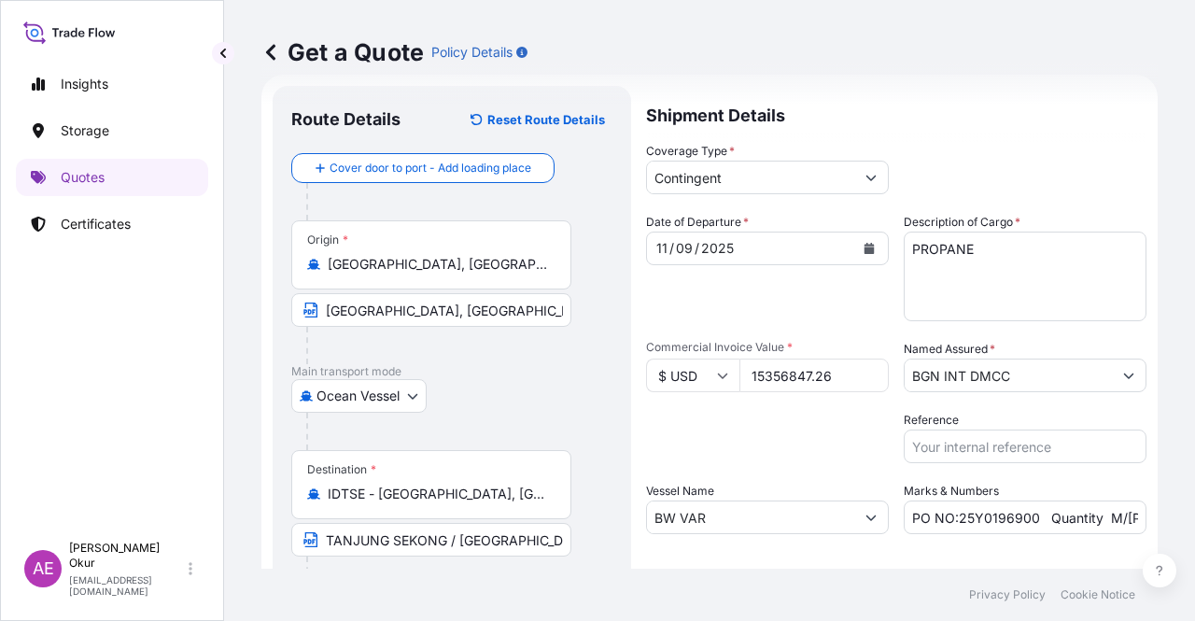
drag, startPoint x: 1109, startPoint y: 504, endPoint x: 1194, endPoint y: 512, distance: 85.3
click at [1194, 512] on div "Get a Quote Policy Details Route Details Reset Route Details Cover door to port…" at bounding box center [709, 284] width 971 height 569
drag, startPoint x: 1093, startPoint y: 515, endPoint x: 1167, endPoint y: 515, distance: 73.8
click at [1167, 515] on div "Get a Quote Policy Details Route Details Reset Route Details Cover door to port…" at bounding box center [709, 284] width 971 height 569
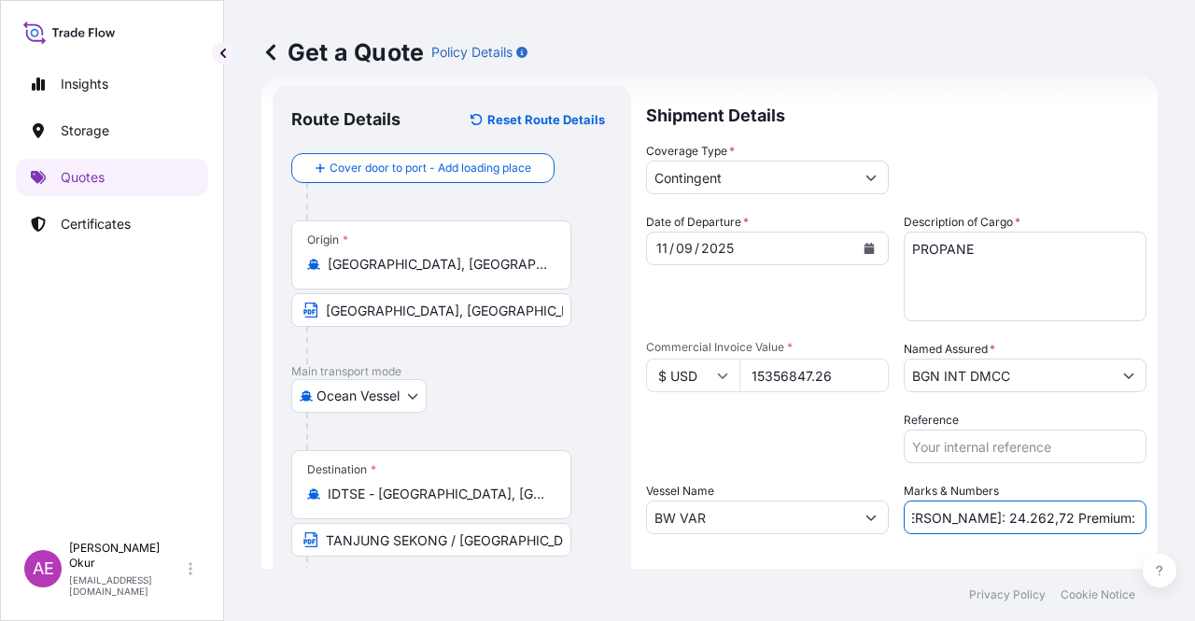
click at [1078, 529] on input "PO NO:25Y0196900 Quantity M/[PERSON_NAME]: 24.262,72 Premium: USD 1.705,97" at bounding box center [1025, 517] width 243 height 34
drag, startPoint x: 1039, startPoint y: 524, endPoint x: 1194, endPoint y: 524, distance: 155.0
click at [1194, 524] on div "Get a Quote Policy Details Route Details Reset Route Details Cover door to port…" at bounding box center [709, 284] width 971 height 569
click at [1110, 520] on input "PO NO:25Y0196900 Quantity M/[PERSON_NAME]: 24.262,72 Premium: USD 1.705,97" at bounding box center [1025, 517] width 243 height 34
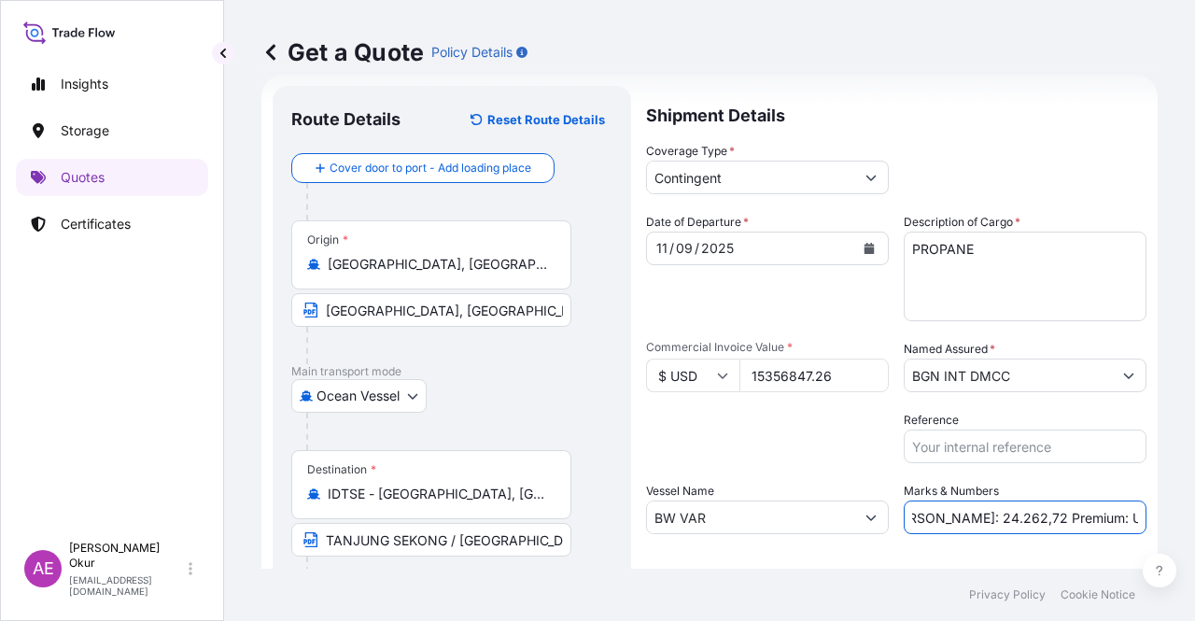
drag, startPoint x: 1072, startPoint y: 520, endPoint x: 1194, endPoint y: 517, distance: 122.4
click at [1194, 517] on div "Get a Quote Policy Details Route Details Reset Route Details Cover door to port…" at bounding box center [709, 284] width 971 height 569
paste input "535,68"
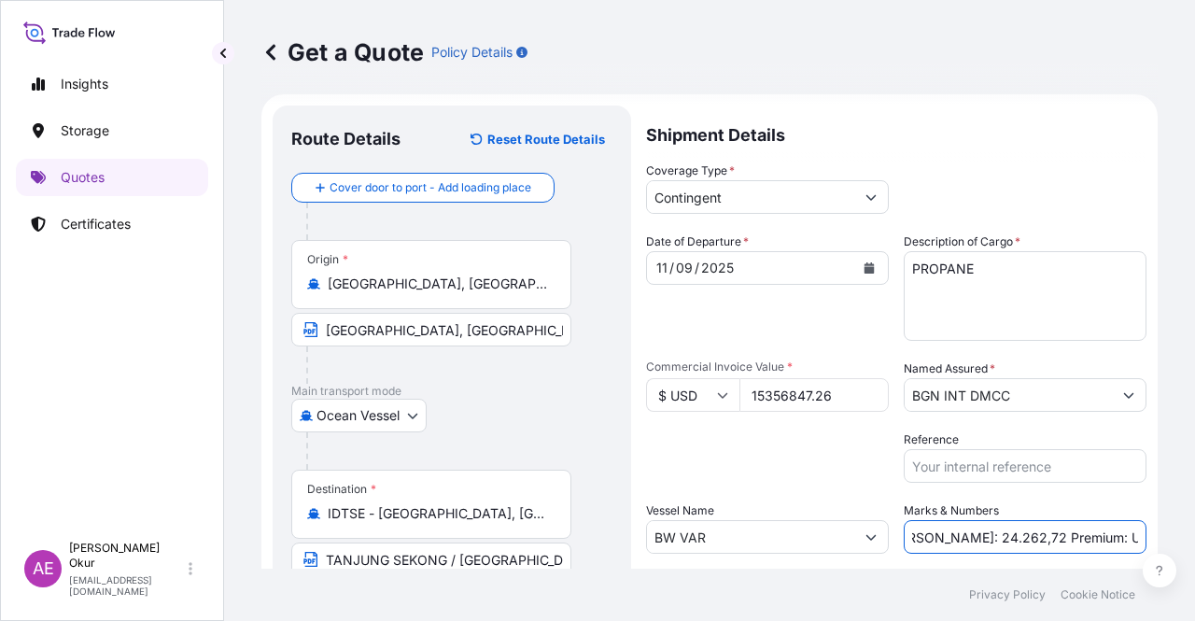
scroll to position [0, 0]
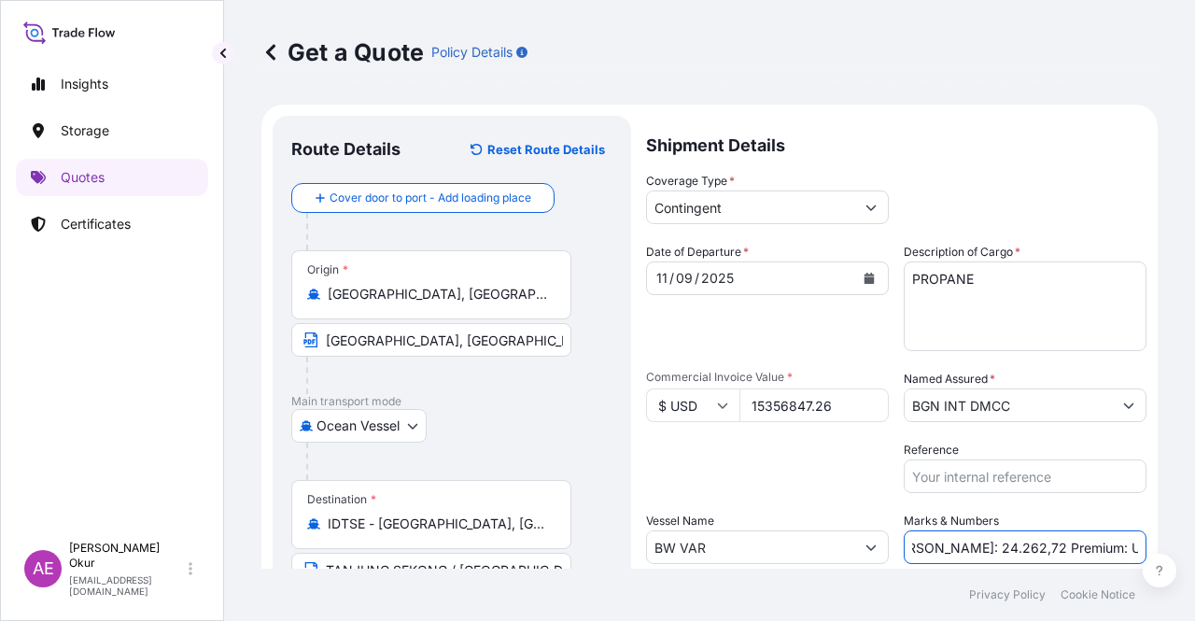
type input "PO NO:25Y0196900 Quantity M/[PERSON_NAME]: 24.262,72 Premium: USD 1.535,68"
click at [758, 210] on input "Contingent" at bounding box center [750, 207] width 207 height 34
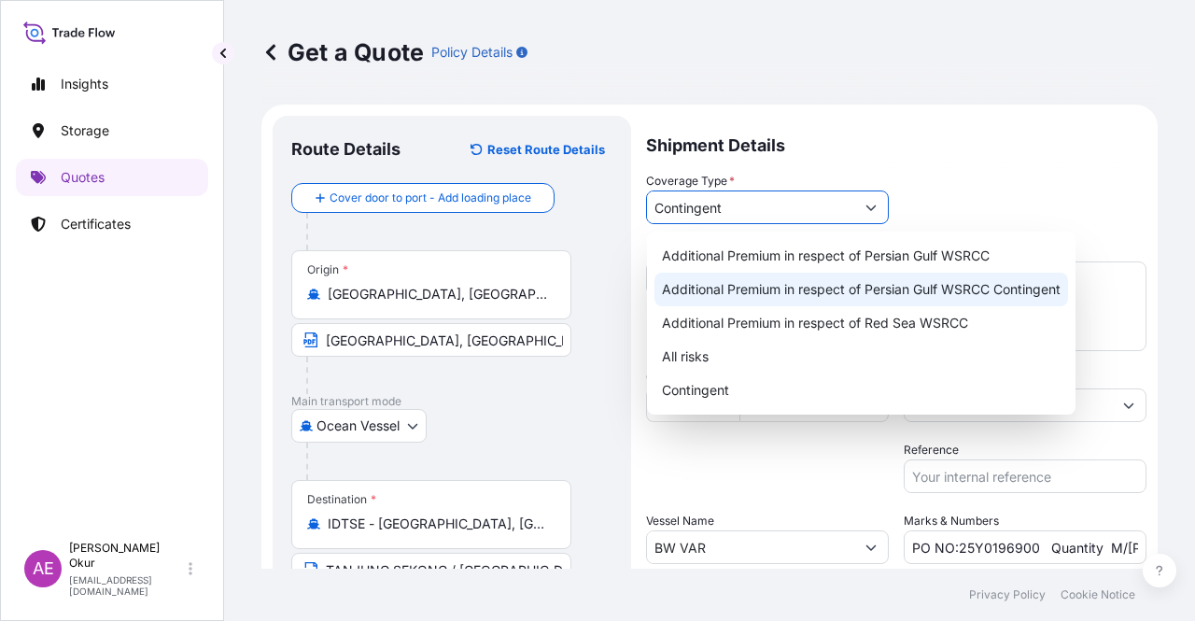
click at [835, 290] on div "Additional Premium in respect of Persian Gulf WSRCC Contingent" at bounding box center [862, 290] width 414 height 34
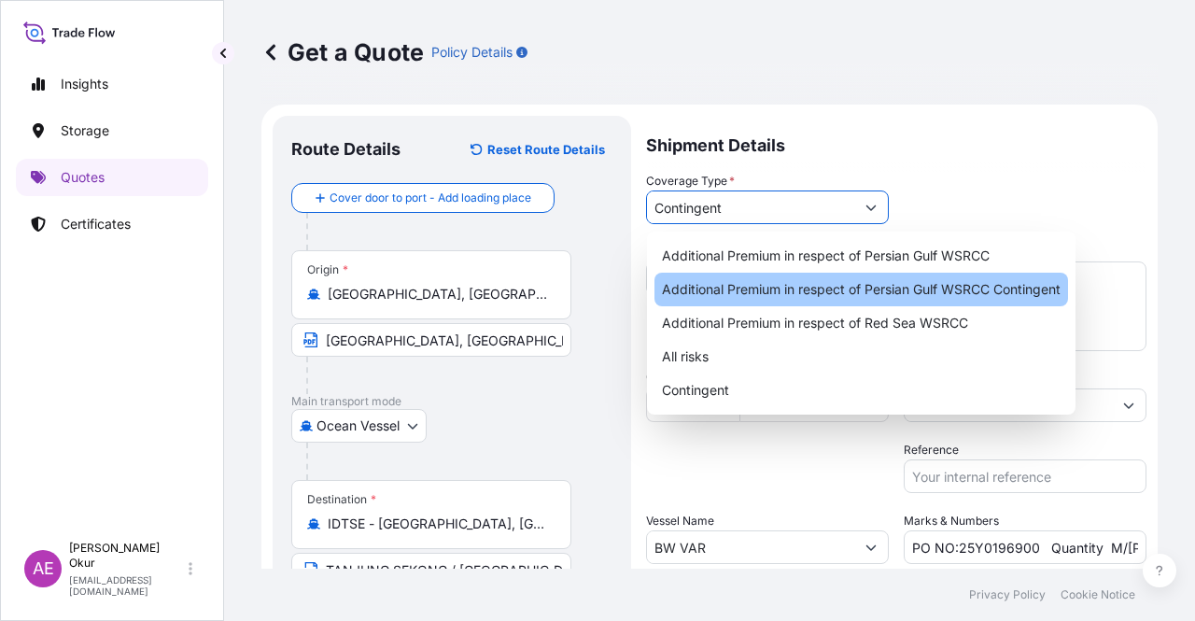
type input "Additional Premium in respect of Persian Gulf WSRCC Contingent"
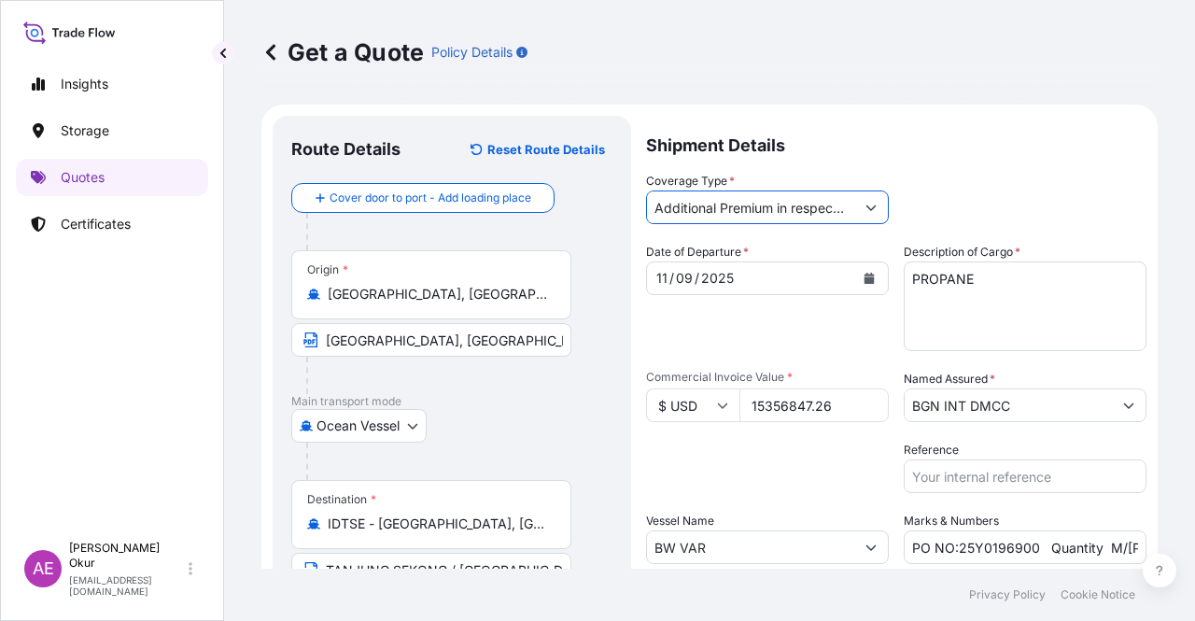
click at [775, 212] on input "Additional Premium in respect of Persian Gulf WSRCC Contingent" at bounding box center [750, 207] width 207 height 34
click at [874, 198] on button "Show suggestions" at bounding box center [871, 207] width 34 height 34
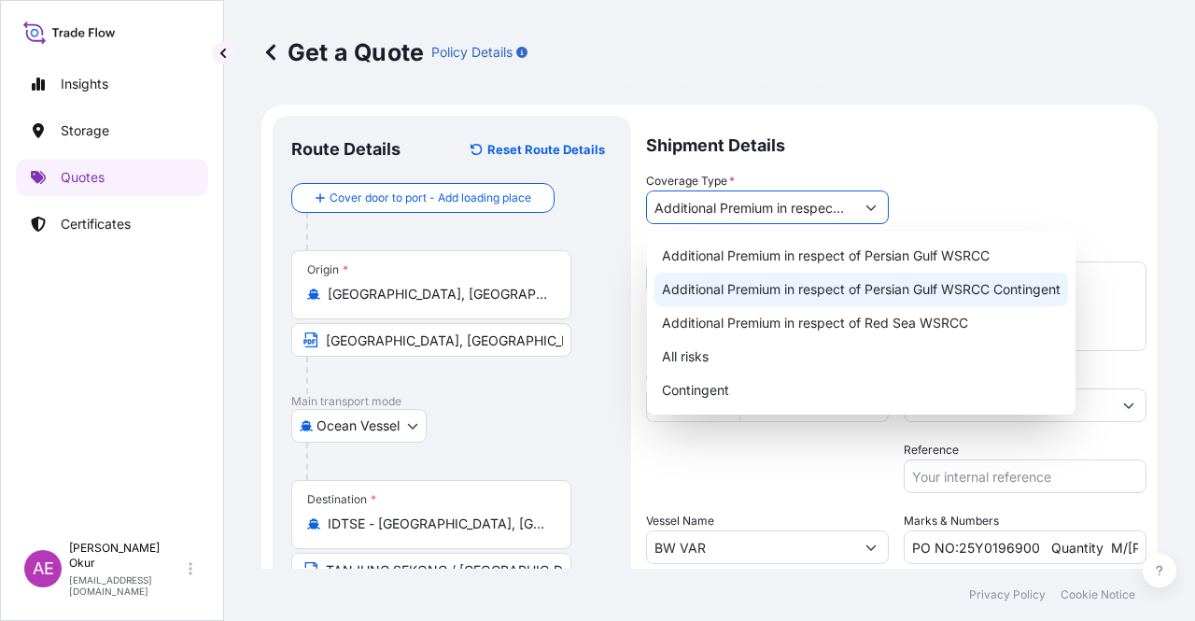
click at [923, 299] on div "Additional Premium in respect of Persian Gulf WSRCC Contingent" at bounding box center [862, 290] width 414 height 34
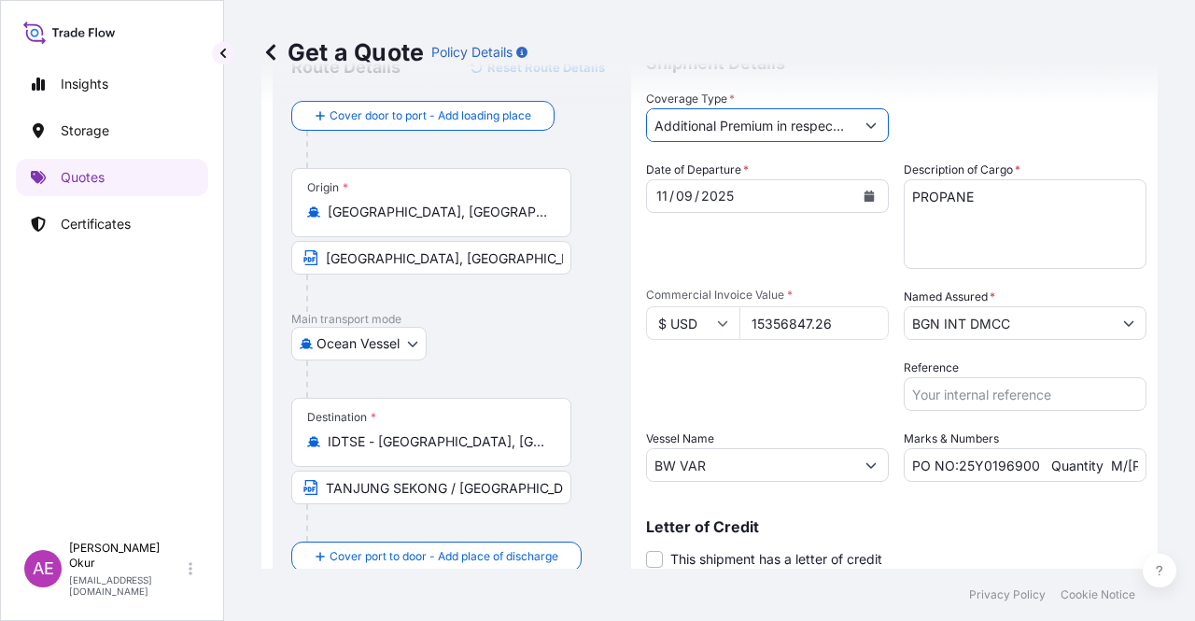
scroll to position [145, 0]
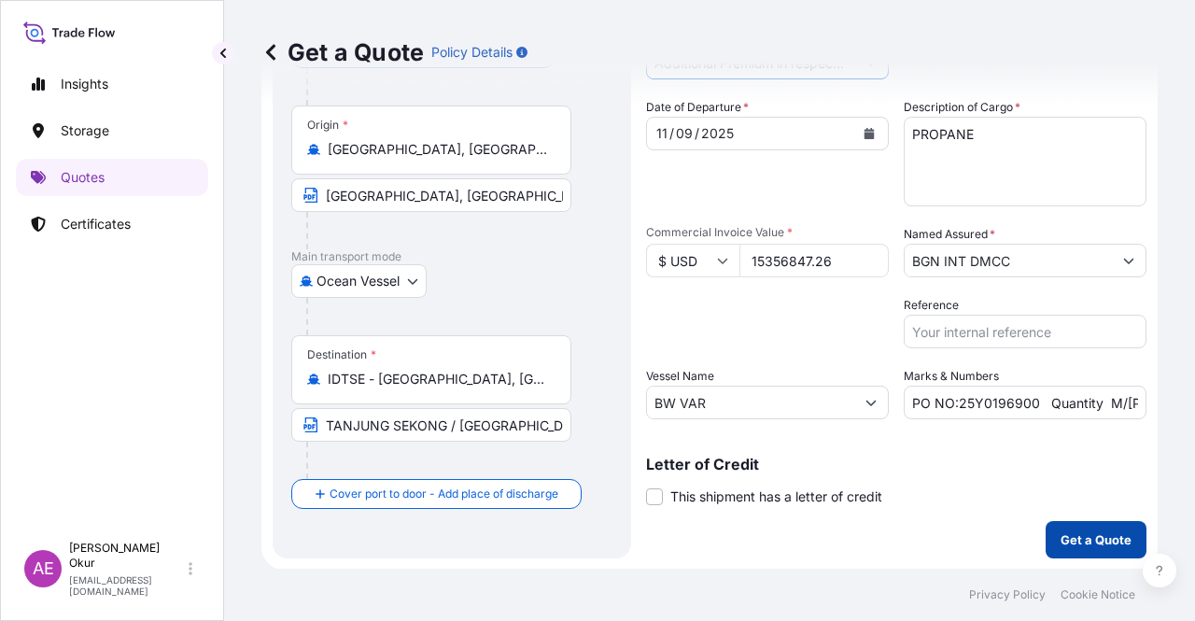
click at [1074, 539] on p "Get a Quote" at bounding box center [1096, 539] width 71 height 19
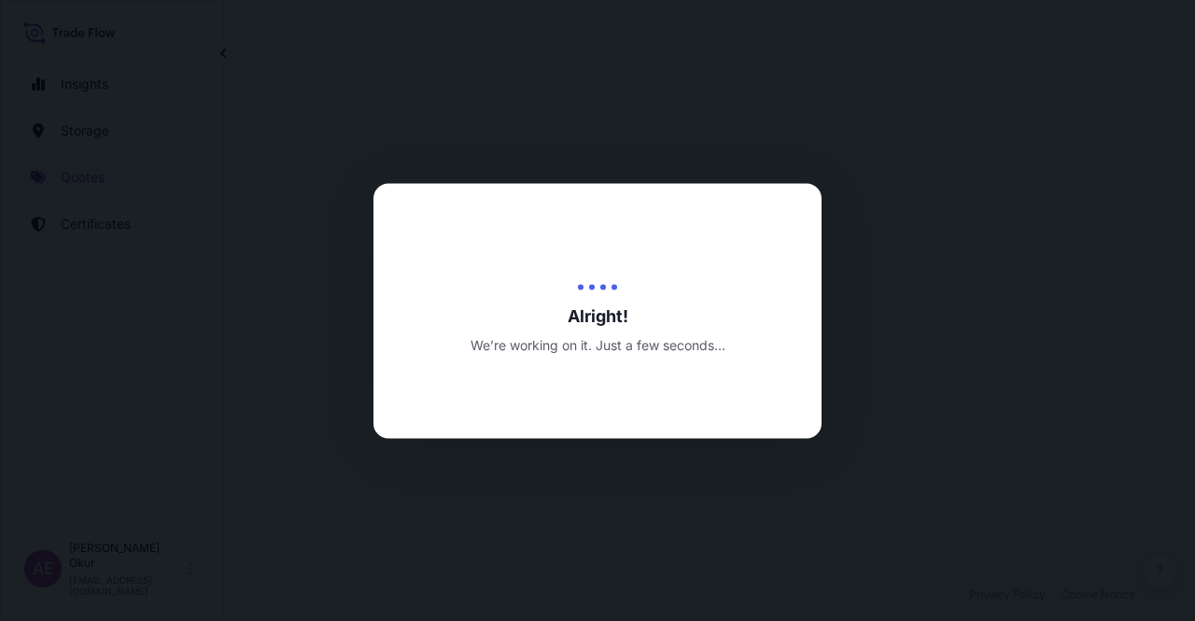
select select "Ocean Vessel"
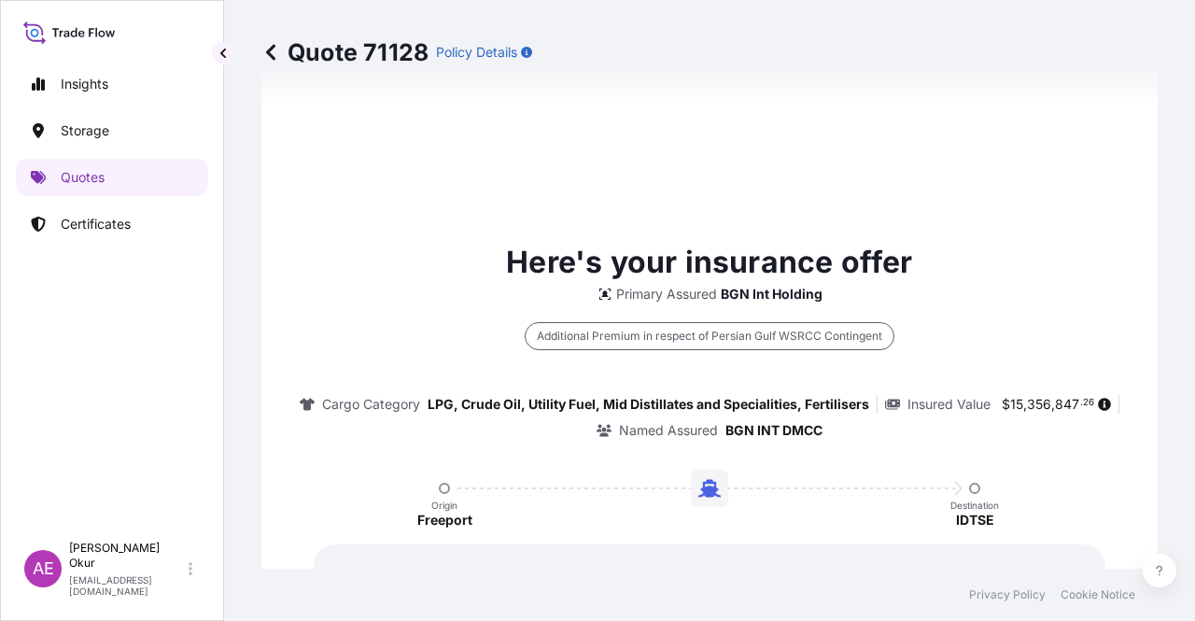
type input "[DATE]"
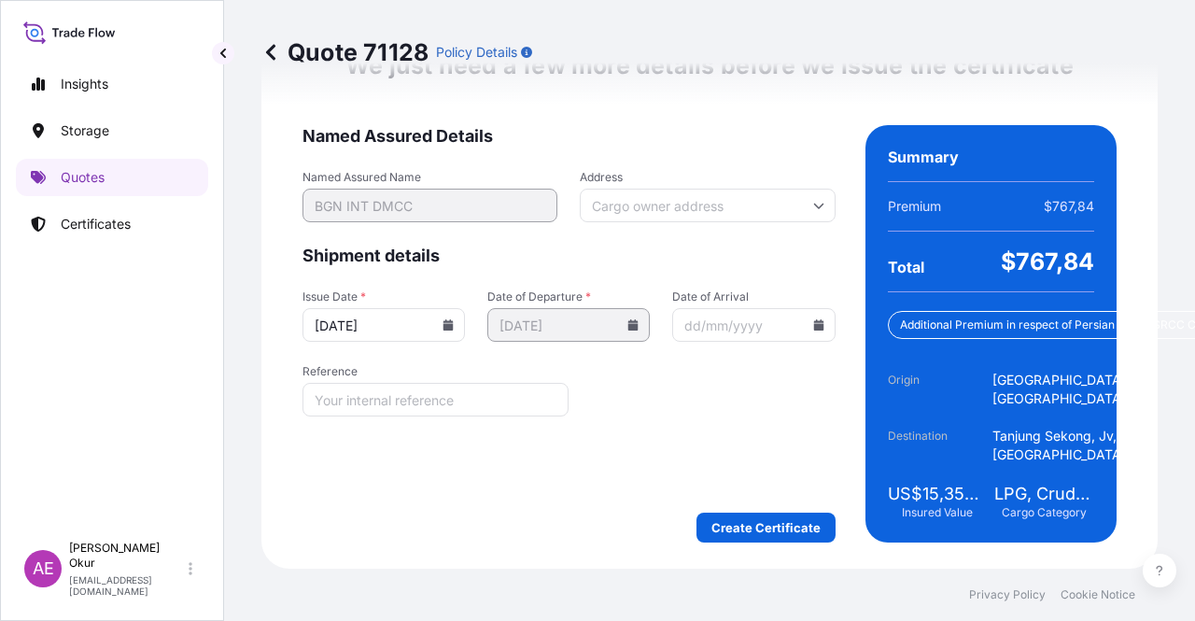
scroll to position [2475, 0]
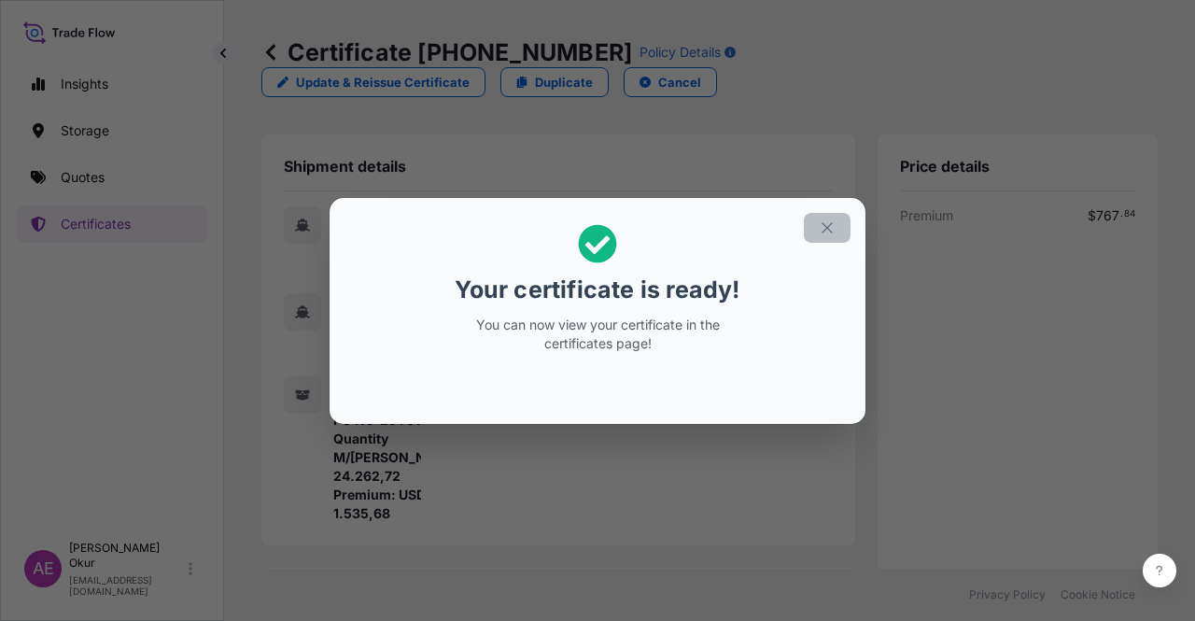
click at [835, 229] on icon "button" at bounding box center [827, 227] width 17 height 17
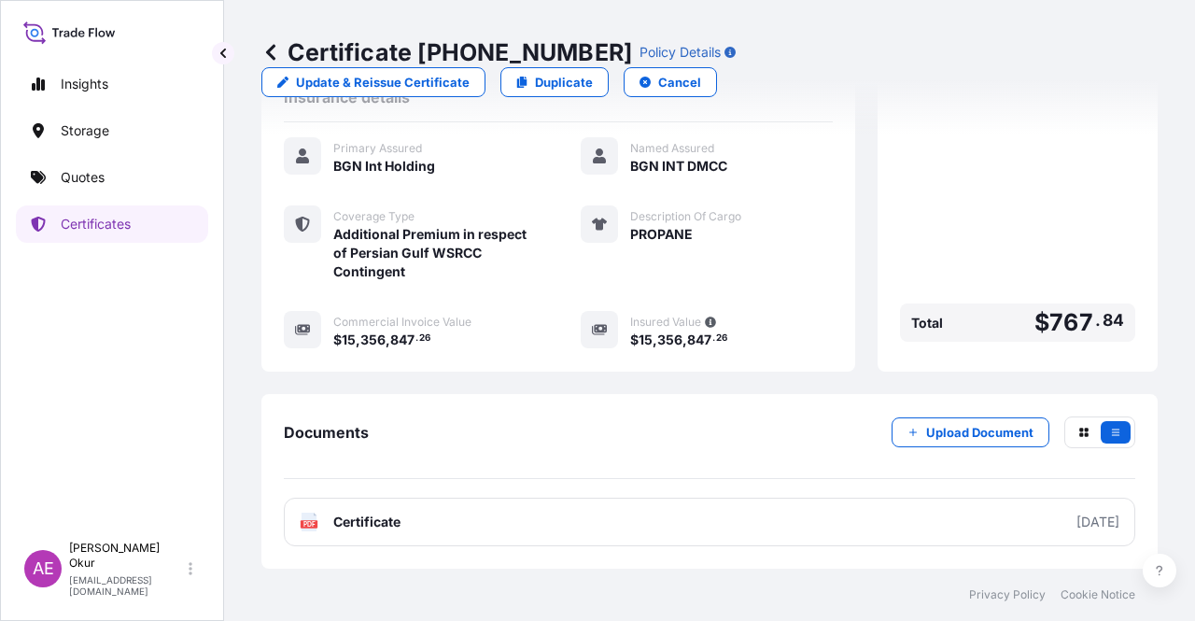
scroll to position [523, 0]
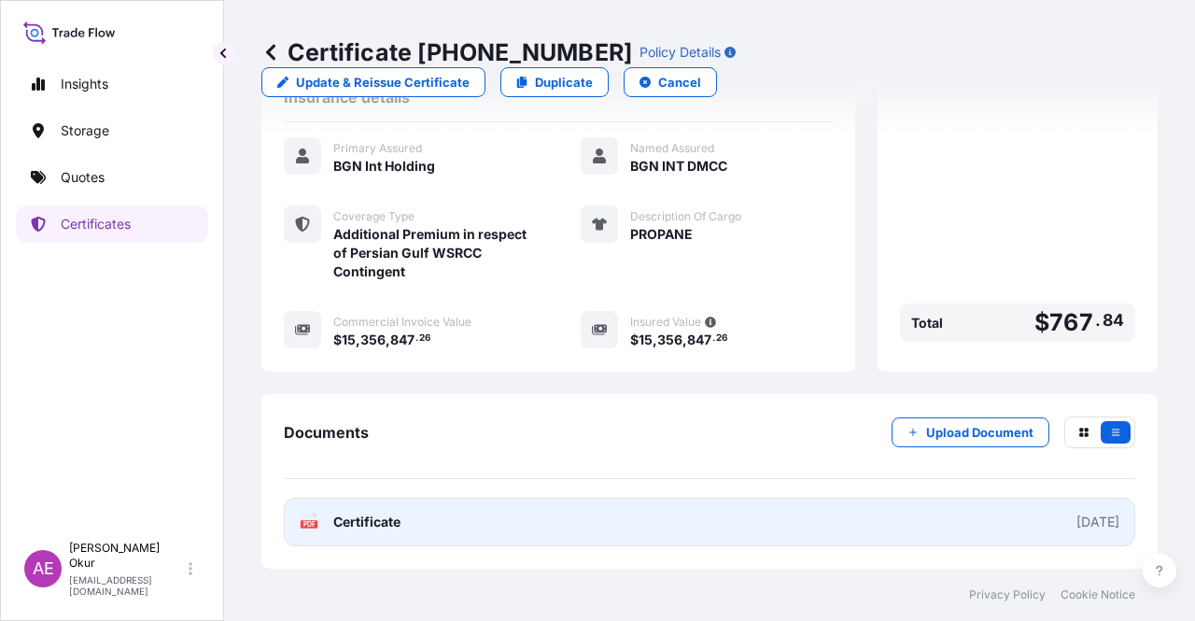
click at [364, 523] on span "Certificate" at bounding box center [366, 522] width 67 height 19
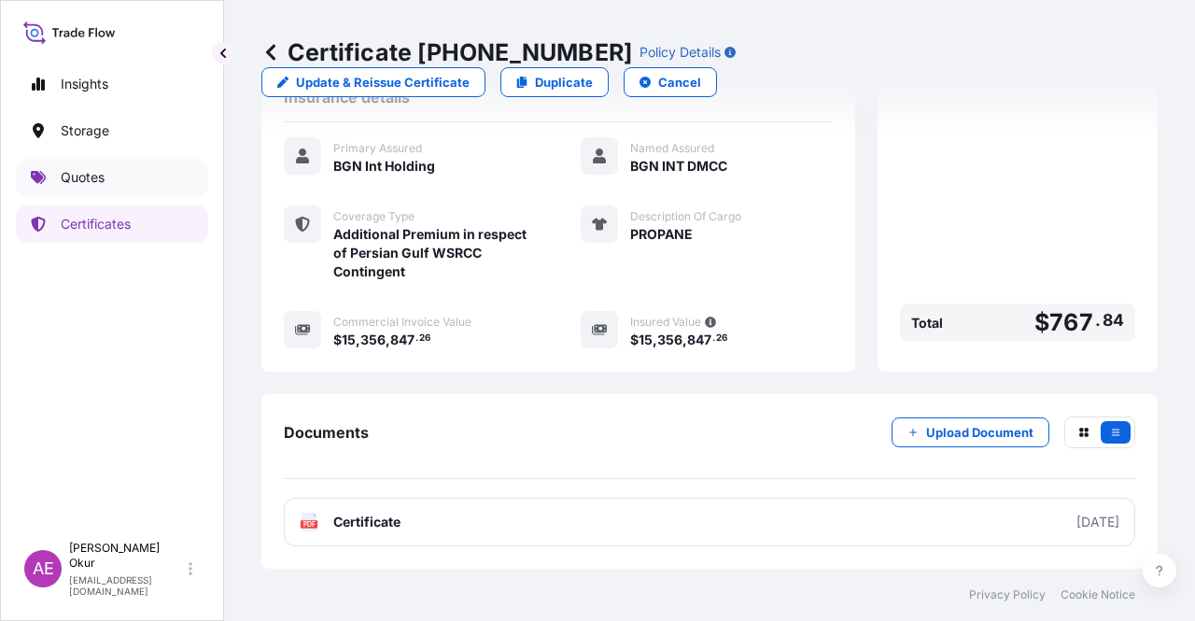
click at [110, 172] on link "Quotes" at bounding box center [112, 177] width 192 height 37
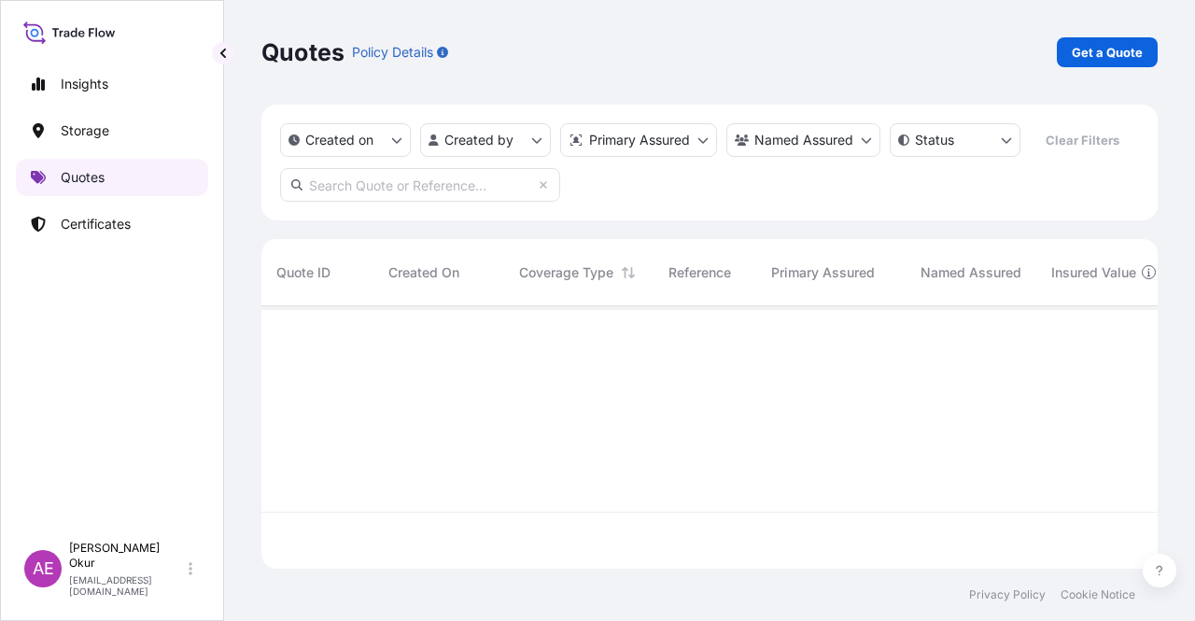
scroll to position [259, 881]
click at [1118, 61] on p "Get a Quote" at bounding box center [1107, 52] width 71 height 19
select select "Ocean Vessel"
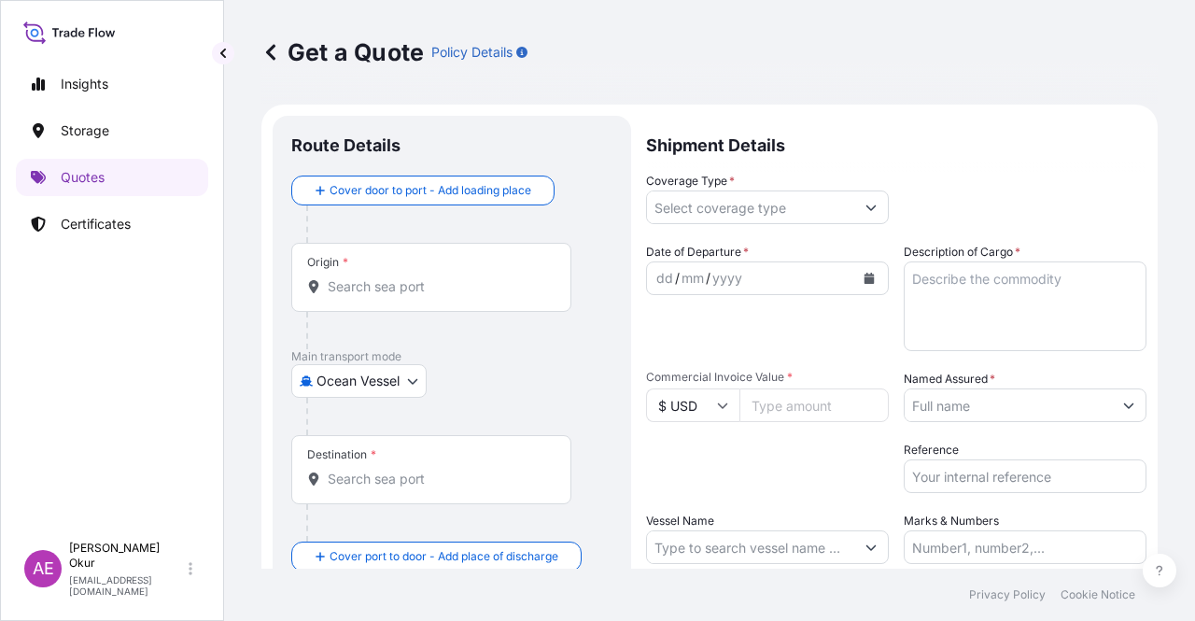
scroll to position [30, 0]
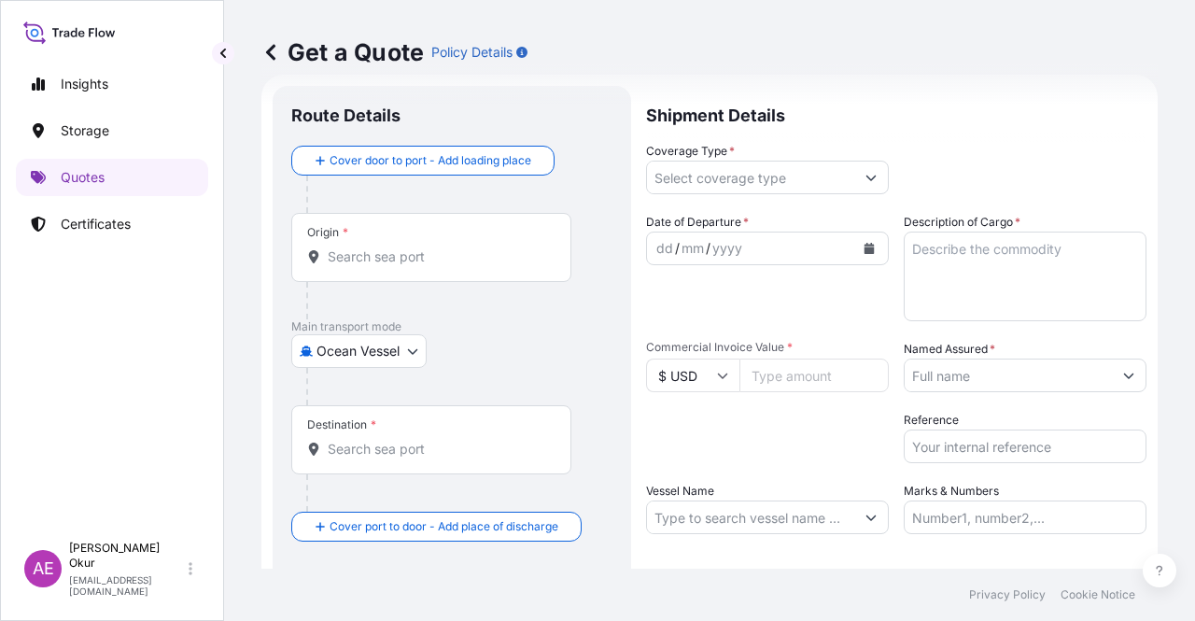
click at [456, 234] on div "Origin *" at bounding box center [431, 247] width 280 height 69
click at [456, 247] on input "Origin *" at bounding box center [438, 256] width 220 height 19
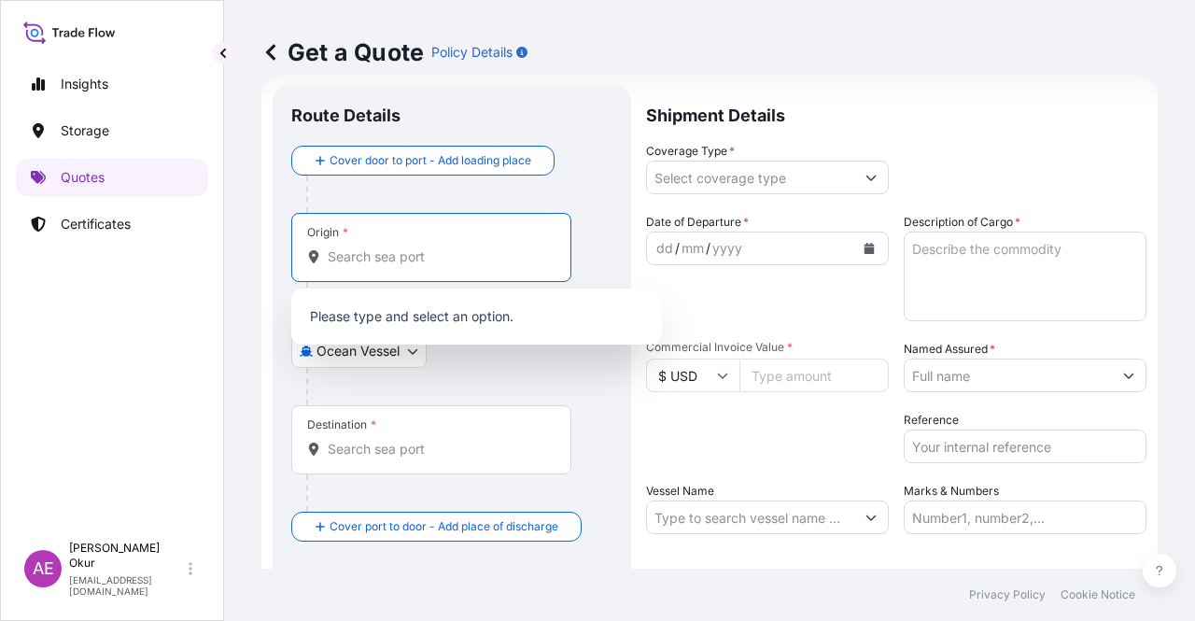
paste input "[GEOGRAPHIC_DATA], [GEOGRAPHIC_DATA]"
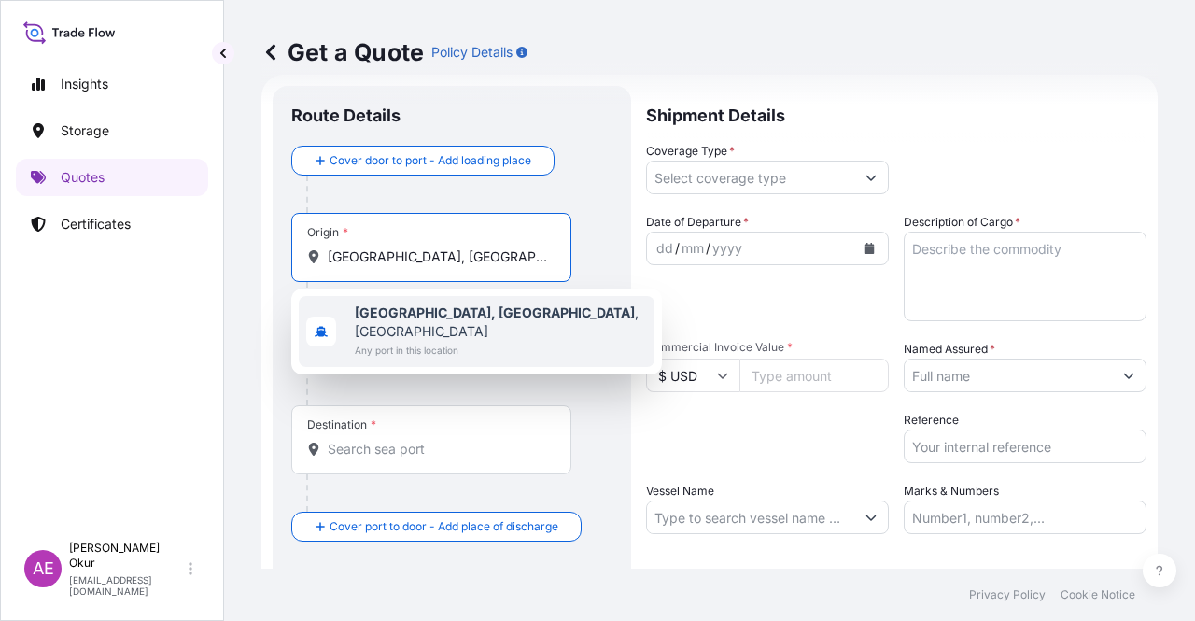
click at [439, 321] on span "[GEOGRAPHIC_DATA], [GEOGRAPHIC_DATA] , [GEOGRAPHIC_DATA]" at bounding box center [501, 321] width 292 height 37
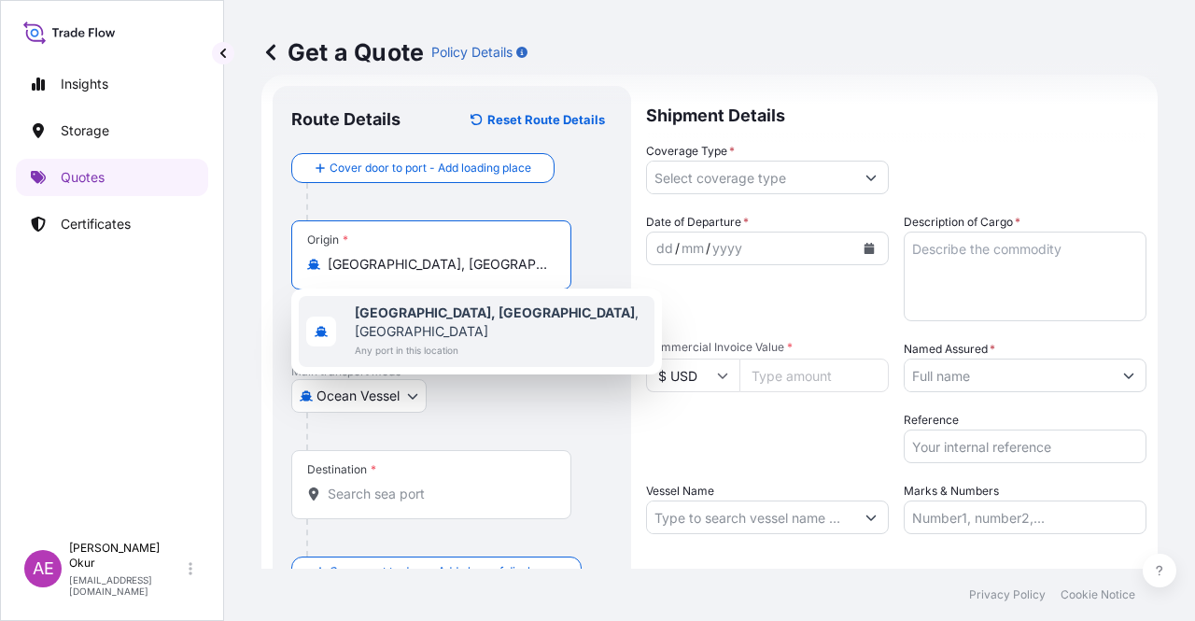
type input "[GEOGRAPHIC_DATA], [GEOGRAPHIC_DATA], [GEOGRAPHIC_DATA]"
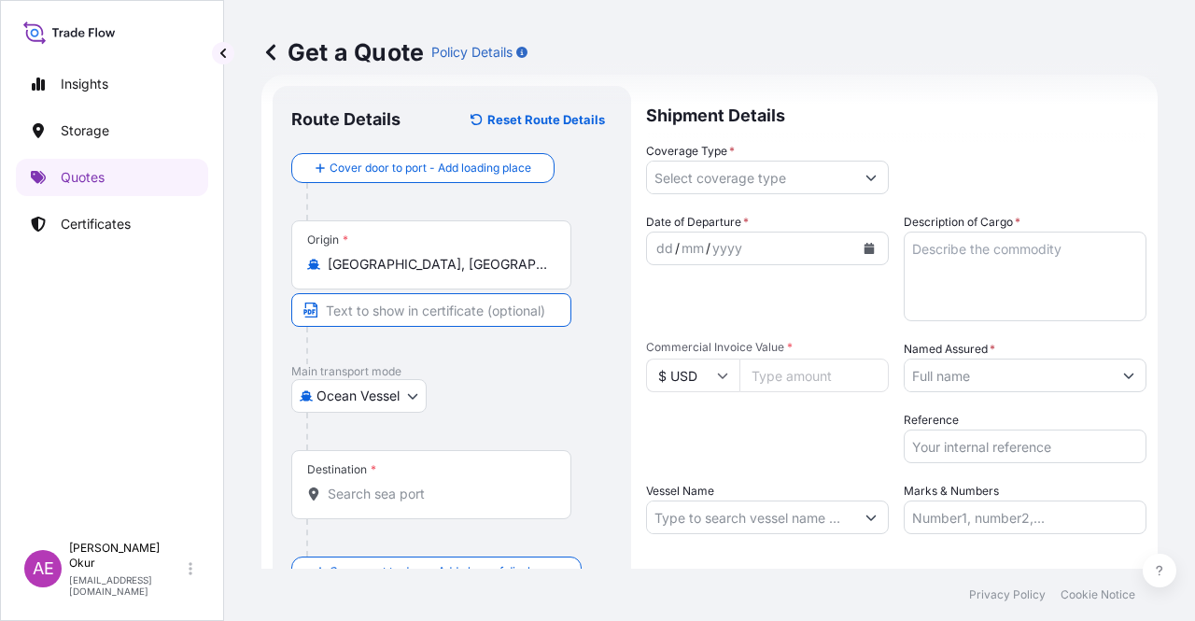
click at [431, 302] on input "Text to appear on certificate" at bounding box center [431, 310] width 280 height 34
paste input "[GEOGRAPHIC_DATA], [GEOGRAPHIC_DATA]"
type input "[GEOGRAPHIC_DATA], [GEOGRAPHIC_DATA] / [GEOGRAPHIC_DATA]"
click at [393, 485] on input "Destination *" at bounding box center [438, 494] width 220 height 19
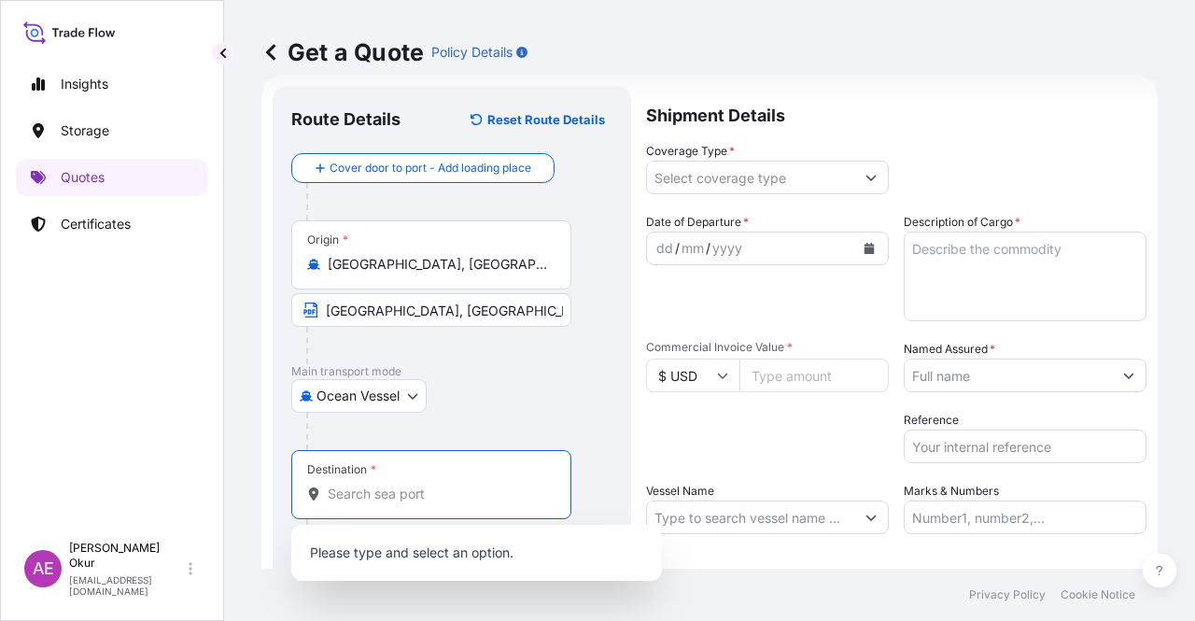
paste input "TANJUNG SEKONG"
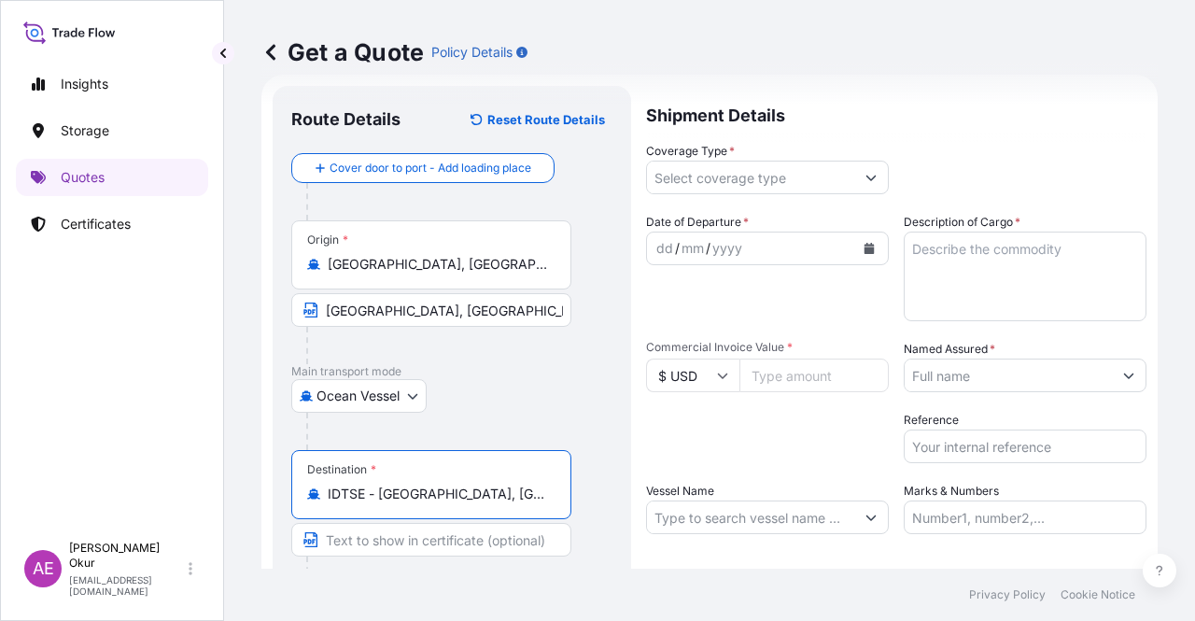
type input "IDTSE - [GEOGRAPHIC_DATA], [GEOGRAPHIC_DATA], [GEOGRAPHIC_DATA]"
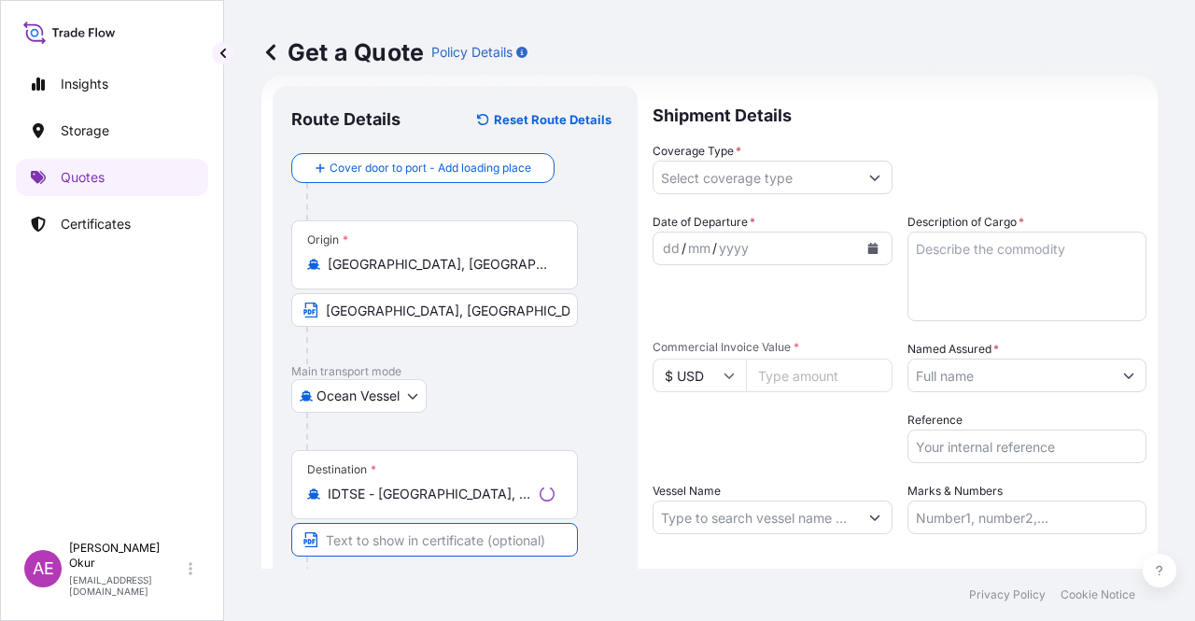
click at [496, 537] on input "Text to appear on certificate" at bounding box center [434, 540] width 287 height 34
paste input "TANJUNG SEKONG"
type input "TANJUNG SEKONG / [GEOGRAPHIC_DATA]"
click at [699, 169] on input "Coverage Type *" at bounding box center [750, 178] width 207 height 34
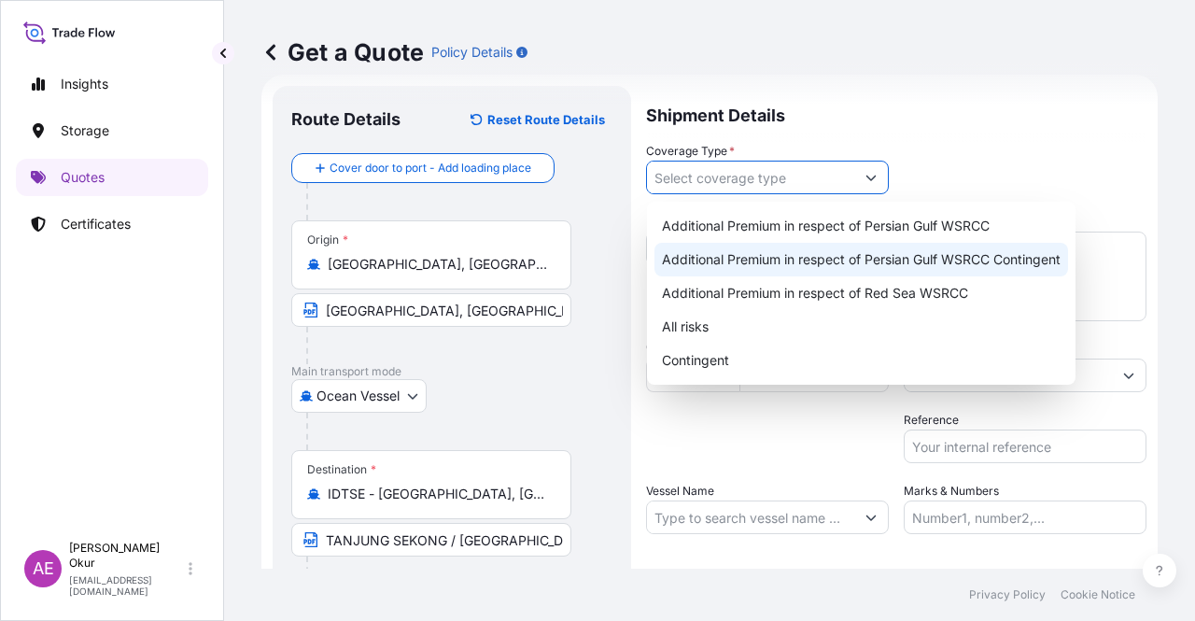
click at [801, 266] on div "Additional Premium in respect of Persian Gulf WSRCC Contingent" at bounding box center [862, 260] width 414 height 34
type input "Additional Premium in respect of Persian Gulf WSRCC Contingent"
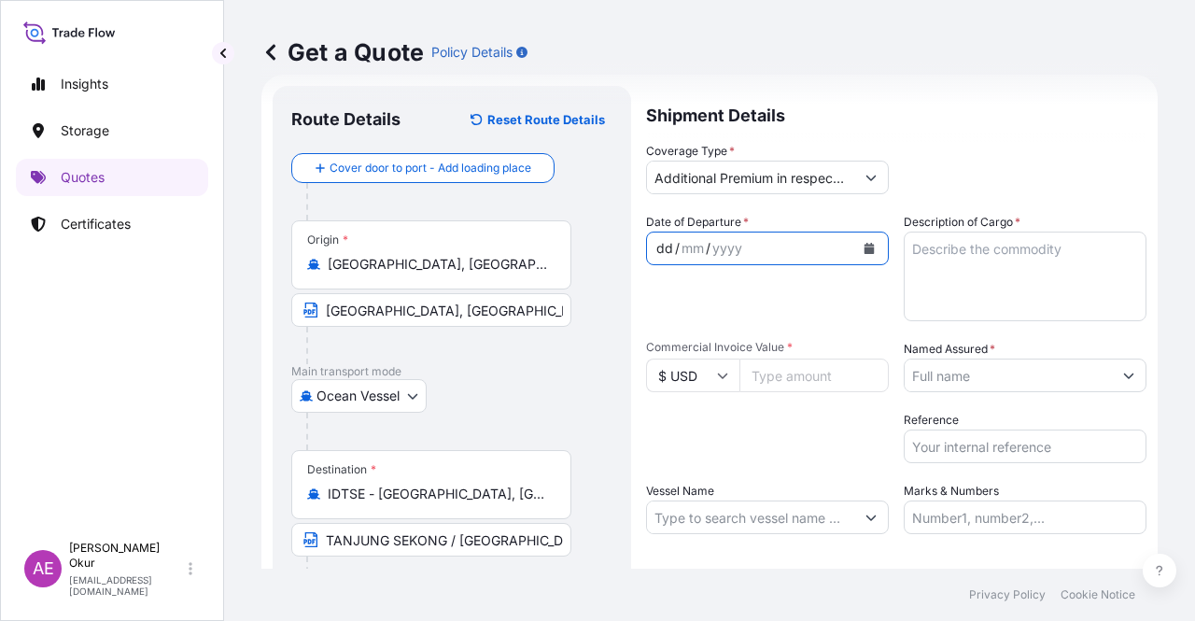
click at [662, 247] on div "dd" at bounding box center [665, 248] width 21 height 22
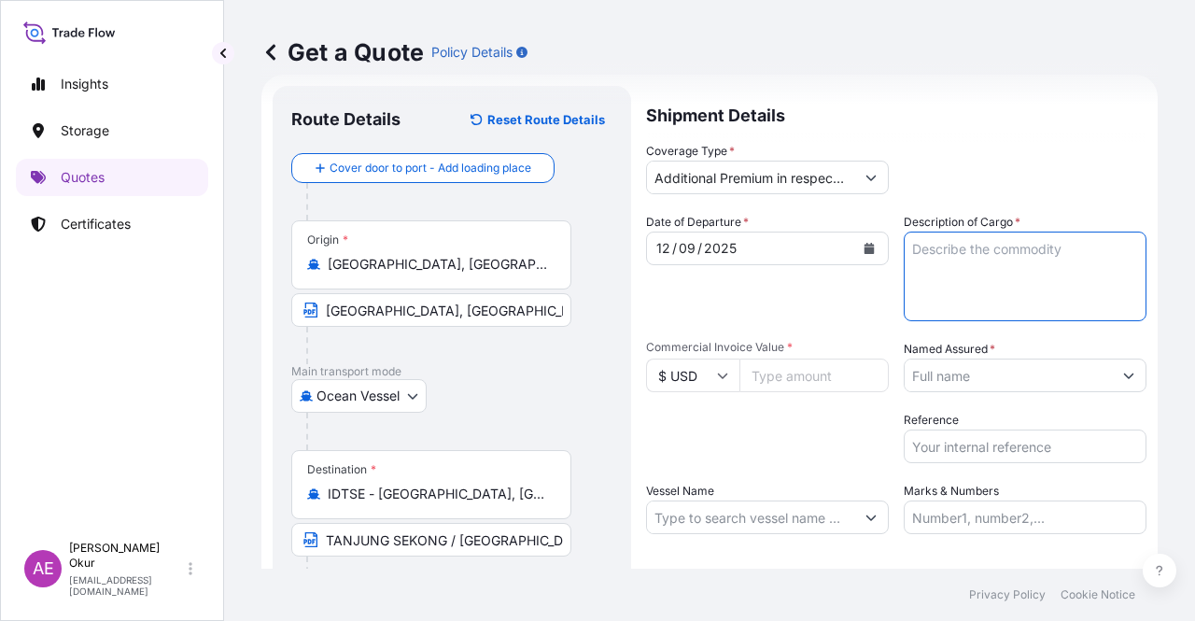
click at [991, 307] on textarea "Description of Cargo *" at bounding box center [1025, 277] width 243 height 90
paste textarea "BUTANE"
type textarea "BUTANE"
click at [819, 375] on input "Commercial Invoice Value *" at bounding box center [814, 376] width 149 height 34
paste input "14108499.81"
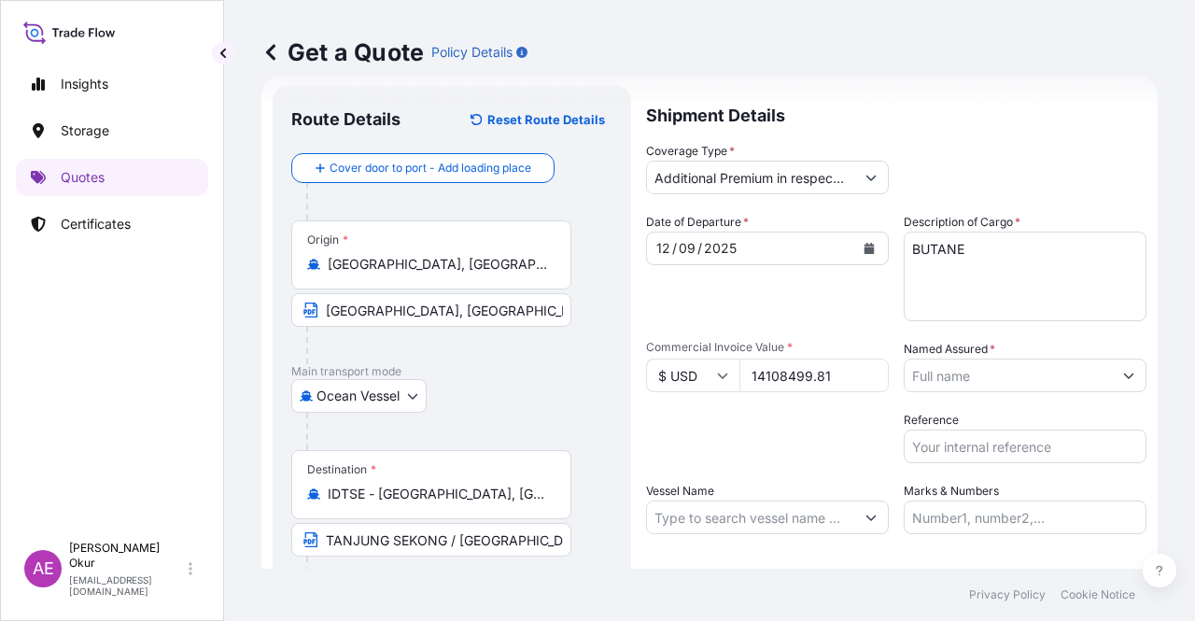
type input "14108499.81"
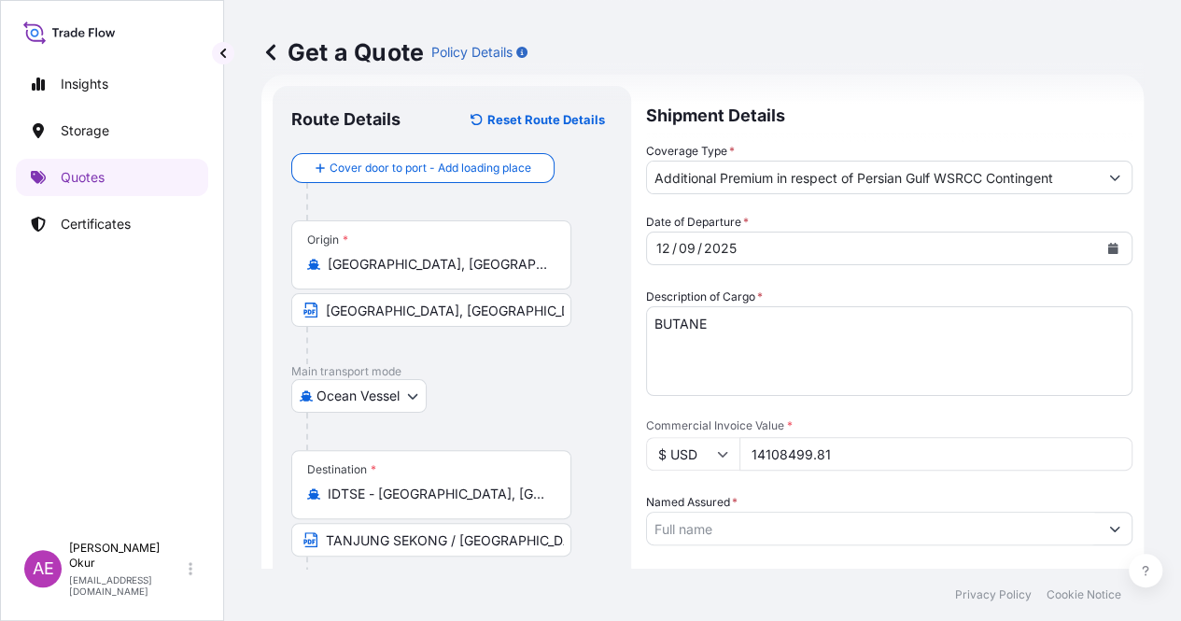
click at [969, 512] on input "Named Assured *" at bounding box center [872, 529] width 451 height 34
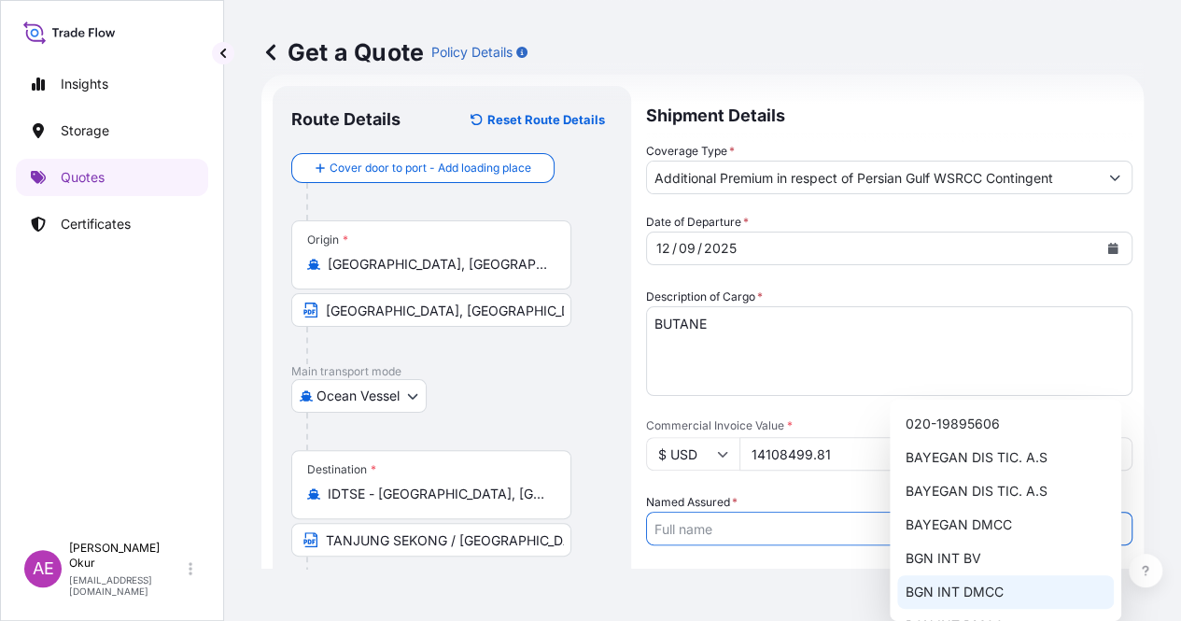
click at [943, 585] on span "BGN INT DMCC" at bounding box center [954, 592] width 98 height 19
type input "BGN INT DMCC"
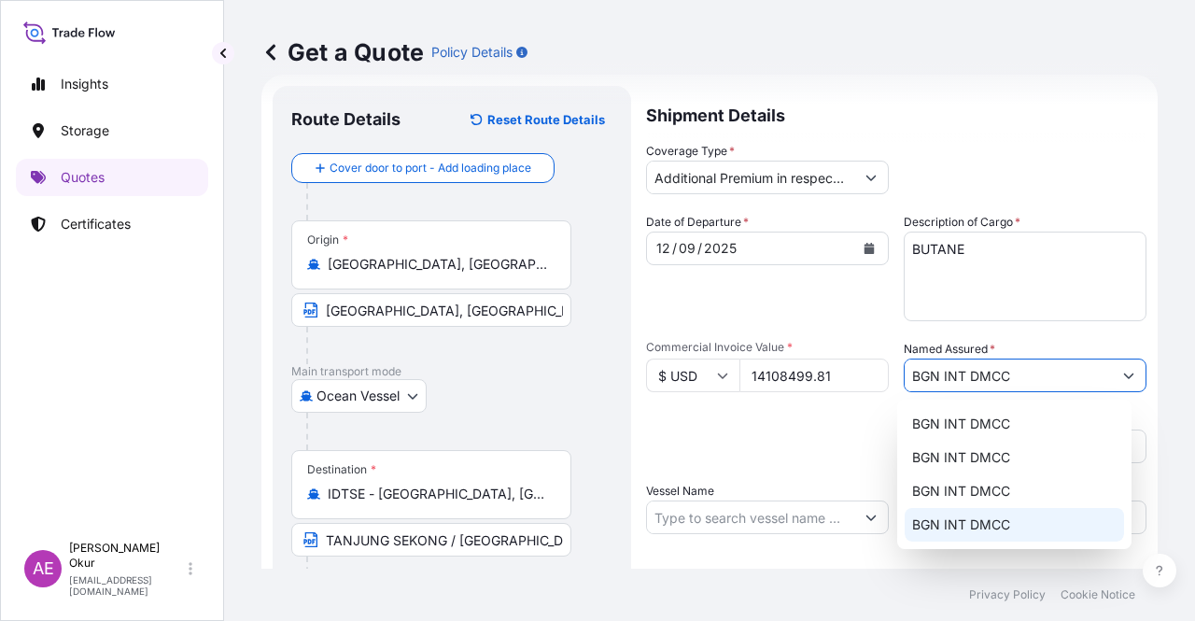
click at [801, 526] on input "Vessel Name" at bounding box center [750, 517] width 207 height 34
paste input "BW VAR"
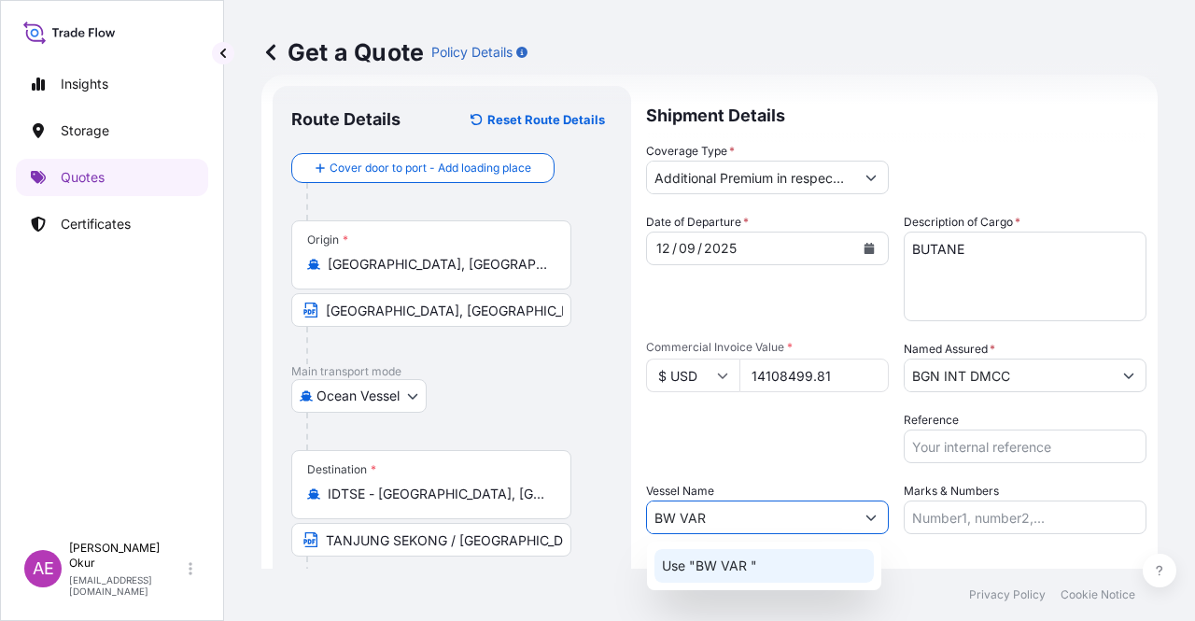
click at [782, 571] on div "Use "BW VAR "" at bounding box center [764, 566] width 219 height 34
type input "BW VAR"
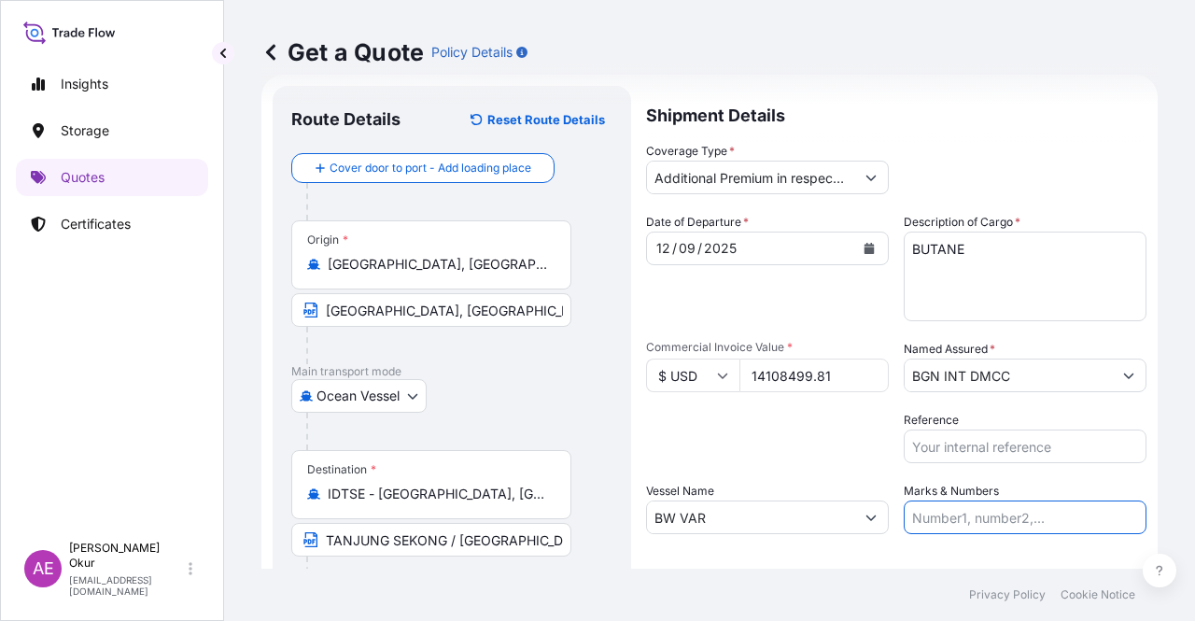
click at [908, 516] on input "Marks & Numbers" at bounding box center [1025, 517] width 243 height 34
drag, startPoint x: 1029, startPoint y: 521, endPoint x: 951, endPoint y: 522, distance: 77.5
click at [951, 522] on input "PO NO:25Y0221600 Quantity M/[PERSON_NAME]: 25.042,46 Premium: USD 1.705,97" at bounding box center [1025, 517] width 243 height 34
paste input "1970"
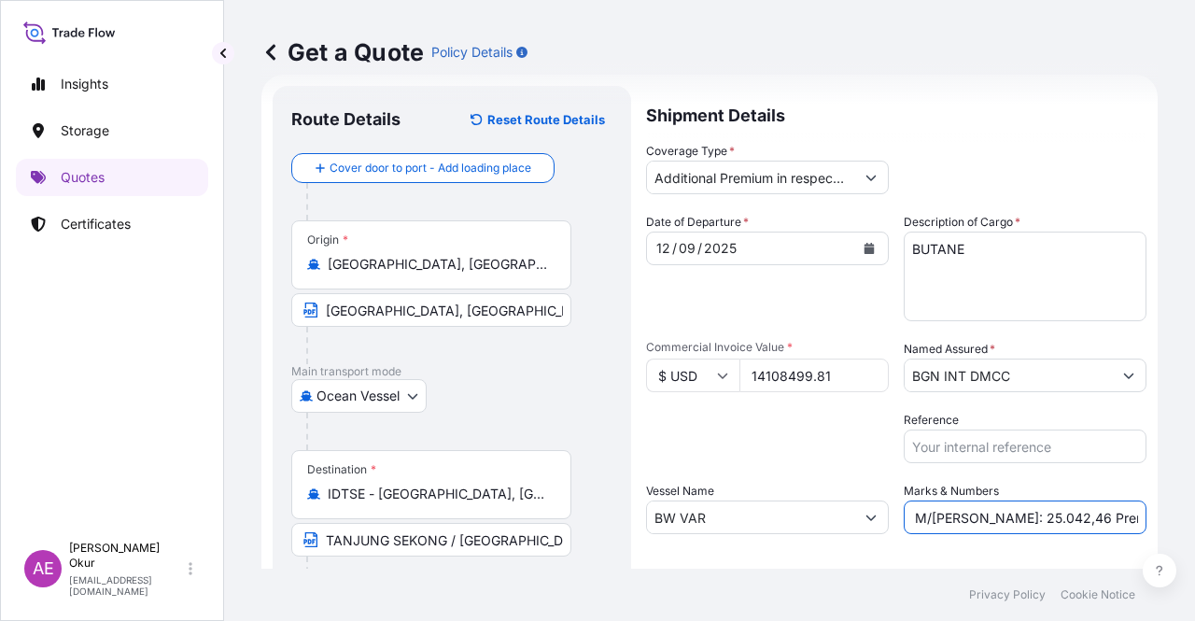
drag, startPoint x: 1074, startPoint y: 518, endPoint x: 1134, endPoint y: 514, distance: 59.9
click at [1134, 514] on form "Route Details Reset Route Details Cover door to port - Add loading place Place …" at bounding box center [709, 380] width 896 height 610
click at [1022, 518] on input "PO NO:25Y0197000 Quantity M/[PERSON_NAME]: 25.042,46 Premium: USD 1.705,97" at bounding box center [1025, 517] width 243 height 34
drag, startPoint x: 932, startPoint y: 518, endPoint x: 994, endPoint y: 517, distance: 61.6
click at [994, 517] on input "PO NO:25Y0197000 Quantity M/[PERSON_NAME]: 25.042,46 Premium: USD 1.705,97" at bounding box center [1025, 517] width 243 height 34
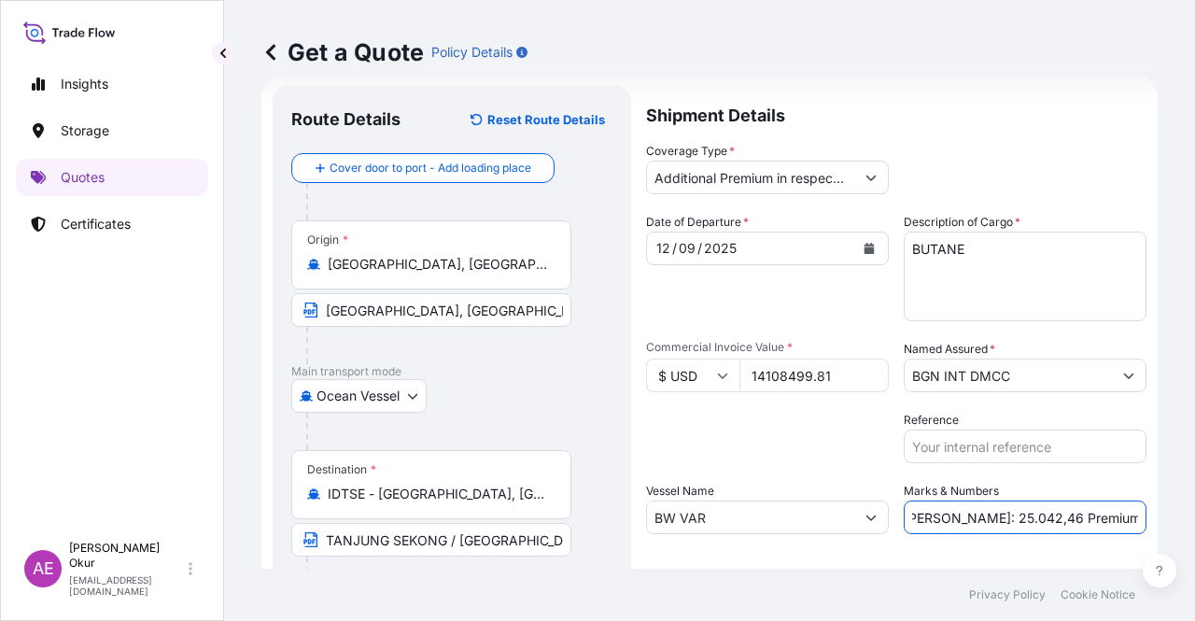
paste input "3.516,52"
drag, startPoint x: 1066, startPoint y: 515, endPoint x: 1194, endPoint y: 512, distance: 128.0
click at [1194, 512] on div "Get a Quote Policy Details Route Details Reset Route Details Cover door to port…" at bounding box center [709, 284] width 971 height 569
click at [1087, 518] on input "PO NO:25Y0197000 Quantity M/[PERSON_NAME]: 23.516,52 Premium: USD 1.705,97" at bounding box center [1025, 517] width 243 height 34
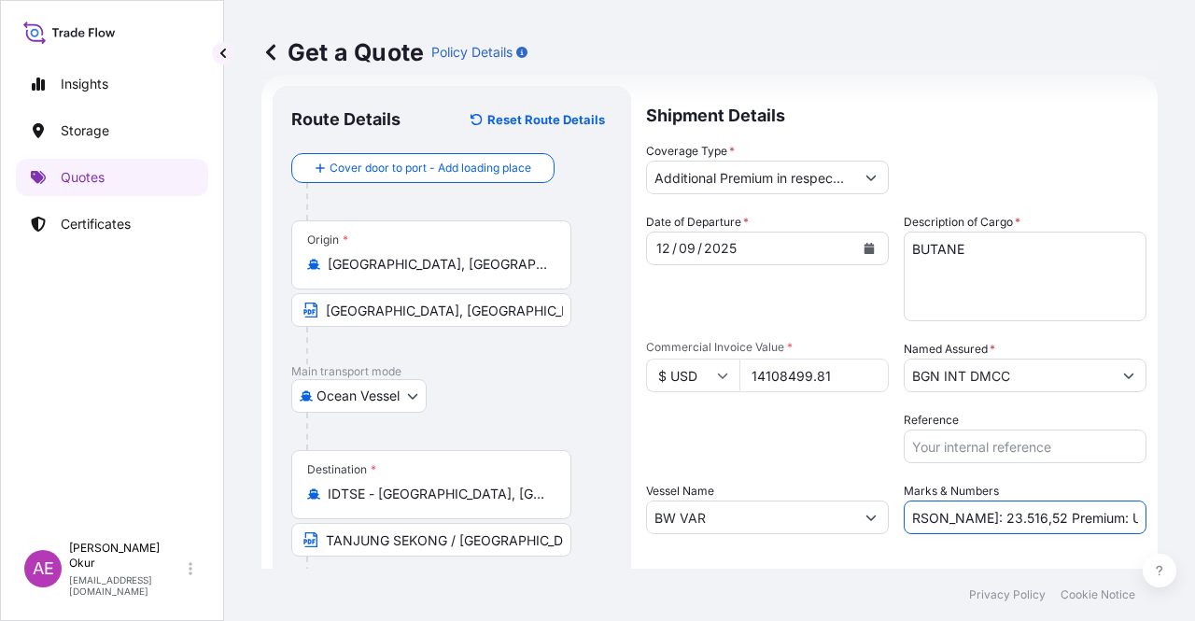
drag, startPoint x: 1074, startPoint y: 517, endPoint x: 1194, endPoint y: 516, distance: 120.5
click at [1194, 516] on div "Get a Quote Policy Details Route Details Reset Route Details Cover door to port…" at bounding box center [709, 284] width 971 height 569
paste input "410,85"
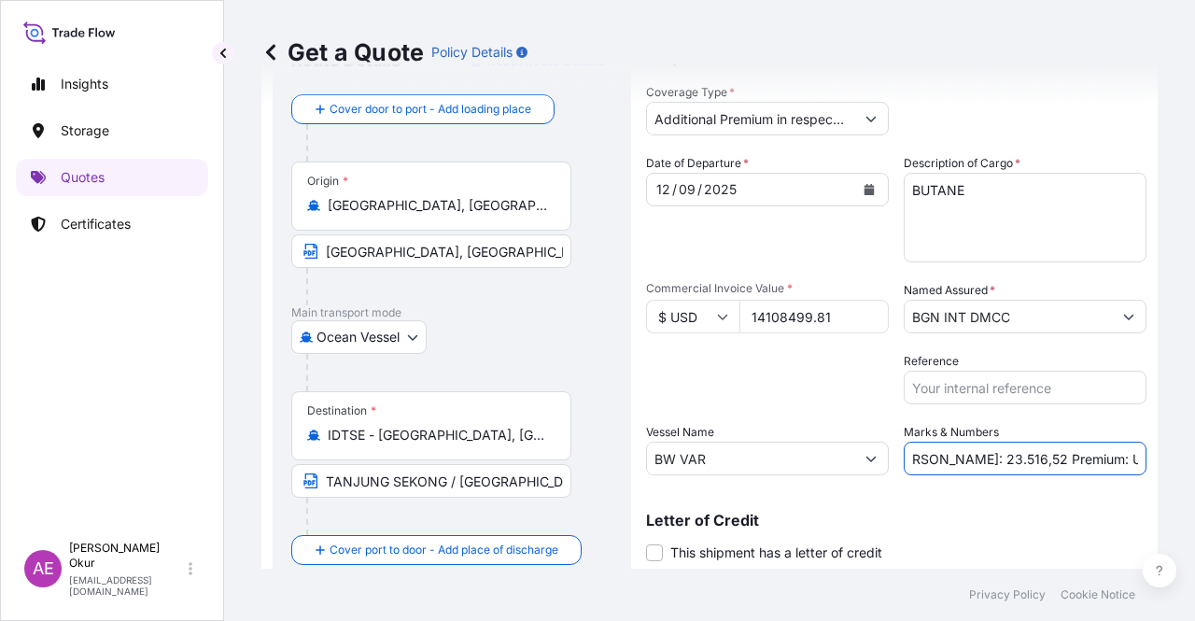
scroll to position [145, 0]
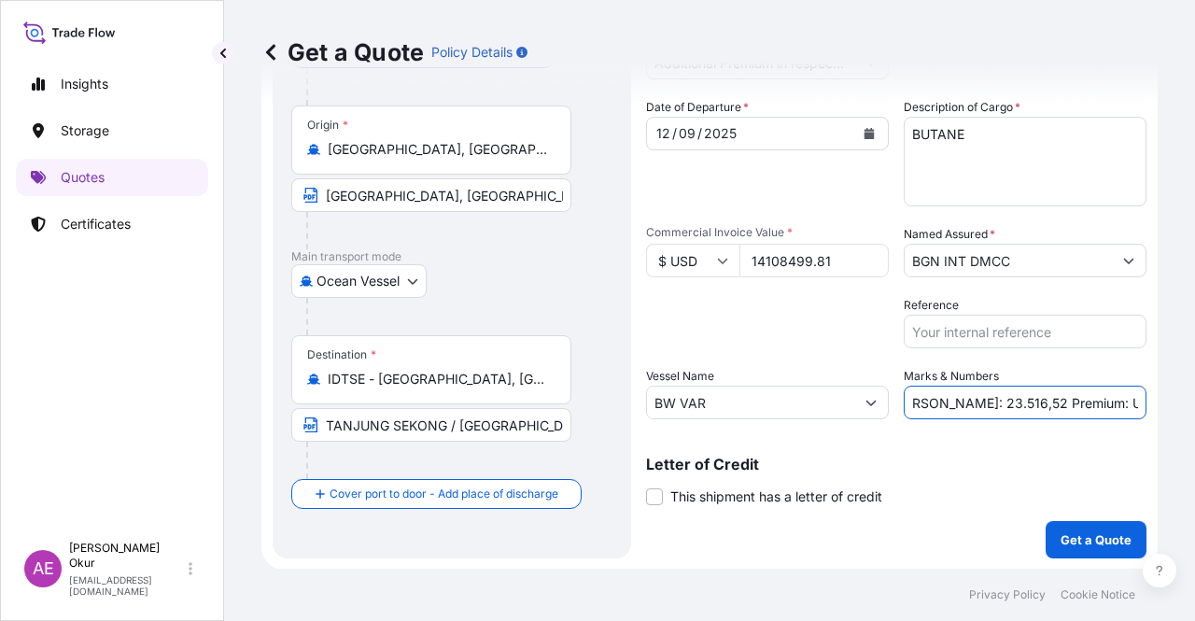
type input "PO NO:25Y0197000 Quantity M/[PERSON_NAME]: 23.516,52 Premium: USD 1.410,85"
click at [1061, 535] on p "Get a Quote" at bounding box center [1096, 539] width 71 height 19
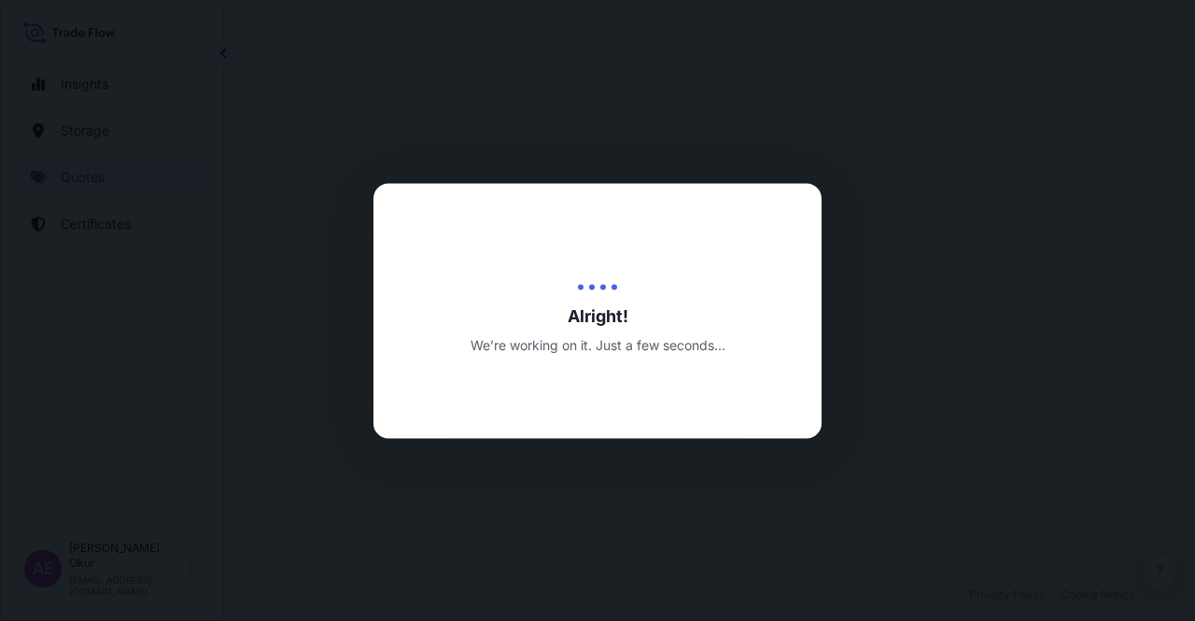
select select "Ocean Vessel"
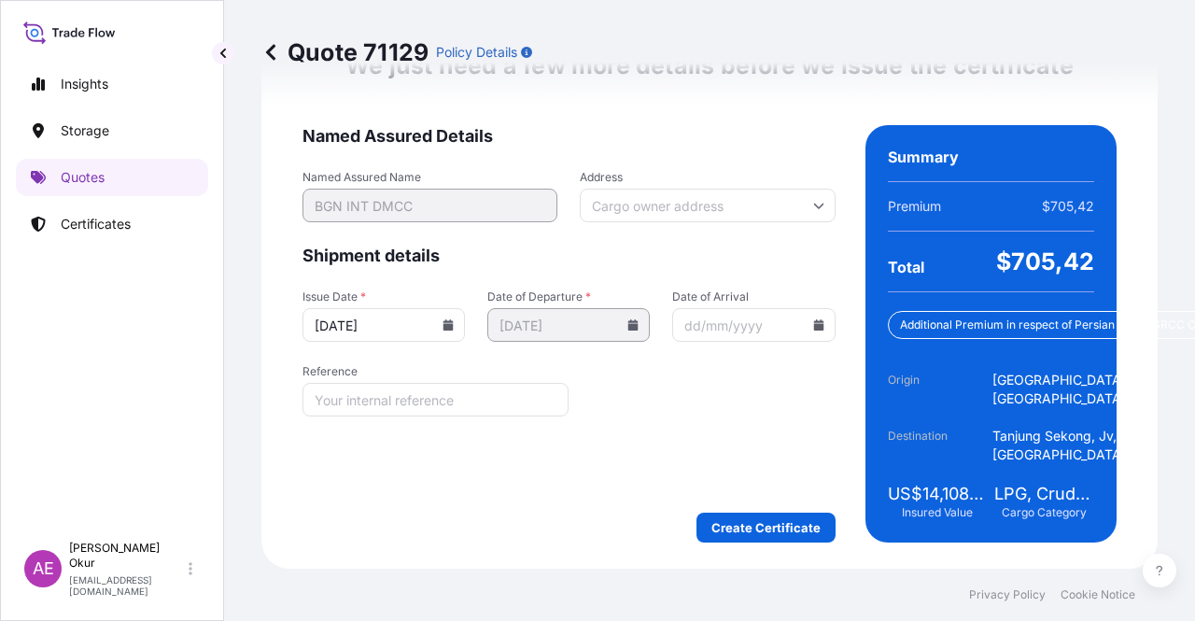
scroll to position [2475, 0]
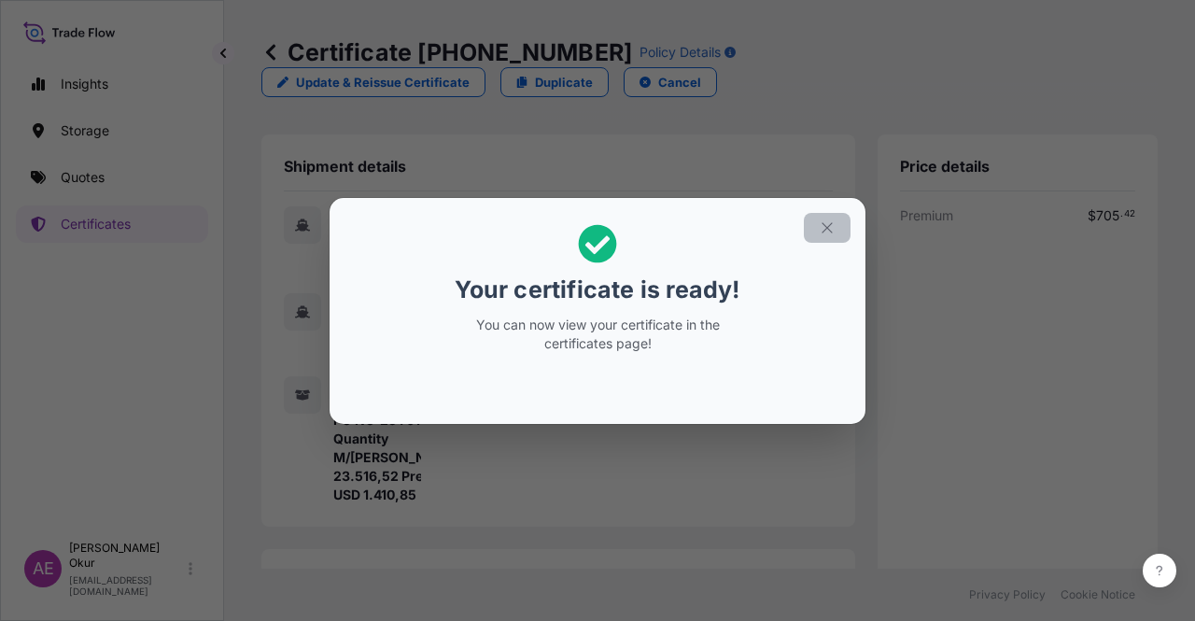
click at [823, 233] on icon "button" at bounding box center [827, 227] width 10 height 10
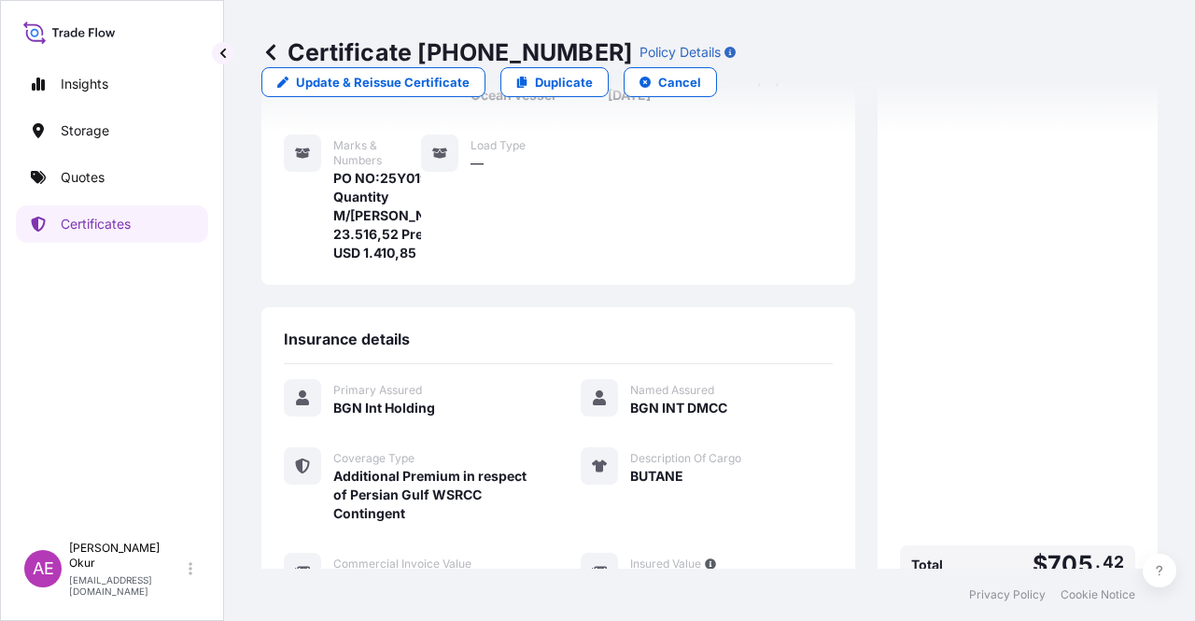
scroll to position [523, 0]
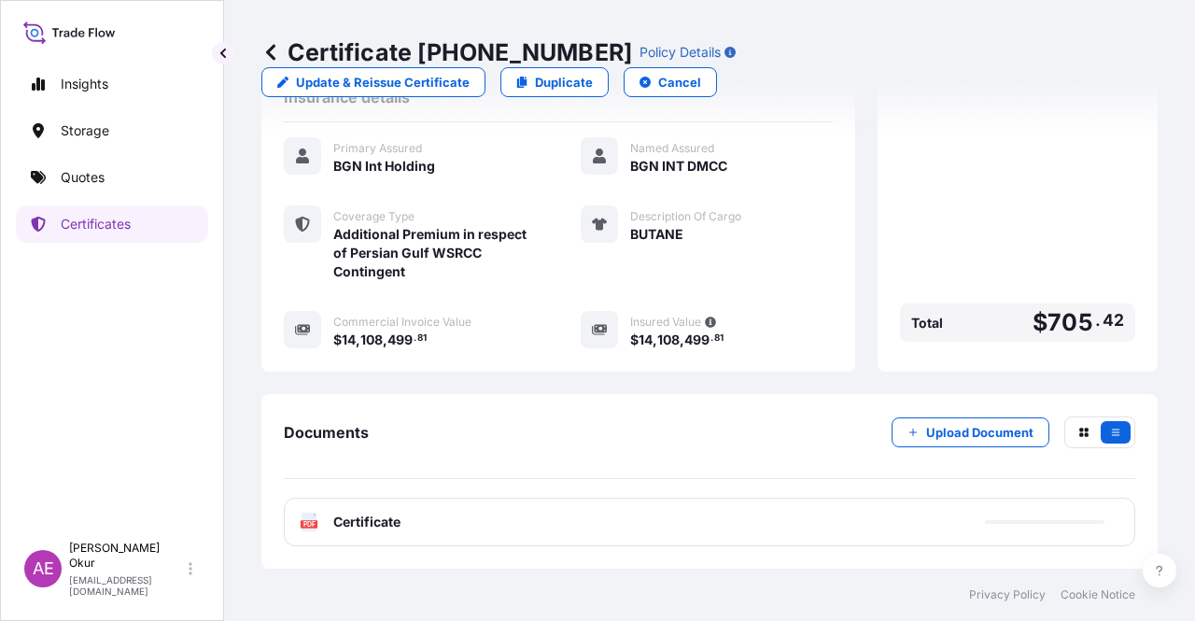
click at [389, 516] on span "Certificate" at bounding box center [366, 522] width 67 height 19
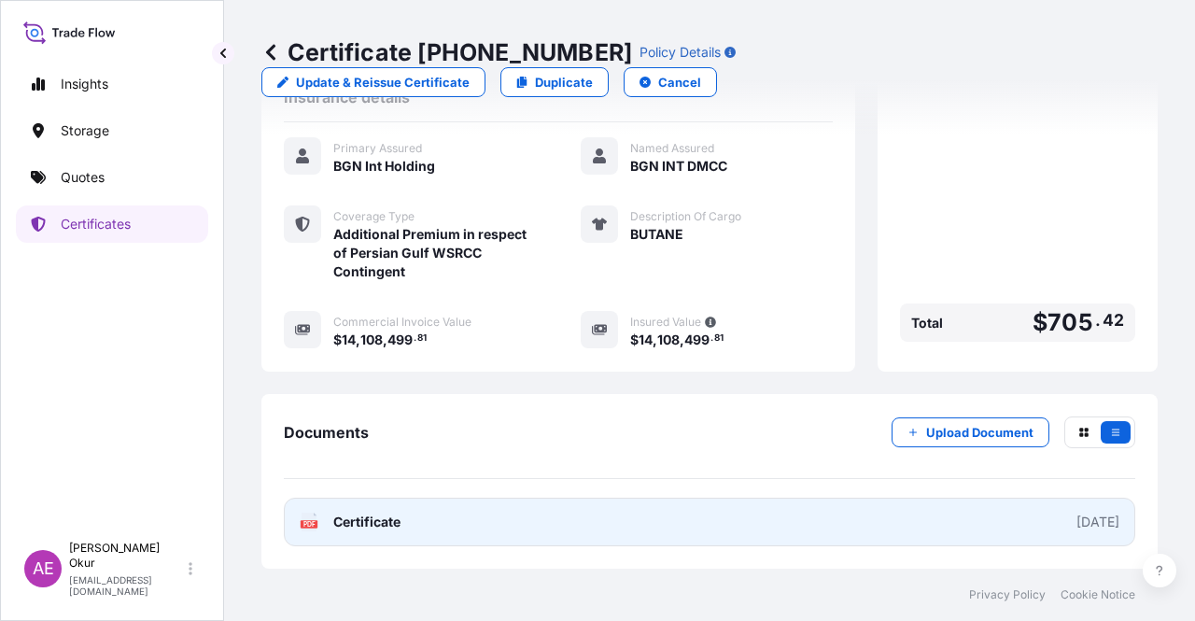
click at [372, 522] on span "Certificate" at bounding box center [366, 522] width 67 height 19
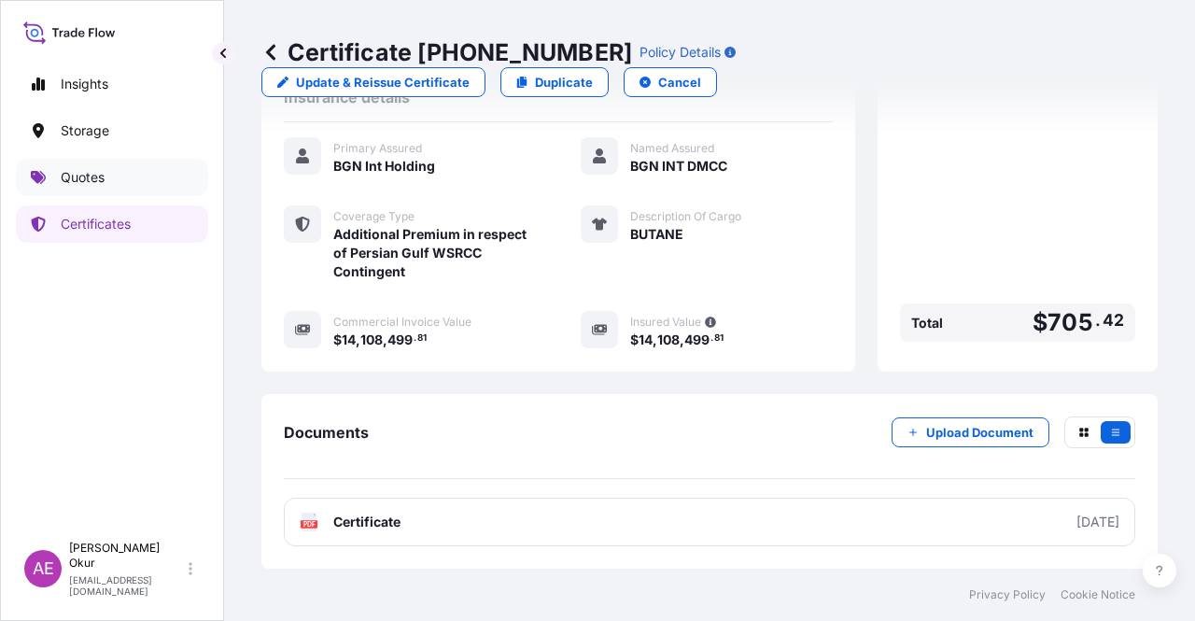
click at [109, 163] on link "Quotes" at bounding box center [112, 177] width 192 height 37
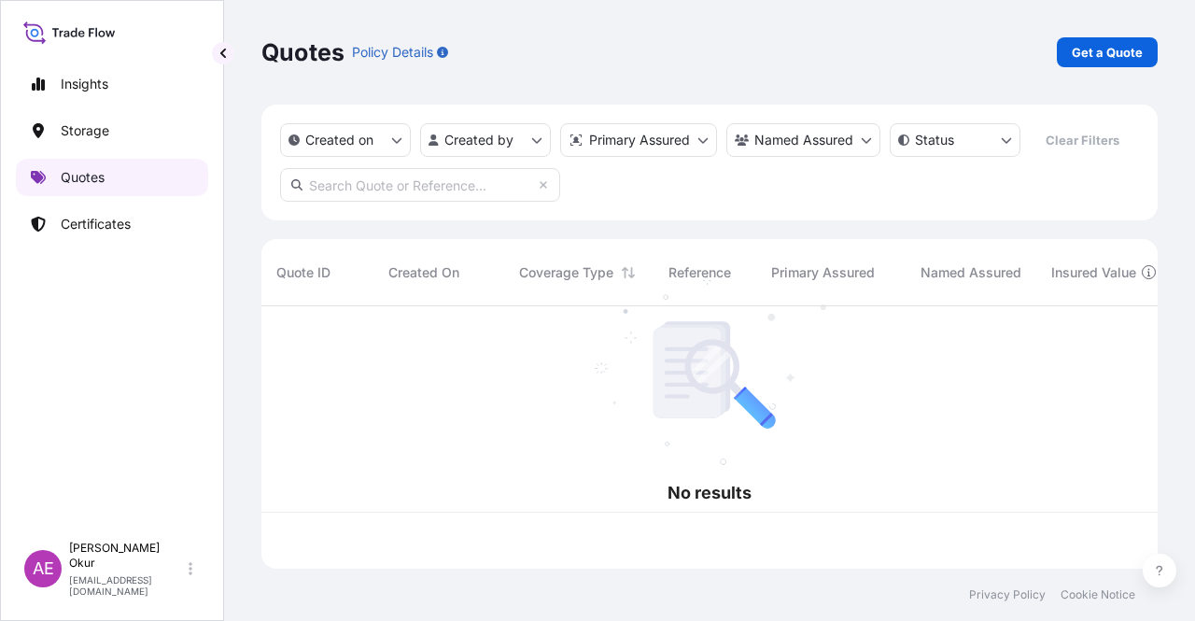
scroll to position [259, 881]
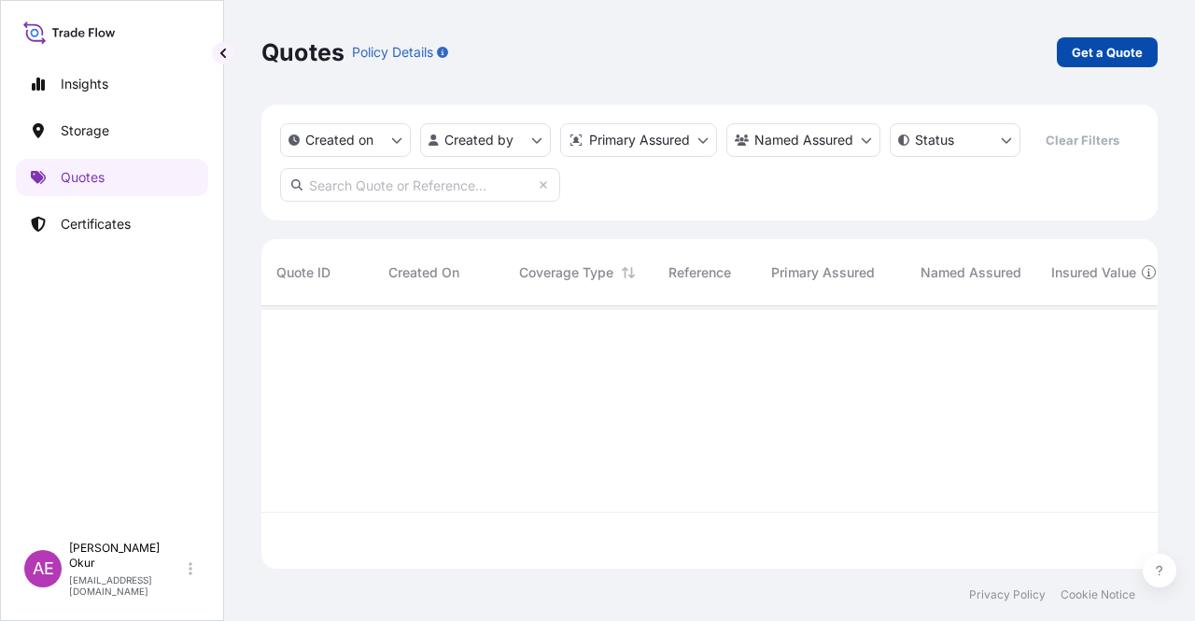
click at [1105, 52] on p "Get a Quote" at bounding box center [1107, 52] width 71 height 19
select select "Ocean Vessel"
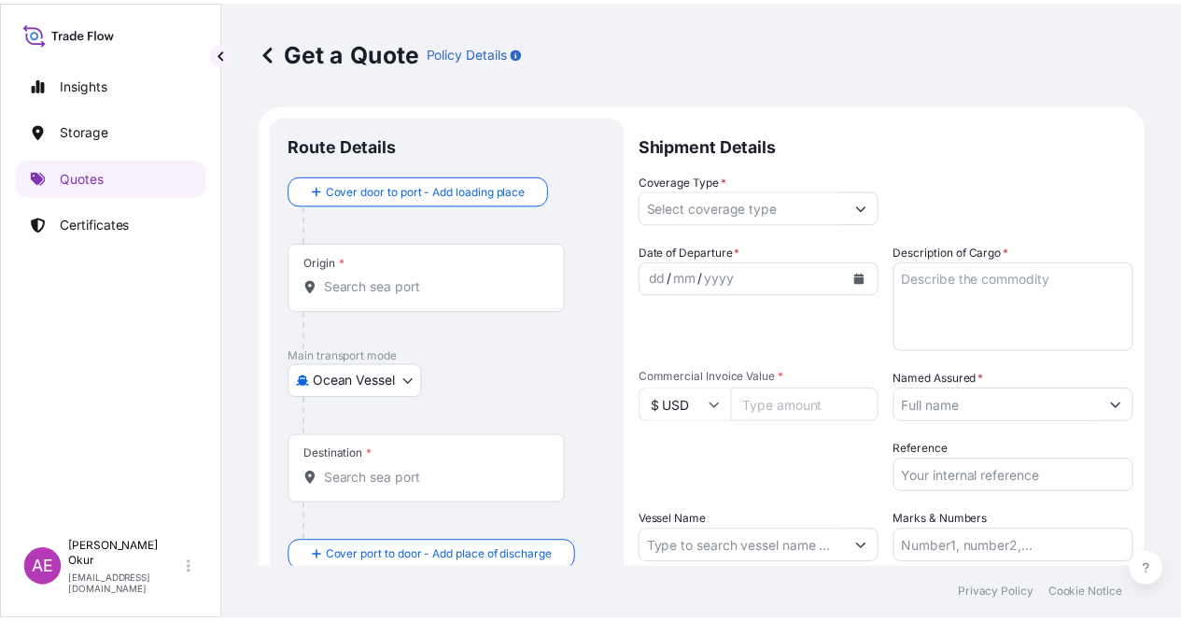
scroll to position [30, 0]
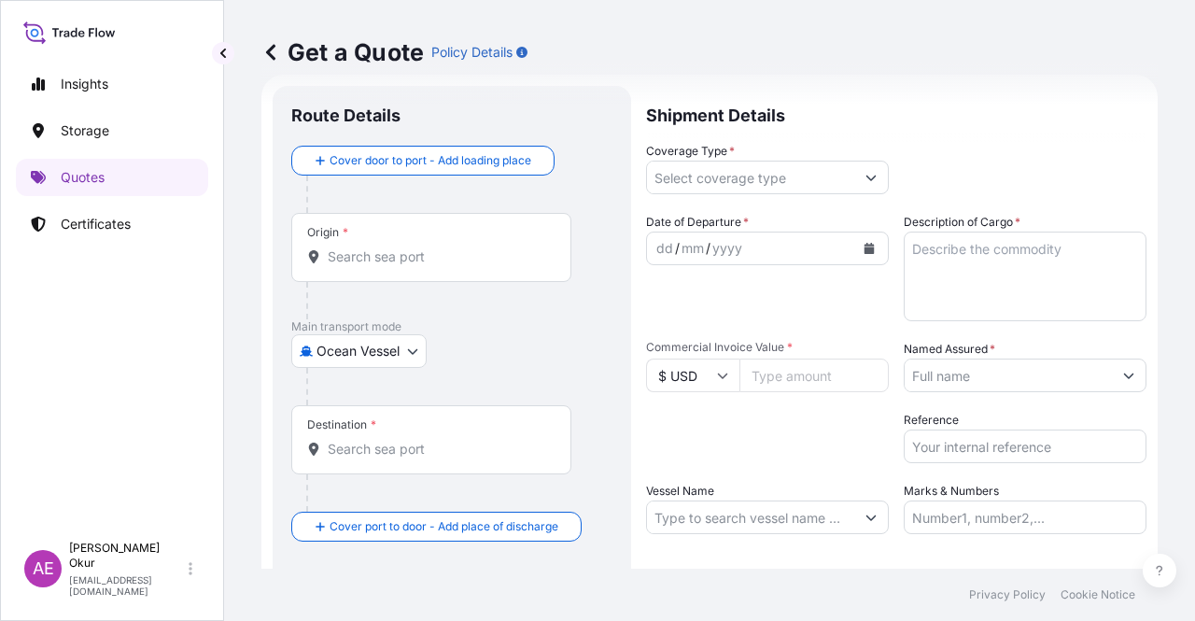
click at [398, 232] on div "Origin *" at bounding box center [431, 247] width 280 height 69
click at [398, 247] on input "Origin *" at bounding box center [438, 256] width 220 height 19
paste input "SARROCH"
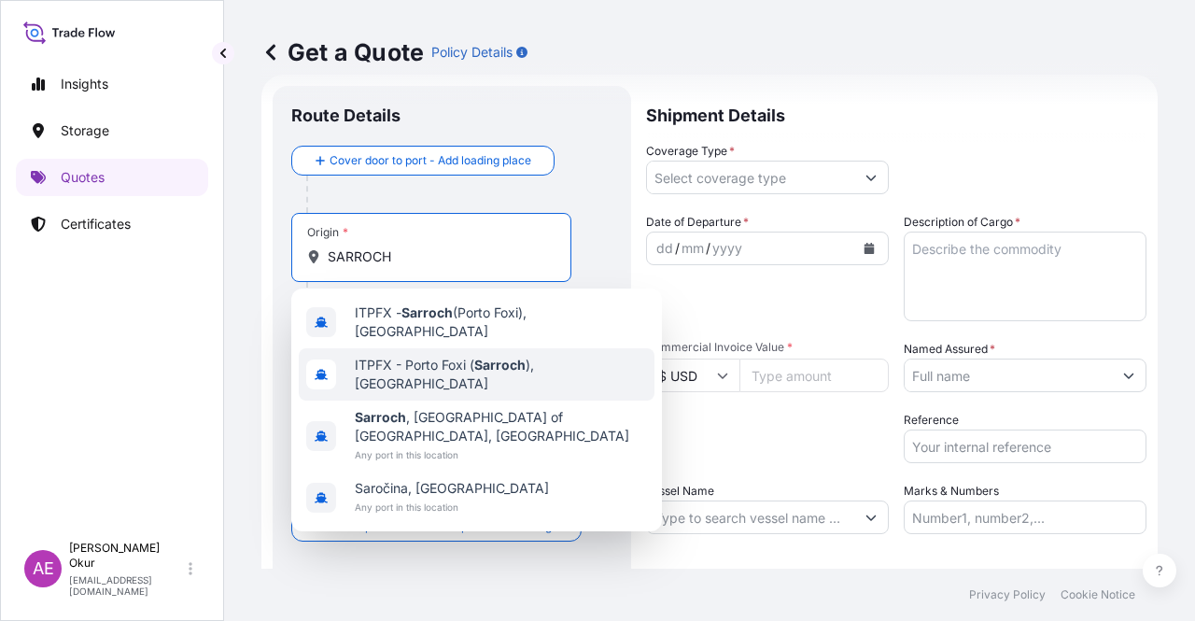
click at [475, 352] on div "ITPFX - Porto Foxi ( [GEOGRAPHIC_DATA] ), [GEOGRAPHIC_DATA]" at bounding box center [477, 374] width 356 height 52
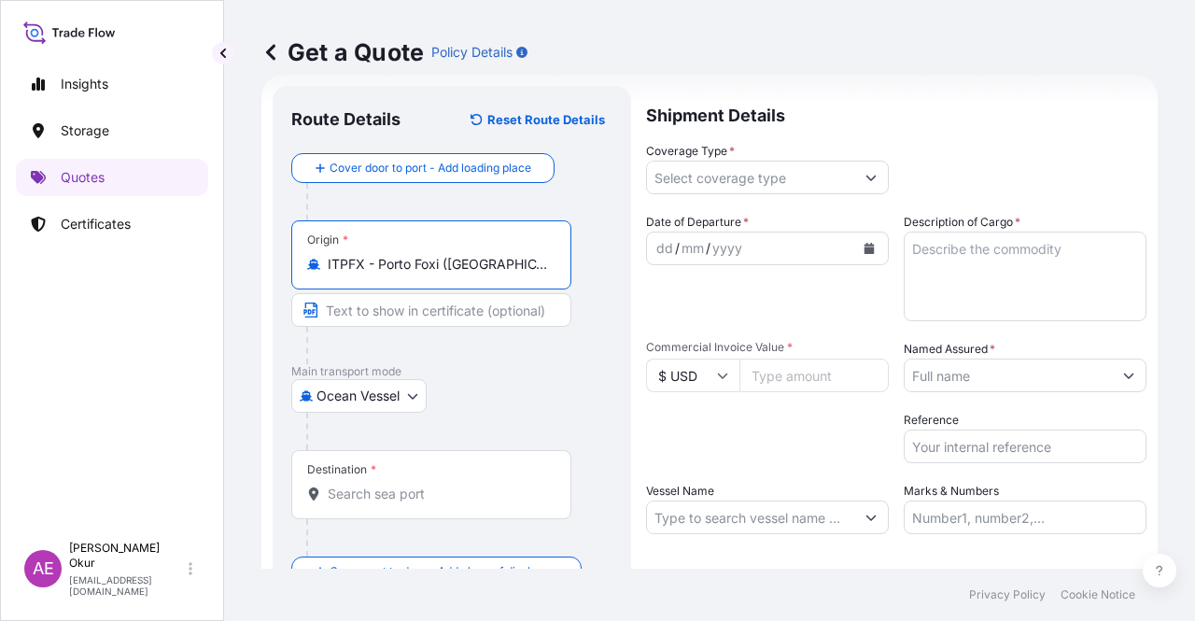
type input "ITPFX - Porto Foxi ([GEOGRAPHIC_DATA]), [GEOGRAPHIC_DATA]"
click at [409, 300] on input "Text to appear on certificate" at bounding box center [431, 310] width 280 height 34
paste input "SARROCH"
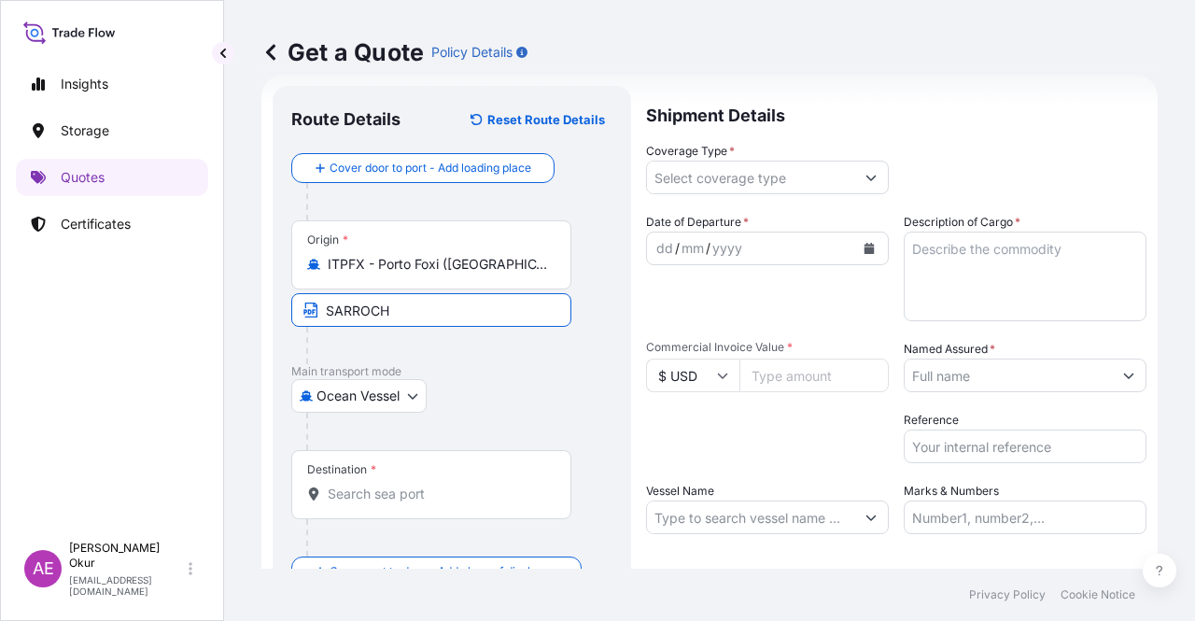
type input "SARROCH / [GEOGRAPHIC_DATA]"
click at [446, 481] on div "Destination *" at bounding box center [431, 484] width 280 height 69
click at [446, 485] on input "Destination *" at bounding box center [438, 494] width 220 height 19
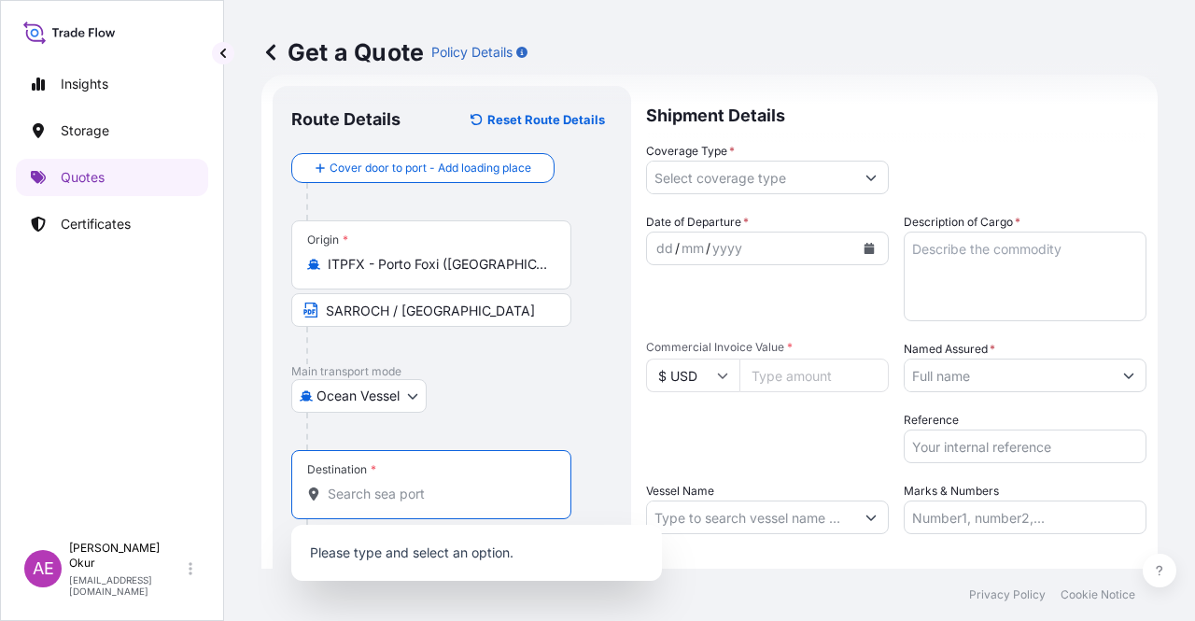
paste input "BENGHAZI"
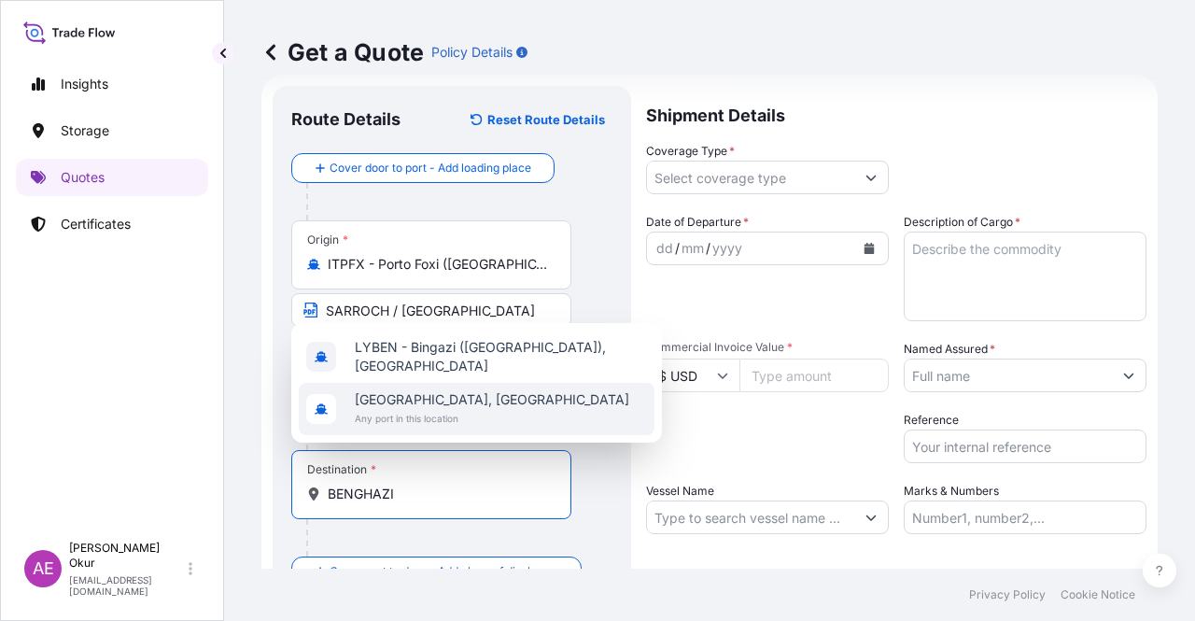
click at [458, 395] on span "[GEOGRAPHIC_DATA], [GEOGRAPHIC_DATA]" at bounding box center [492, 399] width 275 height 19
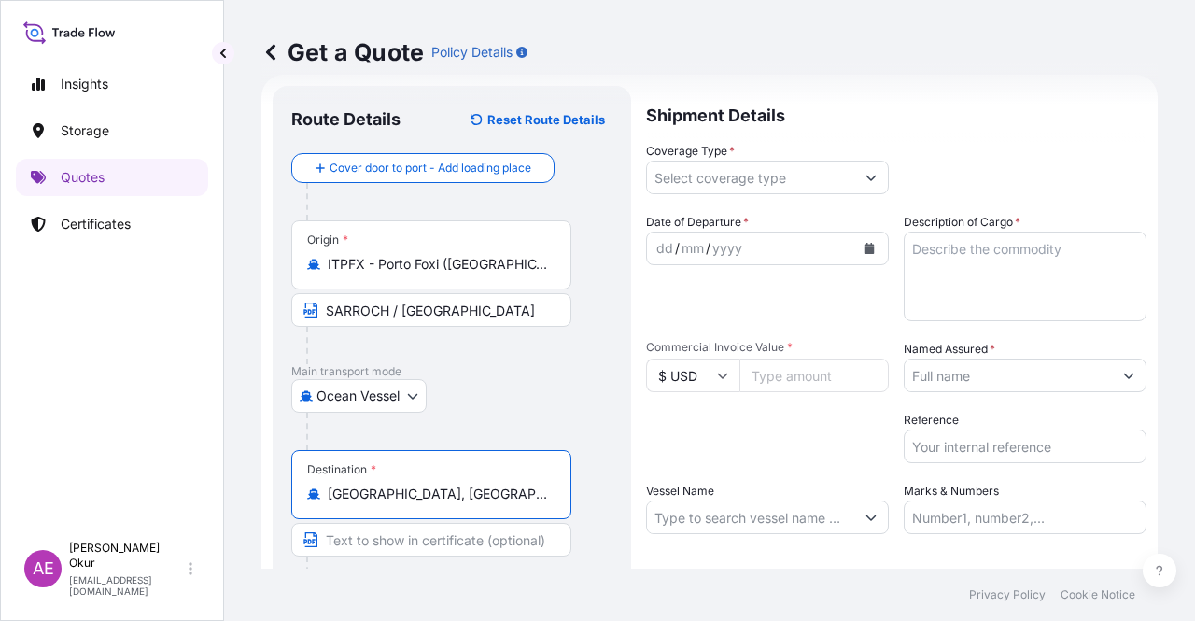
type input "[GEOGRAPHIC_DATA], [GEOGRAPHIC_DATA]"
click at [400, 526] on input "Text to appear on certificate" at bounding box center [431, 540] width 280 height 34
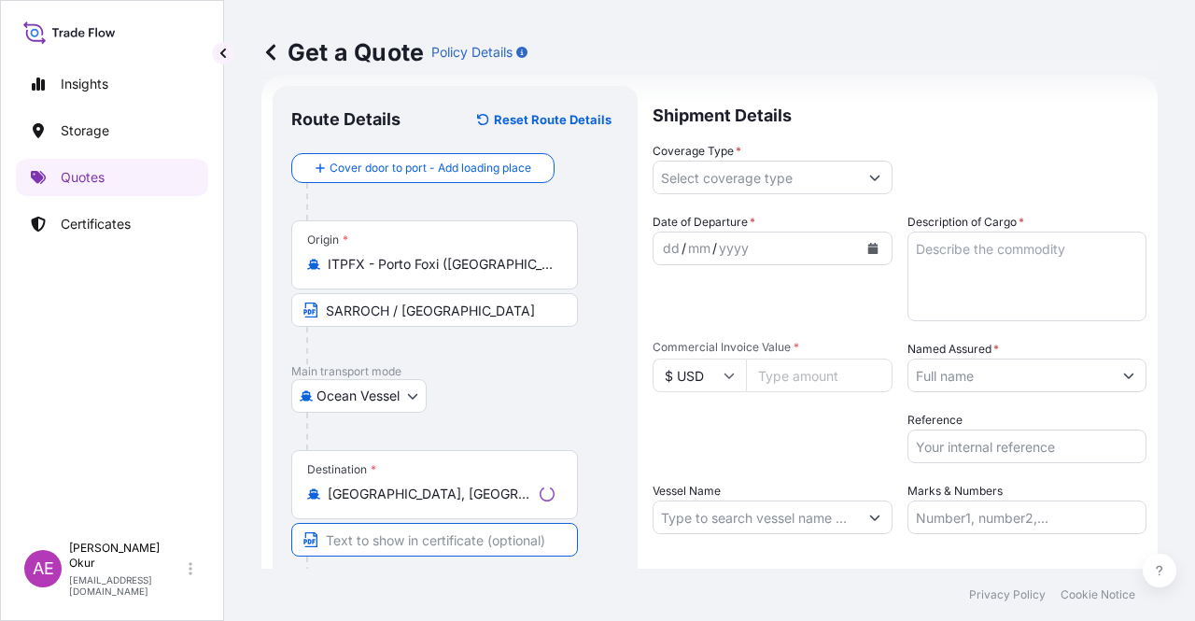
paste input "BENGHAZI"
type input "BENGHAZI / [GEOGRAPHIC_DATA]"
click at [816, 179] on input "Coverage Type *" at bounding box center [750, 178] width 207 height 34
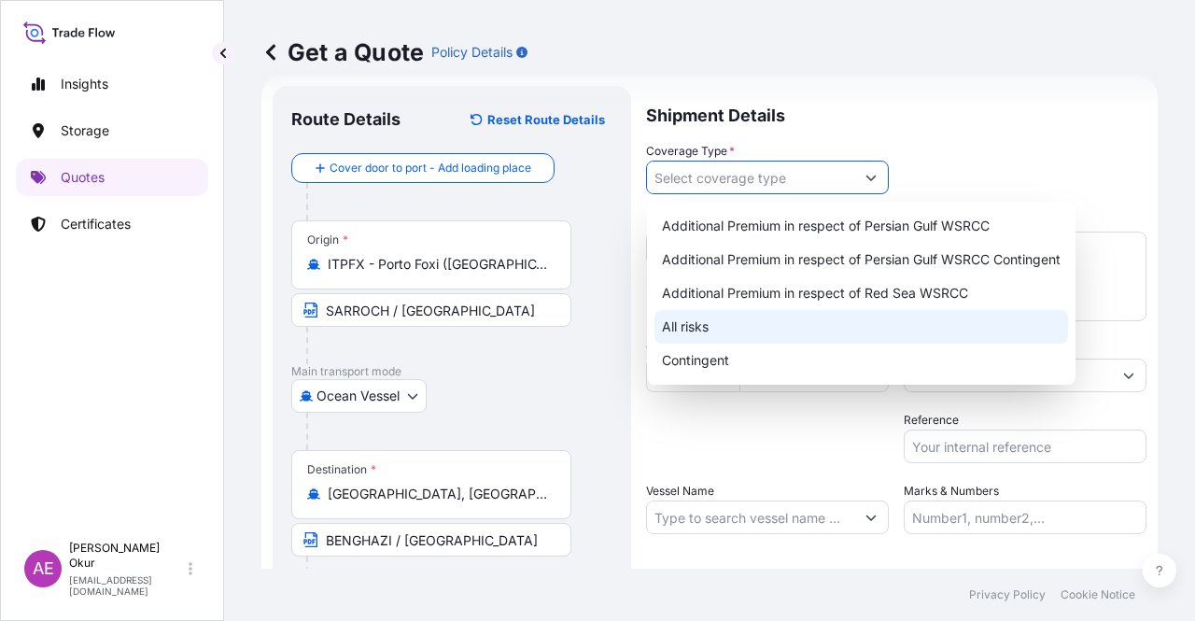
click at [675, 342] on div "All risks" at bounding box center [862, 327] width 414 height 34
type input "All risks"
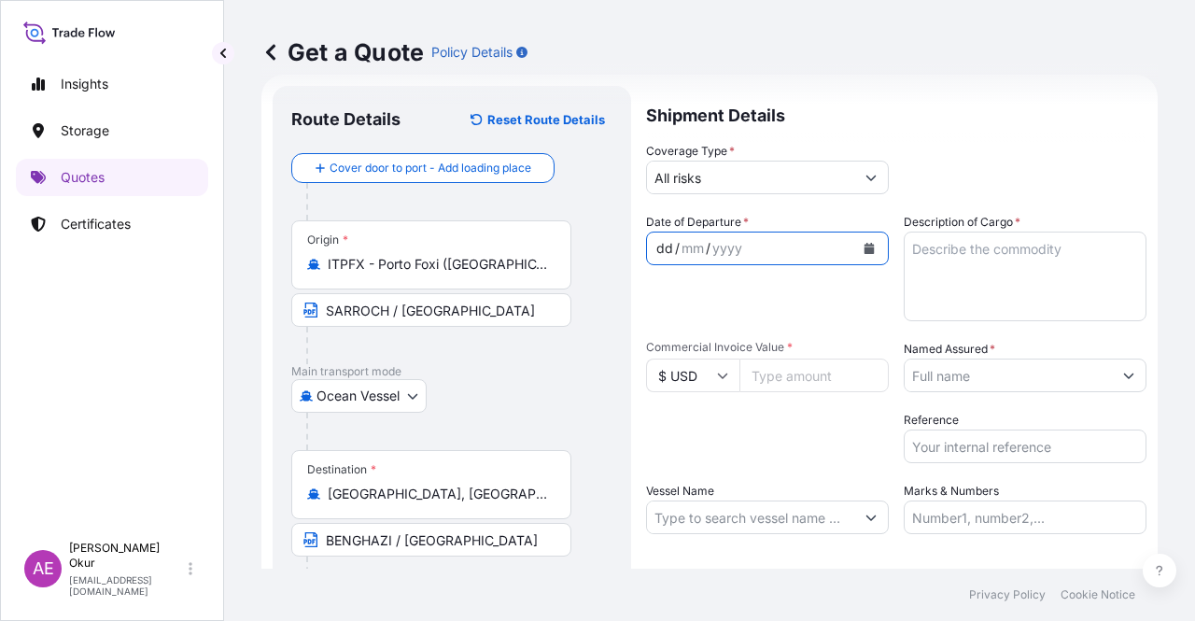
click at [659, 244] on div "dd" at bounding box center [665, 248] width 21 height 22
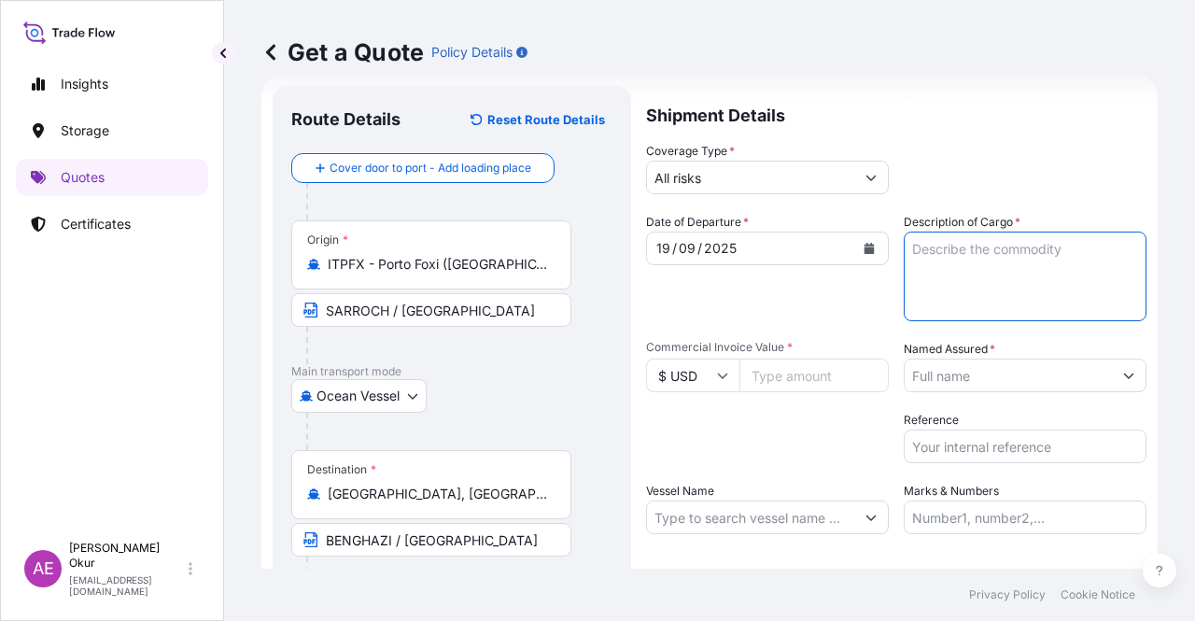
click at [995, 249] on textarea "Description of Cargo *" at bounding box center [1025, 277] width 243 height 90
paste textarea "GASOIL"
type textarea "GASOIL"
click at [769, 380] on input "Commercial Invoice Value *" at bounding box center [814, 376] width 149 height 34
paste input "27765468.42"
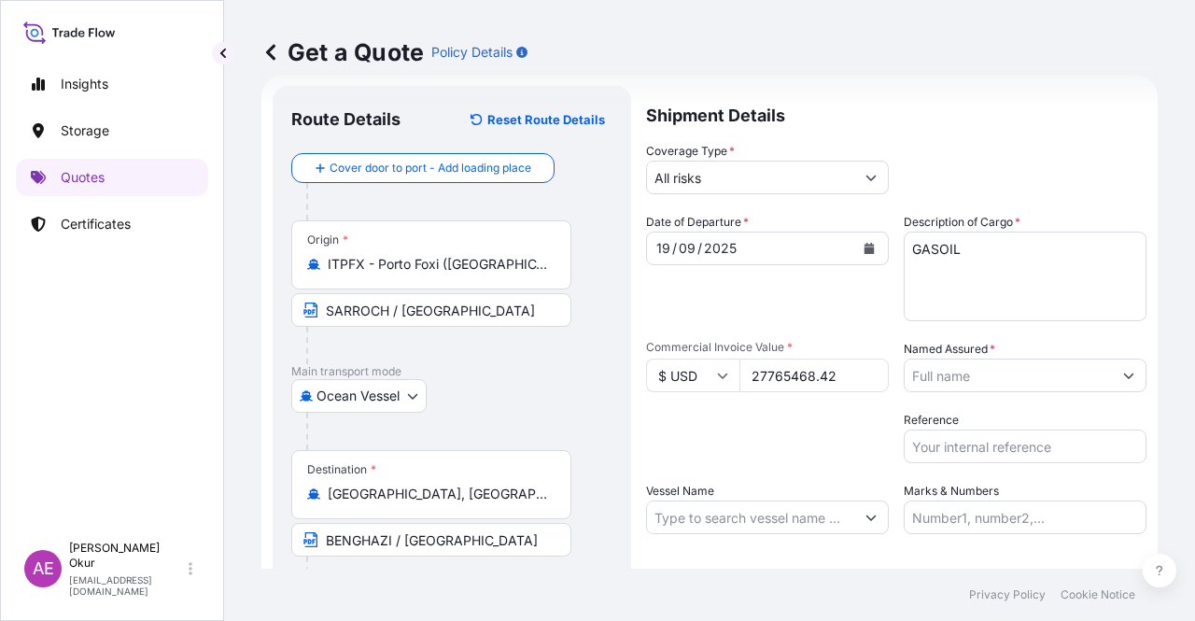
type input "27765468.42"
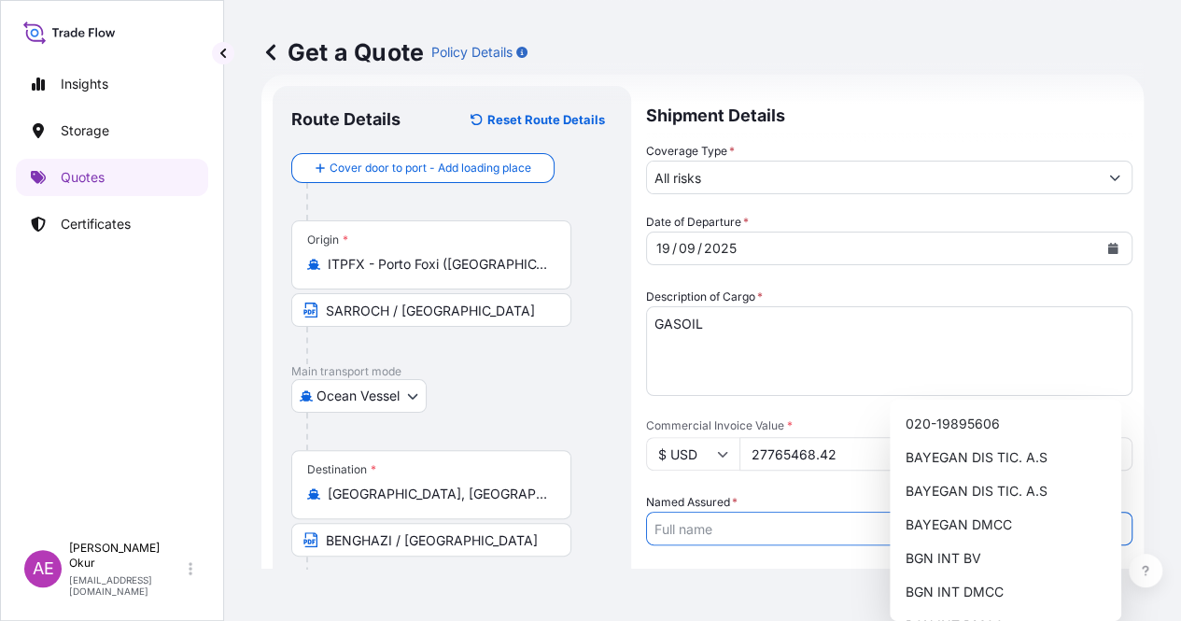
click at [1001, 512] on input "Named Assured *" at bounding box center [872, 529] width 451 height 34
click at [967, 587] on span "BGN INT DMCC" at bounding box center [954, 592] width 98 height 19
type input "BGN INT DMCC"
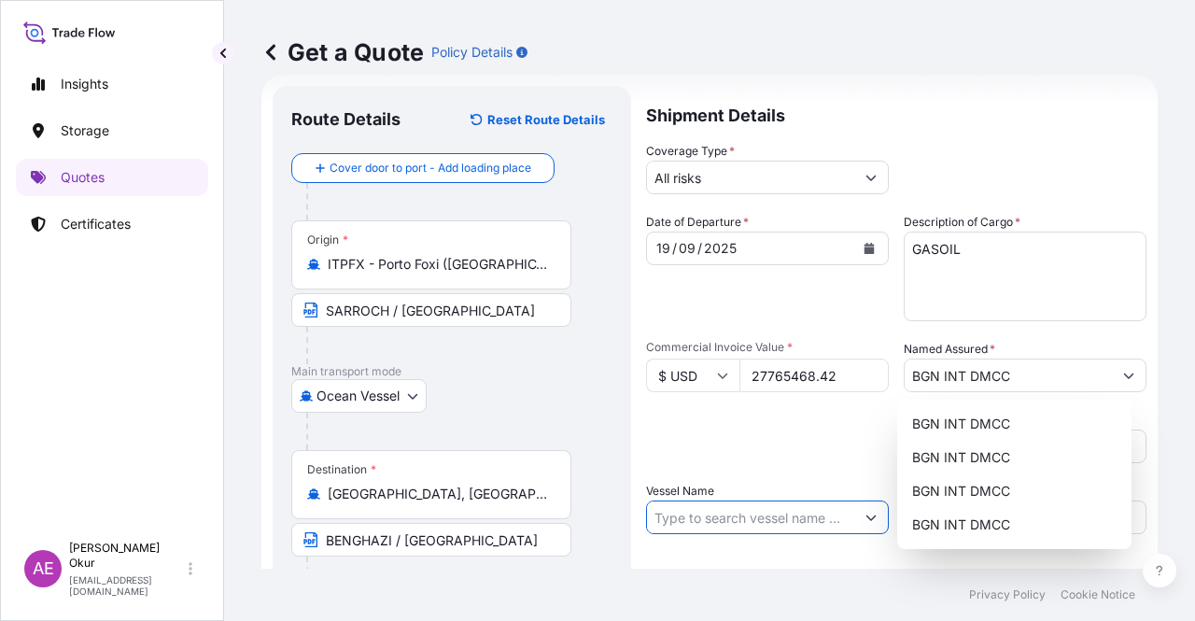
click at [726, 516] on input "Vessel Name" at bounding box center [750, 517] width 207 height 34
paste input "[MEDICAL_DATA]"
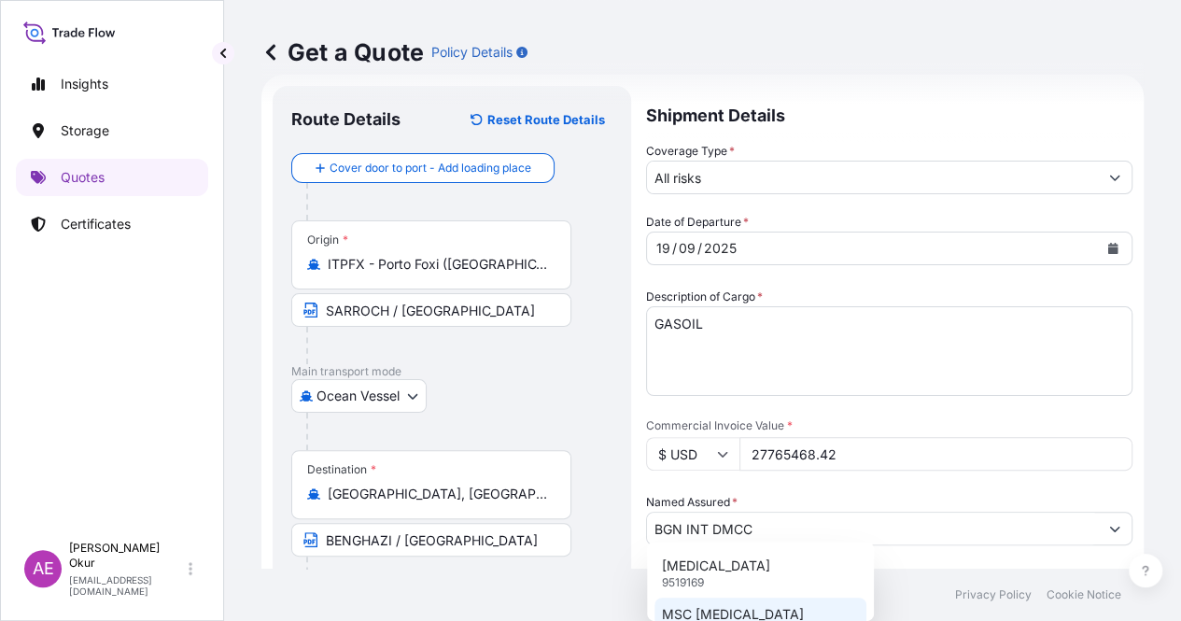
click at [750, 608] on p "MSC [MEDICAL_DATA]" at bounding box center [733, 614] width 142 height 19
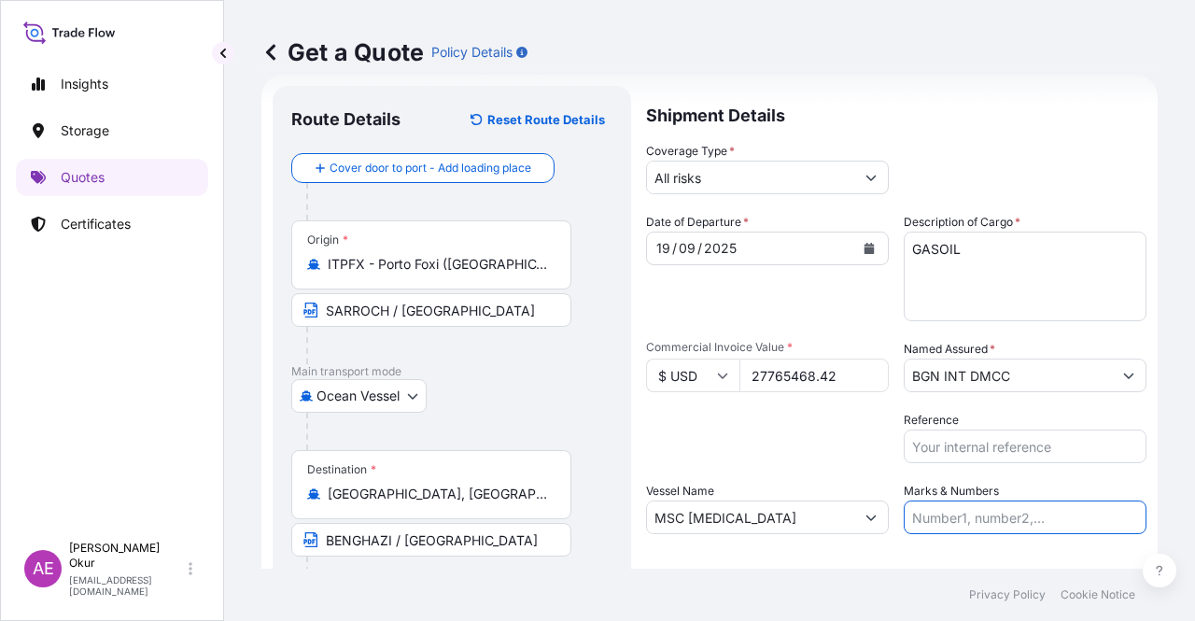
click at [953, 518] on input "Marks & Numbers" at bounding box center [1025, 517] width 243 height 34
click at [731, 503] on input "MSC [MEDICAL_DATA]" at bounding box center [750, 517] width 207 height 34
drag, startPoint x: 805, startPoint y: 520, endPoint x: 504, endPoint y: 518, distance: 300.7
click at [531, 518] on form "Route Details Reset Route Details Cover door to port - Add loading place Place …" at bounding box center [709, 380] width 896 height 610
paste input "text"
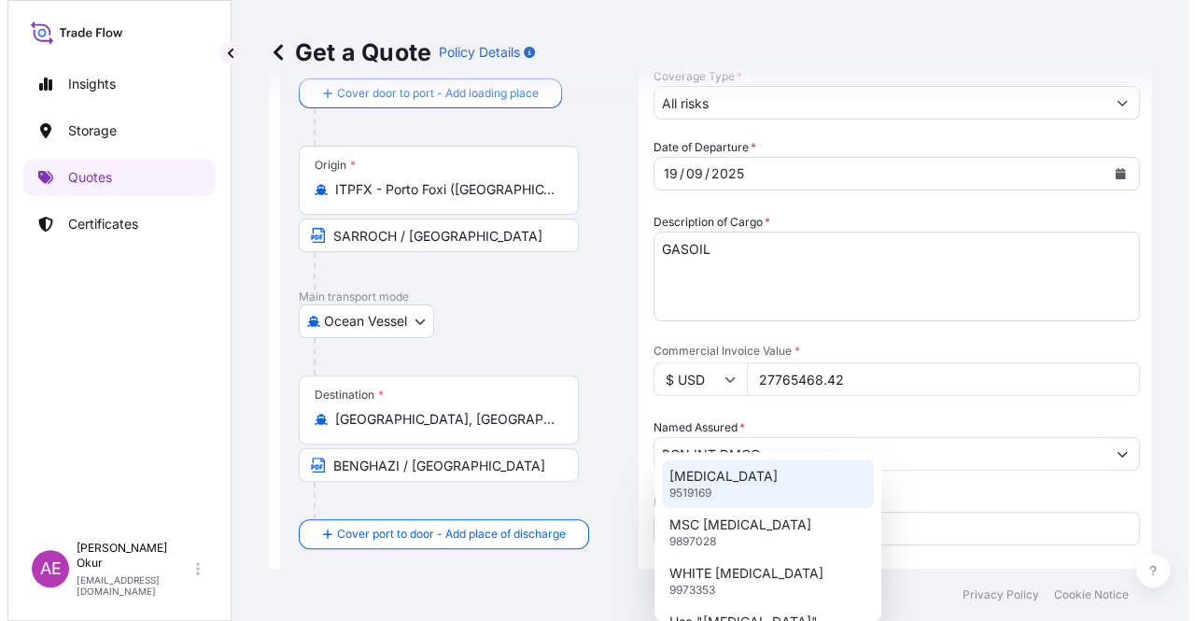
scroll to position [145, 0]
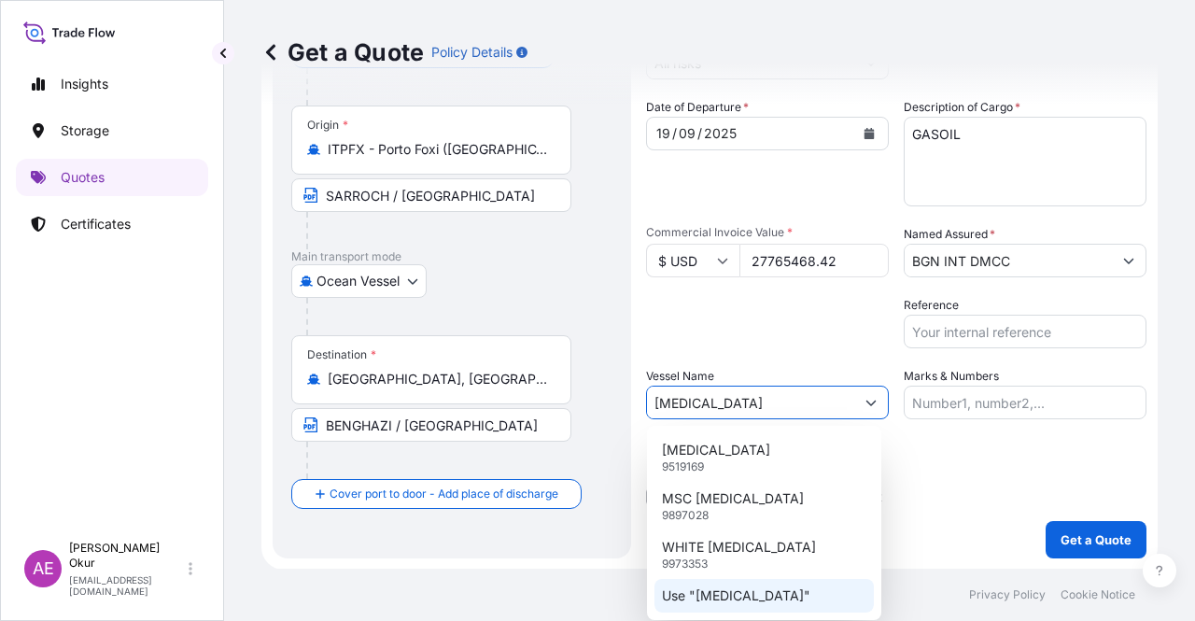
click at [716, 591] on p "Use "[MEDICAL_DATA]"" at bounding box center [736, 595] width 148 height 19
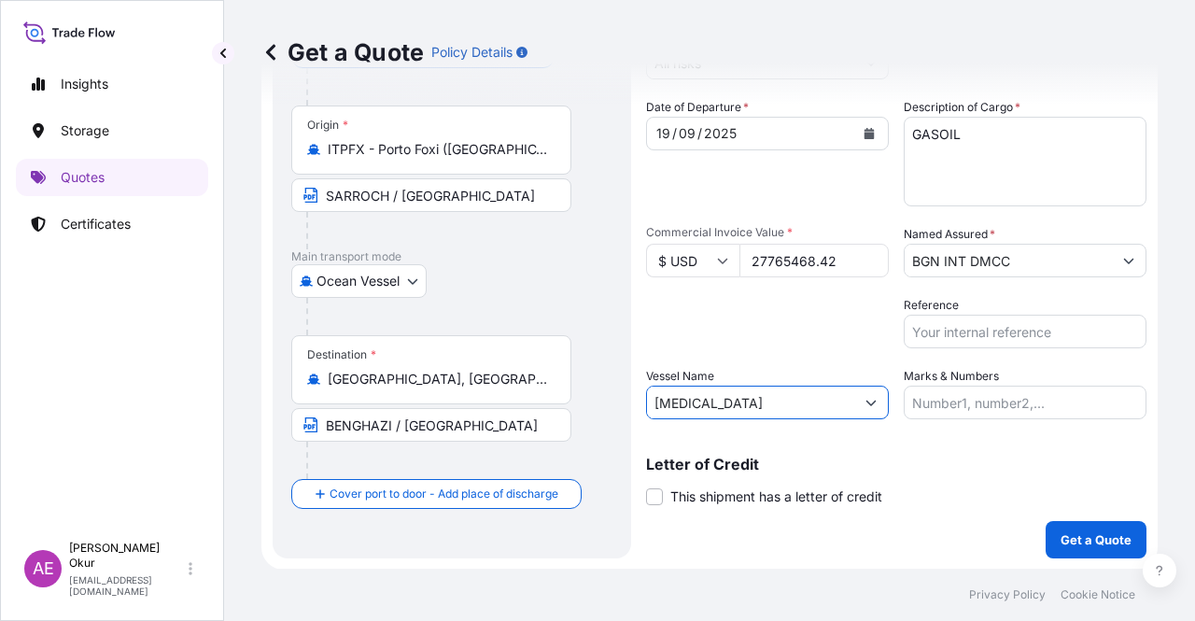
type input "[MEDICAL_DATA]"
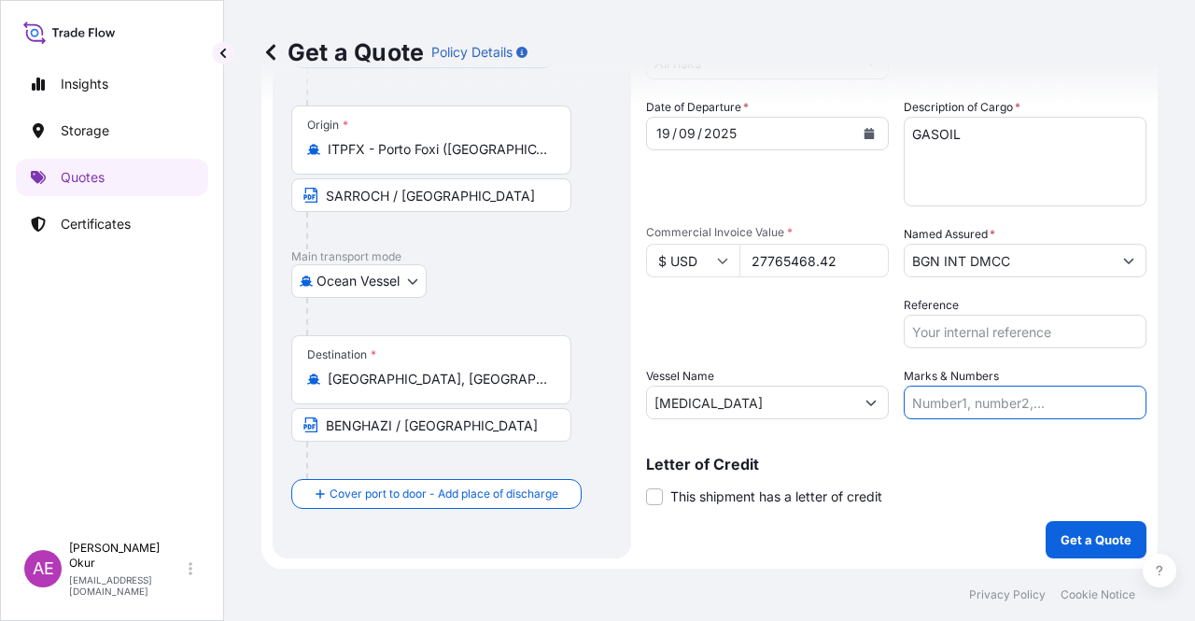
click at [951, 386] on input "Marks & Numbers" at bounding box center [1025, 403] width 243 height 34
drag, startPoint x: 1029, startPoint y: 402, endPoint x: 949, endPoint y: 404, distance: 80.3
click at [949, 404] on input "PO NO:25Y0221600 Quantity M/[PERSON_NAME]: 25.042,46 Premium: USD 1.705,97" at bounding box center [1025, 403] width 243 height 34
paste input "48200"
drag, startPoint x: 1089, startPoint y: 396, endPoint x: 1163, endPoint y: 397, distance: 74.7
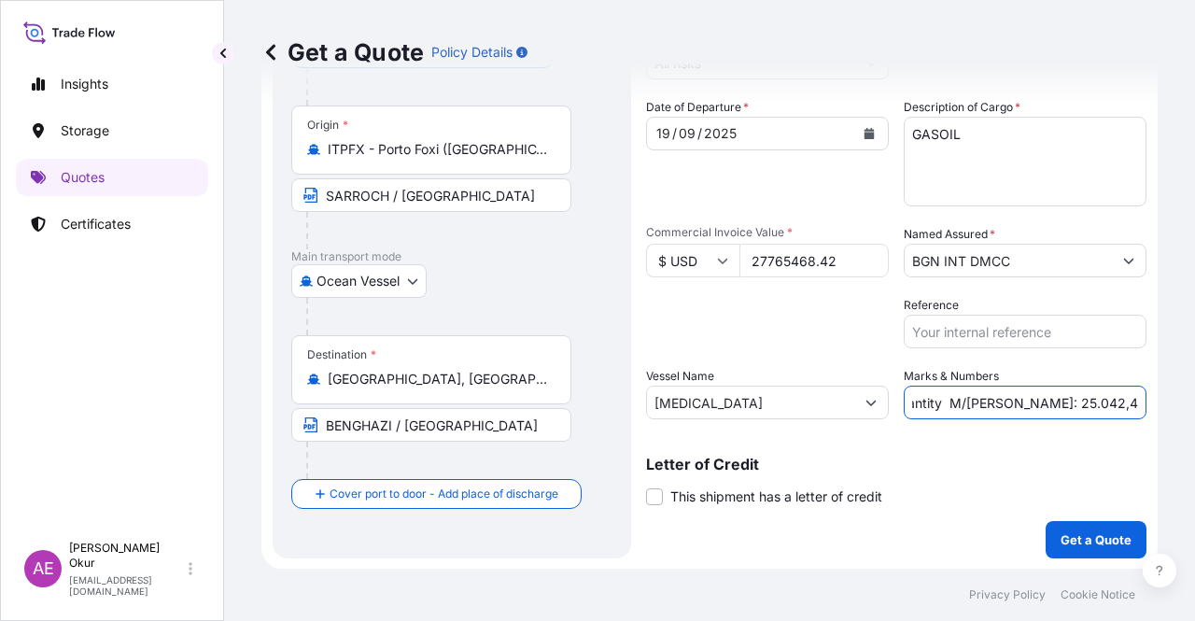
click at [1166, 397] on div "Get a Quote Policy Details Route Details Reset Route Details Cover door to port…" at bounding box center [709, 284] width 971 height 569
click at [1022, 396] on input "PO NO:25Y0248200 Quantity M/[PERSON_NAME]: 25.042,46 Premium: USD 1.705,97" at bounding box center [1025, 403] width 243 height 34
drag, startPoint x: 915, startPoint y: 402, endPoint x: 975, endPoint y: 402, distance: 59.8
click at [975, 402] on input "PO NO:25Y0248200 Quantity M/[PERSON_NAME]: 25.042,46 Premium: USD 1.705,97" at bounding box center [1025, 403] width 243 height 34
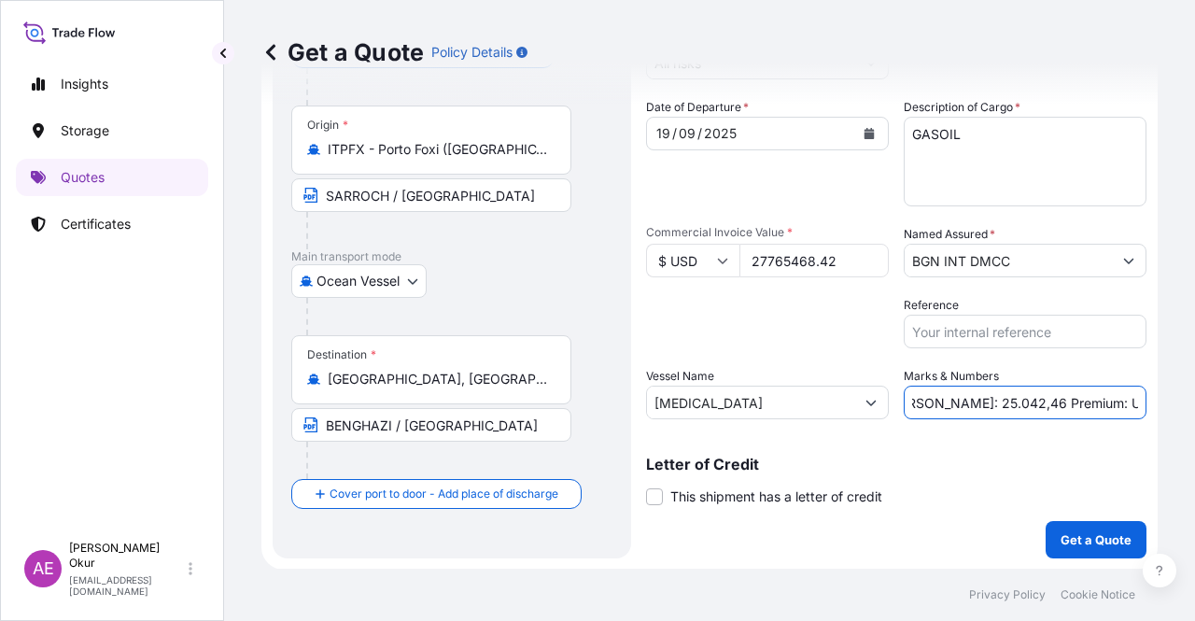
paste input "32.909,17"
drag, startPoint x: 1050, startPoint y: 384, endPoint x: 1194, endPoint y: 388, distance: 144.8
click at [1194, 388] on div "Get a Quote Policy Details Route Details Reset Route Details Cover door to port…" at bounding box center [709, 284] width 971 height 569
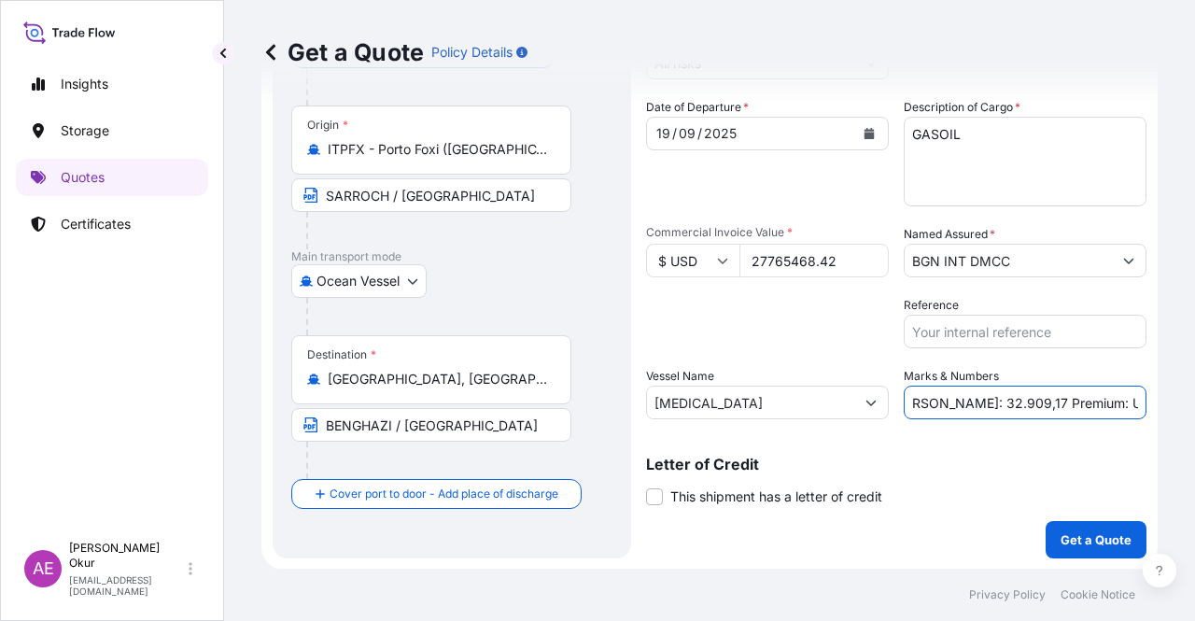
drag, startPoint x: 1054, startPoint y: 399, endPoint x: 1194, endPoint y: 401, distance: 140.1
click at [1194, 401] on div "Get a Quote Policy Details Route Details Reset Route Details Cover door to port…" at bounding box center [709, 284] width 971 height 569
click at [1076, 397] on input "PO NO:25Y0248200 Quantity M/[PERSON_NAME]: 32.909,17 Premium: USD 1.705,97" at bounding box center [1025, 403] width 243 height 34
drag, startPoint x: 1074, startPoint y: 401, endPoint x: 1194, endPoint y: 411, distance: 120.9
click at [1194, 411] on div "Get a Quote Policy Details Route Details Reset Route Details Cover door to port…" at bounding box center [709, 284] width 971 height 569
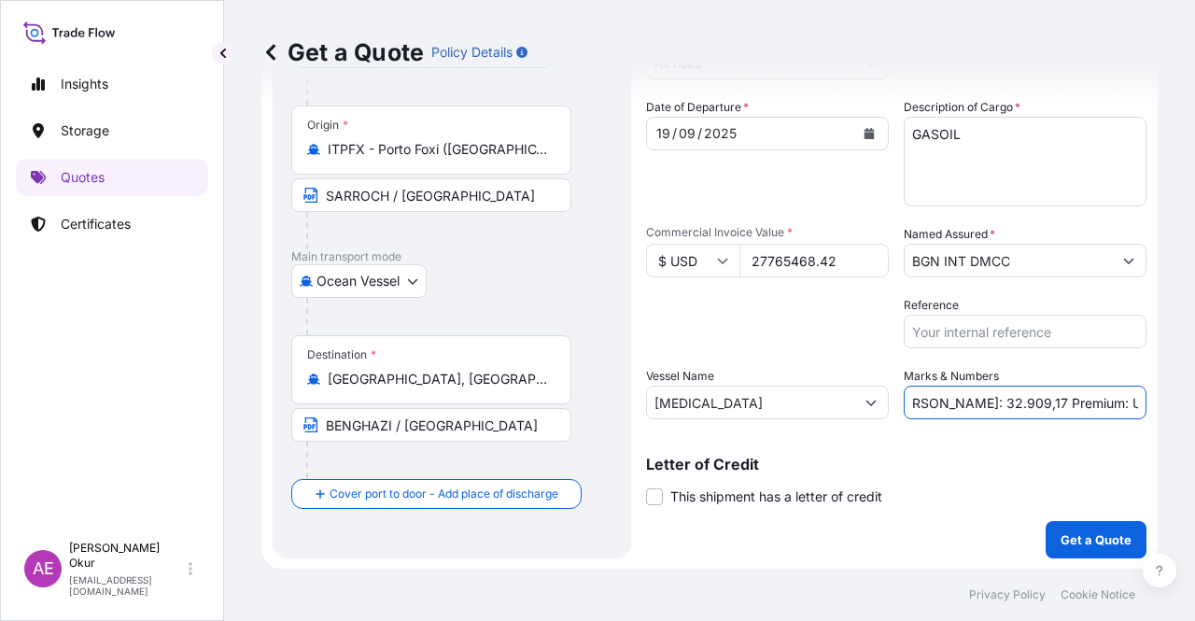
paste input "3.054,20"
type input "PO NO:25Y0248200 Quantity M/[PERSON_NAME]: 32.909,17 Premium: USD 3.054,20"
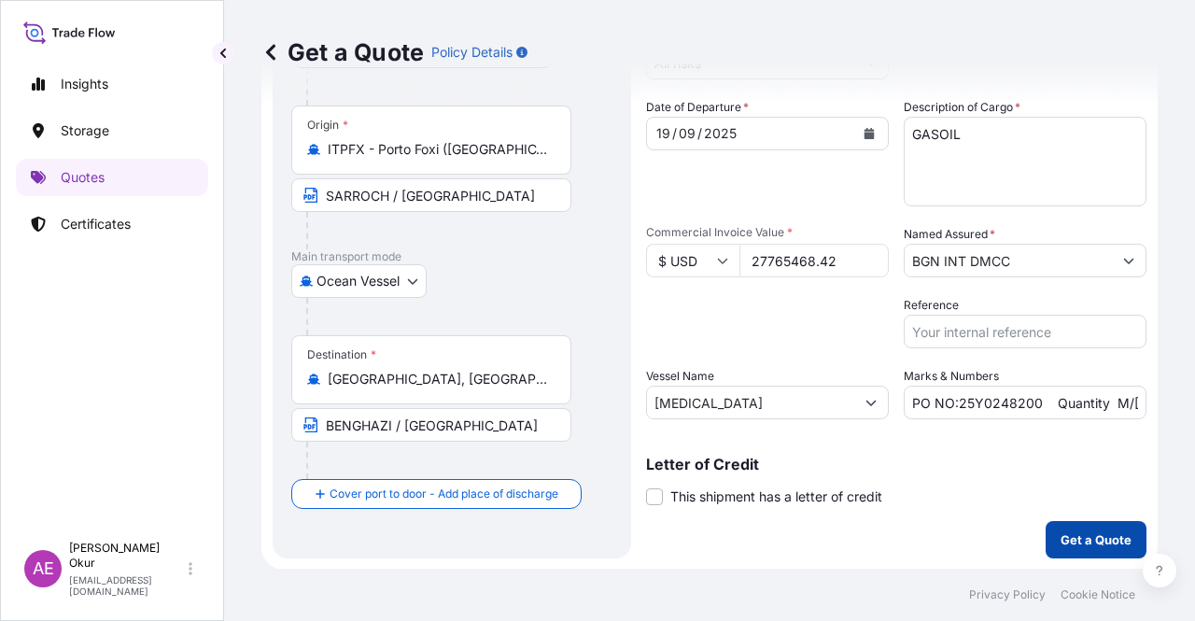
click at [1085, 549] on button "Get a Quote" at bounding box center [1096, 539] width 101 height 37
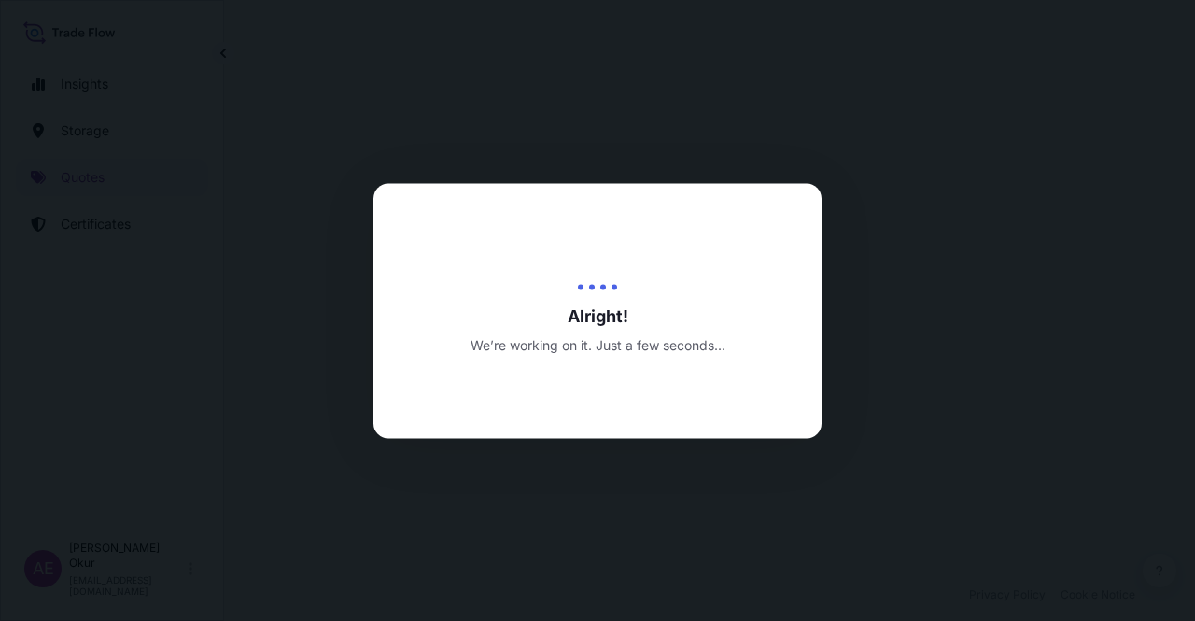
select select "Ocean Vessel"
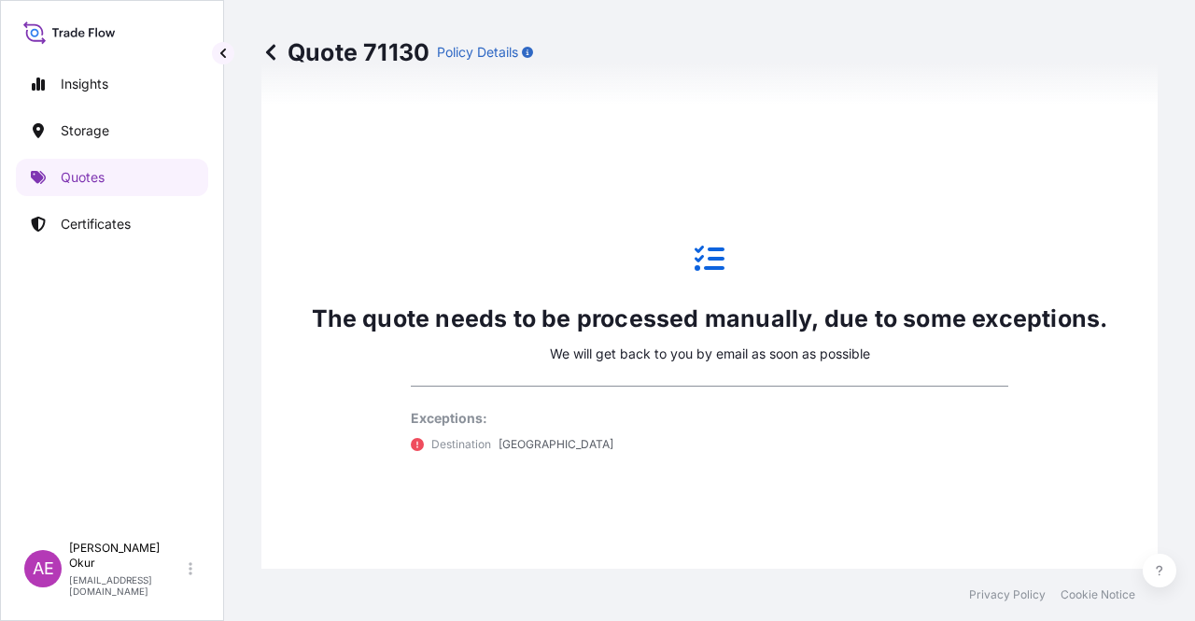
scroll to position [825, 0]
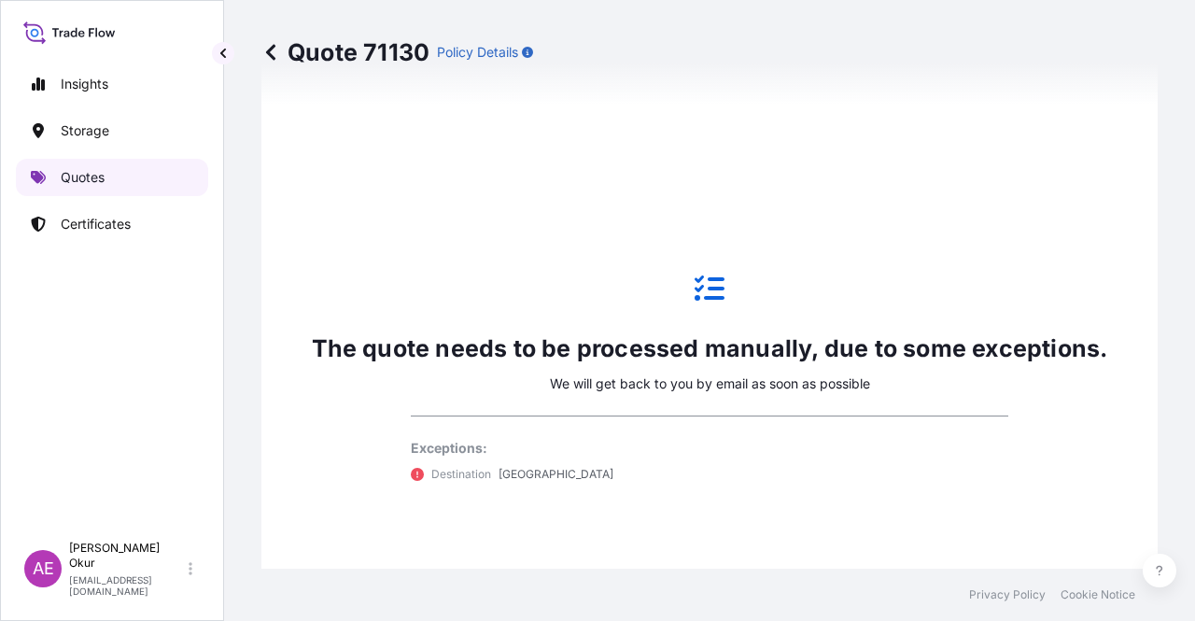
click at [72, 174] on p "Quotes" at bounding box center [83, 177] width 44 height 19
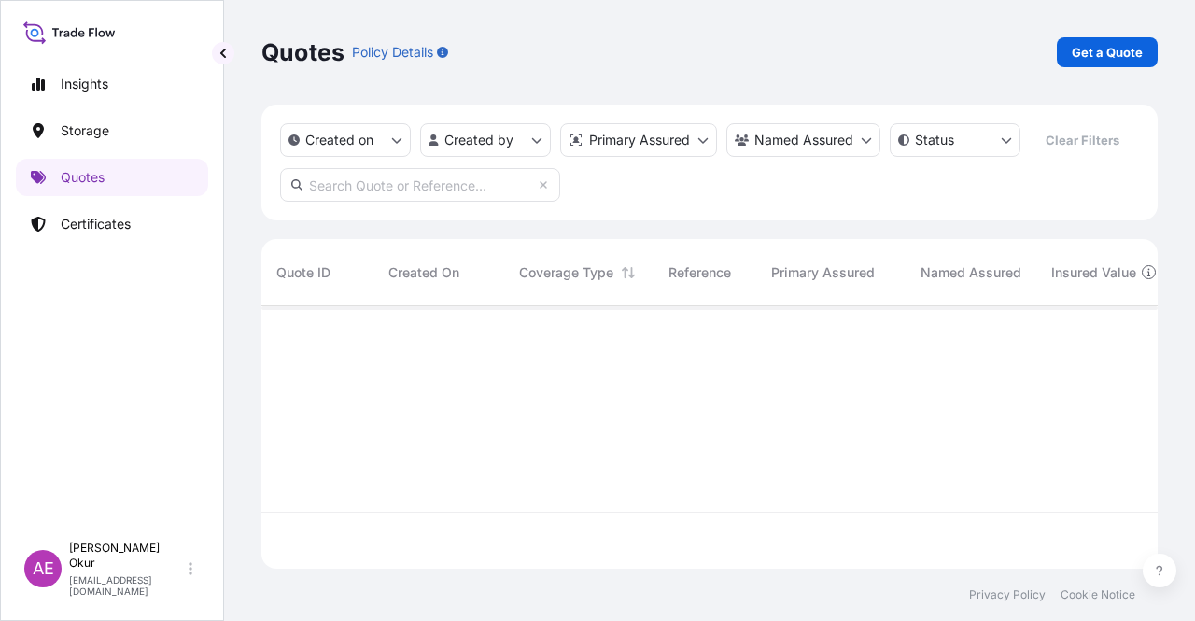
scroll to position [259, 881]
click at [1102, 51] on p "Get a Quote" at bounding box center [1107, 52] width 71 height 19
select select "Ocean Vessel"
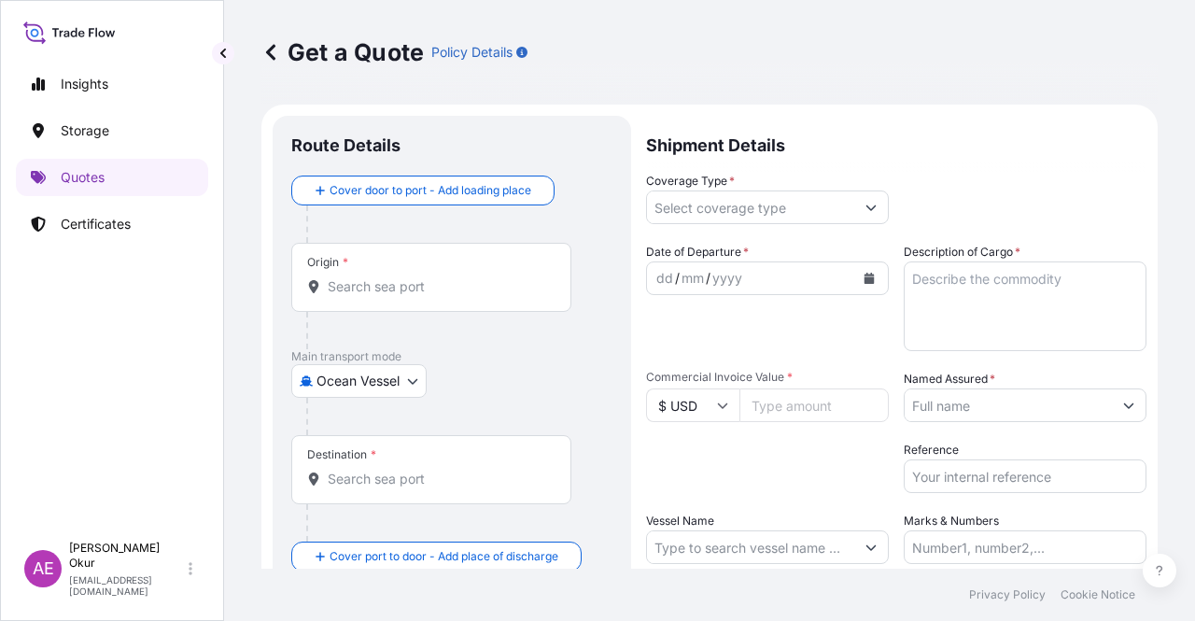
scroll to position [30, 0]
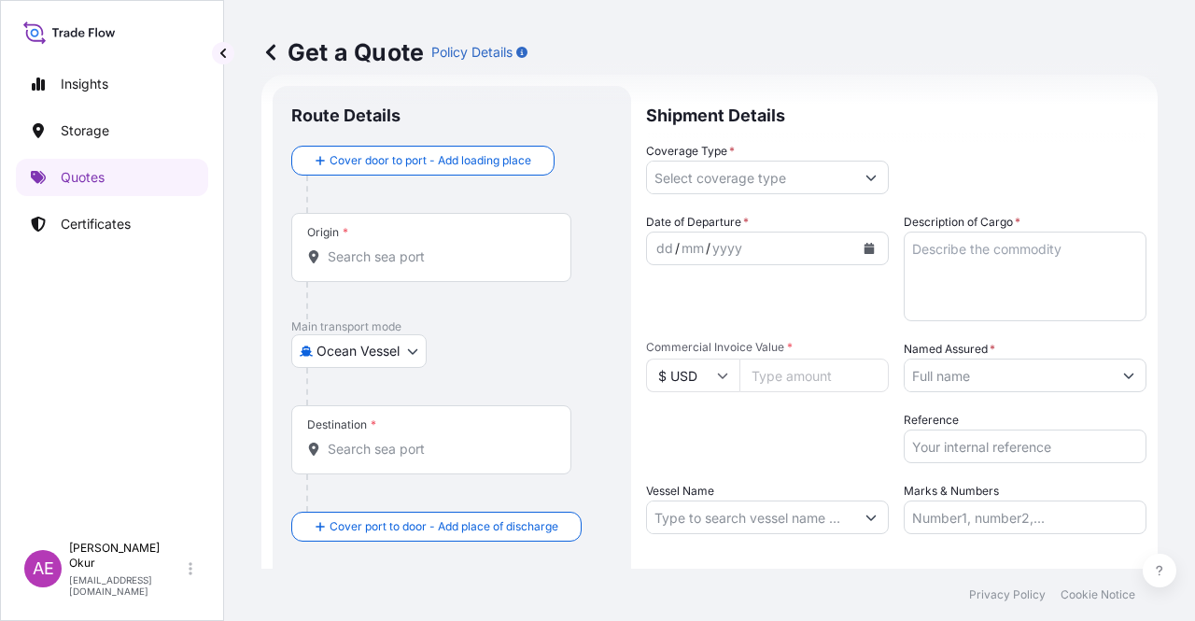
click at [398, 249] on input "Origin *" at bounding box center [438, 256] width 220 height 19
paste input "[GEOGRAPHIC_DATA]"
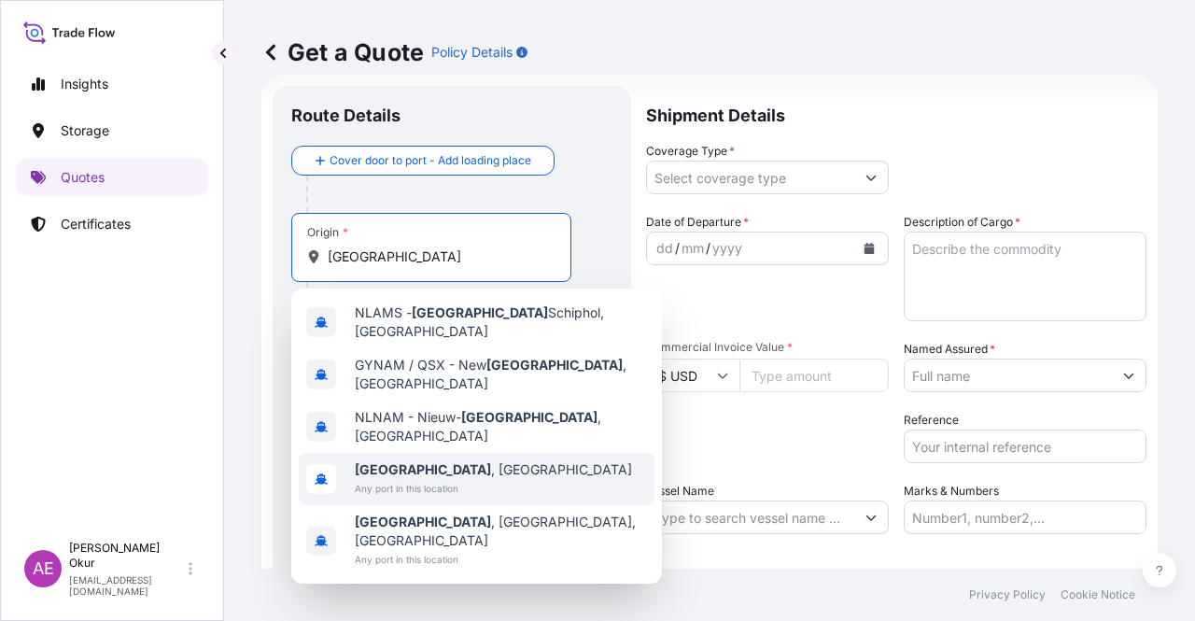
click at [457, 479] on span "Any port in this location" at bounding box center [493, 488] width 277 height 19
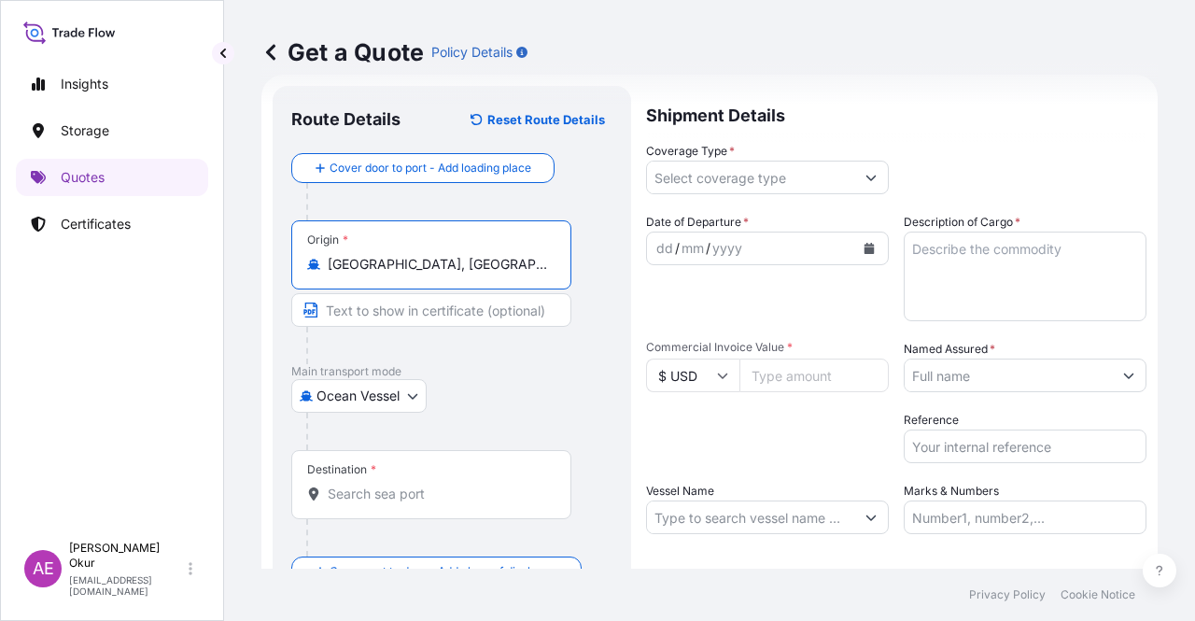
type input "[GEOGRAPHIC_DATA], [GEOGRAPHIC_DATA]"
click at [418, 302] on input "Text to appear on certificate" at bounding box center [431, 310] width 280 height 34
paste input "[GEOGRAPHIC_DATA]"
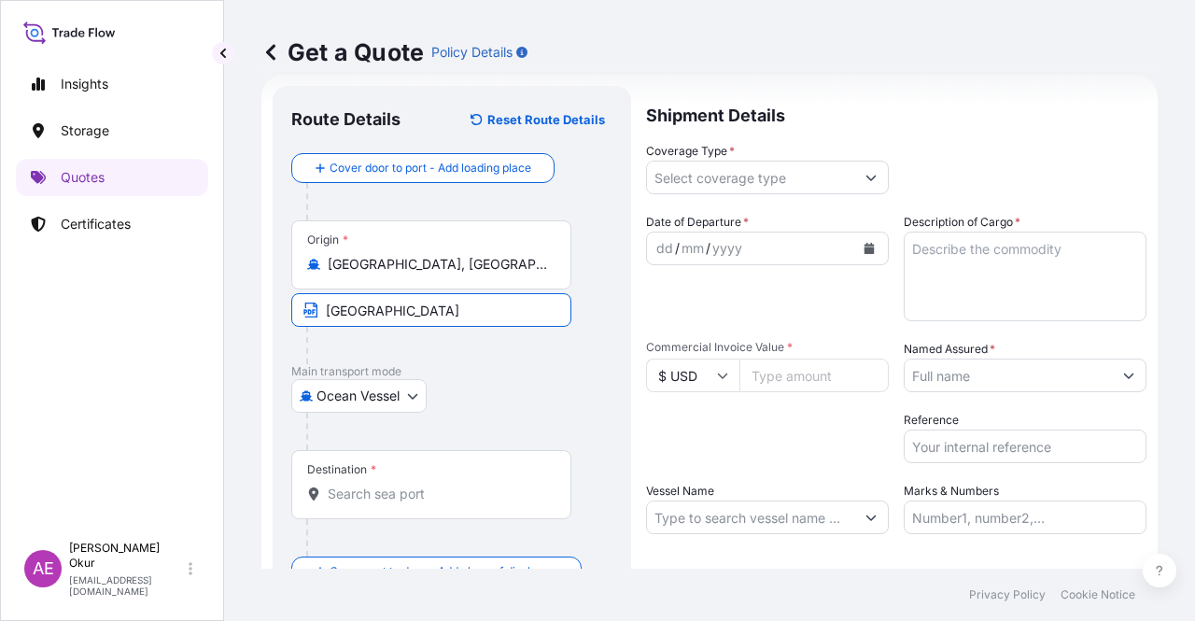
type input "[GEOGRAPHIC_DATA] / [GEOGRAPHIC_DATA]"
click at [413, 475] on div "Destination *" at bounding box center [431, 484] width 280 height 69
click at [413, 485] on input "Destination *" at bounding box center [438, 494] width 220 height 19
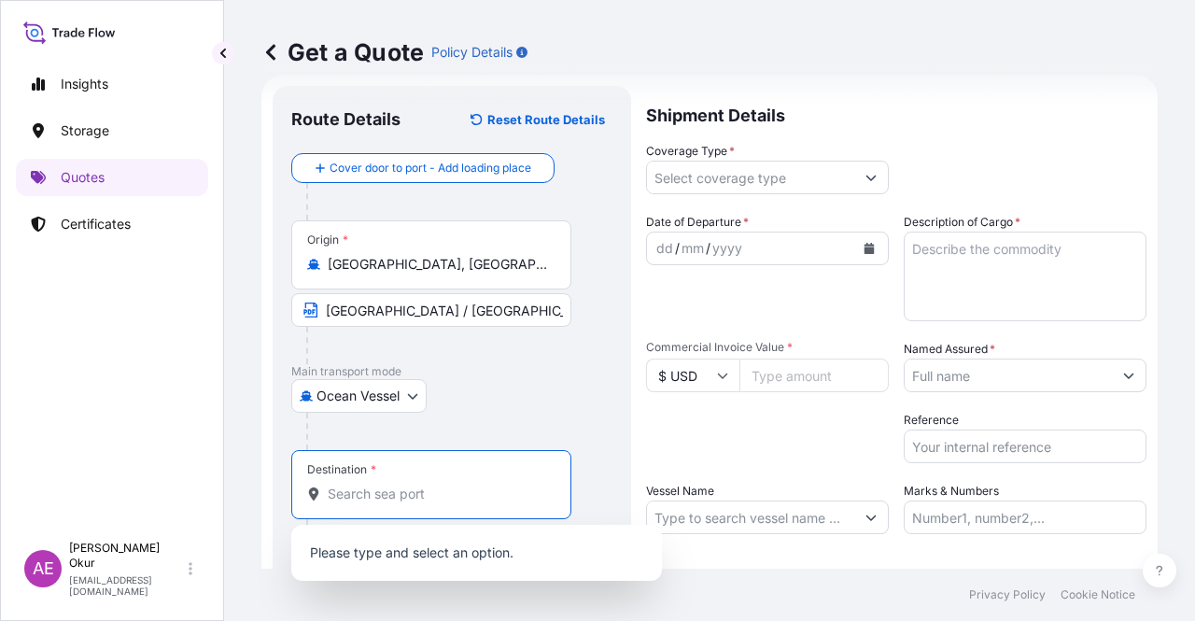
paste input "[GEOGRAPHIC_DATA]"
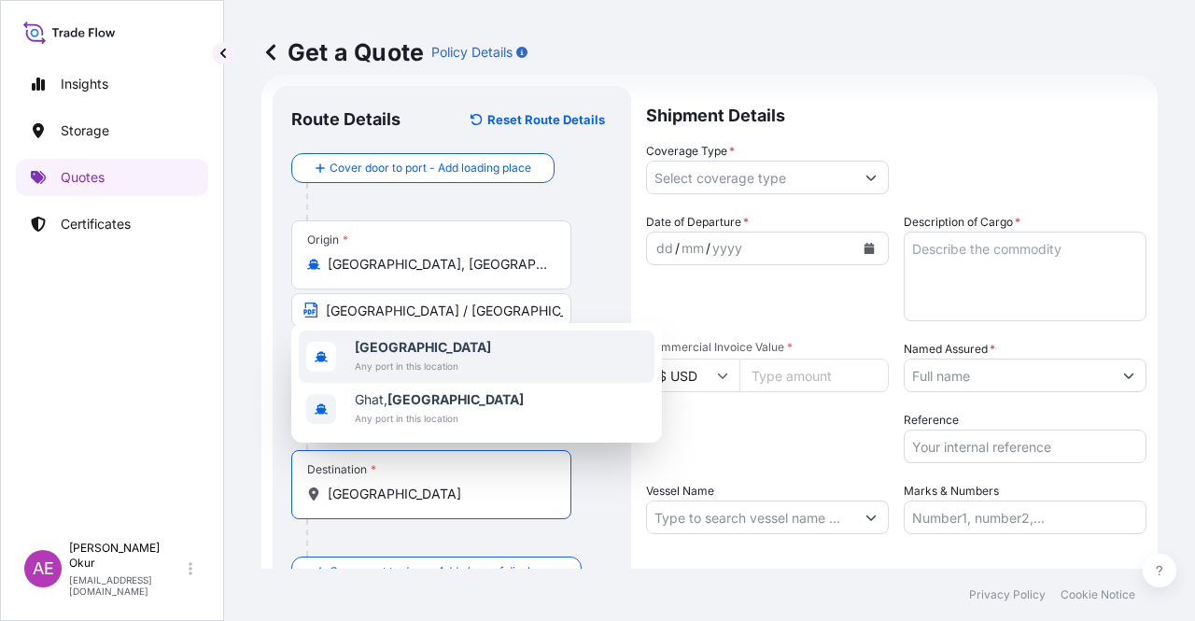
click at [431, 354] on span "[GEOGRAPHIC_DATA]" at bounding box center [423, 347] width 136 height 19
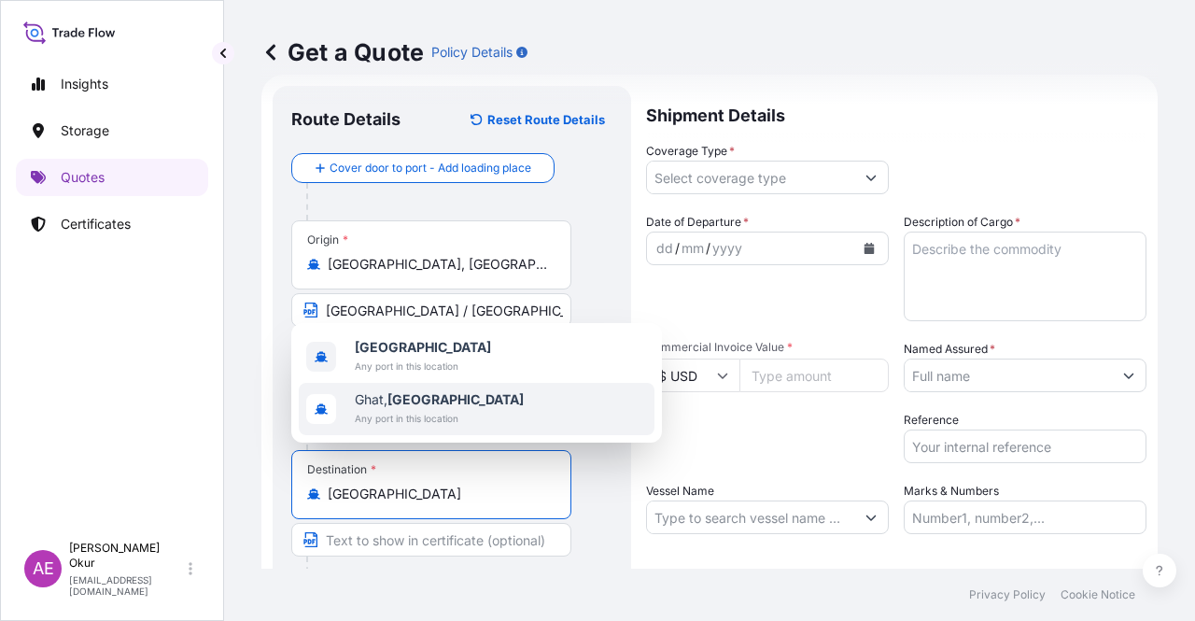
type input "[GEOGRAPHIC_DATA]"
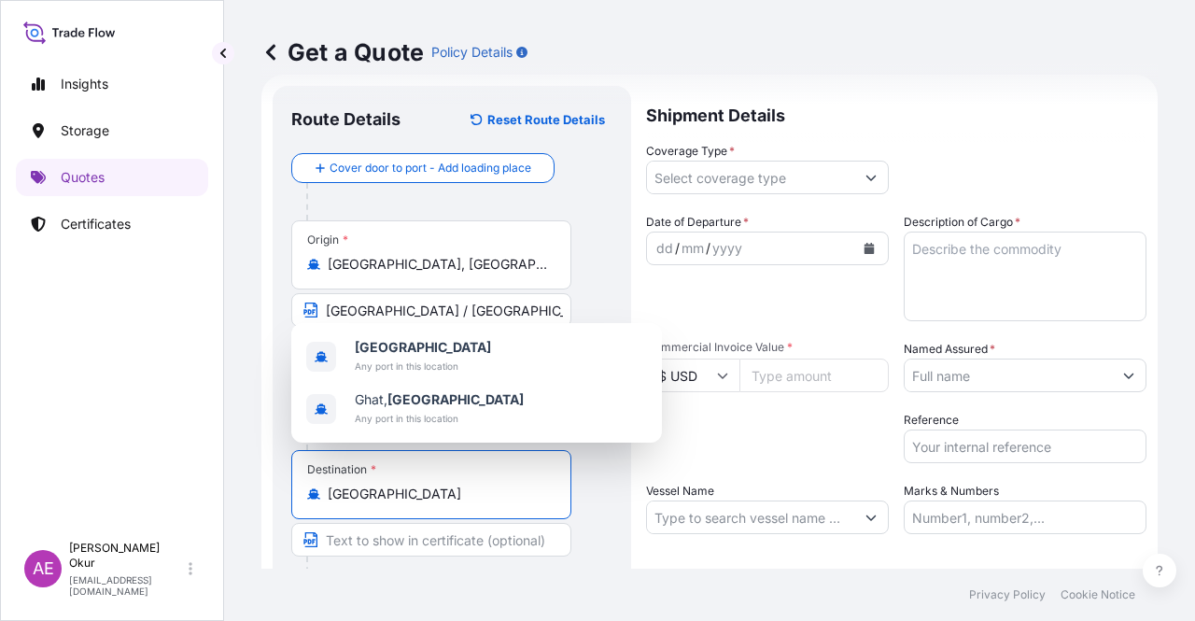
click at [388, 551] on input "Text to appear on certificate" at bounding box center [431, 540] width 280 height 34
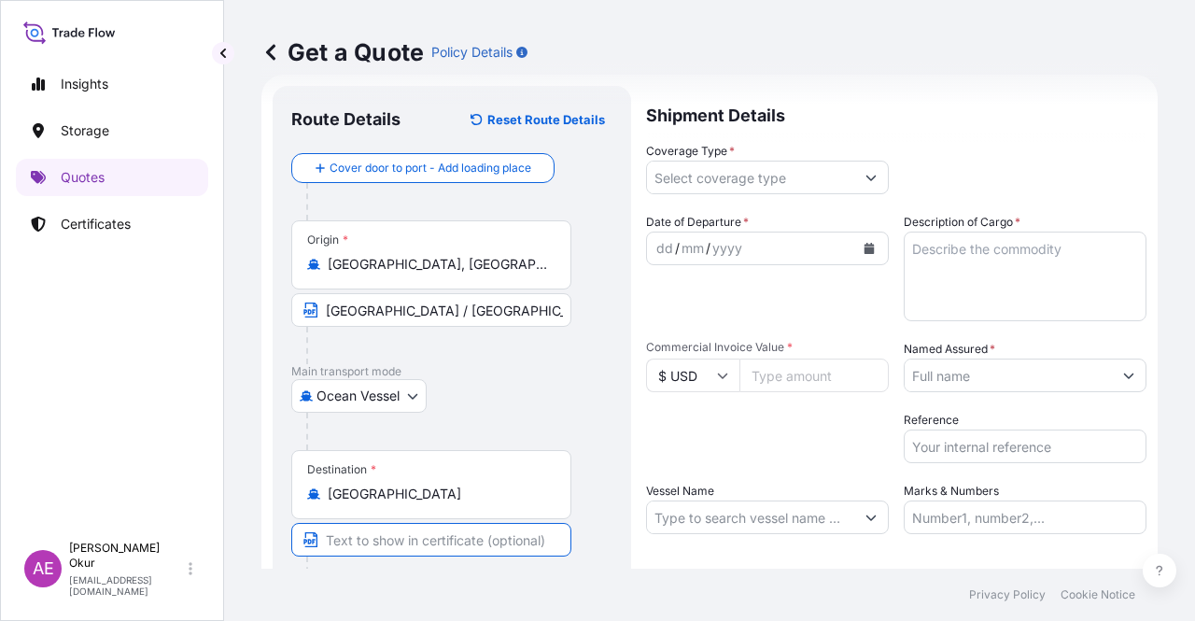
paste input "LIBYA FOR ORDERS"
type input "LIBYA FOR ORDERS"
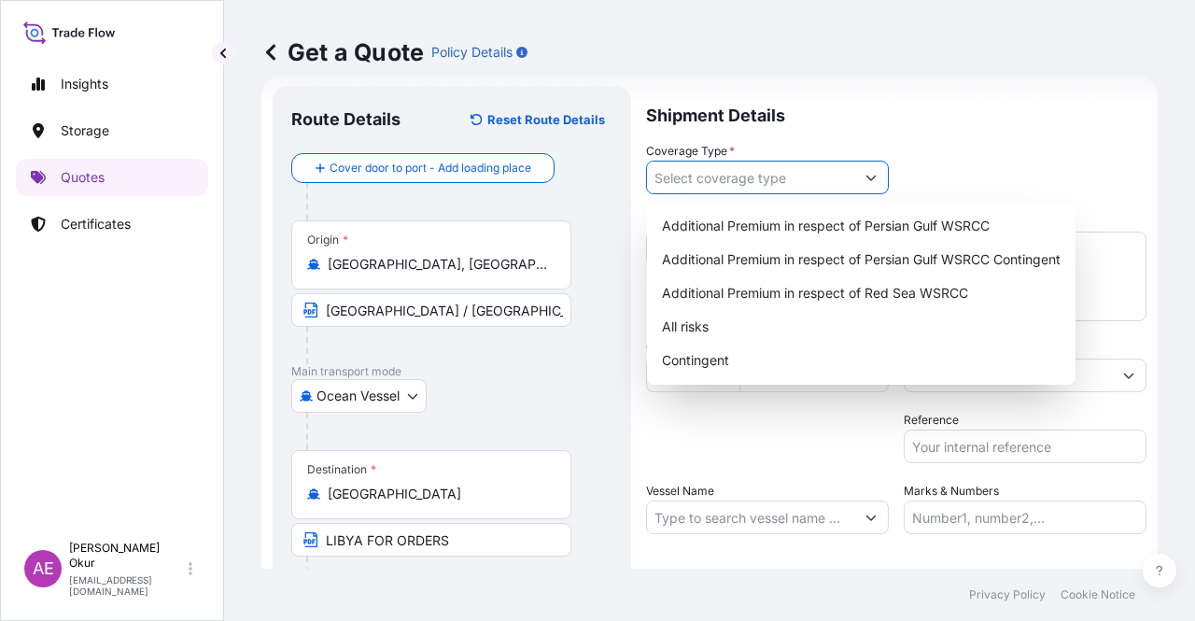
click at [710, 177] on input "Coverage Type *" at bounding box center [750, 178] width 207 height 34
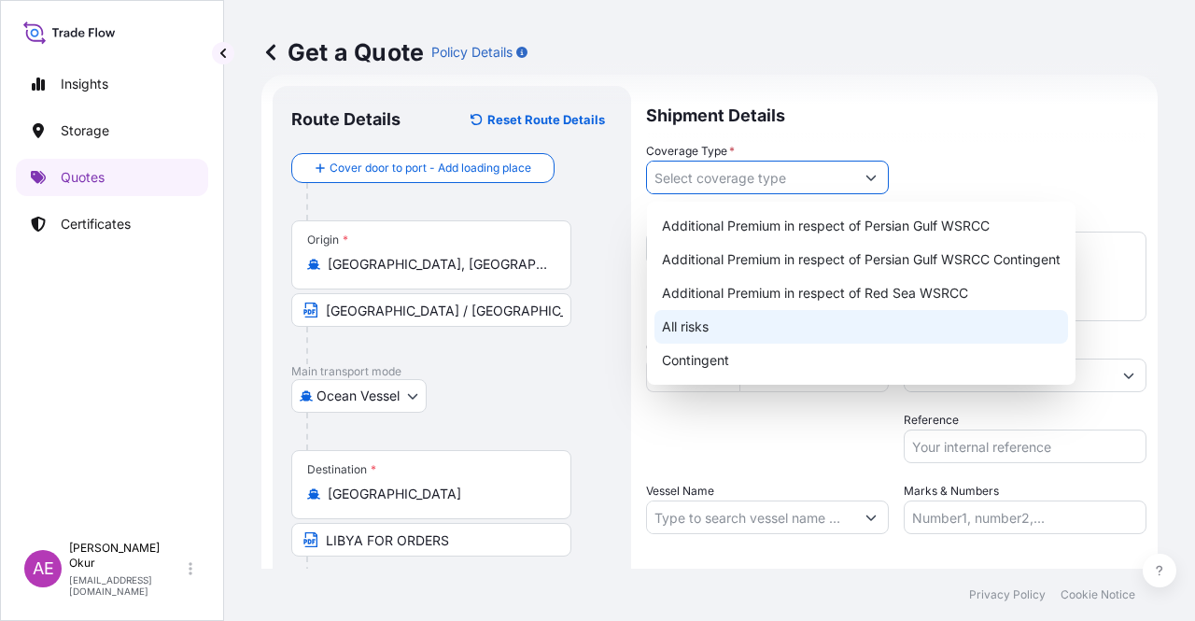
click at [704, 324] on div "All risks" at bounding box center [862, 327] width 414 height 34
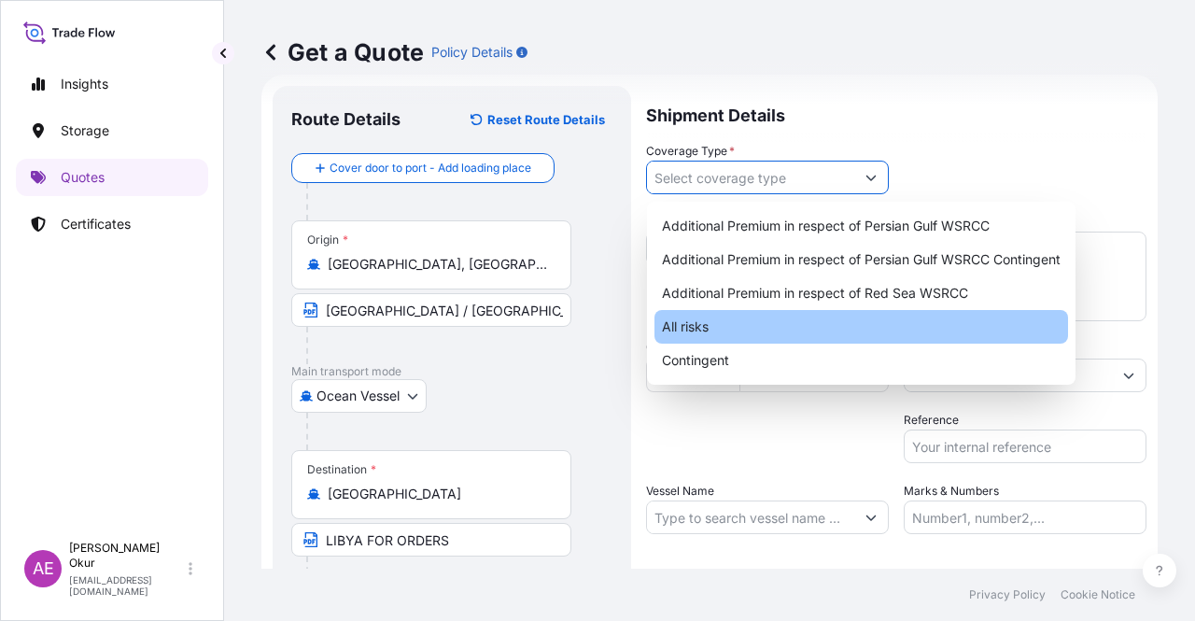
type input "All risks"
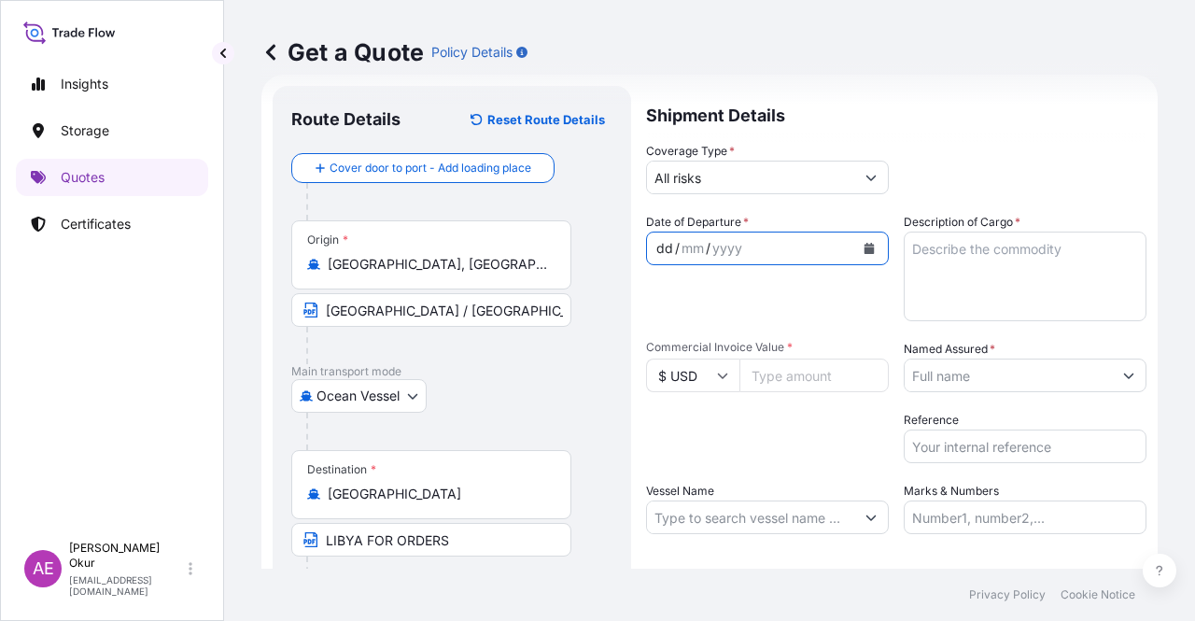
click at [659, 246] on div "dd" at bounding box center [665, 248] width 21 height 22
click at [779, 363] on input "Commercial Invoice Value *" at bounding box center [814, 376] width 149 height 34
paste input "24727976.63"
type input "24727976.63"
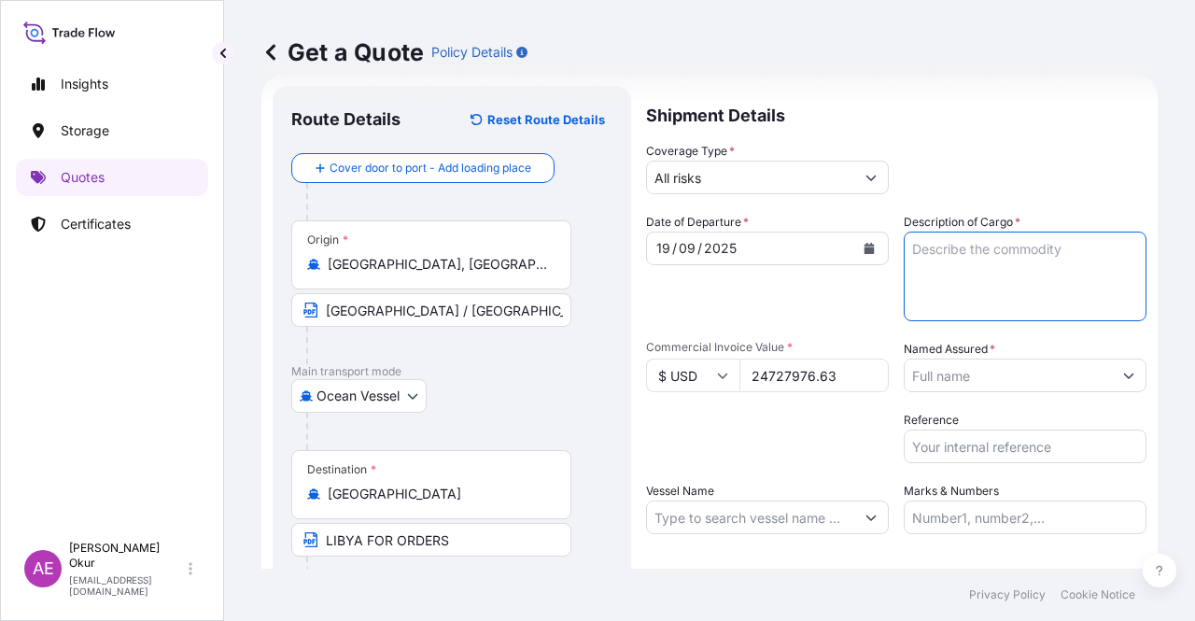
click at [986, 262] on textarea "Description of Cargo *" at bounding box center [1025, 277] width 243 height 90
paste textarea "GASOLINE"
type textarea "GASOLINE"
click at [974, 393] on div "Date of Departure * [DATE] Cargo Category * LPG, Crude Oil, Utility Fuel, Mid D…" at bounding box center [896, 373] width 500 height 321
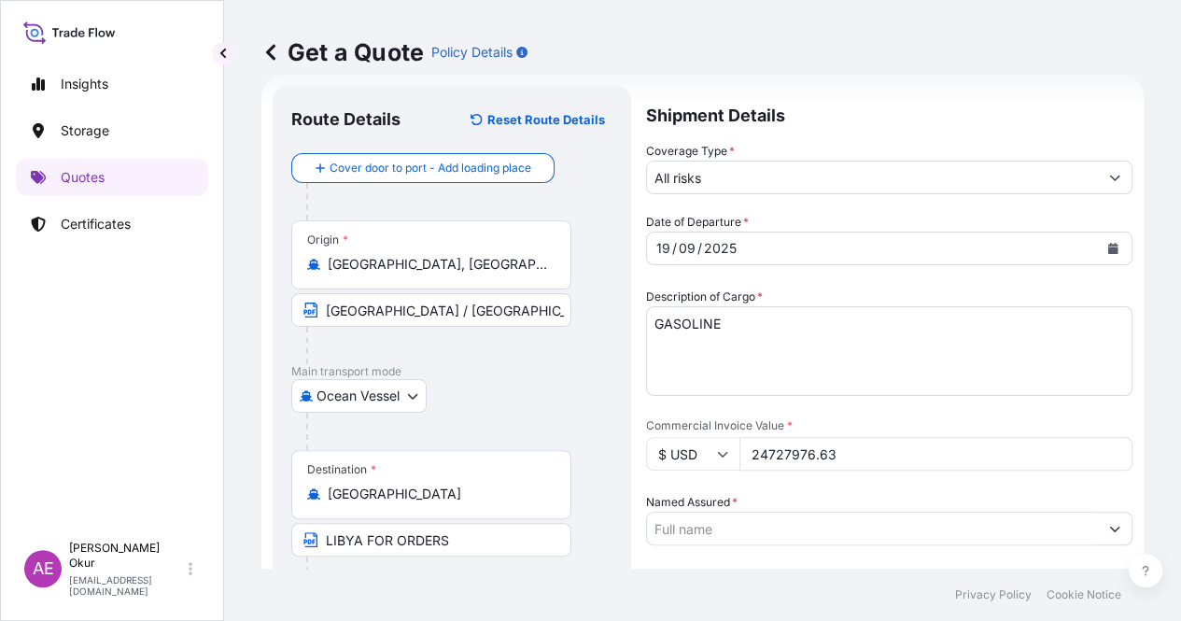
click at [1001, 512] on input "Named Assured *" at bounding box center [872, 529] width 451 height 34
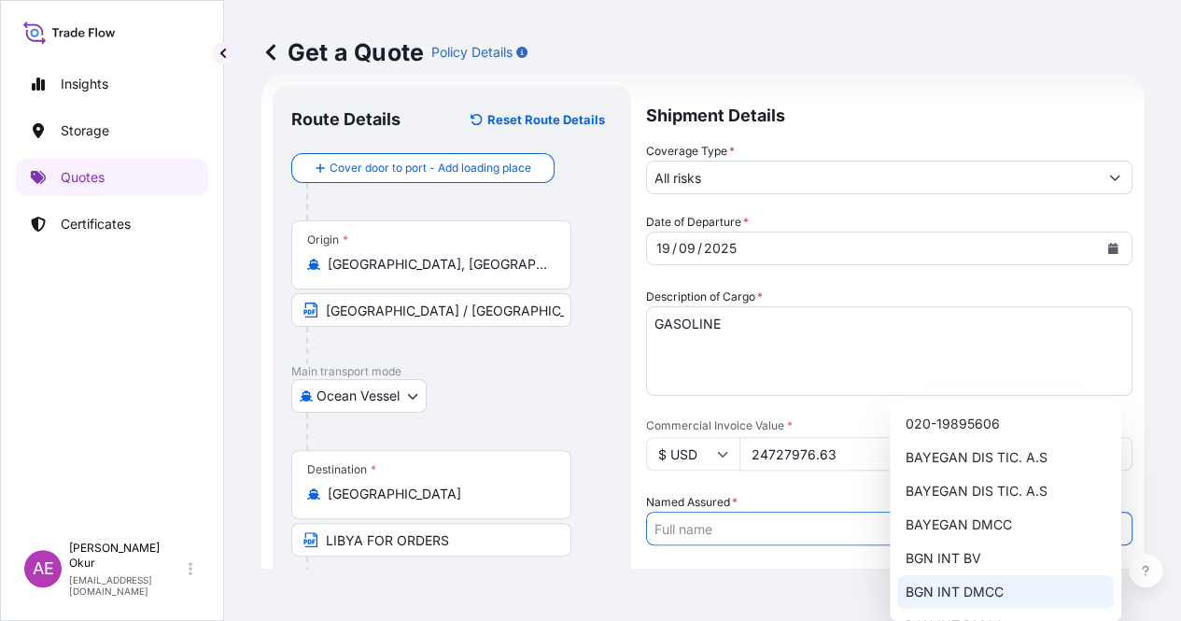
click at [939, 599] on span "BGN INT DMCC" at bounding box center [954, 592] width 98 height 19
type input "BGN INT DMCC"
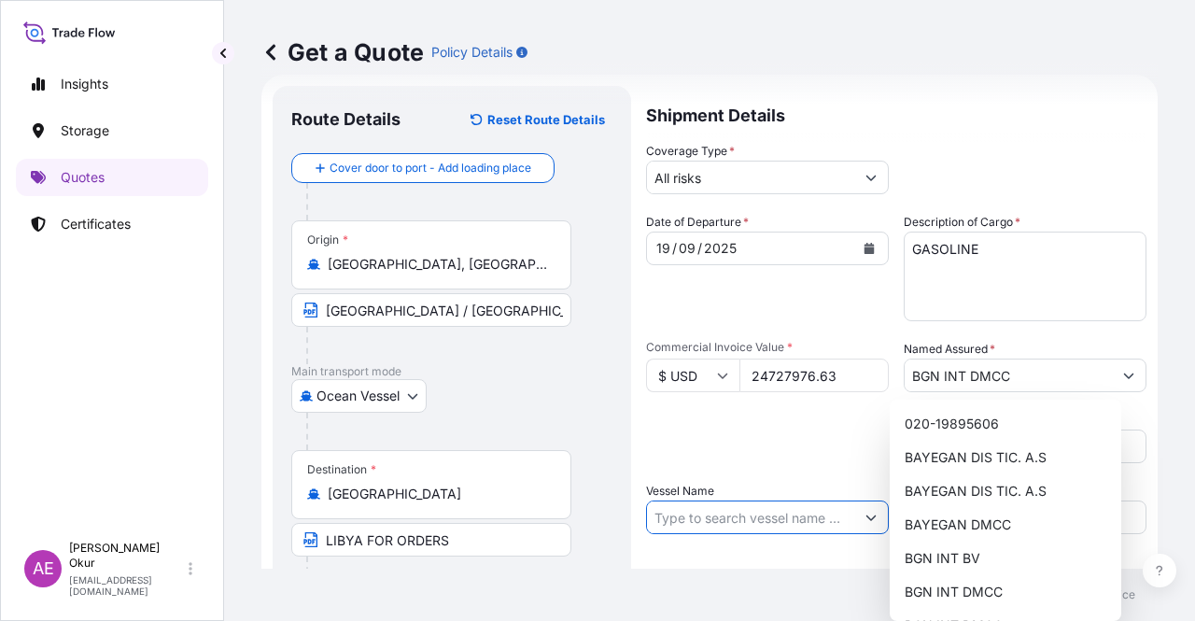
paste input "WISCO ADVENTURE"
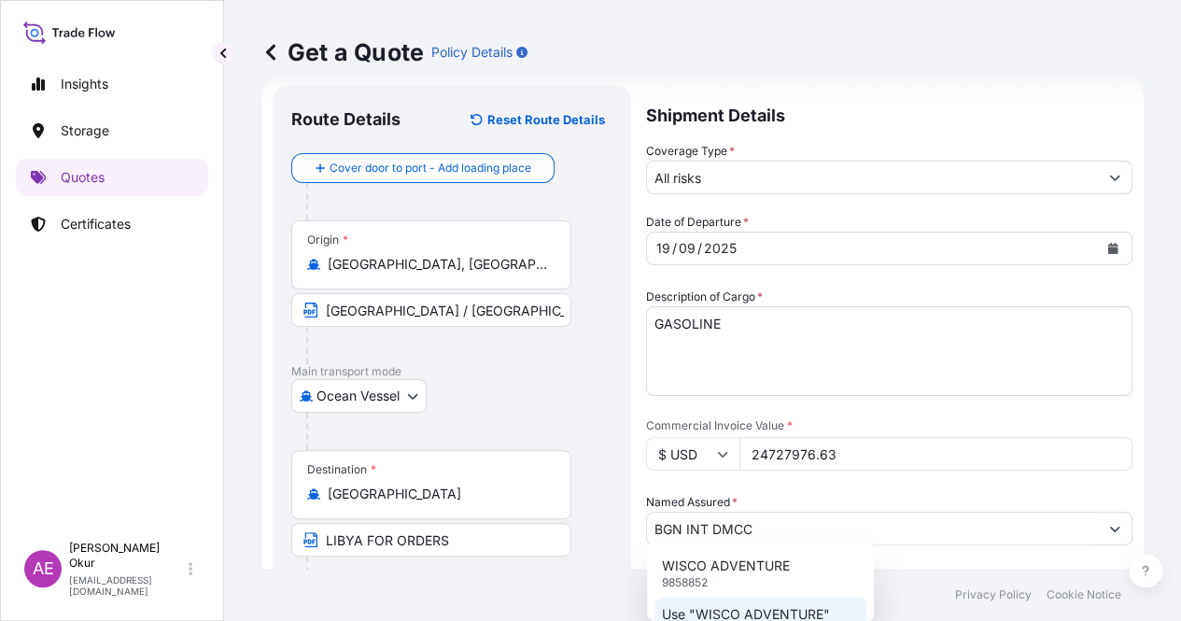
click at [772, 612] on p "Use "WISCO ADVENTURE"" at bounding box center [746, 614] width 168 height 19
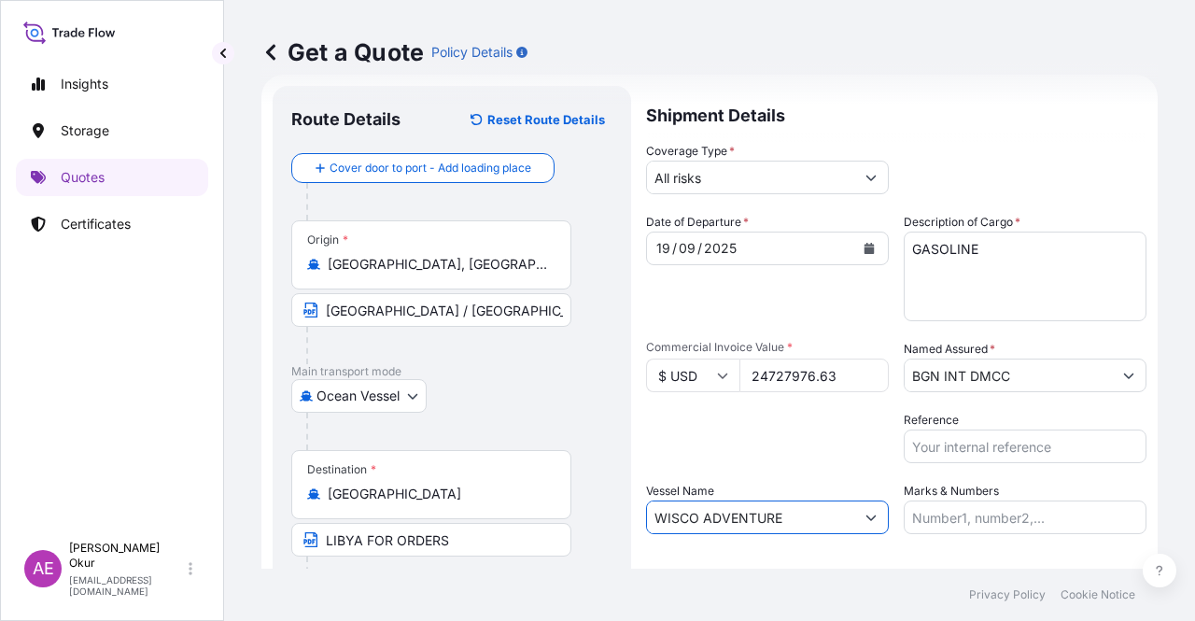
type input "WISCO ADVENTURE"
click at [937, 515] on input "Marks & Numbers" at bounding box center [1025, 517] width 243 height 34
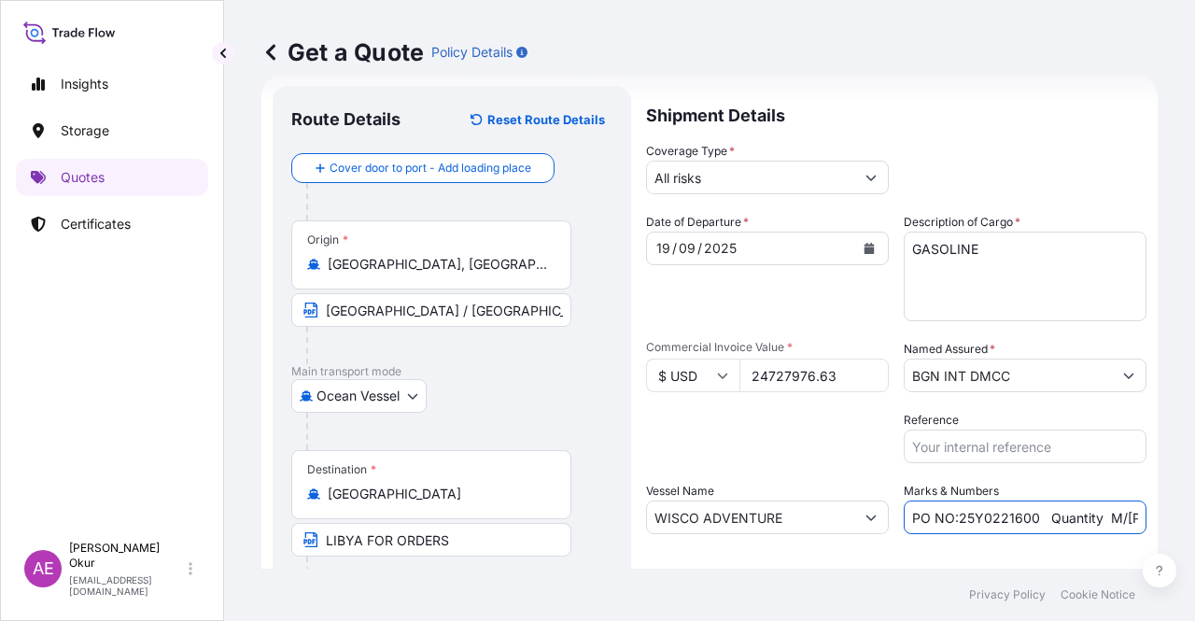
click at [1020, 514] on input "PO NO:25Y0221600 Quantity M/[PERSON_NAME]: 25.042,46 Premium: USD 1.705,97" at bounding box center [1025, 517] width 243 height 34
drag, startPoint x: 1030, startPoint y: 516, endPoint x: 953, endPoint y: 516, distance: 76.6
click at [953, 516] on input "PO NO:25Y0221600 Quantity M/[PERSON_NAME]: 25.042,46 Premium: USD 1.705,97" at bounding box center [1025, 517] width 243 height 34
paste input "47400"
drag, startPoint x: 1135, startPoint y: 514, endPoint x: 1161, endPoint y: 514, distance: 25.2
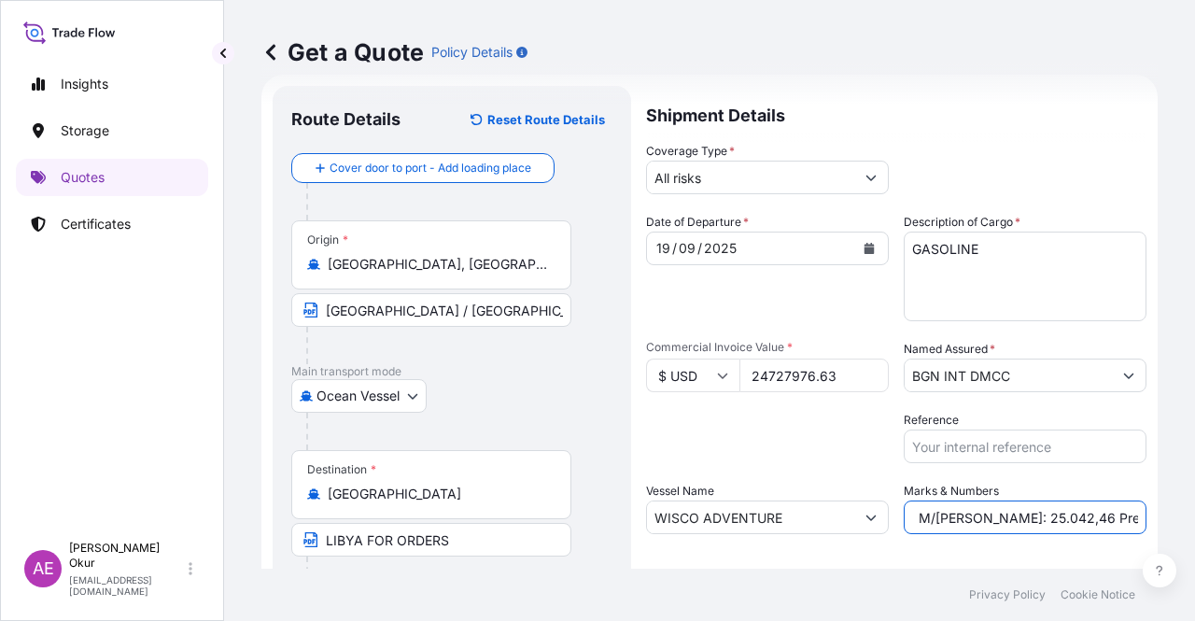
click at [1161, 514] on div "Get a Quote Policy Details Route Details Reset Route Details Cover door to port…" at bounding box center [709, 284] width 971 height 569
click at [1008, 516] on input "PO NO:25Y0247400 Quantity M/[PERSON_NAME]: 25.042,46 Premium: USD 1.705,97" at bounding box center [1025, 517] width 243 height 34
drag, startPoint x: 916, startPoint y: 514, endPoint x: 979, endPoint y: 518, distance: 62.7
click at [979, 518] on input "PO NO:25Y0247400 Quantity M/[PERSON_NAME]: 25.042,46 Premium: USD 1.705,97" at bounding box center [1025, 517] width 243 height 34
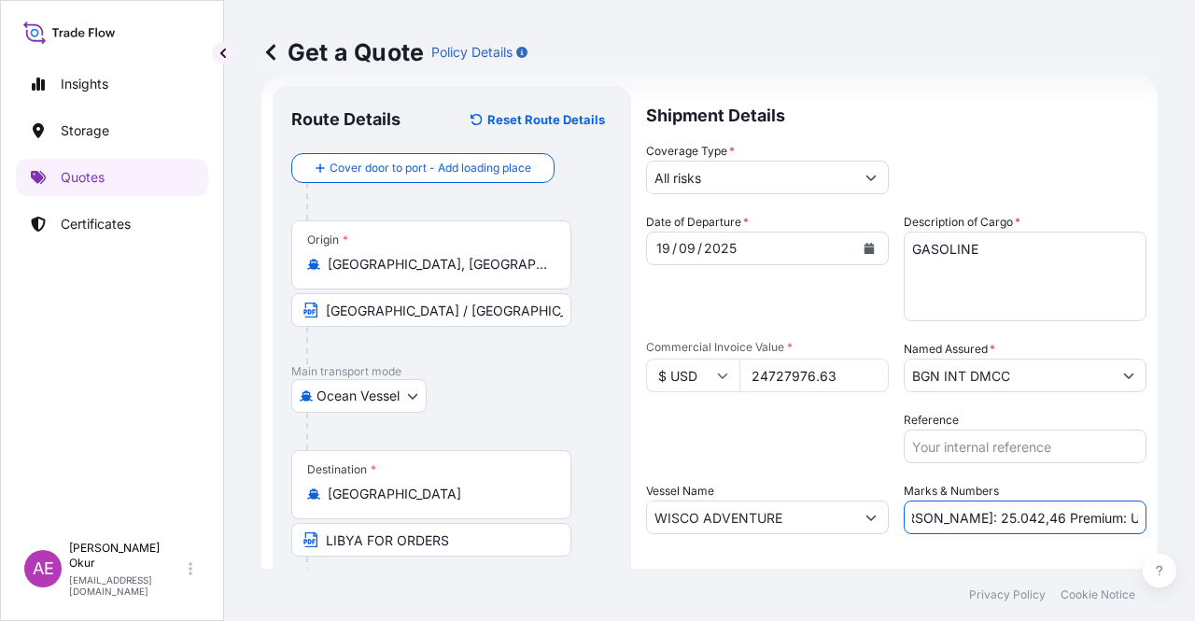
paste input "9.973,31"
drag, startPoint x: 1076, startPoint y: 525, endPoint x: 1184, endPoint y: 523, distance: 108.3
click at [1190, 526] on div "Get a Quote Policy Details Route Details Reset Route Details Cover door to port…" at bounding box center [709, 284] width 971 height 569
click at [1022, 528] on input "PO NO:25Y0247400 Quantity M/[PERSON_NAME]: 29.973,31 Premium: USD 1.705,97" at bounding box center [1025, 517] width 243 height 34
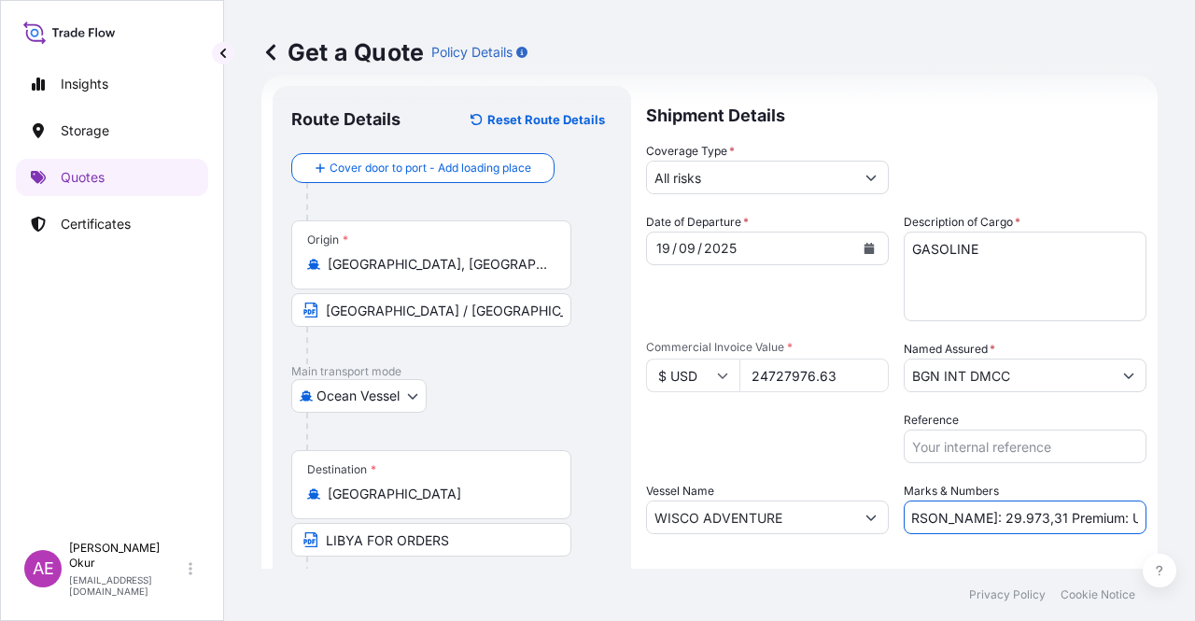
drag, startPoint x: 1074, startPoint y: 513, endPoint x: 1194, endPoint y: 515, distance: 120.5
click at [1194, 519] on div "Get a Quote Policy Details Route Details Reset Route Details Cover door to port…" at bounding box center [709, 284] width 971 height 569
paste input "2.720,08"
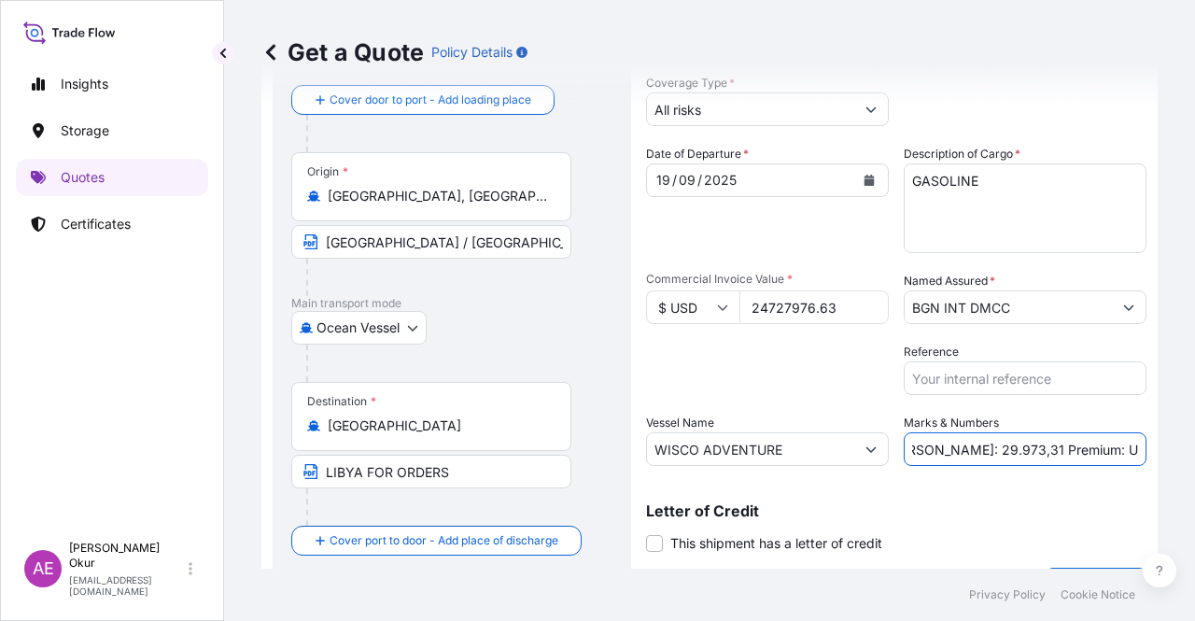
scroll to position [145, 0]
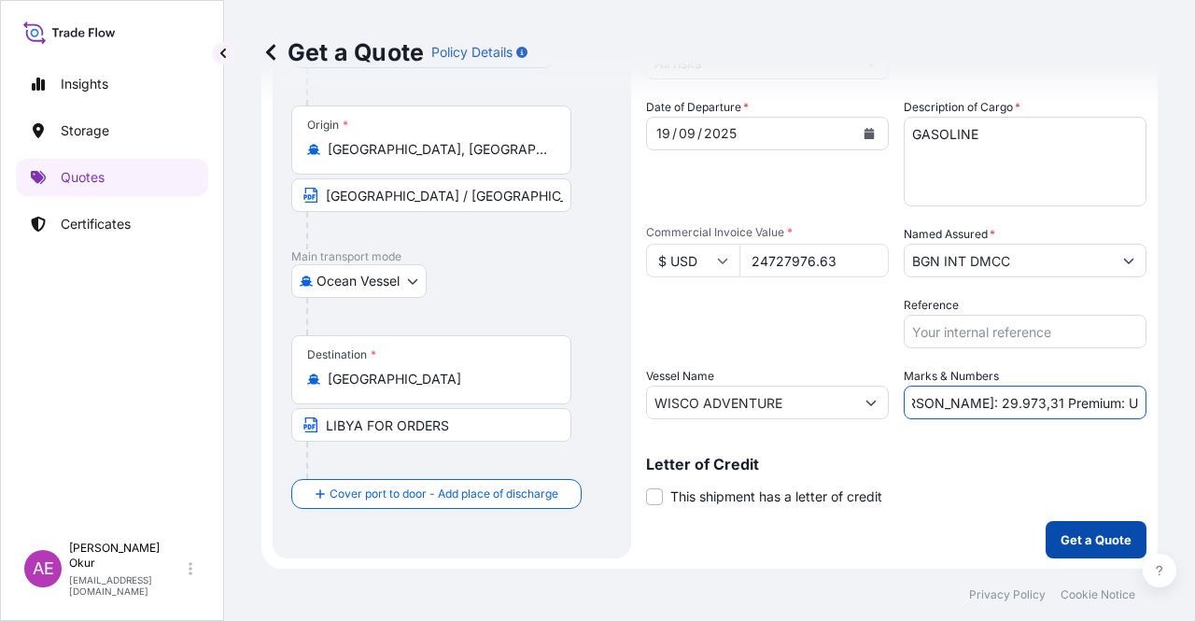
type input "PO NO:25Y0247400 Quantity M/[PERSON_NAME]: 29.973,31 Premium: USD 2.720,08"
click at [1074, 550] on button "Get a Quote" at bounding box center [1096, 539] width 101 height 37
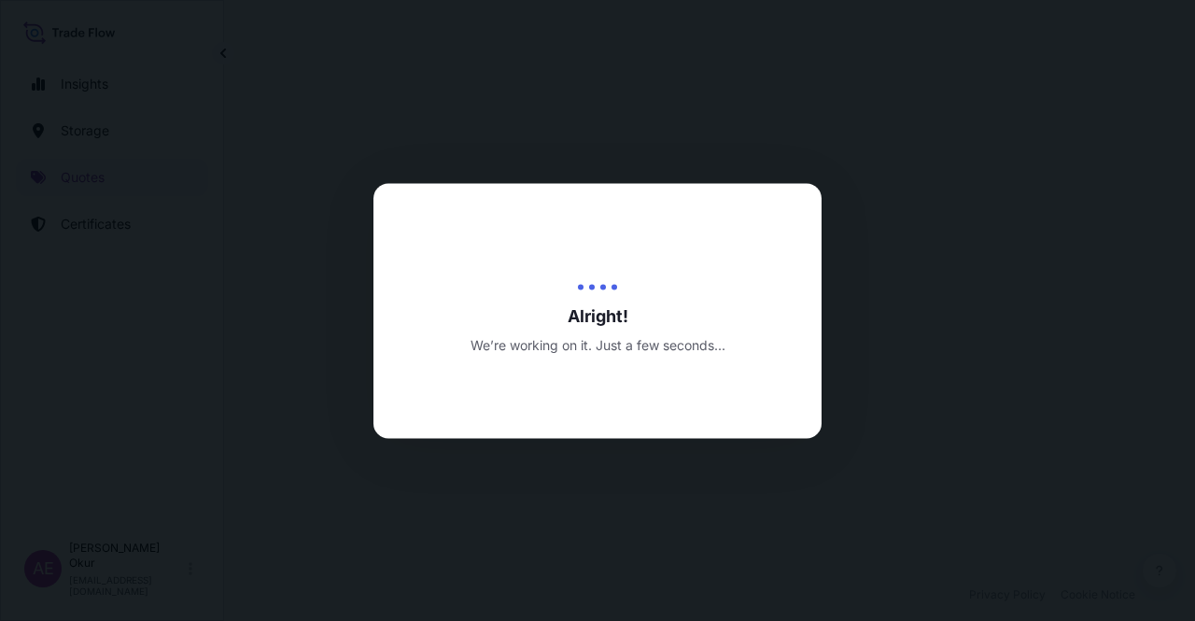
select select "Ocean Vessel"
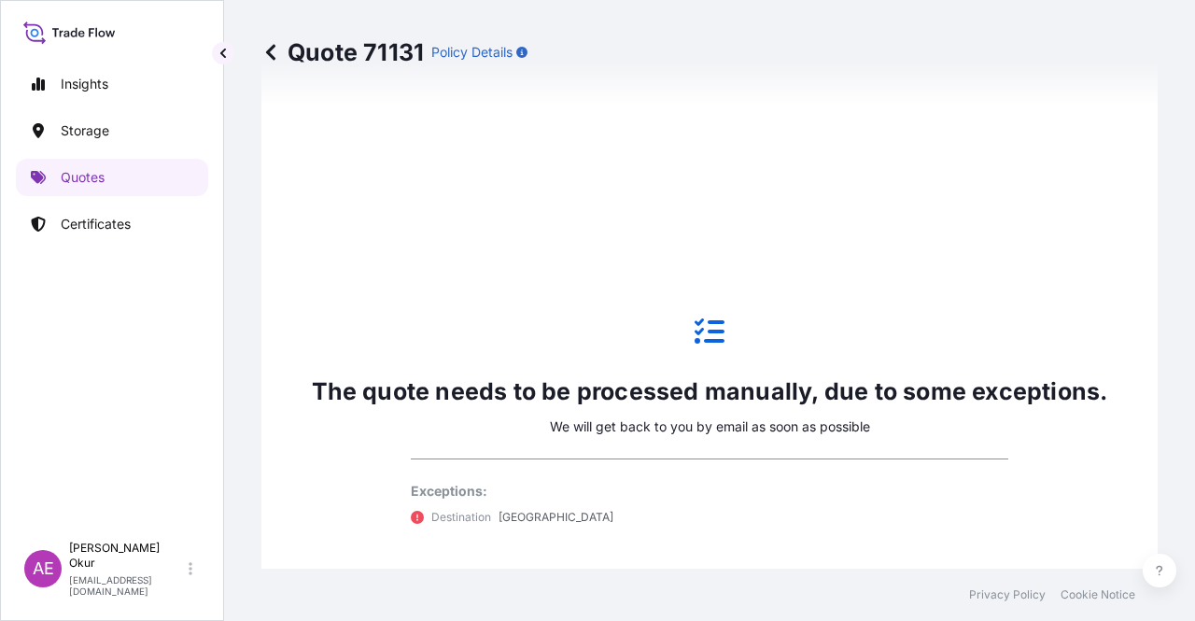
scroll to position [1012, 0]
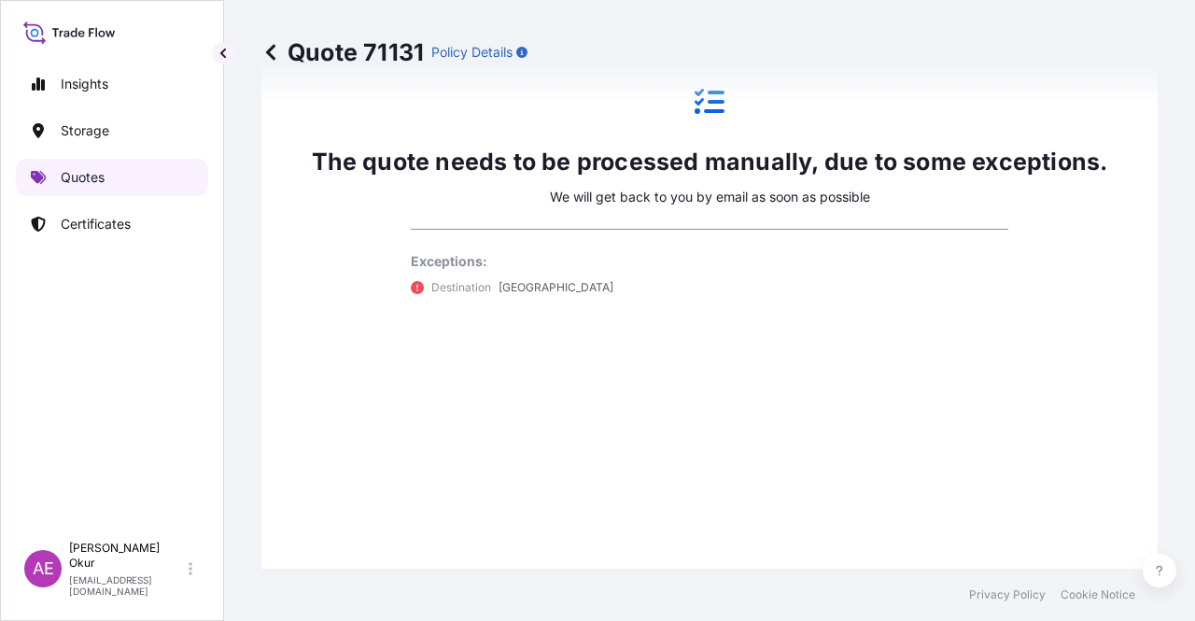
click at [92, 186] on p "Quotes" at bounding box center [83, 177] width 44 height 19
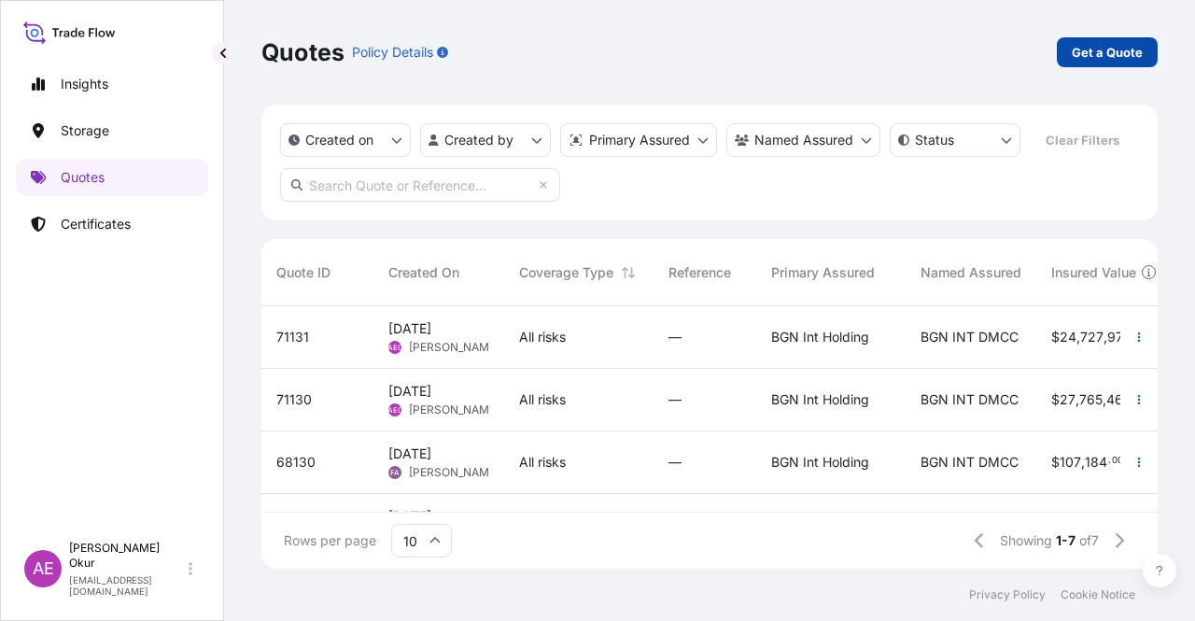
click at [1073, 61] on p "Get a Quote" at bounding box center [1107, 52] width 71 height 19
select select "Ocean Vessel"
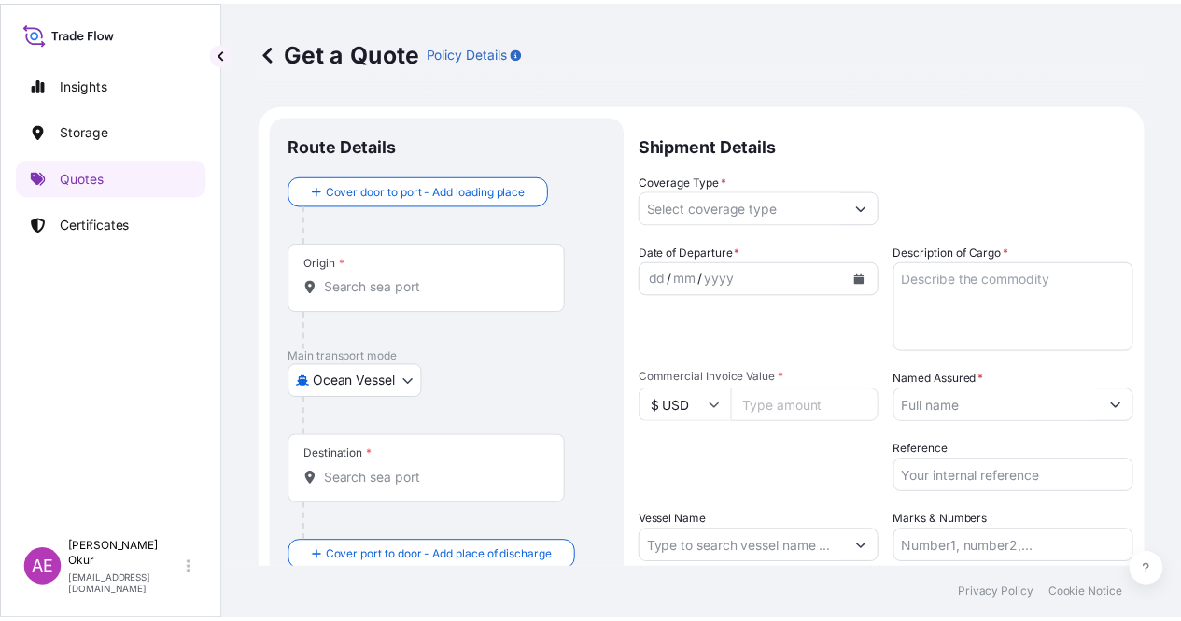
scroll to position [30, 0]
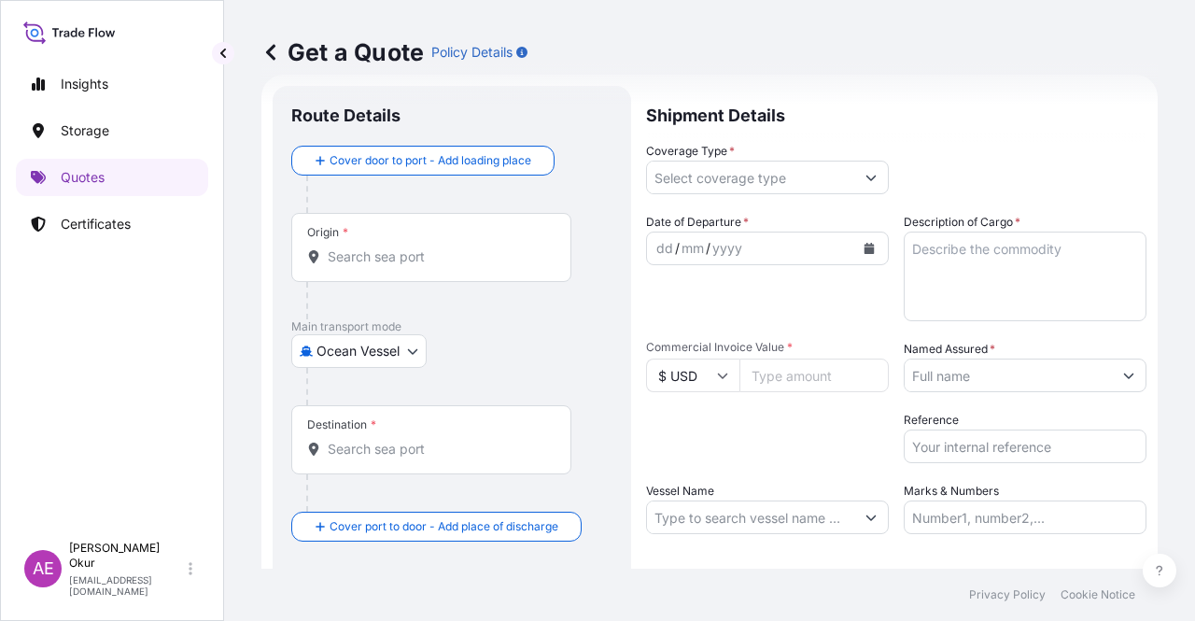
click at [389, 263] on input "Origin *" at bounding box center [438, 256] width 220 height 19
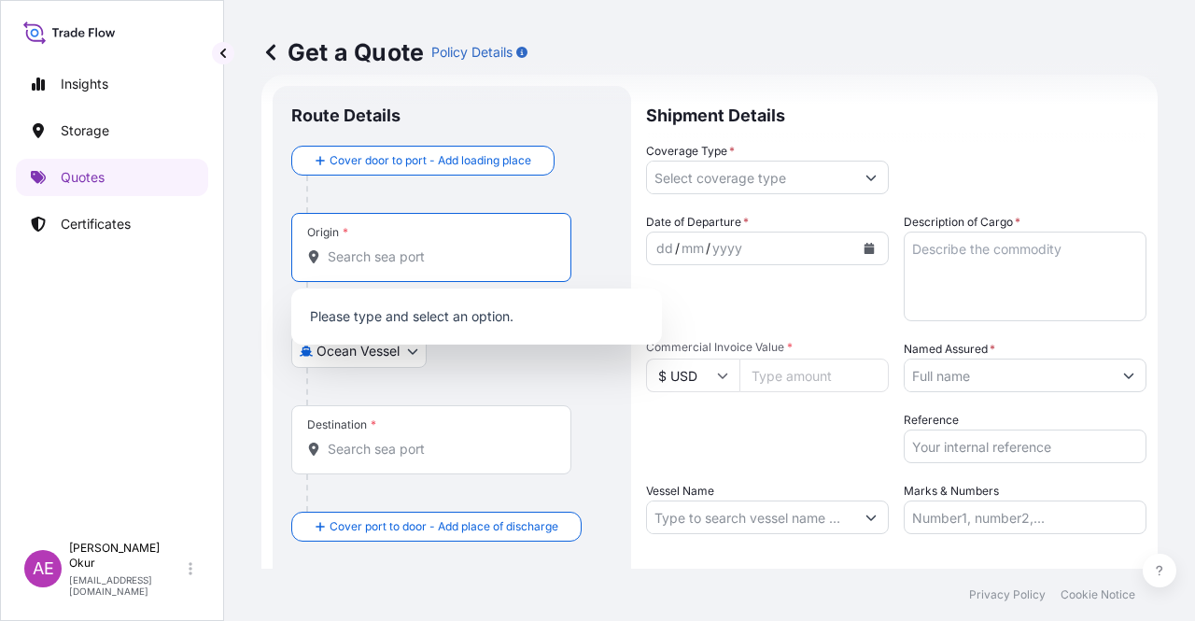
paste input "JUBAIL"
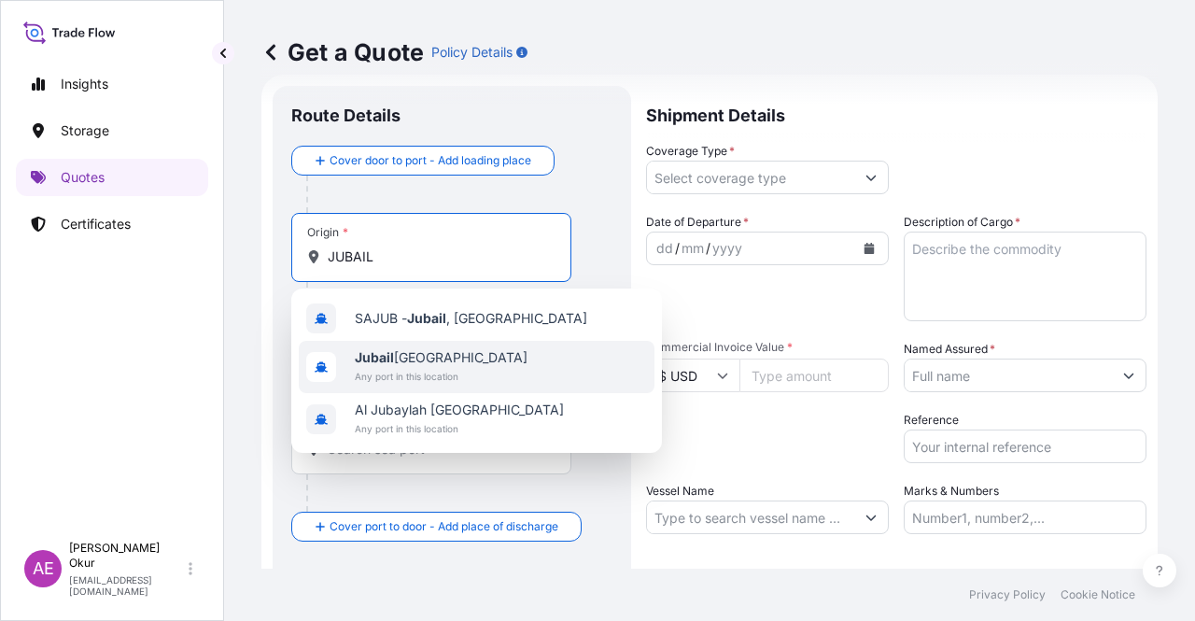
click at [420, 349] on span "Jubail [GEOGRAPHIC_DATA]" at bounding box center [441, 357] width 173 height 19
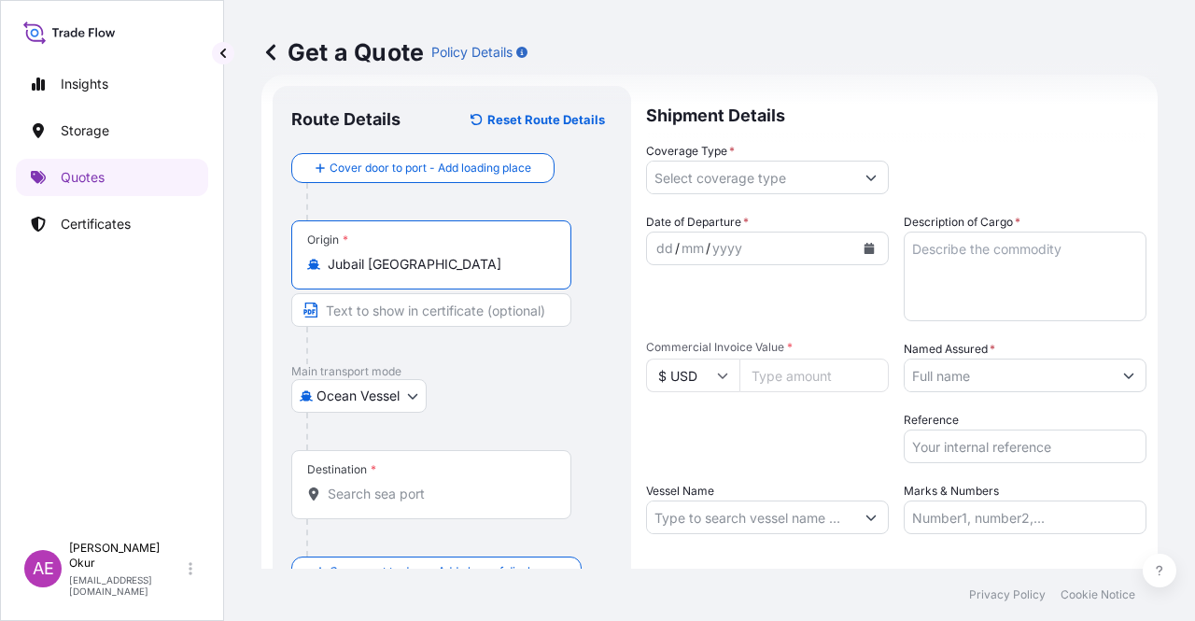
type input "Jubail [GEOGRAPHIC_DATA]"
click at [396, 303] on input "Text to appear on certificate" at bounding box center [431, 310] width 280 height 34
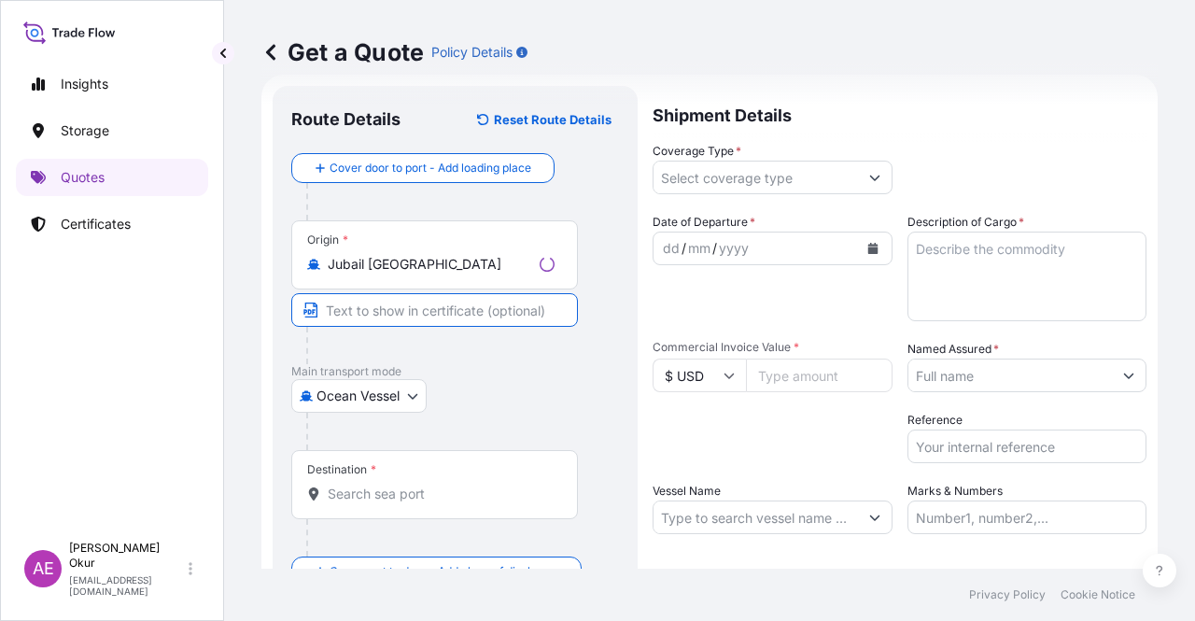
paste input "JUBAIL"
type input "JUBAIL / [GEOGRAPHIC_DATA]"
click at [459, 504] on div "Destination *" at bounding box center [431, 484] width 280 height 69
click at [459, 503] on input "Destination *" at bounding box center [438, 494] width 220 height 19
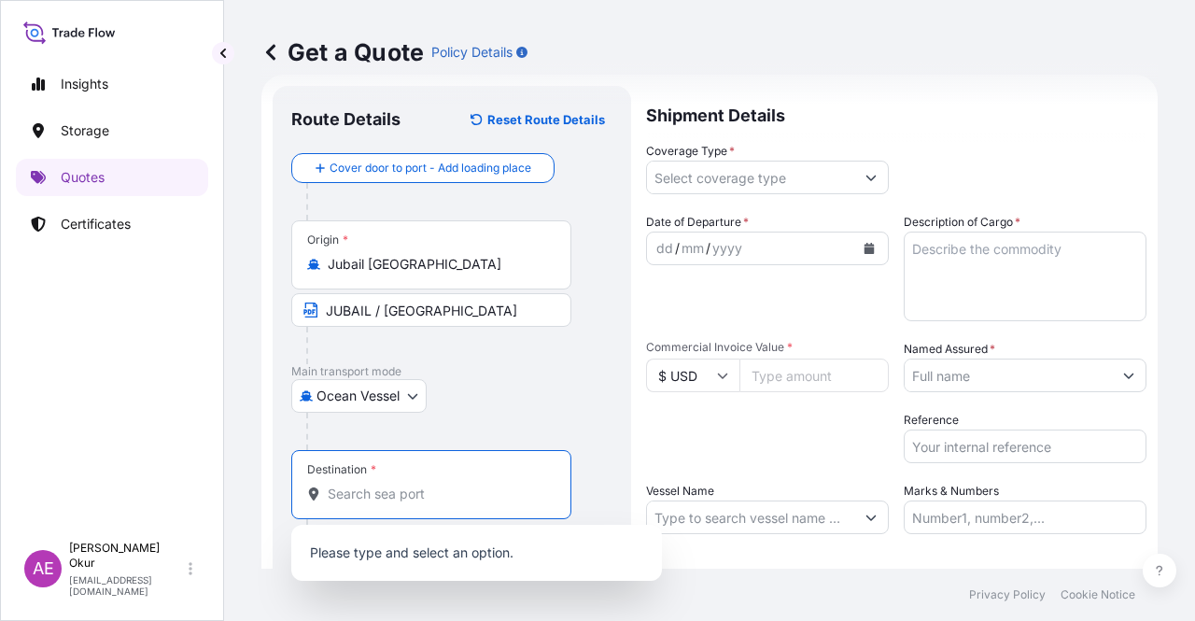
paste input "ISKENDERUN"
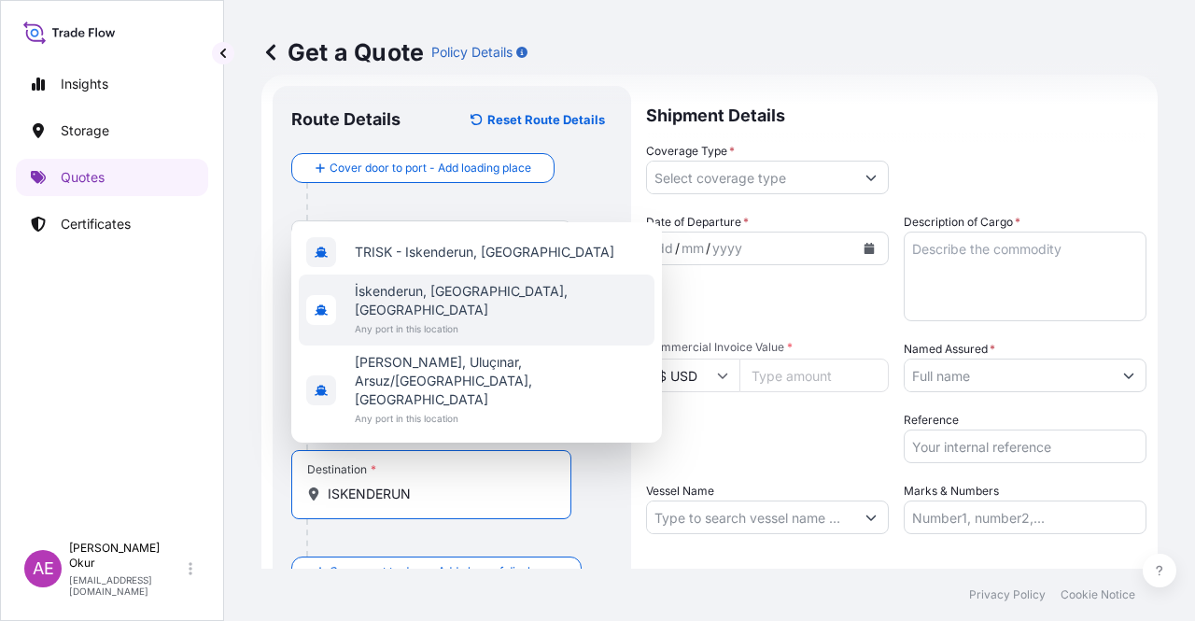
click at [456, 338] on span "Any port in this location" at bounding box center [501, 328] width 292 height 19
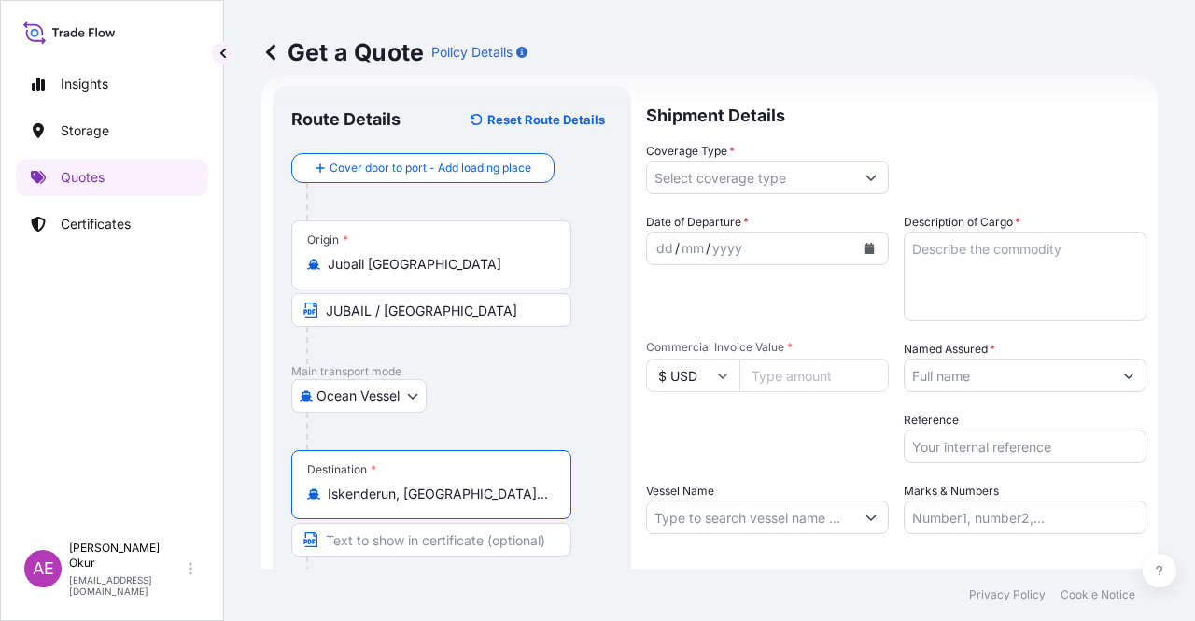
type input "İskenderun, [GEOGRAPHIC_DATA], [GEOGRAPHIC_DATA]"
click at [372, 548] on input "Text to appear on certificate" at bounding box center [431, 540] width 280 height 34
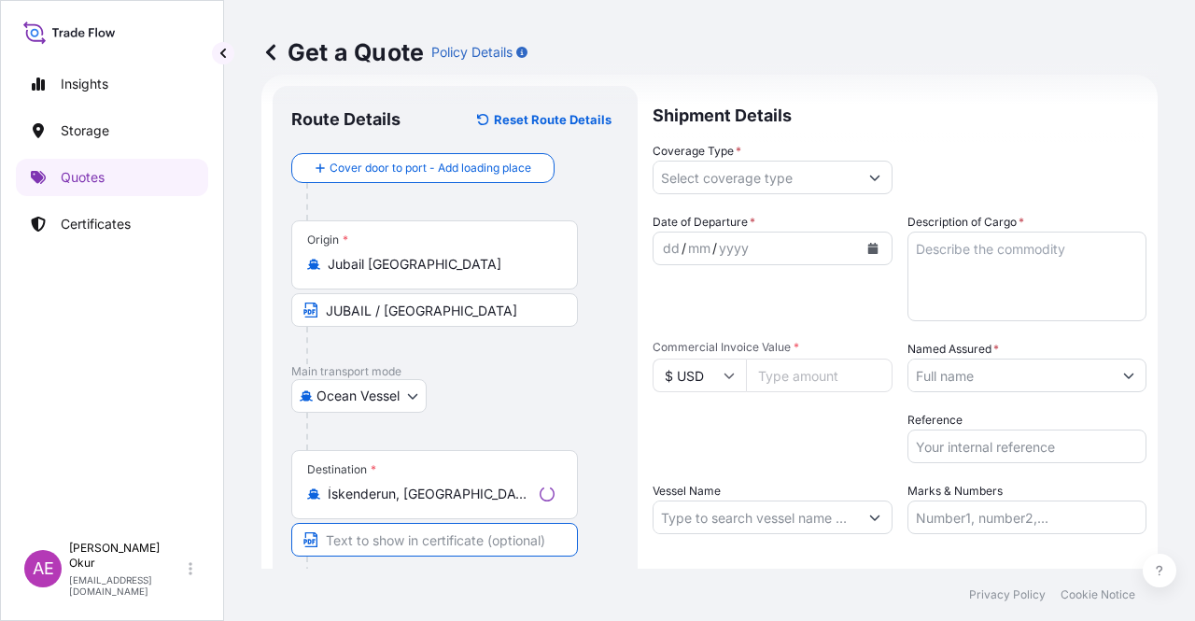
paste input "ISKENDERUN"
type input "ISKENDERUN / [GEOGRAPHIC_DATA]"
click at [768, 167] on input "Coverage Type *" at bounding box center [750, 178] width 207 height 34
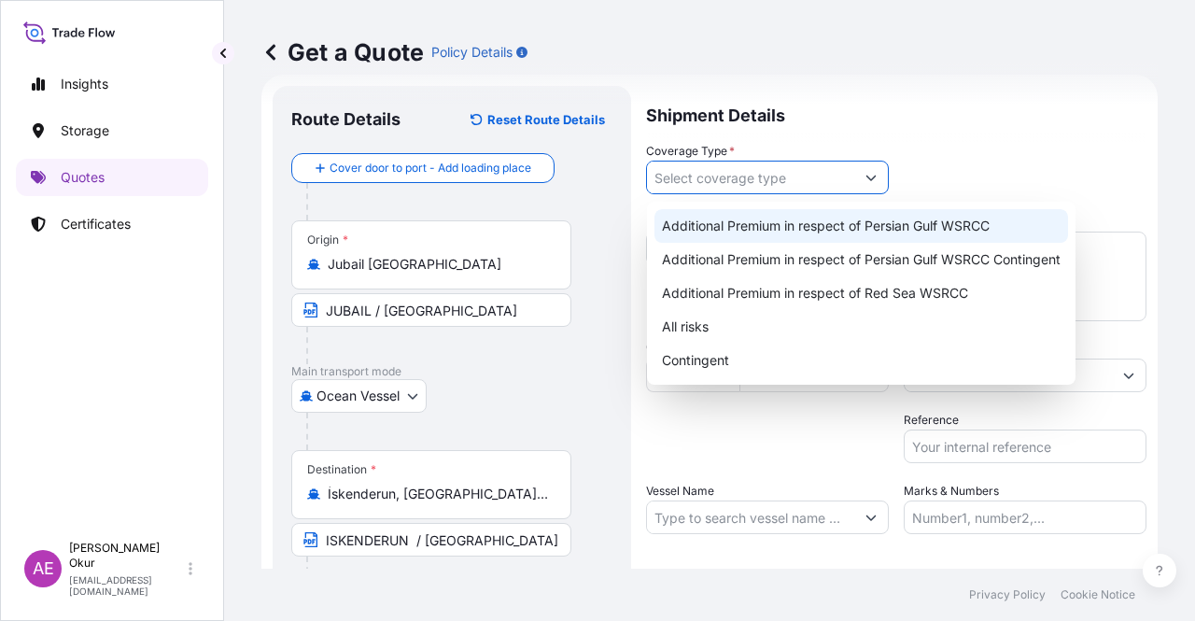
click at [786, 230] on div "Additional Premium in respect of Persian Gulf WSRCC" at bounding box center [862, 226] width 414 height 34
type input "Additional Premium in respect of Persian Gulf WSRCC"
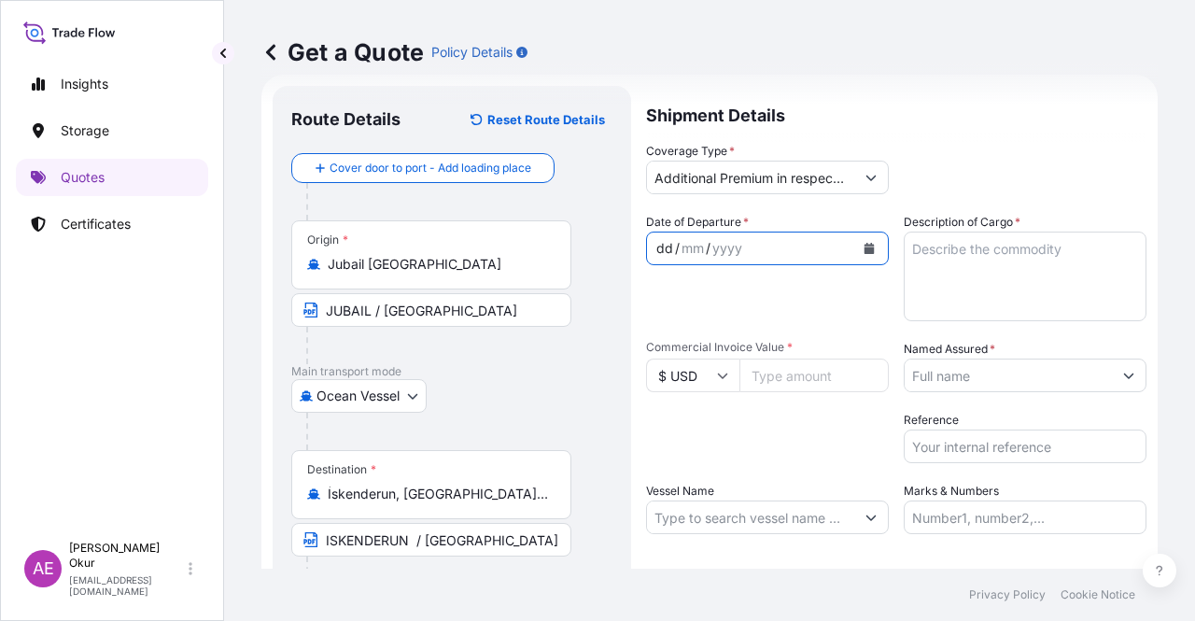
click at [657, 247] on div "dd" at bounding box center [665, 248] width 21 height 22
click at [758, 385] on input "Commercial Invoice Value *" at bounding box center [814, 376] width 149 height 34
paste input "288.58"
drag, startPoint x: 839, startPoint y: 374, endPoint x: 523, endPoint y: 373, distance: 315.6
click at [570, 374] on form "Route Details Reset Route Details Cover door to port - Add loading place Place …" at bounding box center [709, 380] width 896 height 610
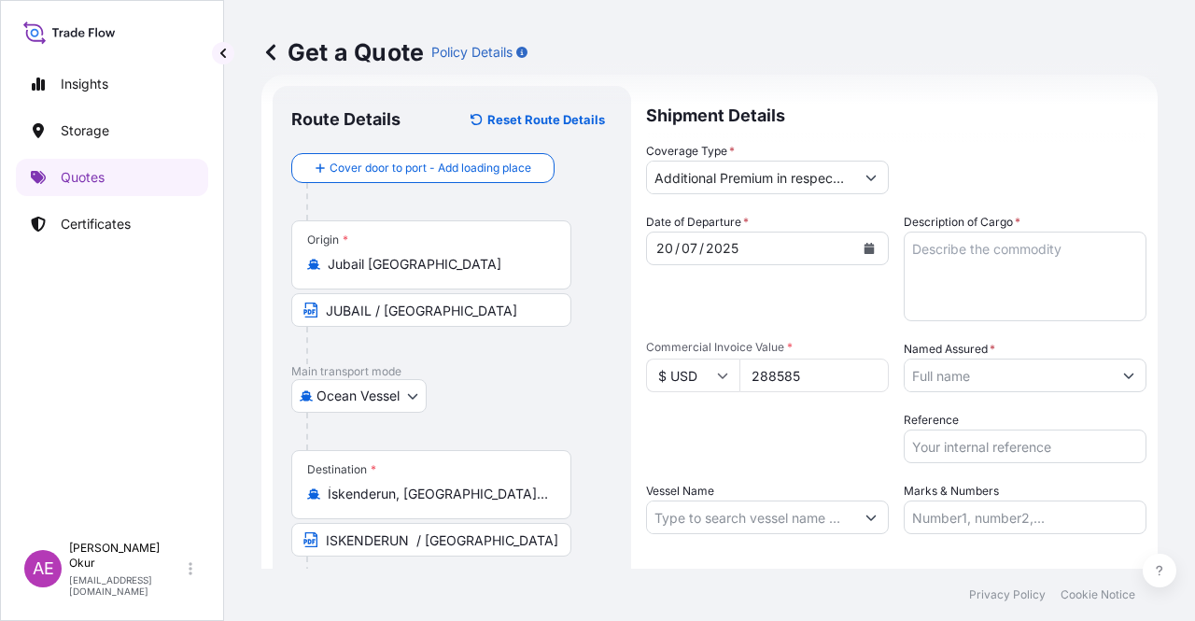
type input "288585"
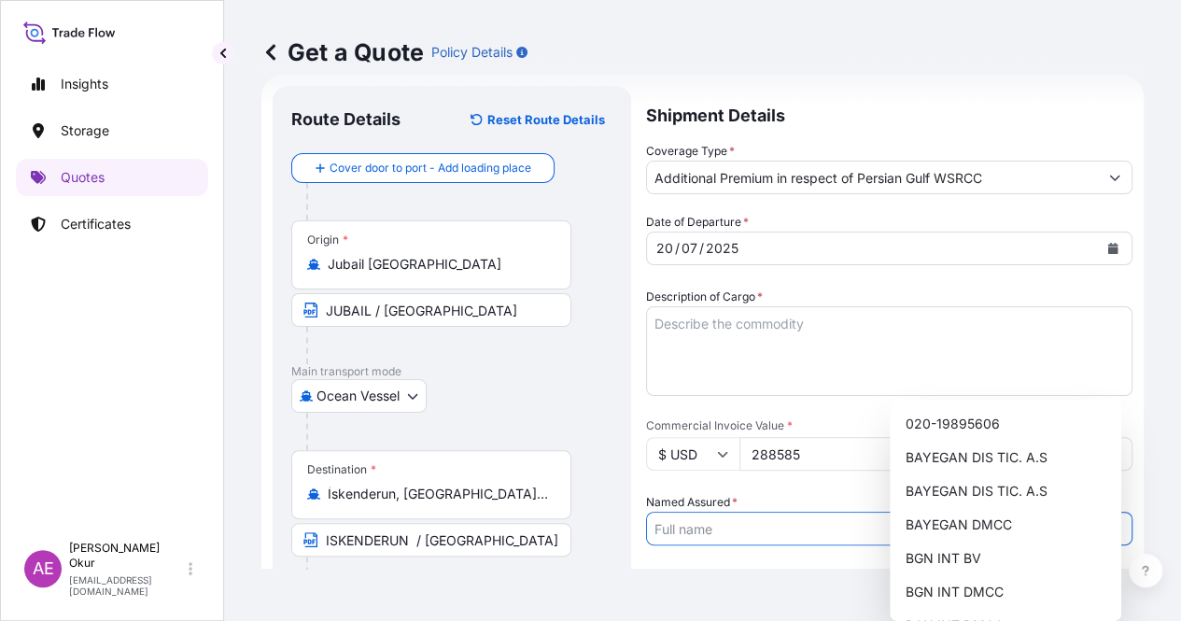
click at [970, 306] on textarea "Description of Cargo *" at bounding box center [889, 351] width 486 height 90
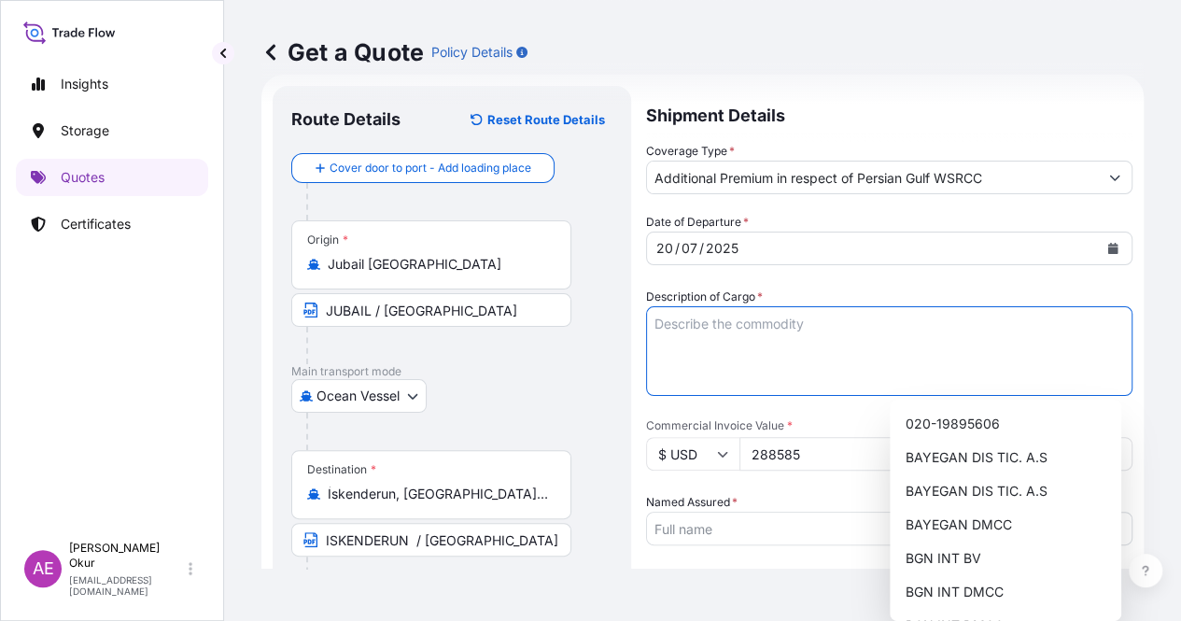
paste textarea "POLYPROPYLENE HOMOPOLYMER (H2250)"
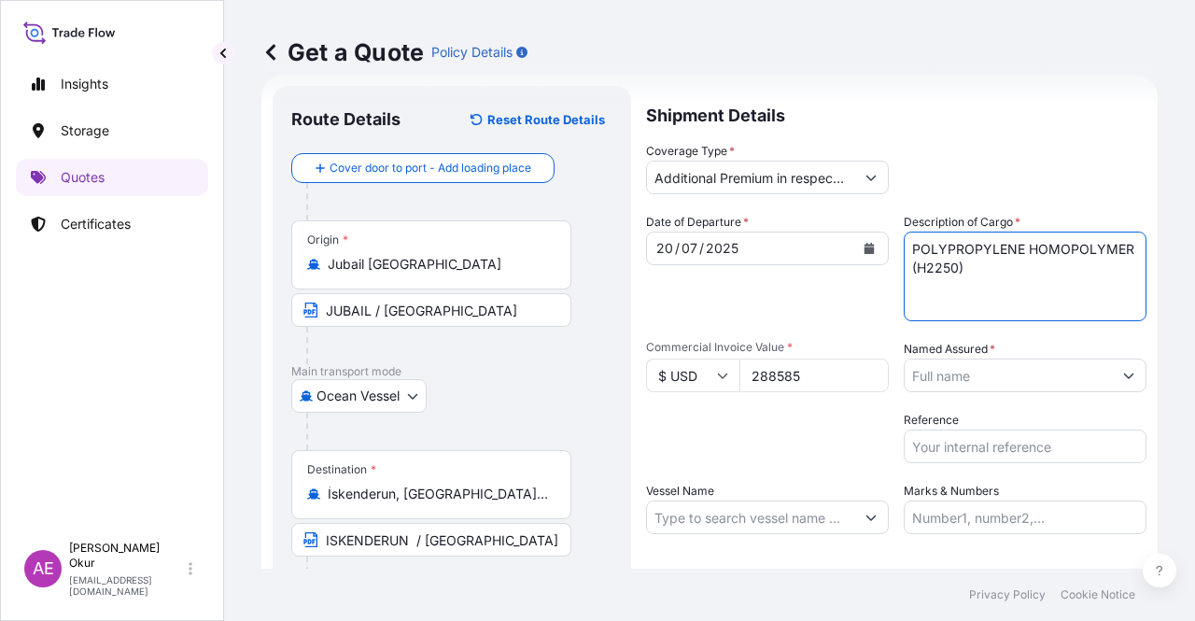
type textarea "POLYPROPYLENE HOMOPOLYMER (H2250)"
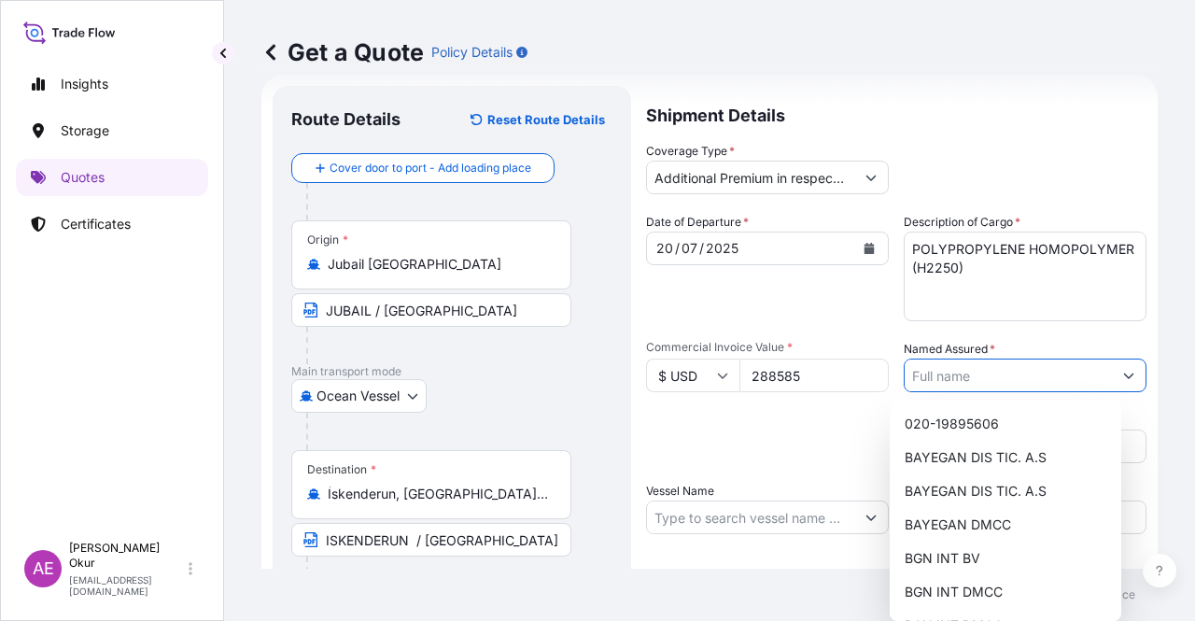
click at [975, 378] on input "Named Assured *" at bounding box center [1008, 376] width 207 height 34
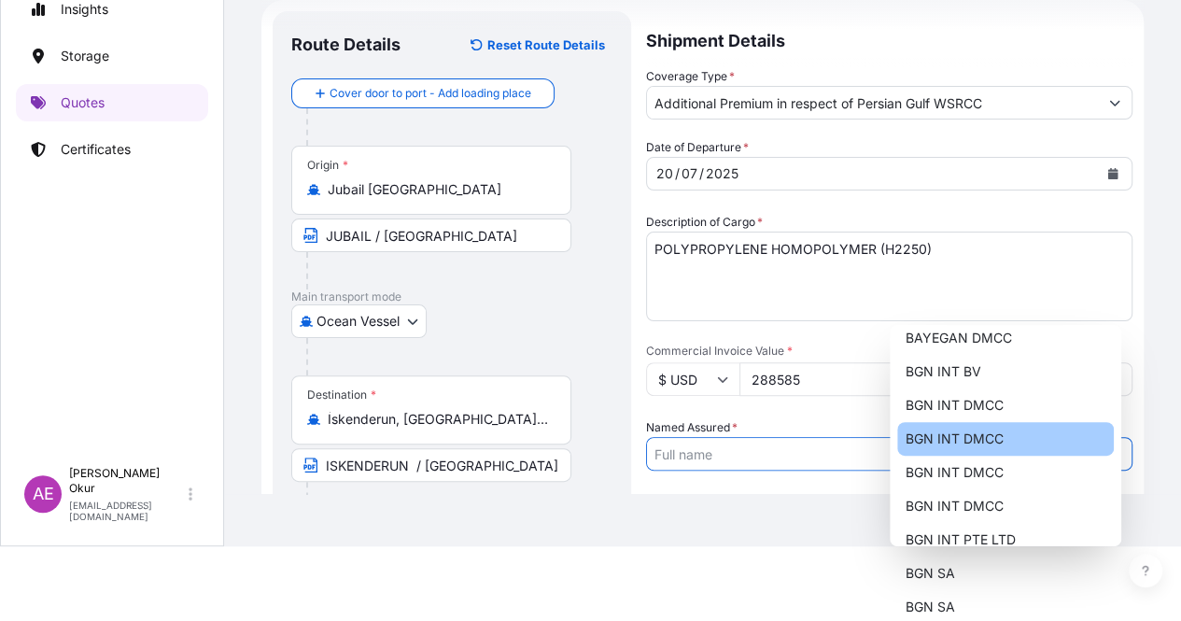
scroll to position [0, 0]
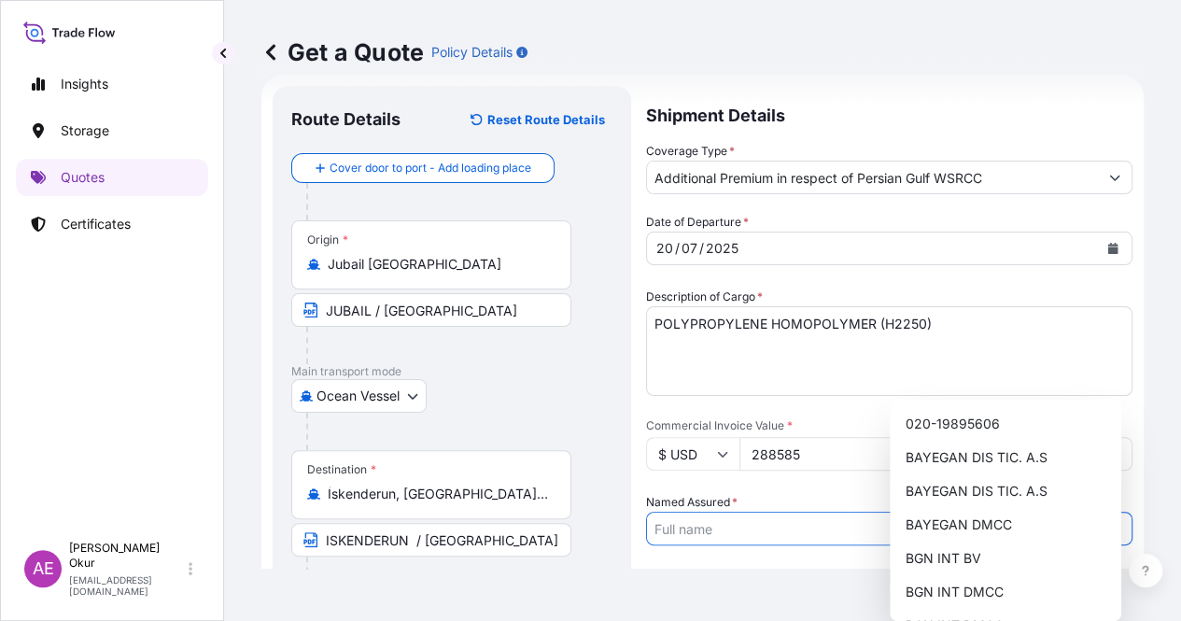
click at [1100, 512] on button "Show suggestions" at bounding box center [1115, 529] width 34 height 34
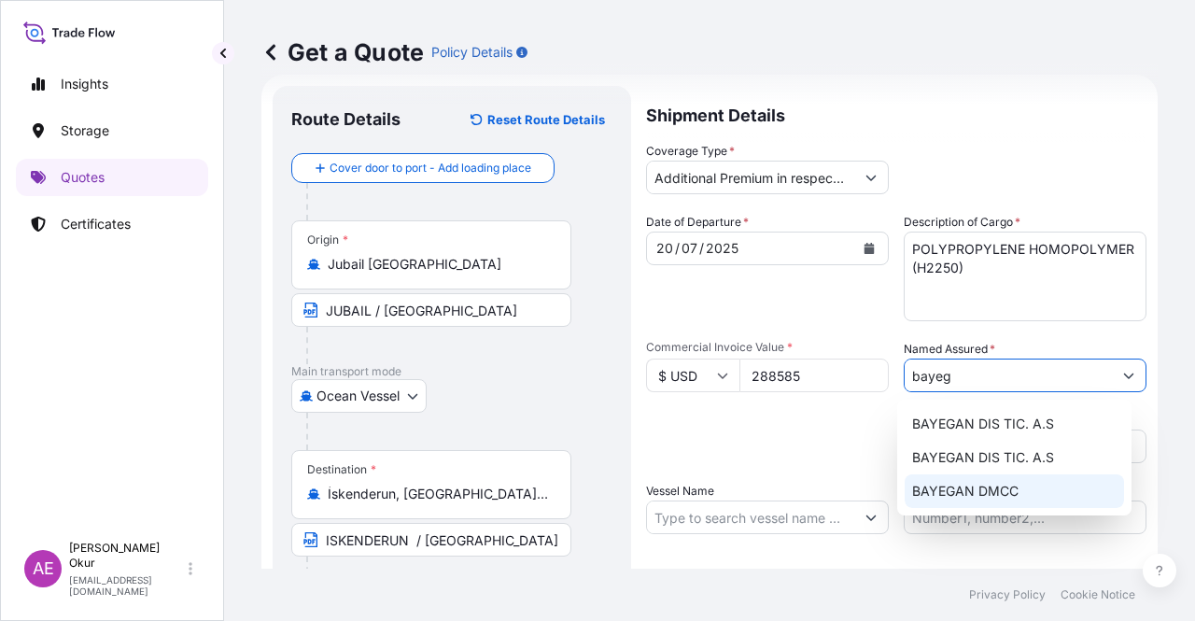
click at [1002, 486] on span "BAYEGAN DMCC" at bounding box center [965, 491] width 106 height 19
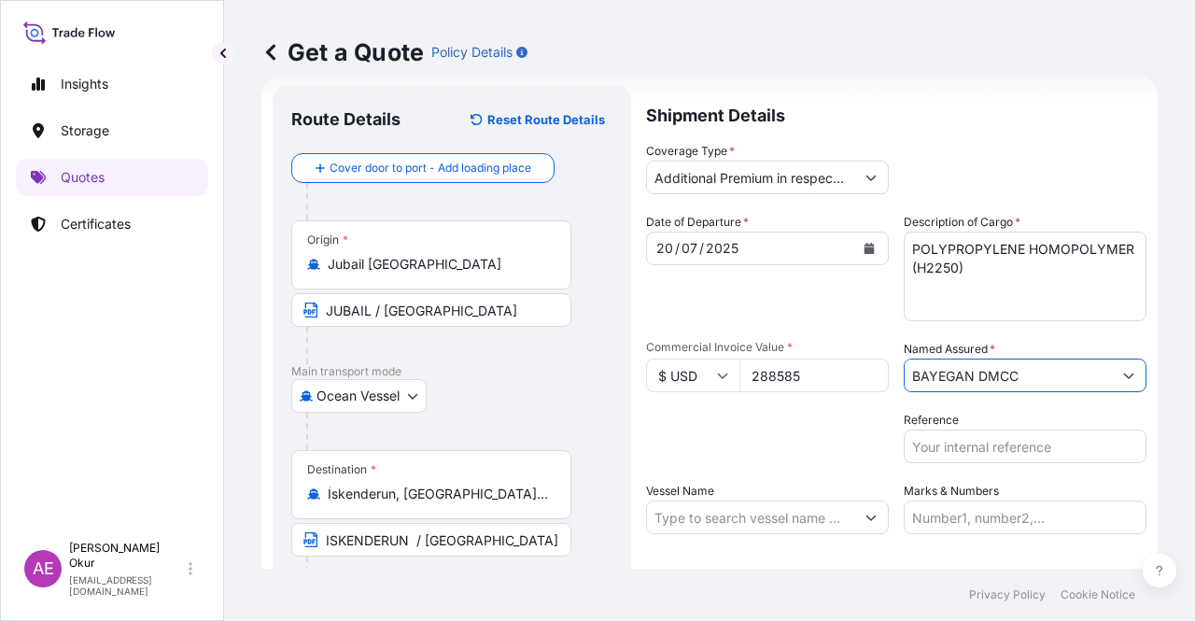
type input "BAYEGAN DMCC"
click at [784, 521] on input "Vessel Name" at bounding box center [750, 517] width 207 height 34
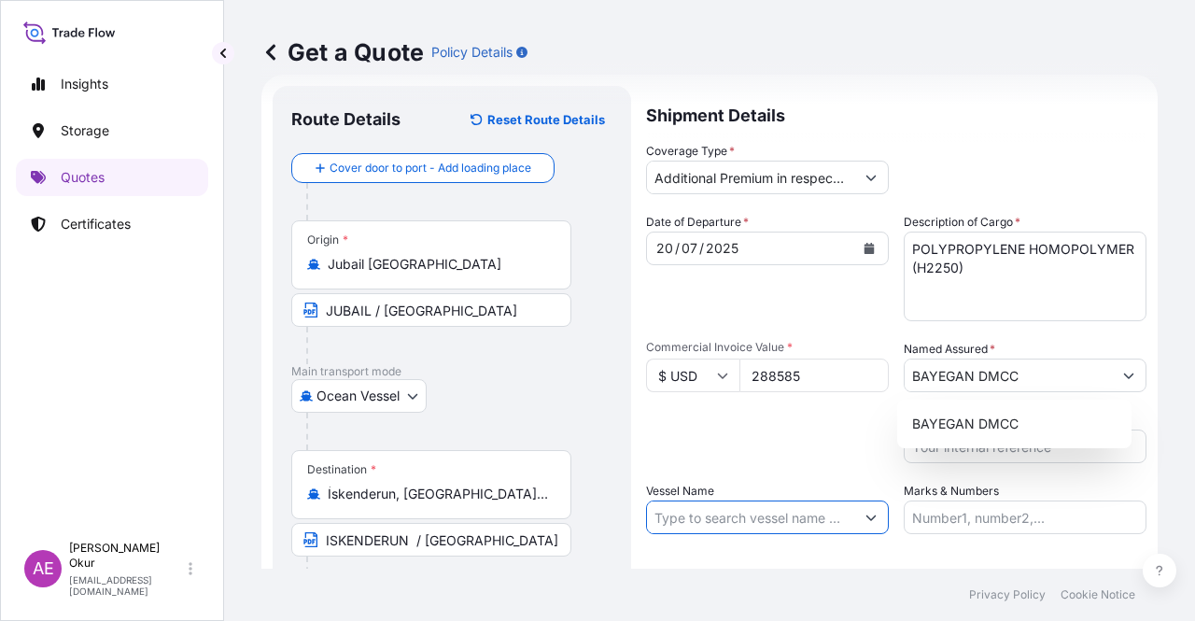
paste input "SPIL CITRA"
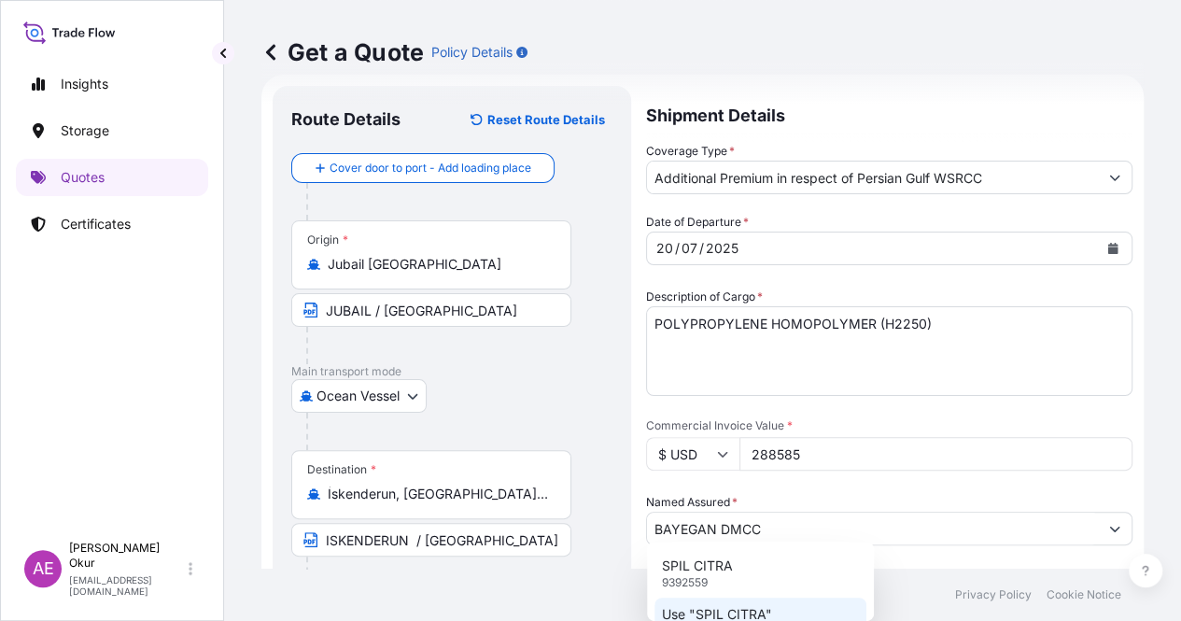
click at [778, 613] on div "Use "SPIL CITRA"" at bounding box center [761, 615] width 212 height 34
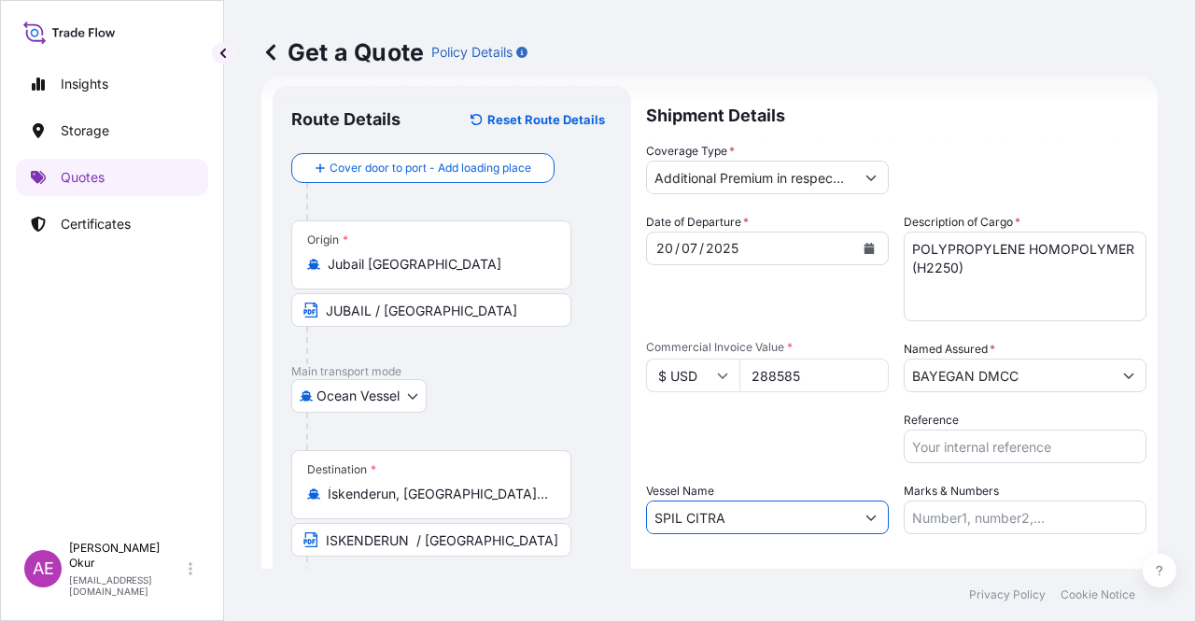
type input "SPIL CITRA"
click at [985, 514] on input "Marks & Numbers" at bounding box center [1025, 517] width 243 height 34
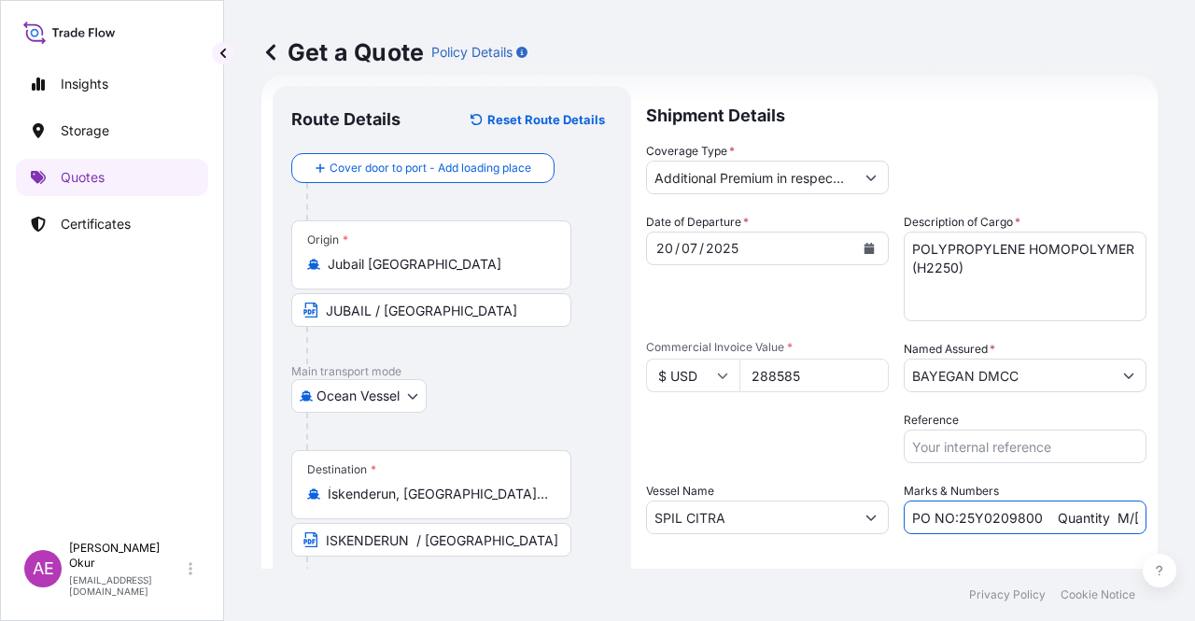
drag, startPoint x: 982, startPoint y: 519, endPoint x: 954, endPoint y: 520, distance: 28.0
click at [954, 520] on input "PO NO:25Y0209800 Quantity M/[PERSON_NAME]: 30.020,99 Premium: USD 2.597,27" at bounding box center [1025, 517] width 243 height 34
paste input "168000"
drag, startPoint x: 1061, startPoint y: 529, endPoint x: 1144, endPoint y: 522, distance: 83.4
click at [1144, 522] on div "Get a Quote Policy Details Route Details Reset Route Details Cover door to port…" at bounding box center [709, 284] width 971 height 569
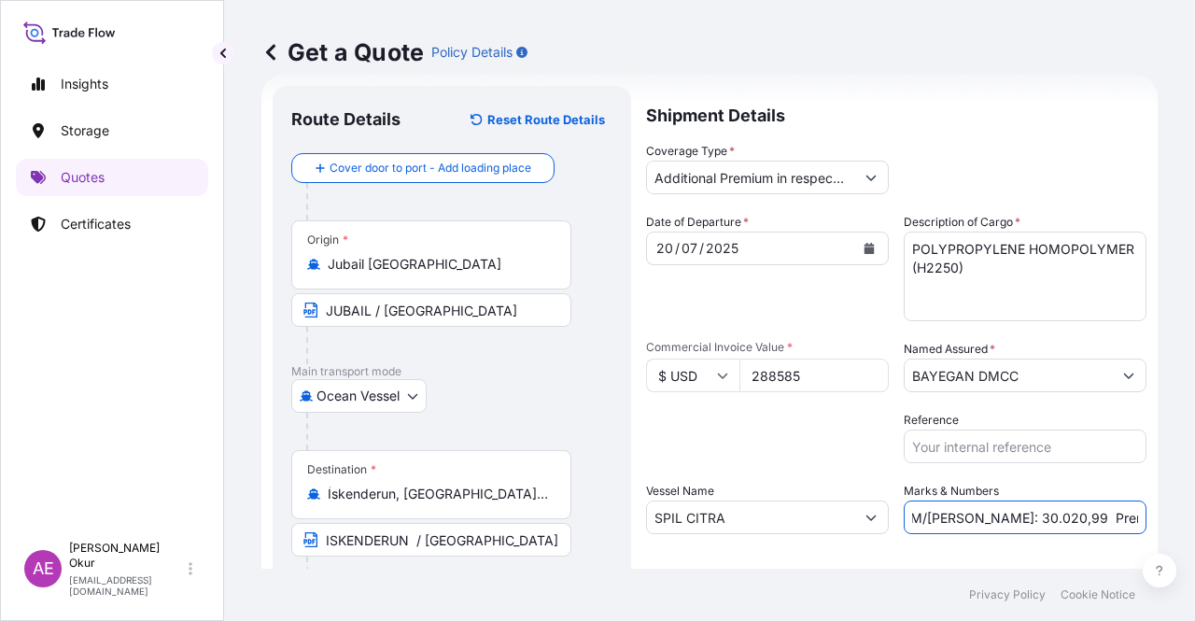
scroll to position [0, 246]
click at [951, 520] on input "PO NO:25Y0168000 Quantity M/[PERSON_NAME]: 30.020,99 Premium: USD 2.597,27" at bounding box center [1025, 517] width 243 height 34
drag, startPoint x: 909, startPoint y: 519, endPoint x: 972, endPoint y: 522, distance: 62.6
click at [972, 522] on input "PO NO:25Y0168000 Quantity M/[PERSON_NAME]: 30.020,99 Premium: USD 2.597,27" at bounding box center [1025, 517] width 243 height 34
paste input "247,500"
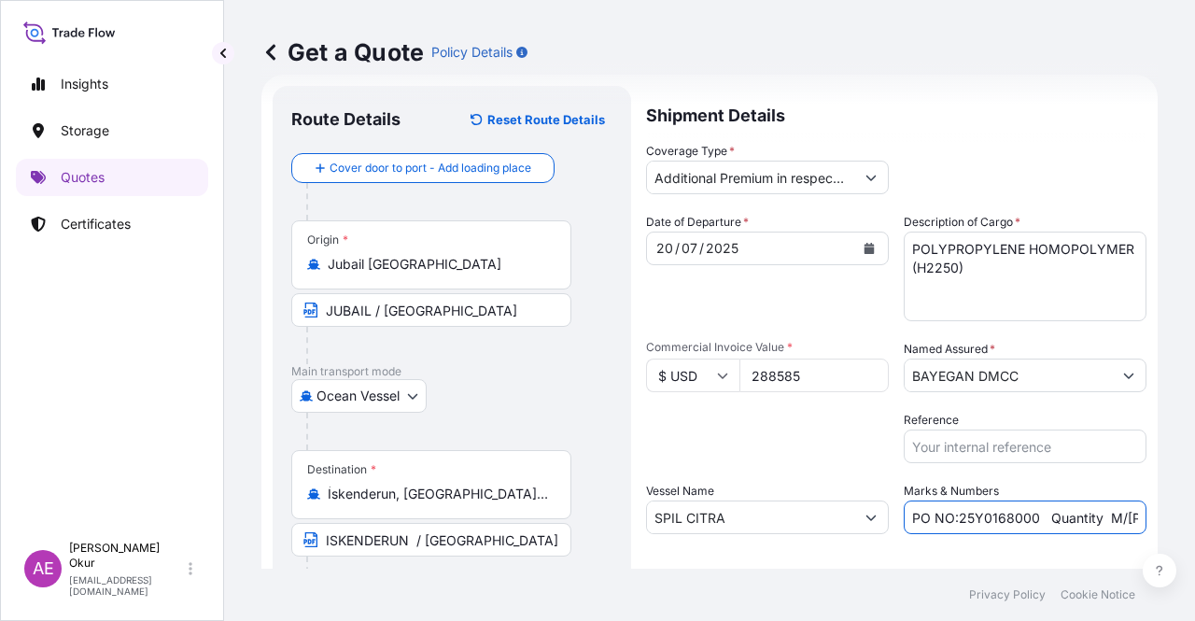
scroll to position [0, 233]
drag, startPoint x: 1066, startPoint y: 526, endPoint x: 1194, endPoint y: 521, distance: 128.0
click at [1194, 521] on div "Get a Quote Policy Details Route Details Reset Route Details Cover door to port…" at bounding box center [709, 284] width 971 height 569
click at [986, 513] on input "PO NO:25Y0168000 Quantity M/[PERSON_NAME]: 247,500 Premium: USD 2.597,27" at bounding box center [1025, 517] width 243 height 34
drag, startPoint x: 1072, startPoint y: 522, endPoint x: 1194, endPoint y: 507, distance: 123.2
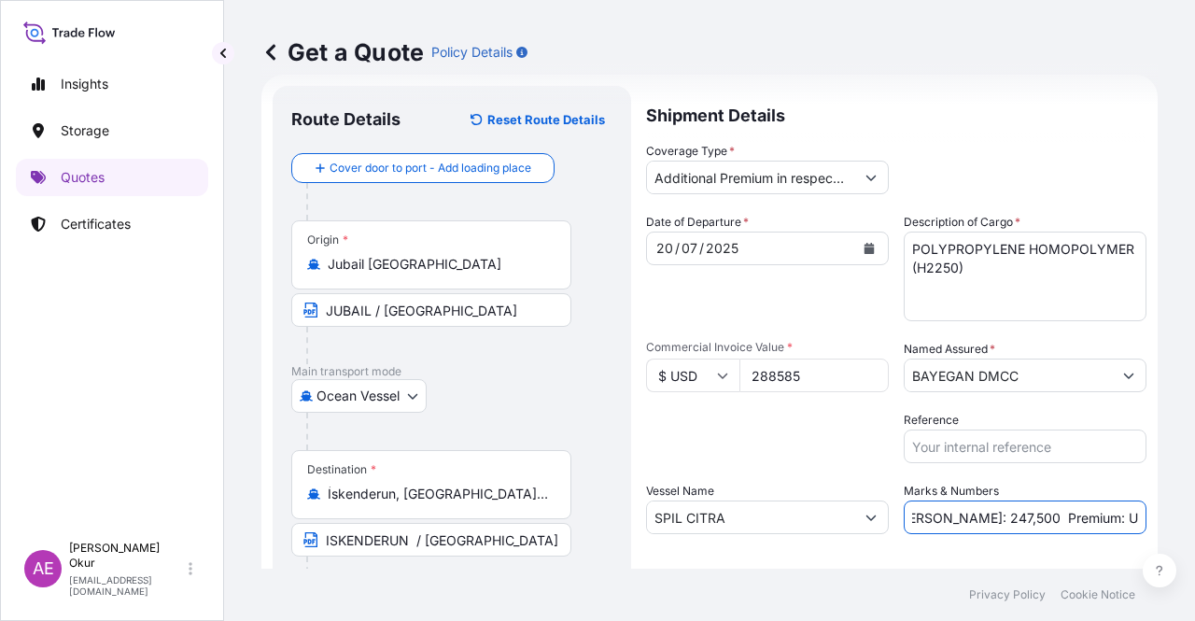
click at [1194, 507] on div "Get a Quote Policy Details Route Details Reset Route Details Cover door to port…" at bounding box center [709, 284] width 971 height 569
paste input "60,60"
type input "PO NO:25Y0168000 Quantity M/[PERSON_NAME]: 247,500 Premium: USD 60,60"
drag, startPoint x: 1162, startPoint y: 524, endPoint x: 1191, endPoint y: 526, distance: 29.9
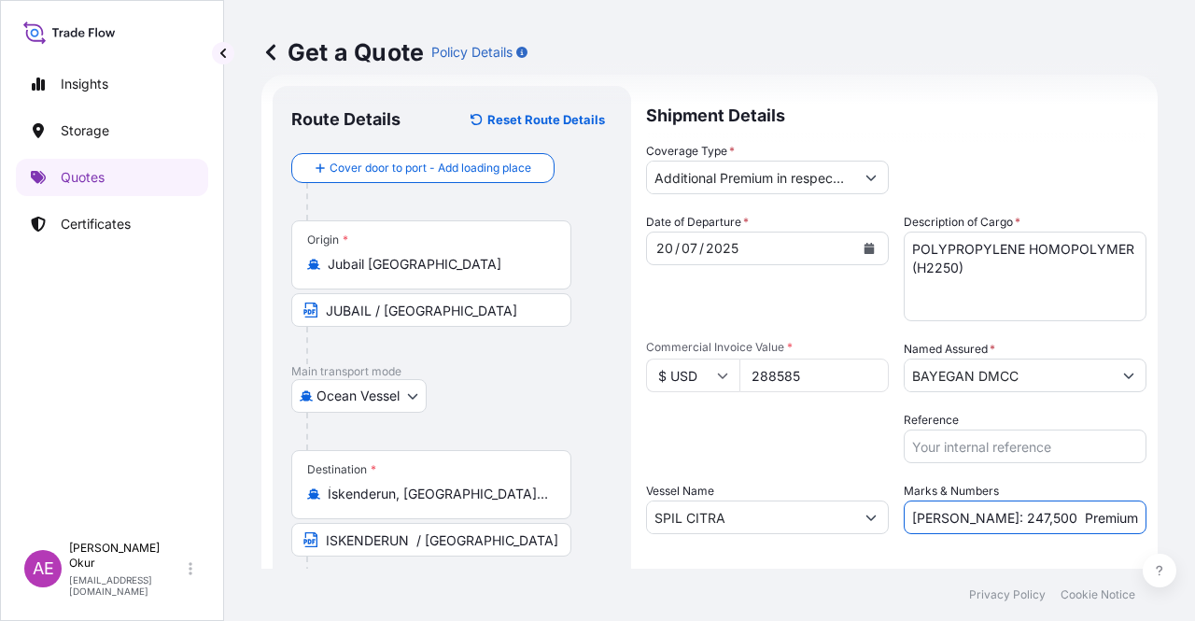
click at [1191, 526] on div "Get a Quote Policy Details Route Details Reset Route Details Cover door to port…" at bounding box center [709, 284] width 971 height 569
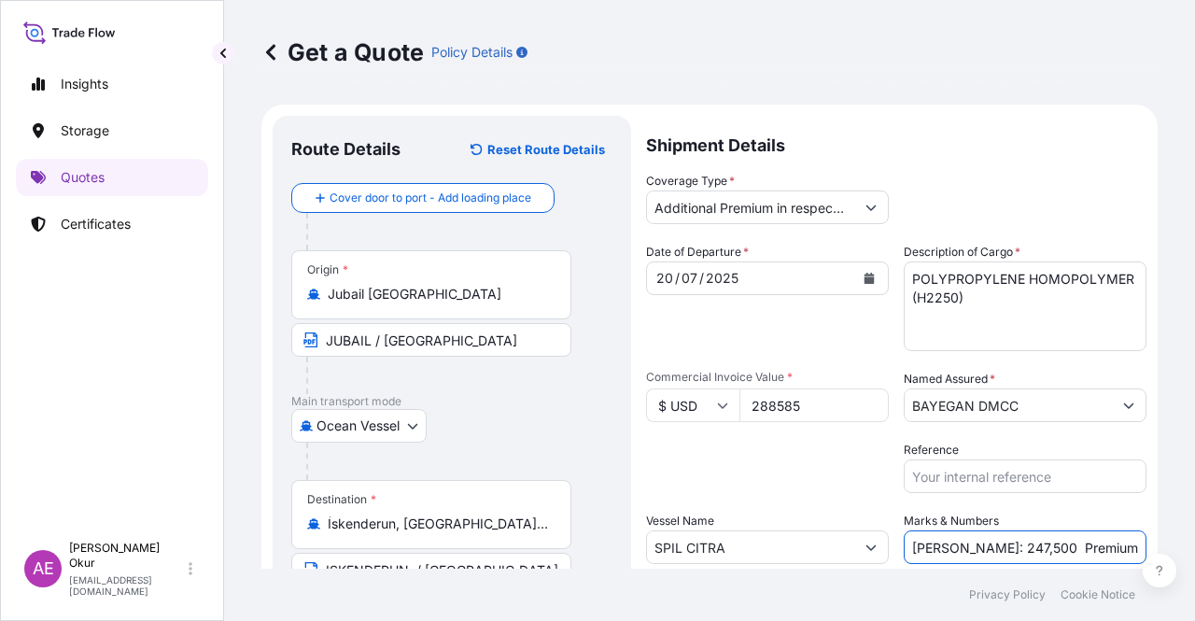
scroll to position [145, 0]
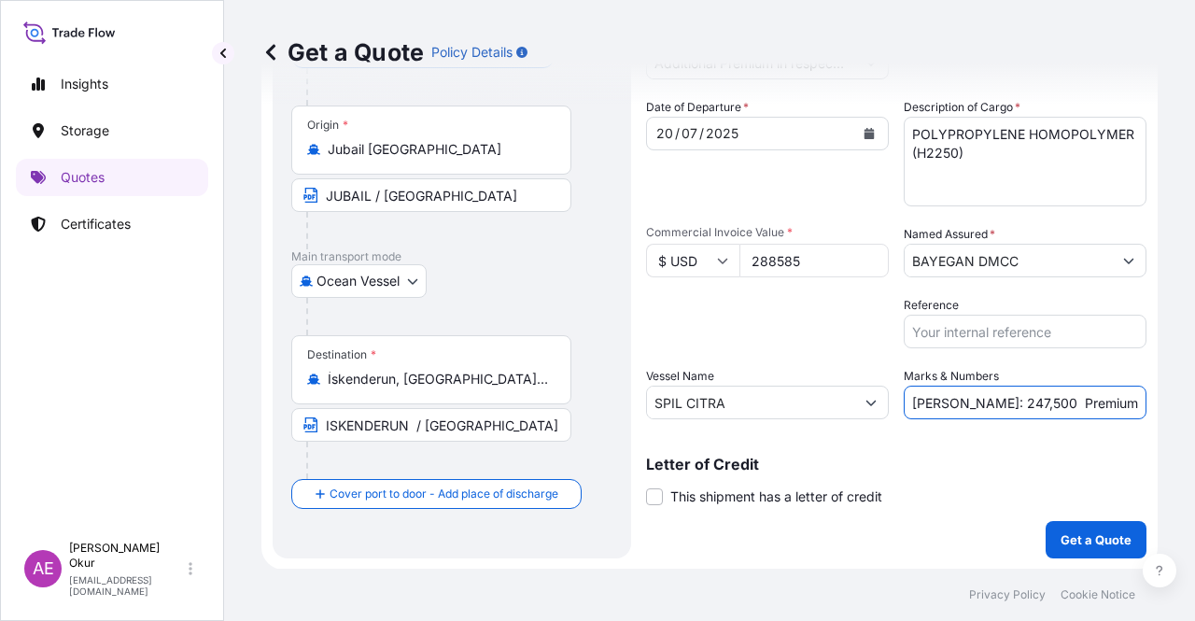
click at [667, 494] on label "This shipment has a letter of credit" at bounding box center [764, 496] width 236 height 20
click at [646, 486] on input "This shipment has a letter of credit" at bounding box center [646, 486] width 0 height 0
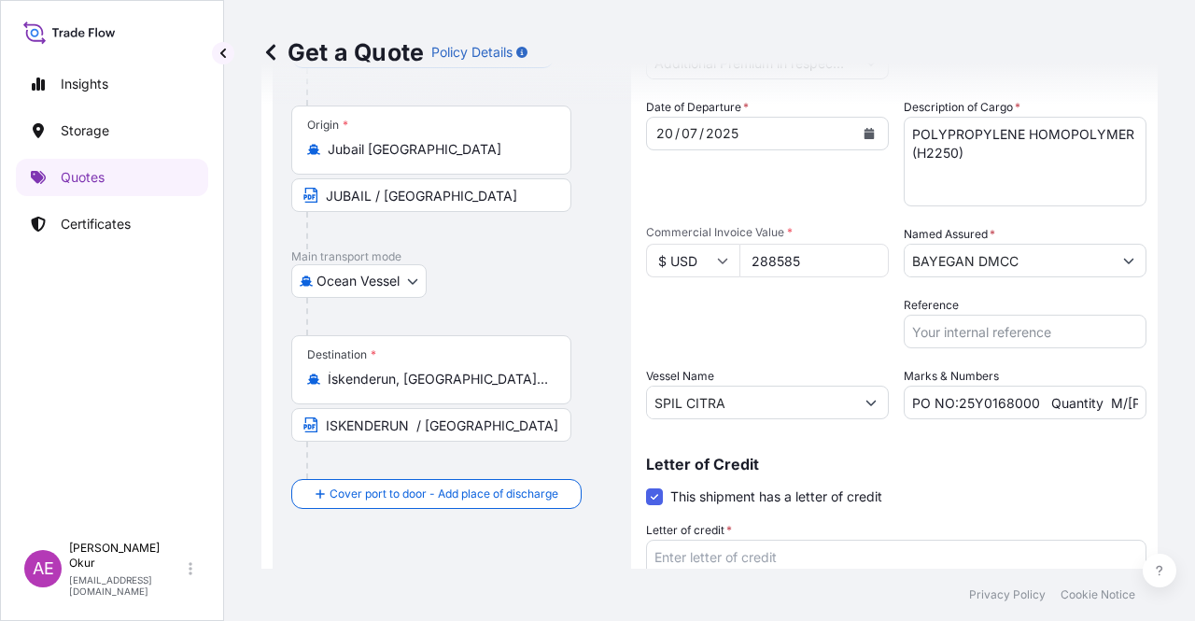
drag, startPoint x: 721, startPoint y: 536, endPoint x: 725, endPoint y: 565, distance: 29.2
click at [721, 537] on label "Letter of credit *" at bounding box center [689, 530] width 86 height 19
click at [721, 540] on textarea "Letter of credit *" at bounding box center [896, 585] width 500 height 90
click at [726, 572] on footer "Privacy Policy Cookie Notice" at bounding box center [709, 595] width 971 height 52
click at [734, 560] on textarea "Letter of credit *" at bounding box center [896, 585] width 500 height 90
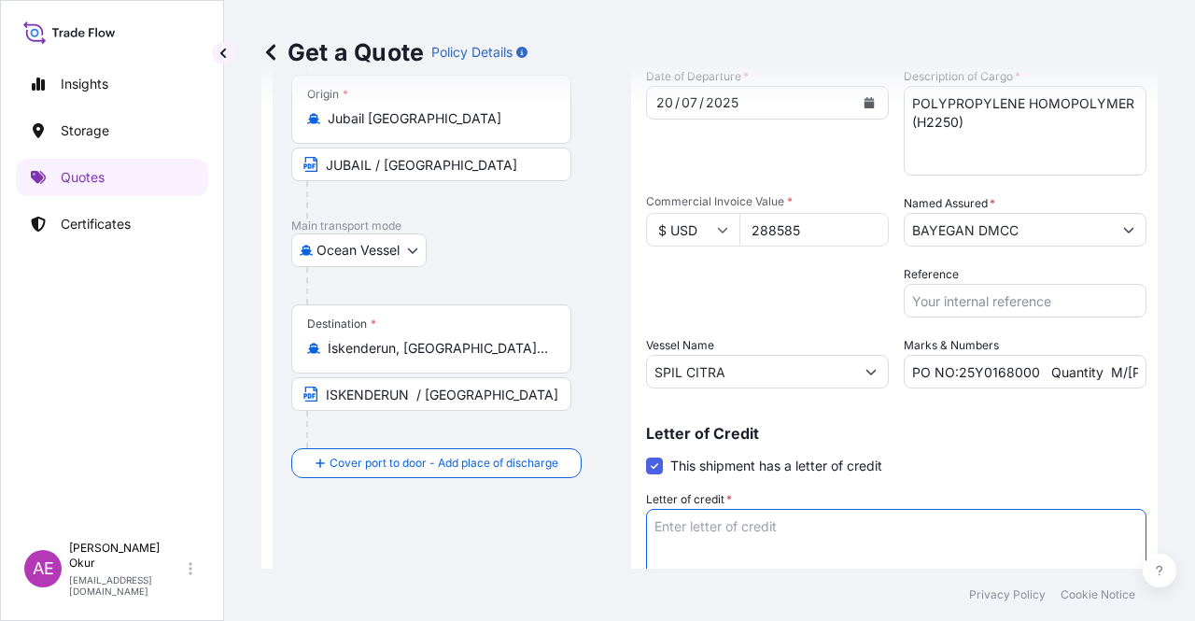
scroll to position [268, 0]
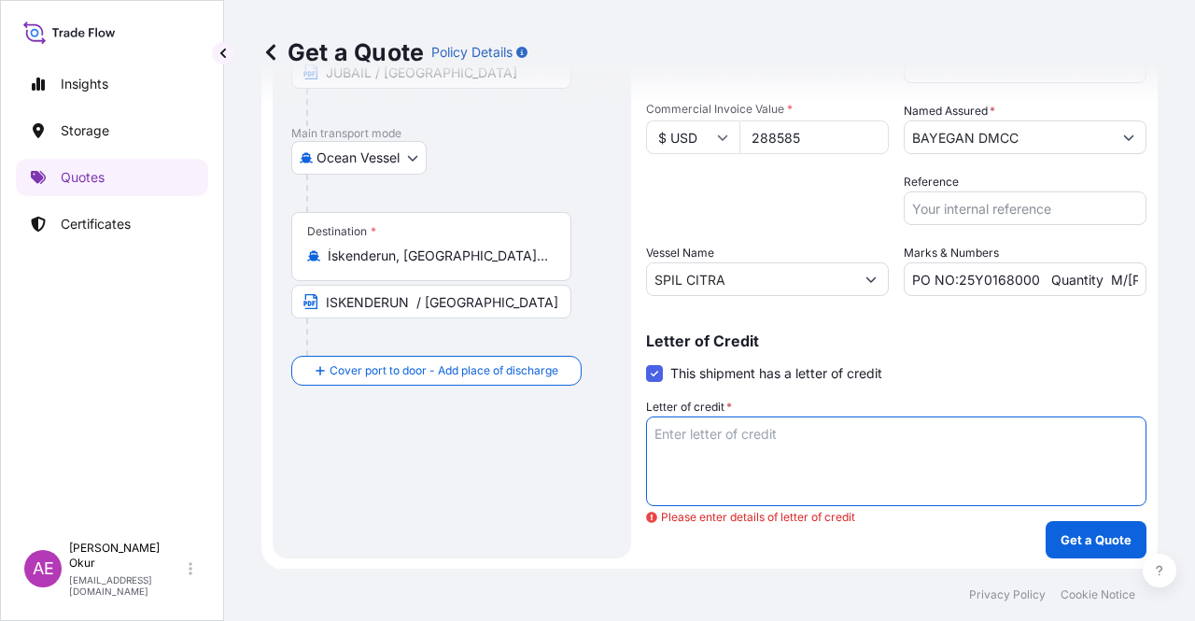
paste textarea "INSURANCE POLICY IN 1 ORIGINAL AND 1 COPY ISSUED OR ENDORSED TO THE ORDER OF "T…"
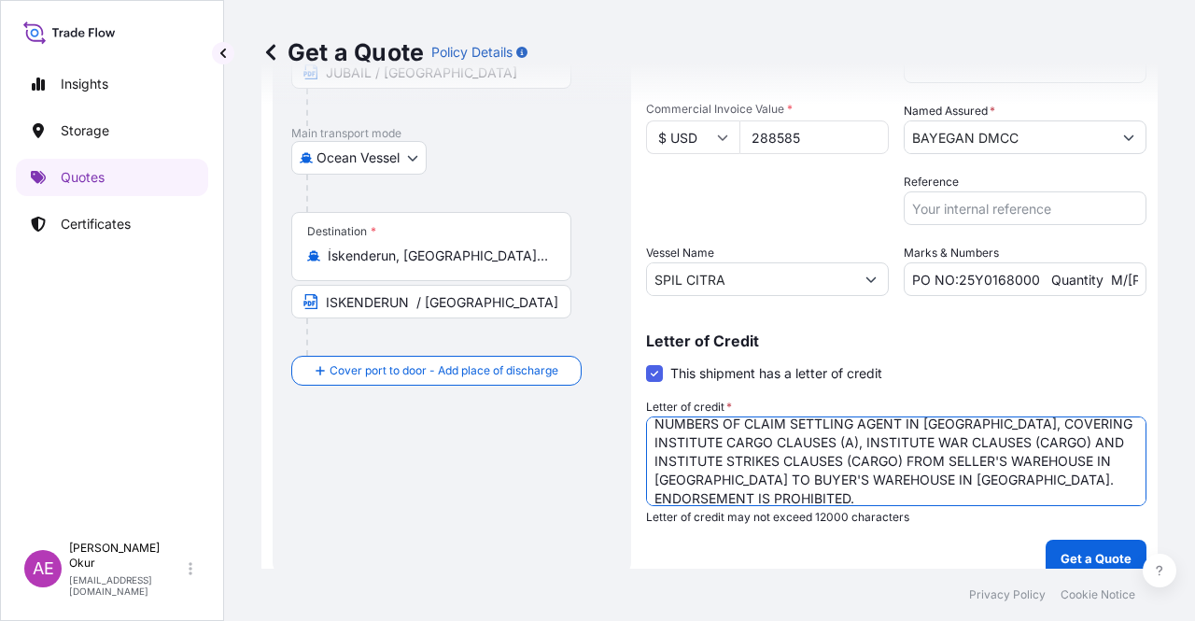
scroll to position [113, 0]
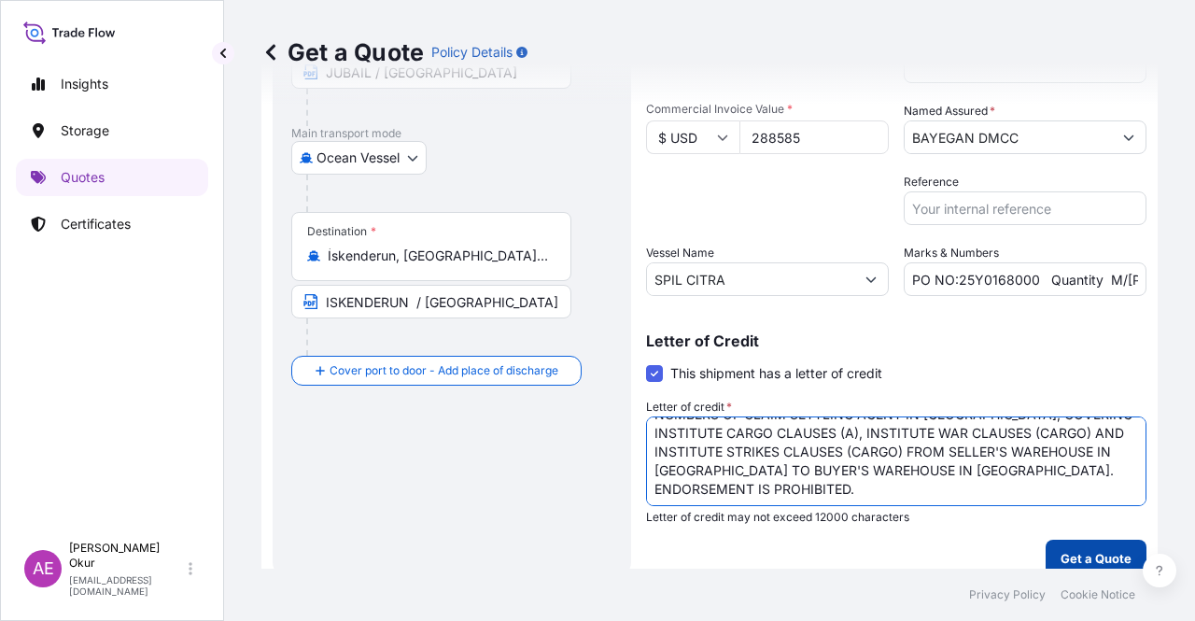
type textarea "INSURANCE POLICY IN 1 ORIGINAL AND 1 COPY ISSUED OR ENDORSED TO THE ORDER OF "T…"
click at [1061, 549] on p "Get a Quote" at bounding box center [1096, 558] width 71 height 19
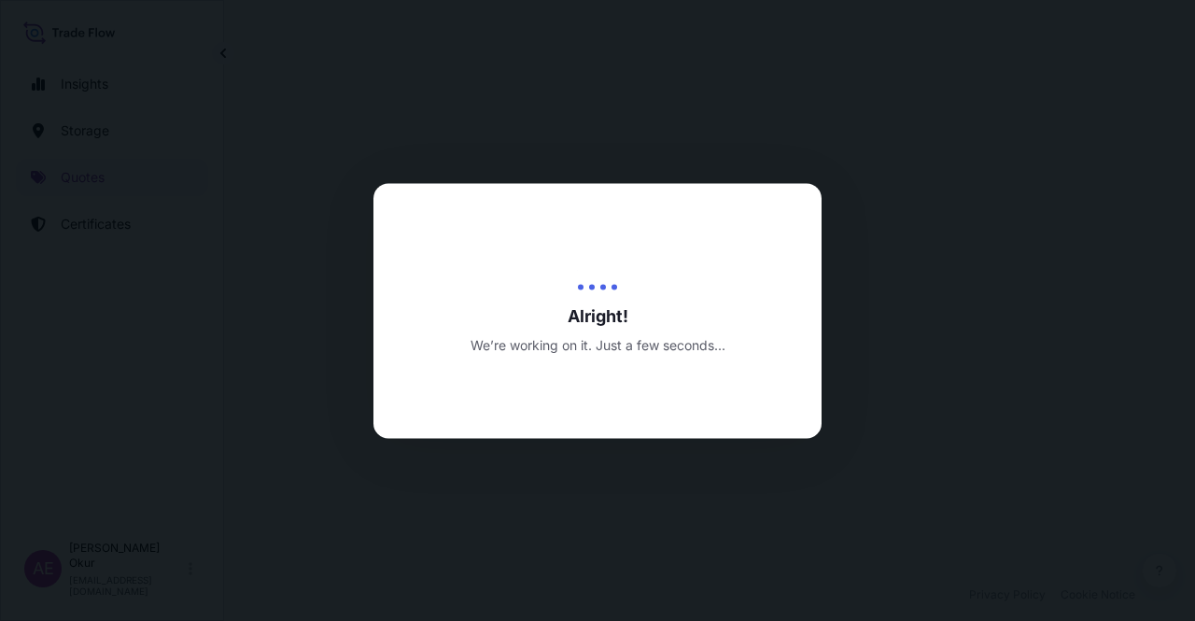
select select "Ocean Vessel"
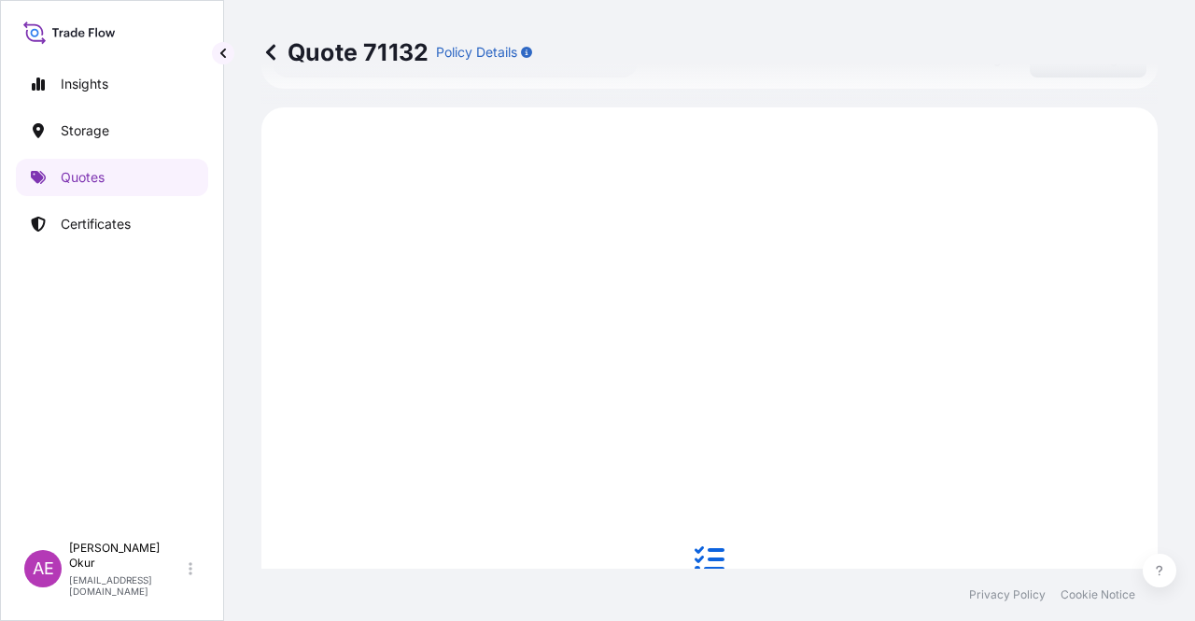
scroll to position [781, 0]
click at [86, 174] on p "Quotes" at bounding box center [83, 177] width 44 height 19
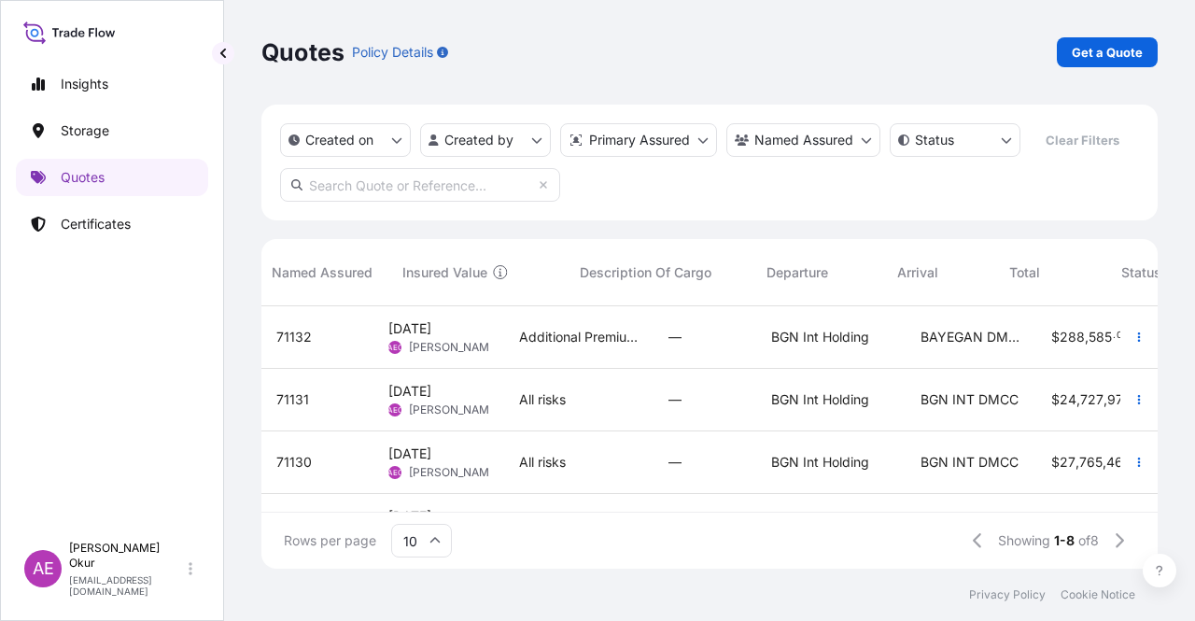
scroll to position [0, 780]
click at [680, 343] on span "—" at bounding box center [675, 337] width 13 height 19
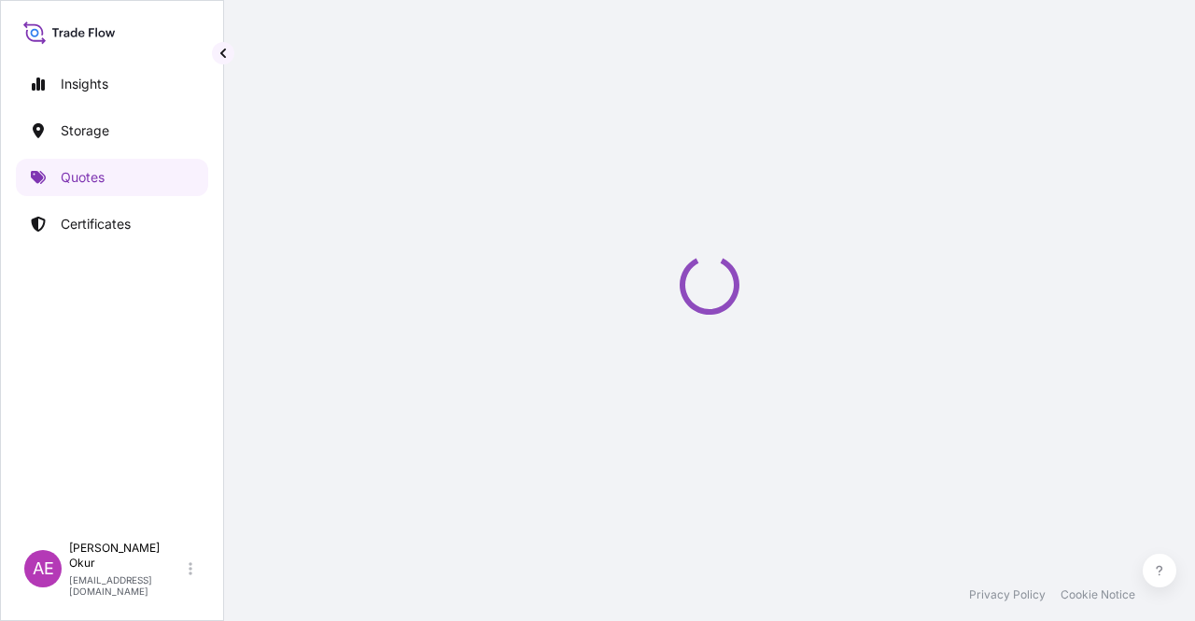
select select "Ocean Vessel"
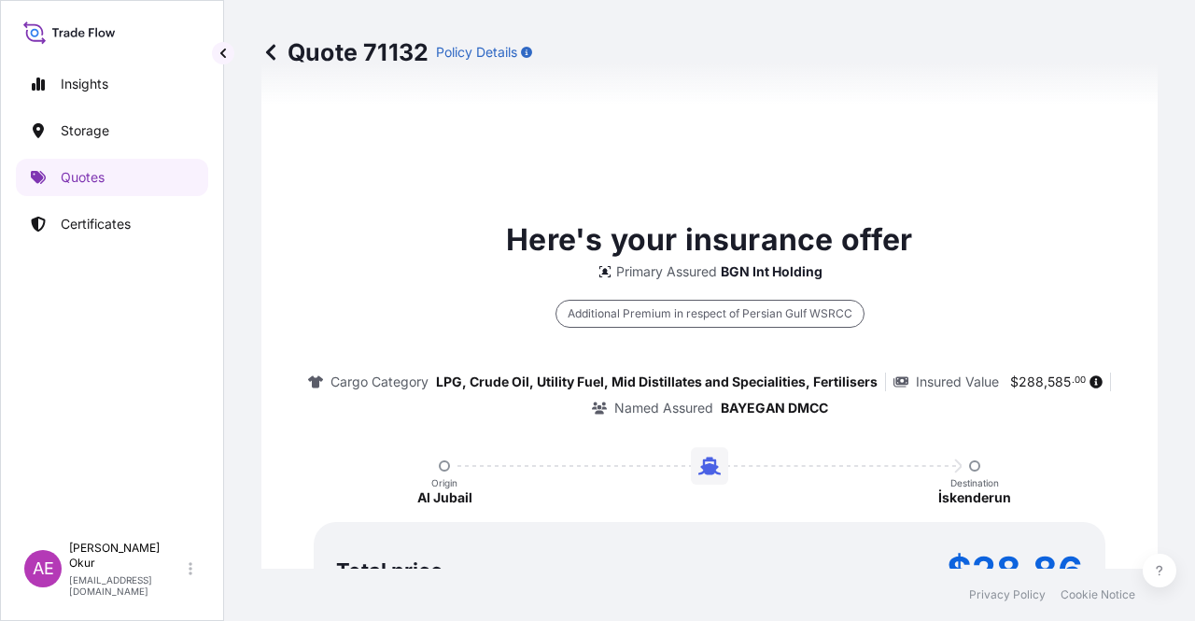
type input "[DATE]"
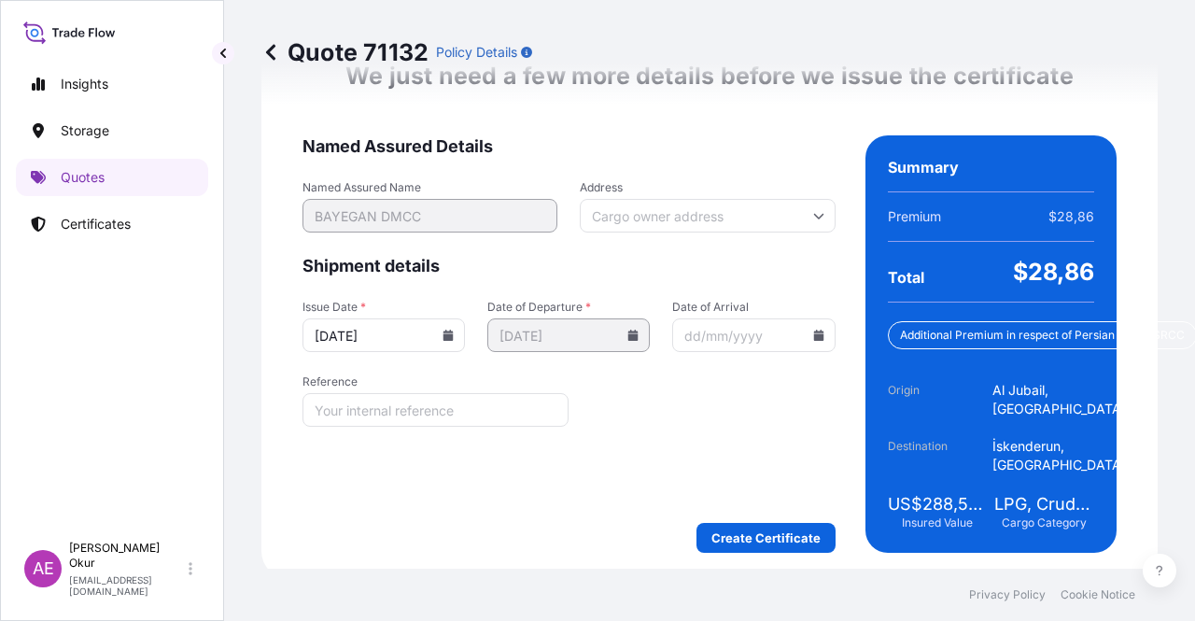
scroll to position [2722, 0]
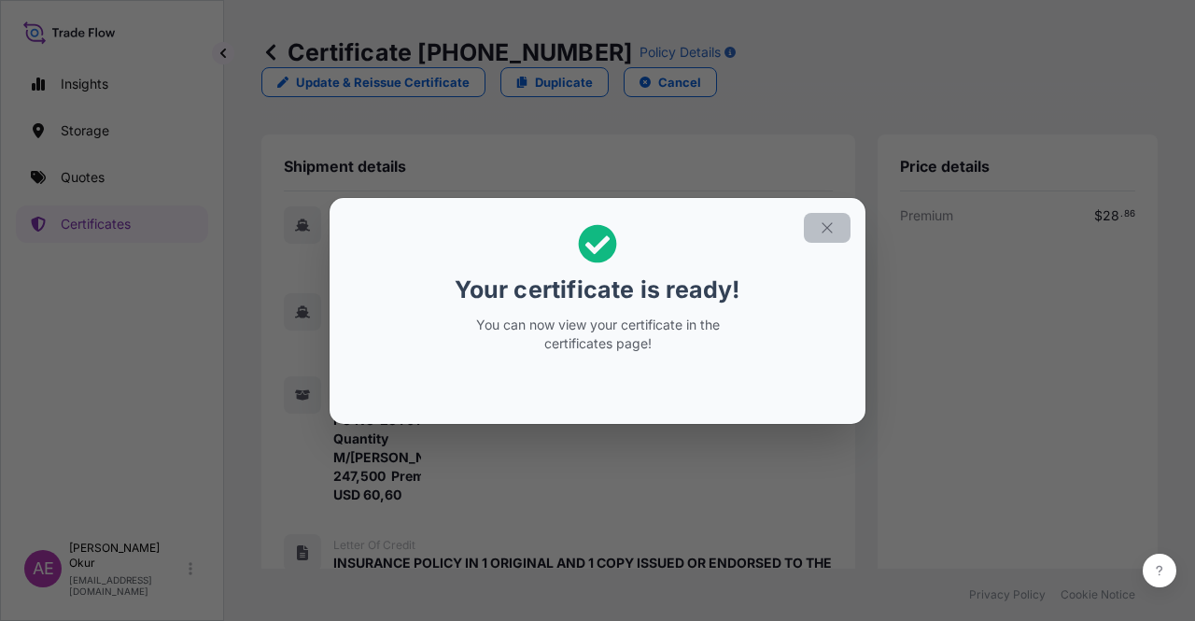
click at [835, 224] on icon "button" at bounding box center [827, 227] width 17 height 17
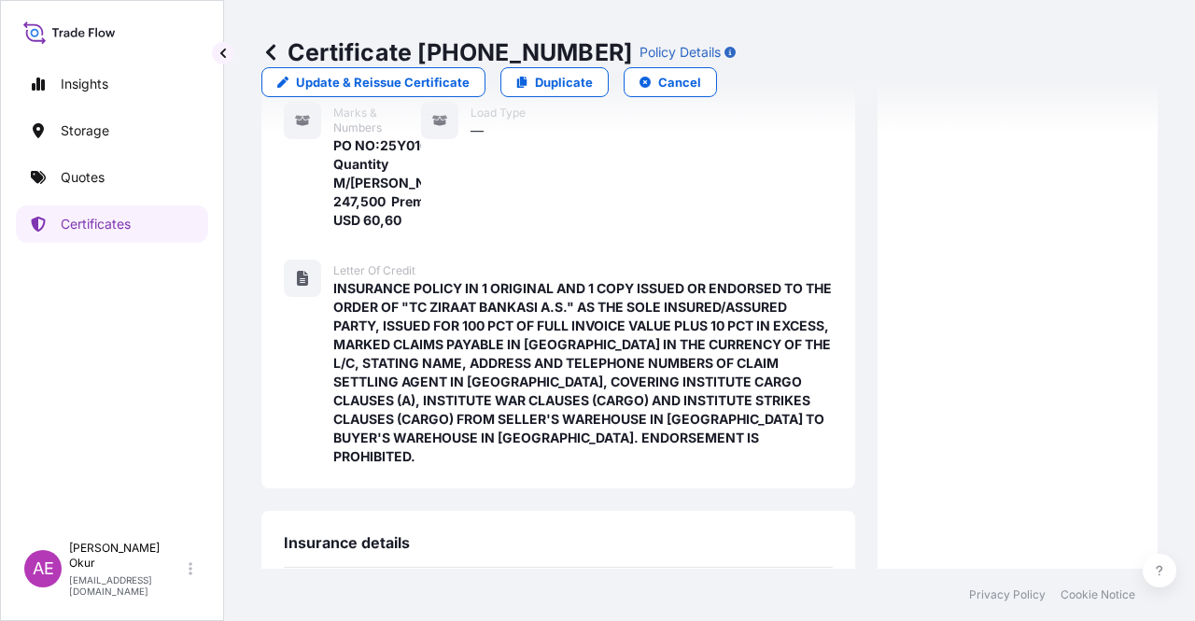
scroll to position [722, 0]
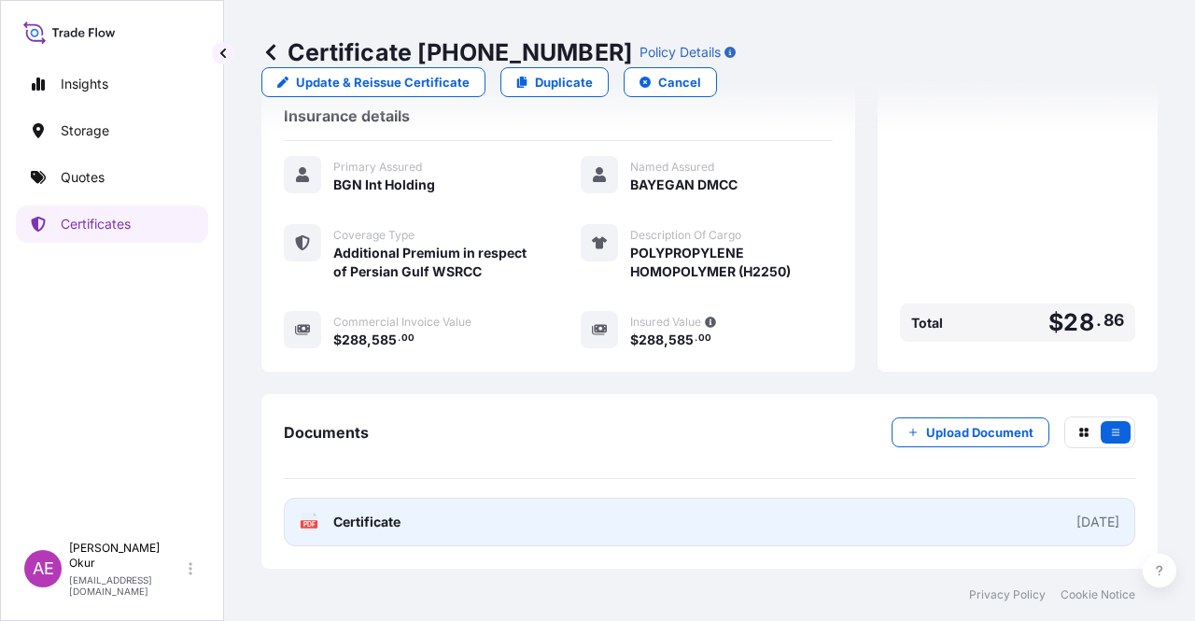
click at [315, 519] on icon at bounding box center [310, 522] width 16 height 19
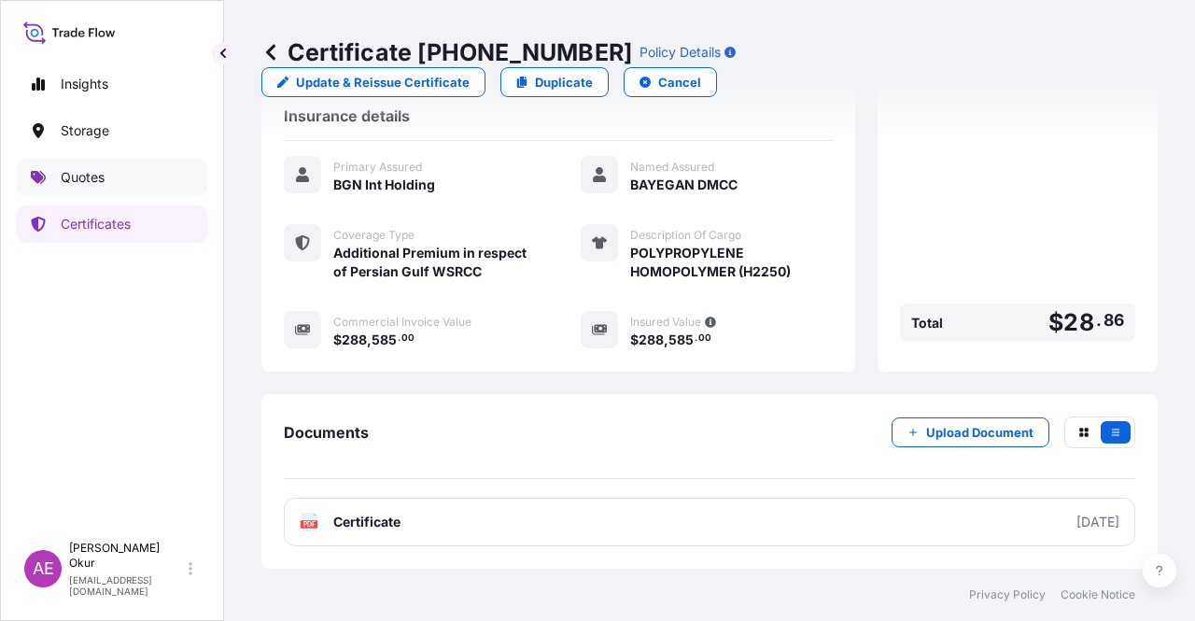
click at [114, 191] on link "Quotes" at bounding box center [112, 177] width 192 height 37
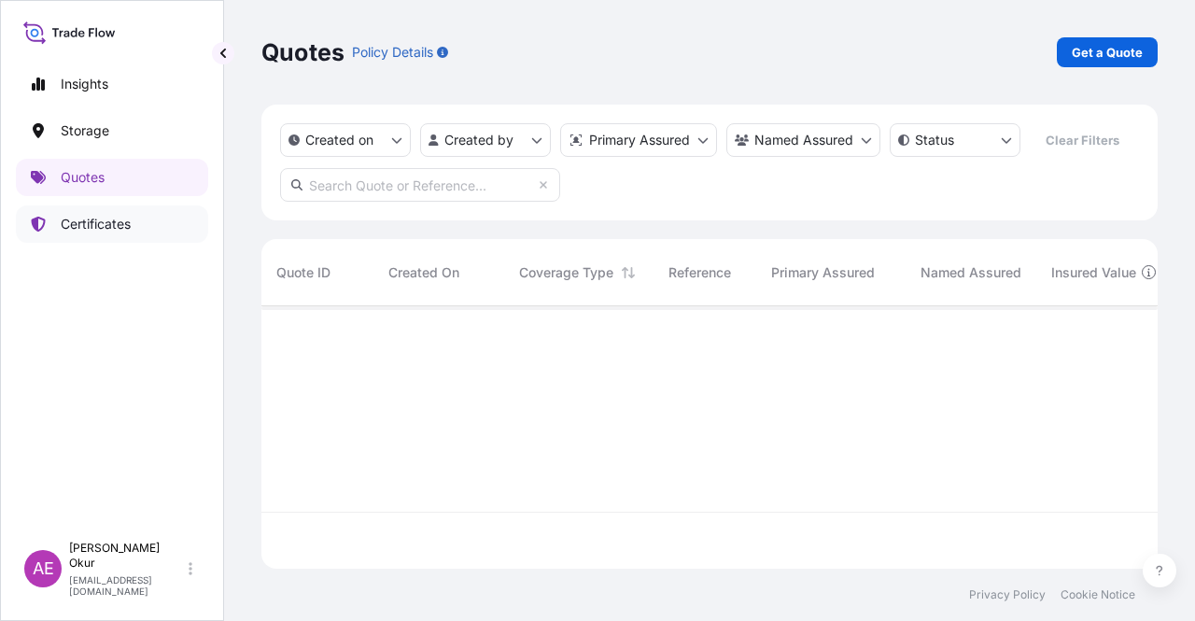
scroll to position [259, 881]
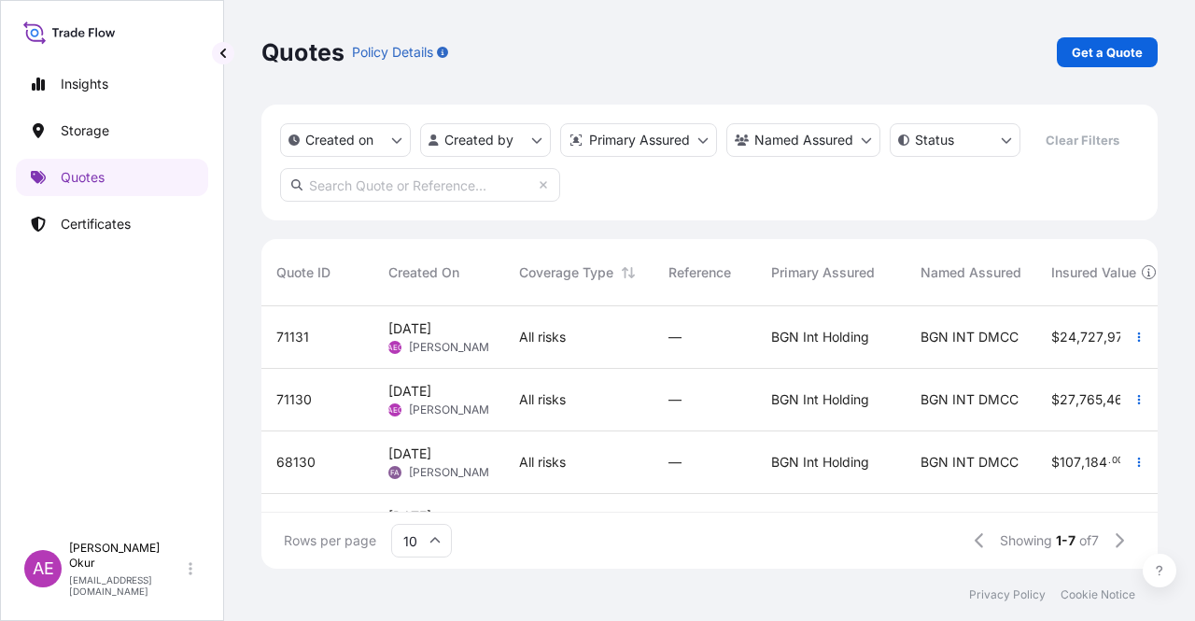
click at [427, 359] on div "22 Sep 2025 AEO Alp Eren Okur" at bounding box center [439, 337] width 131 height 63
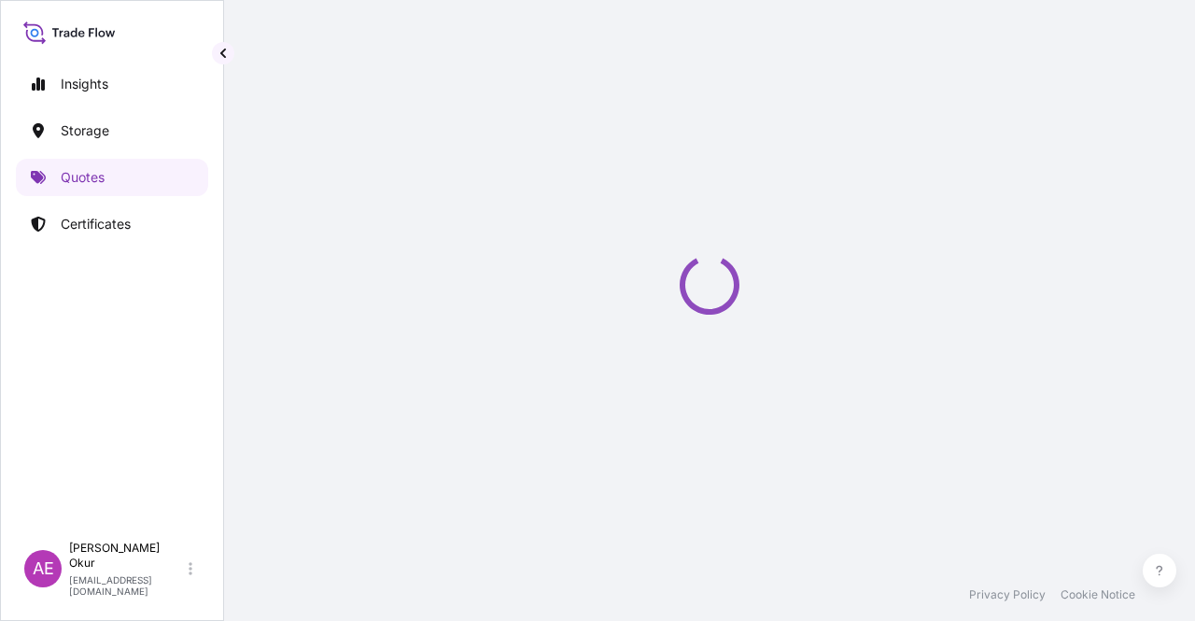
select select "Ocean Vessel"
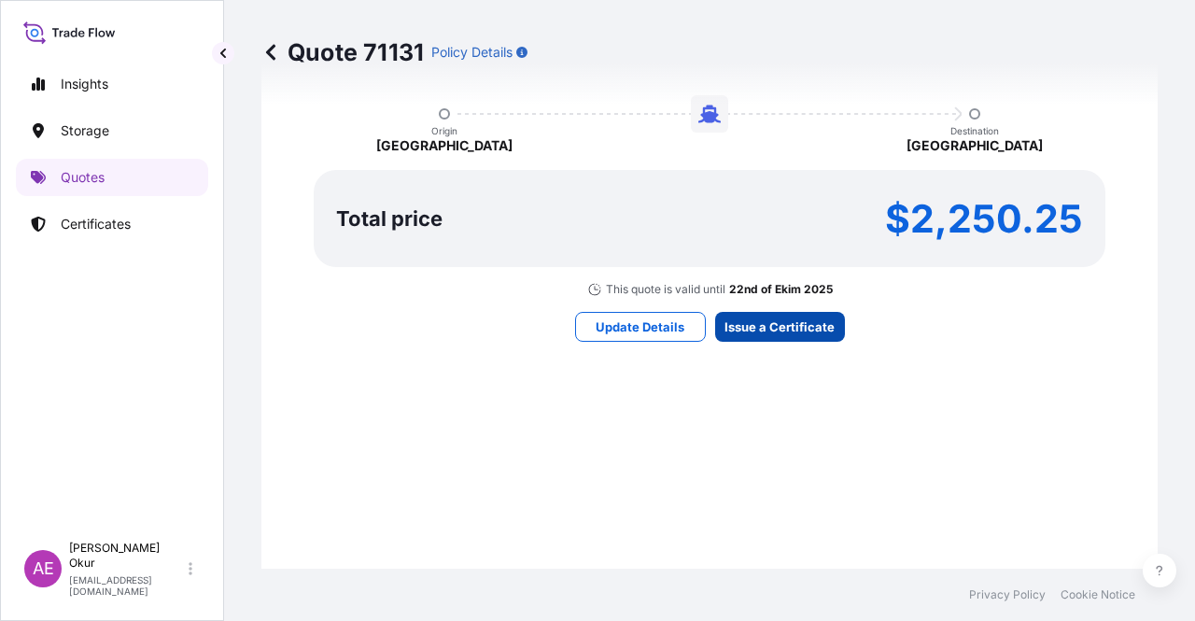
click at [769, 305] on div "Here's your insurance offer Primary Assured BGN Int Holding All risk coverage C…" at bounding box center [710, 103] width 844 height 1086
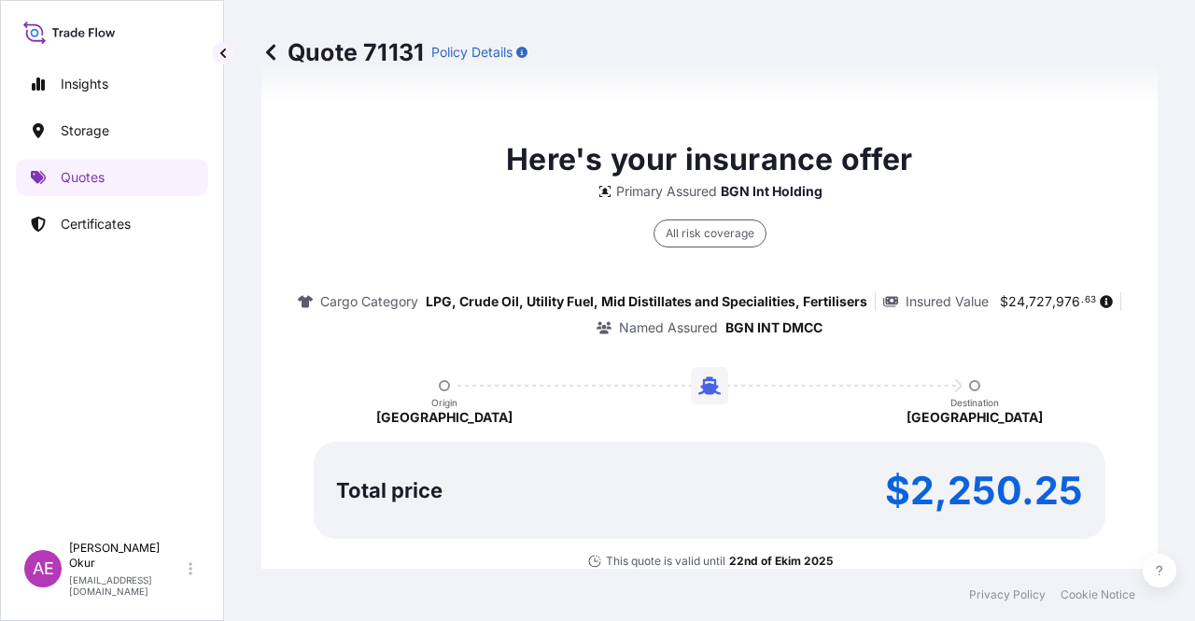
type input "[DATE]"
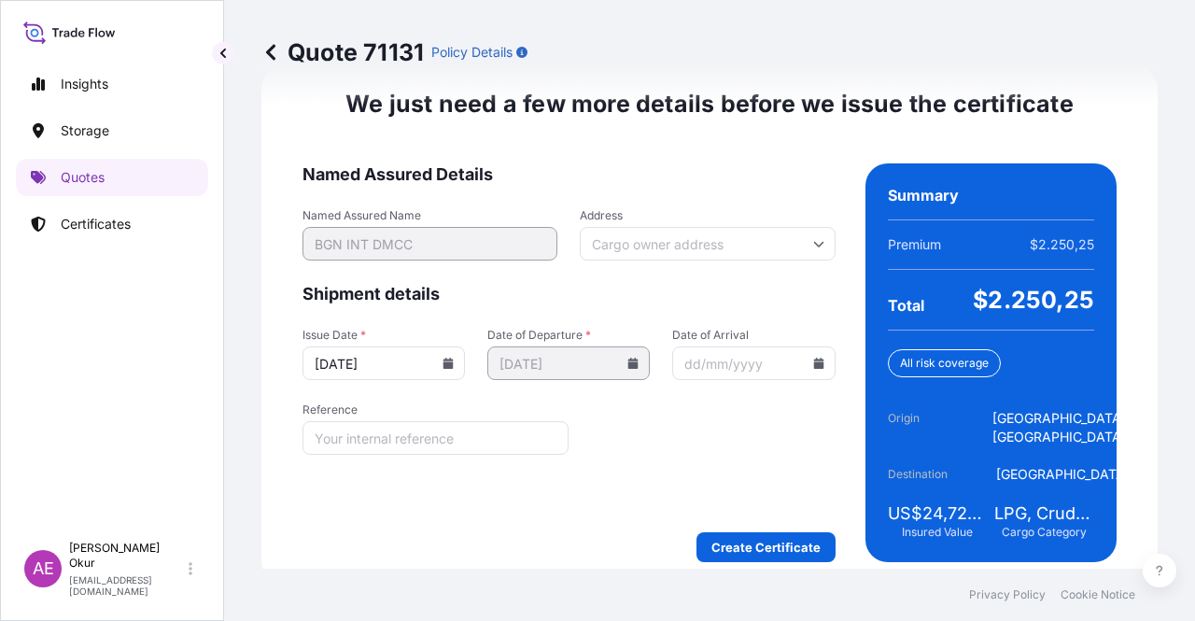
scroll to position [2387, 0]
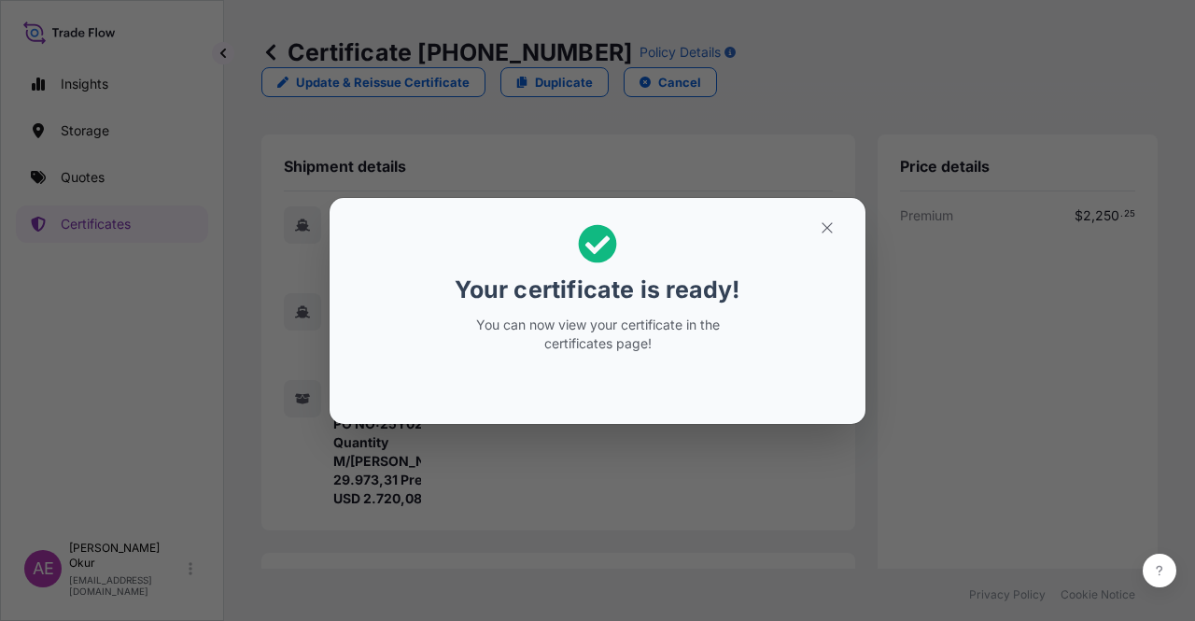
click at [818, 229] on button "button" at bounding box center [827, 228] width 47 height 30
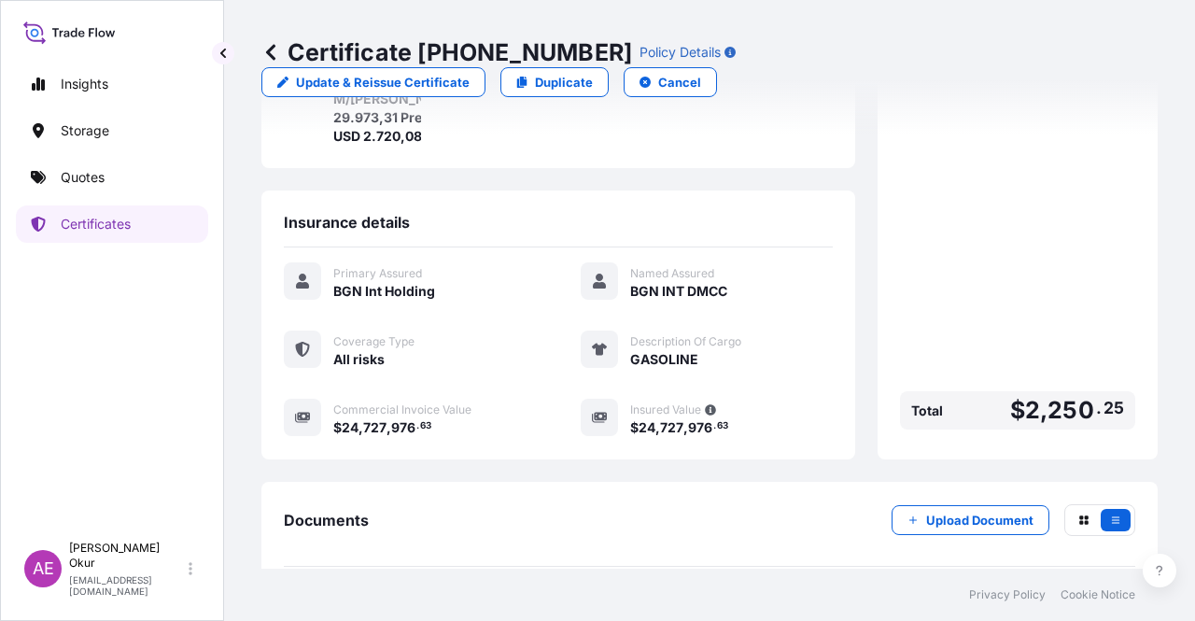
scroll to position [467, 0]
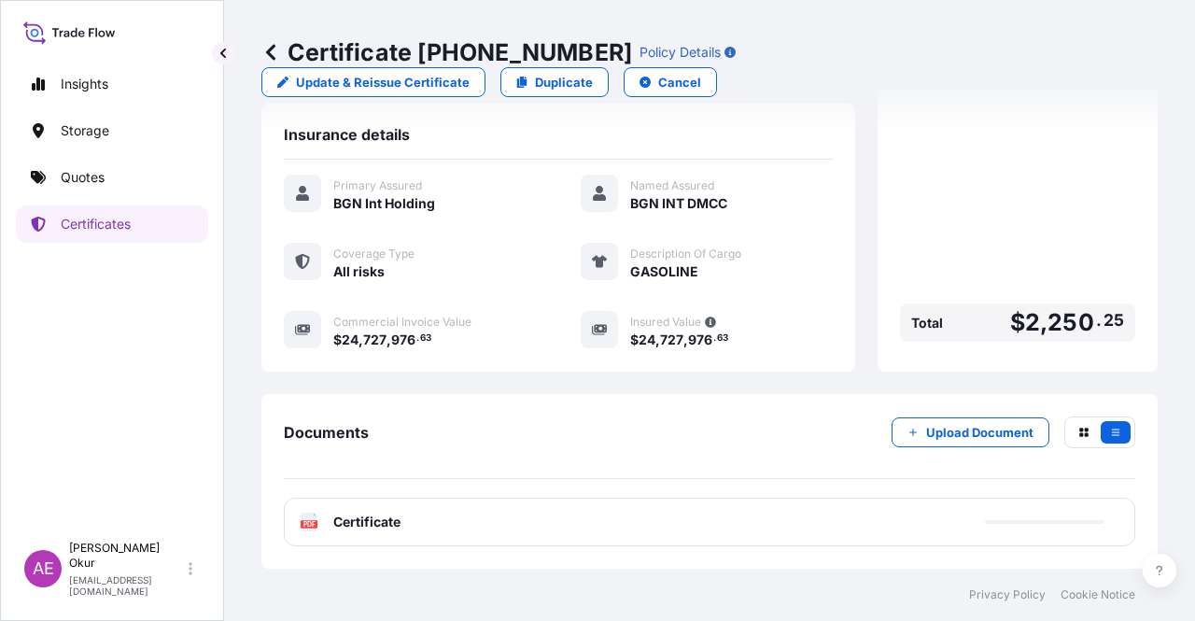
click at [353, 514] on span "Certificate" at bounding box center [366, 522] width 67 height 19
click at [369, 530] on span "Certificate" at bounding box center [366, 522] width 67 height 19
click at [85, 225] on p "Certificates" at bounding box center [96, 224] width 70 height 19
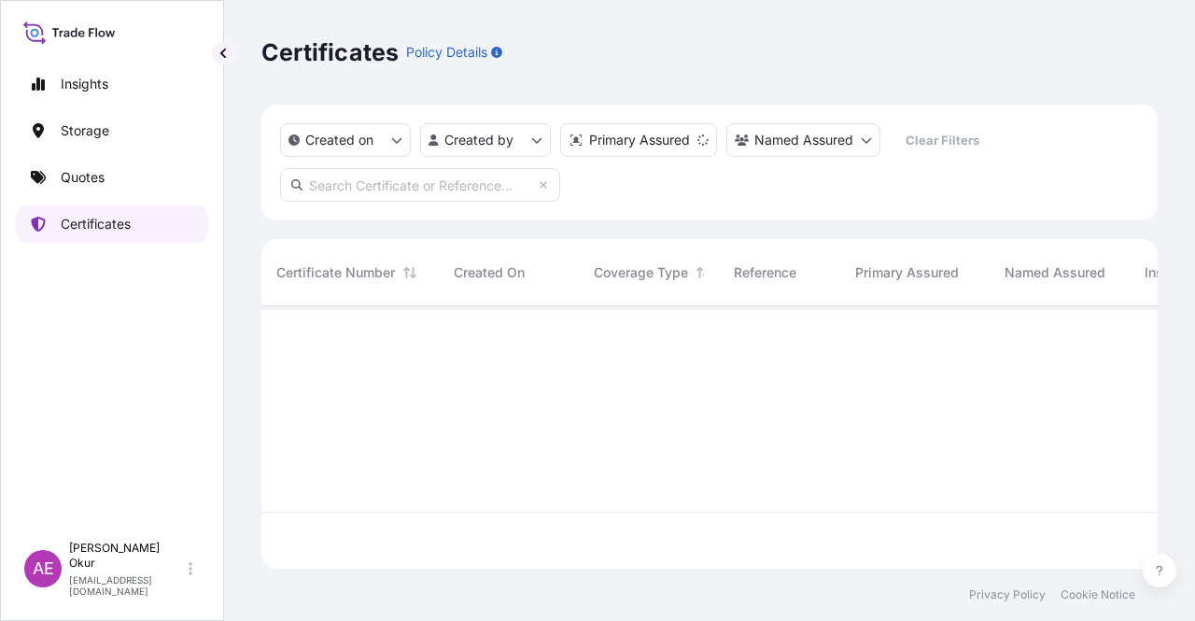
scroll to position [259, 881]
click at [89, 173] on p "Quotes" at bounding box center [83, 177] width 44 height 19
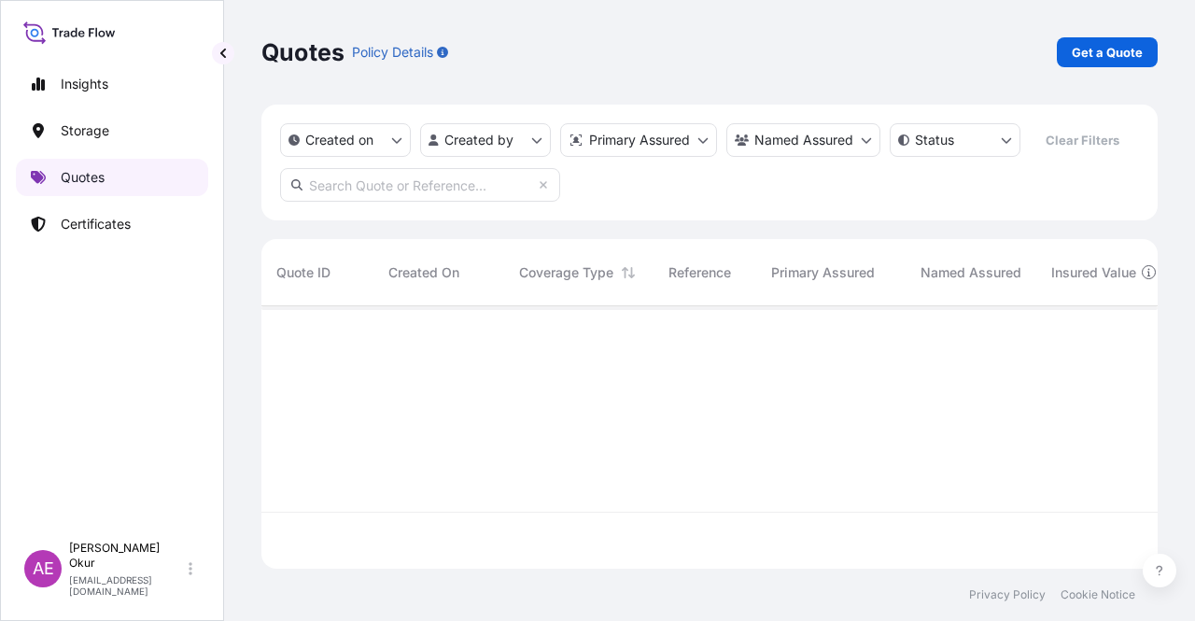
scroll to position [259, 881]
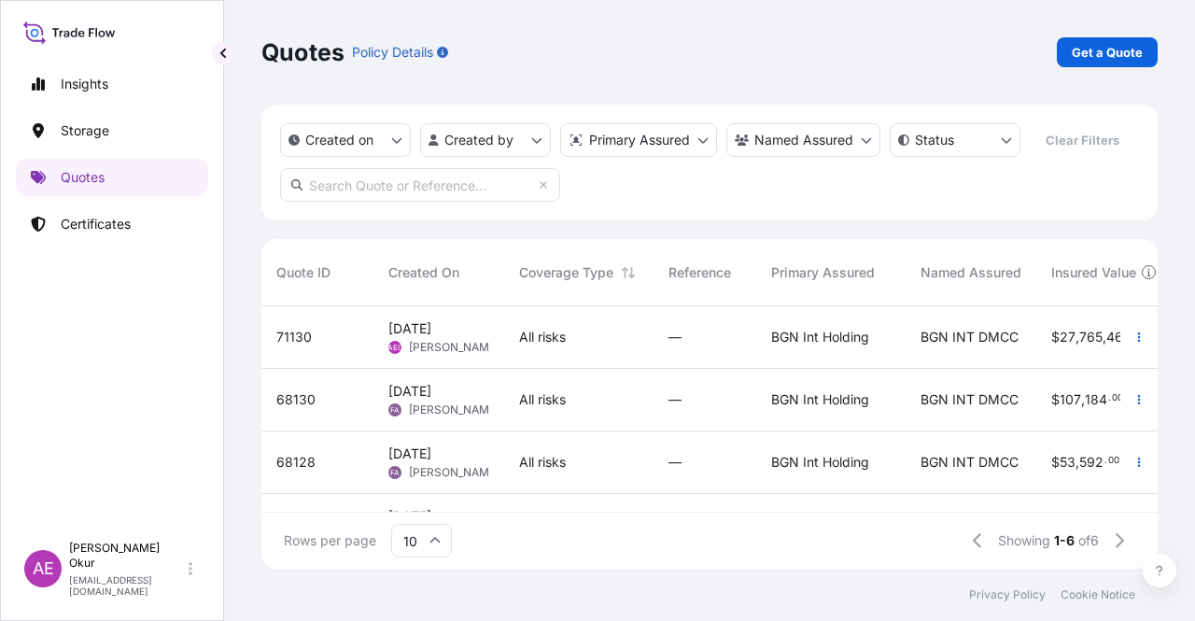
click at [514, 346] on div "All risks" at bounding box center [578, 337] width 149 height 63
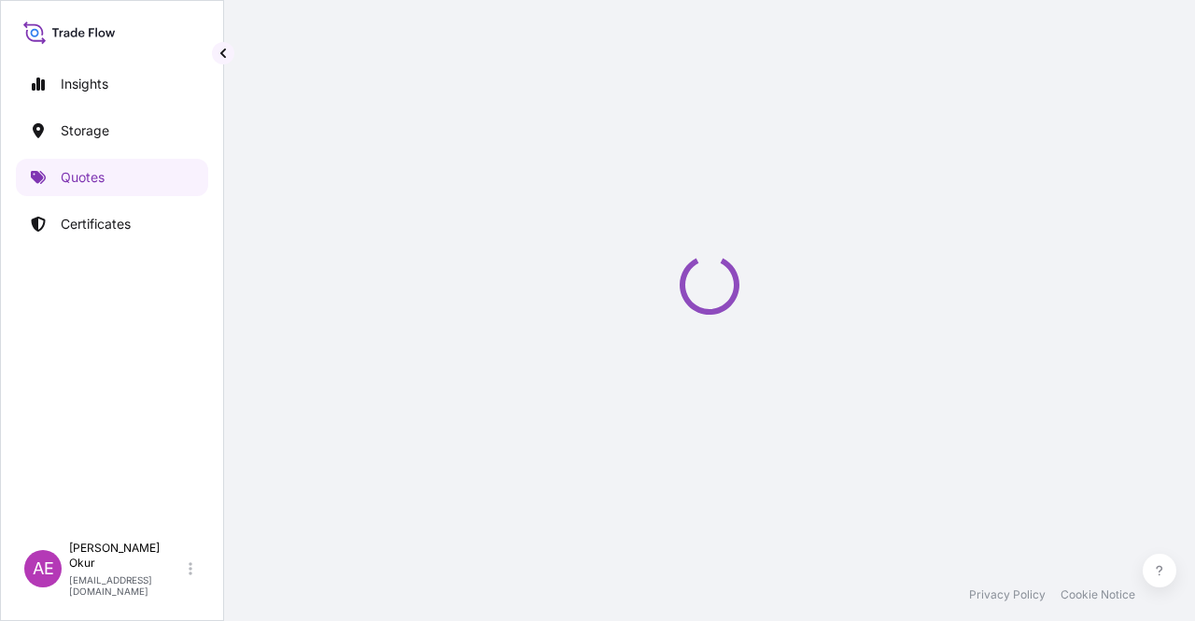
select select "Ocean Vessel"
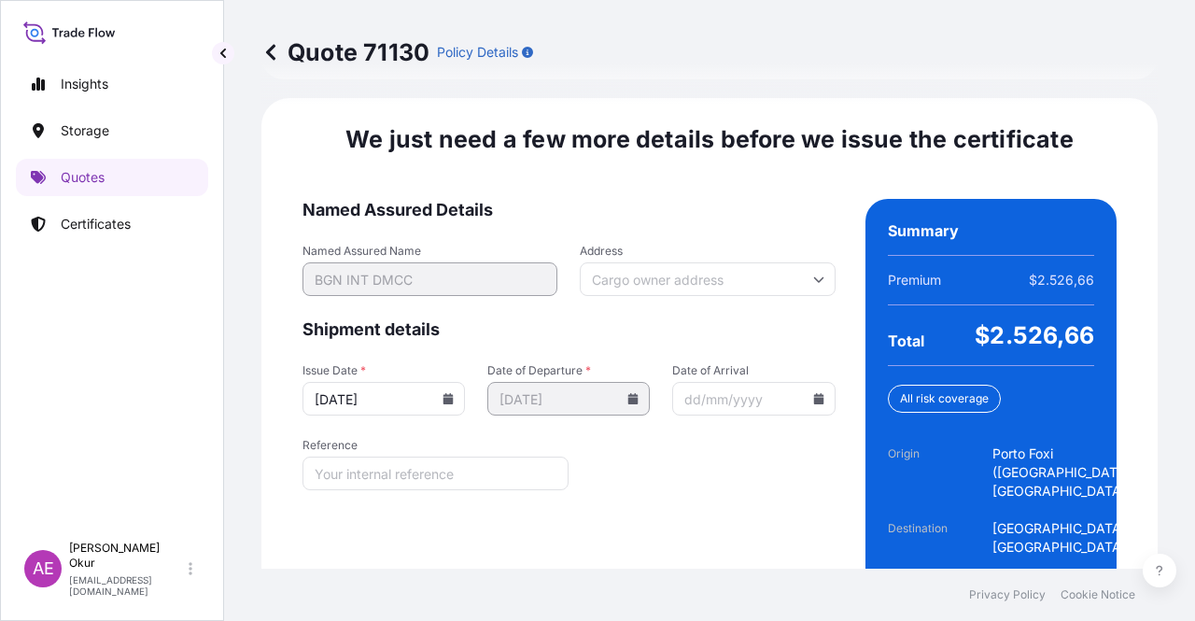
scroll to position [2424, 0]
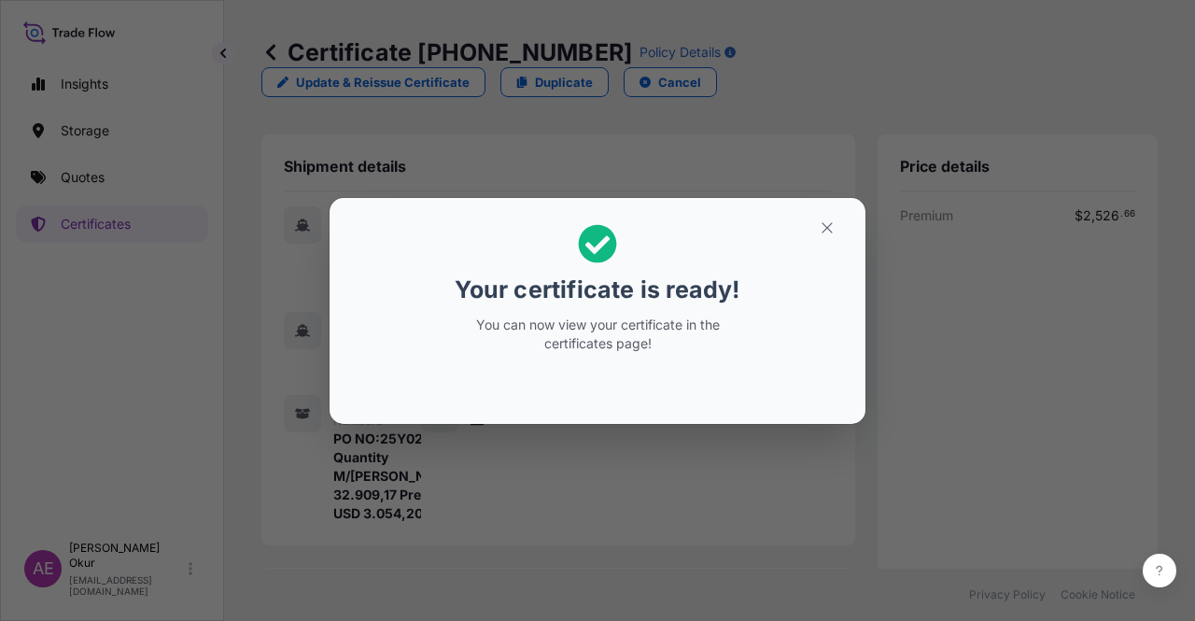
click at [825, 218] on button "button" at bounding box center [827, 228] width 47 height 30
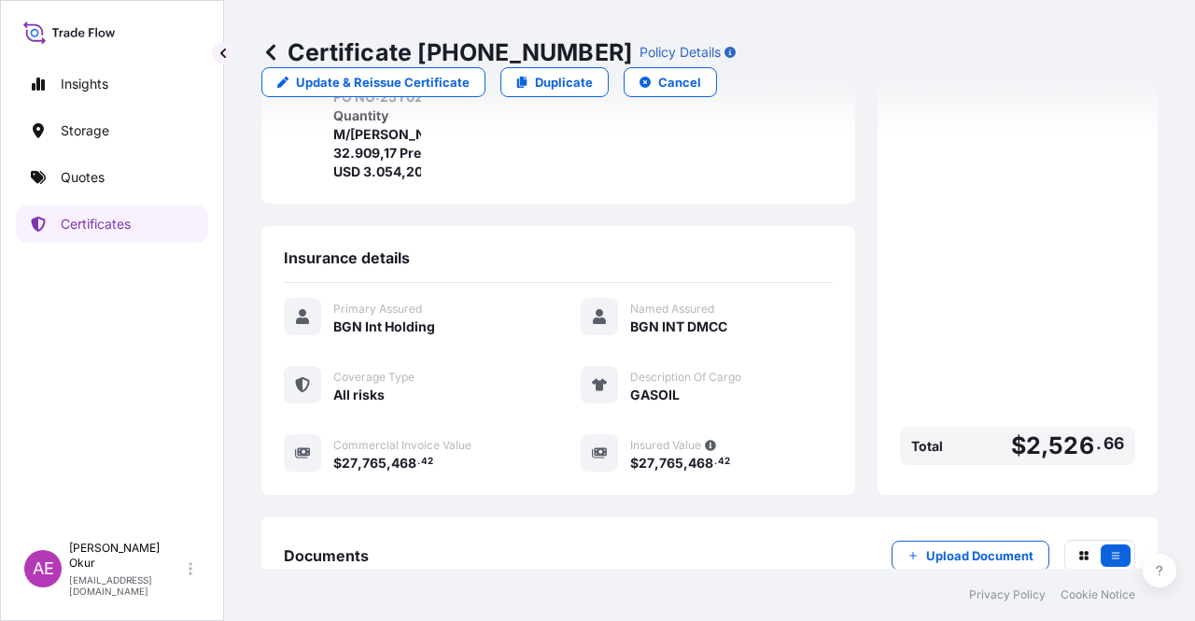
scroll to position [486, 0]
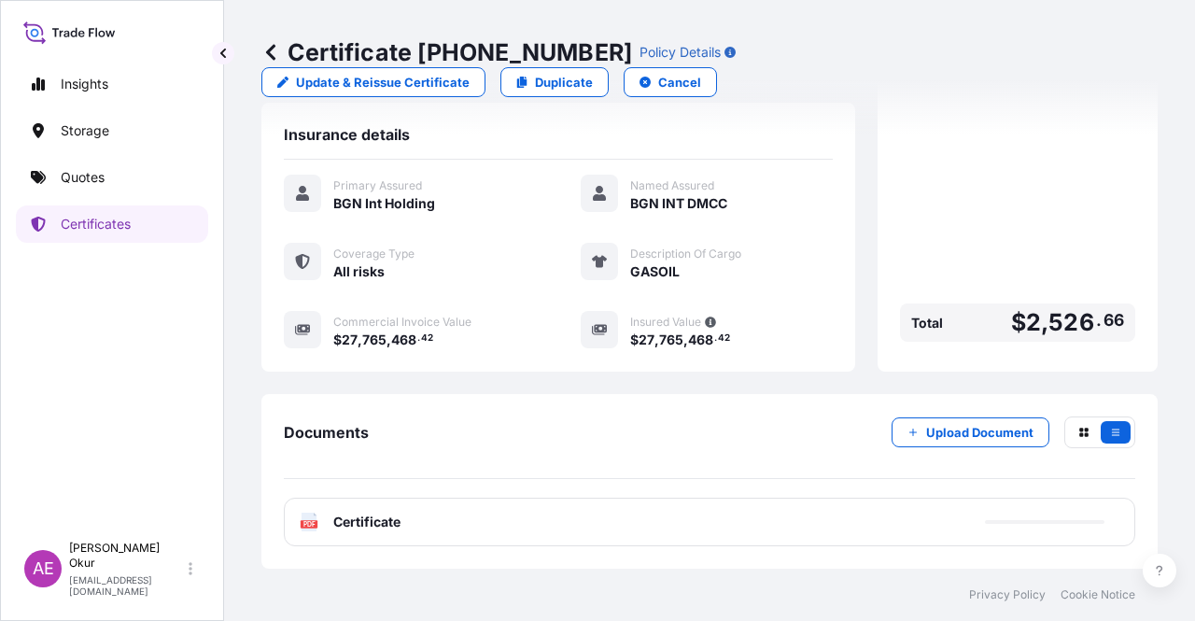
click at [370, 536] on div "PDF Certificate" at bounding box center [710, 522] width 852 height 49
click at [377, 524] on span "Certificate" at bounding box center [366, 522] width 67 height 19
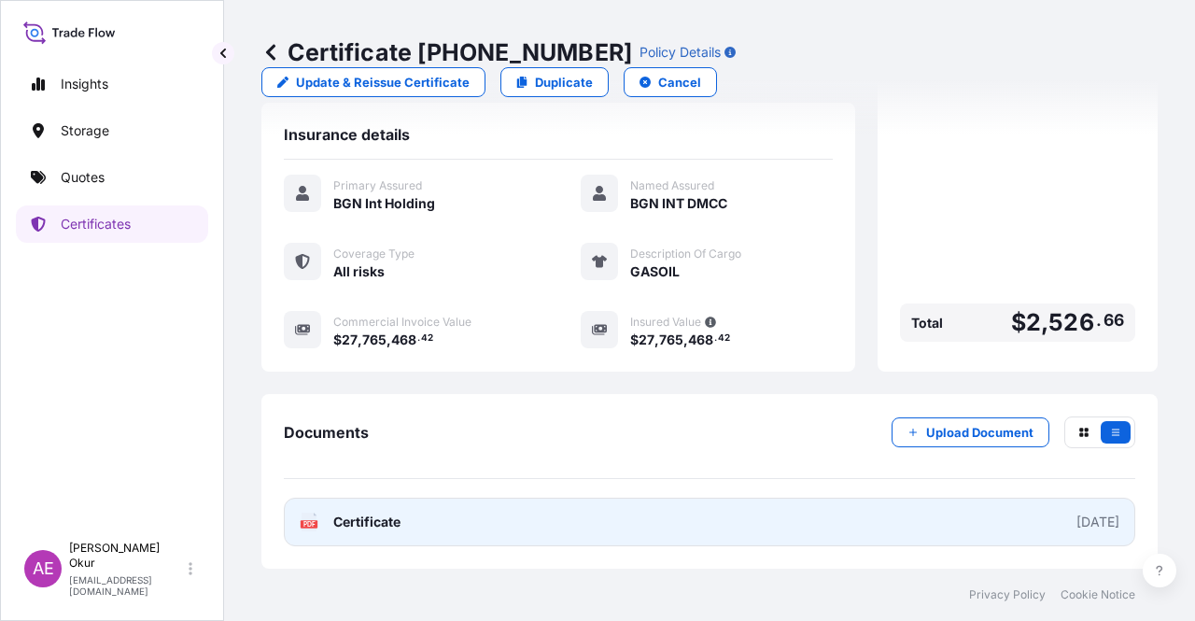
click at [373, 514] on span "Certificate" at bounding box center [366, 522] width 67 height 19
